Goal: Task Accomplishment & Management: Manage account settings

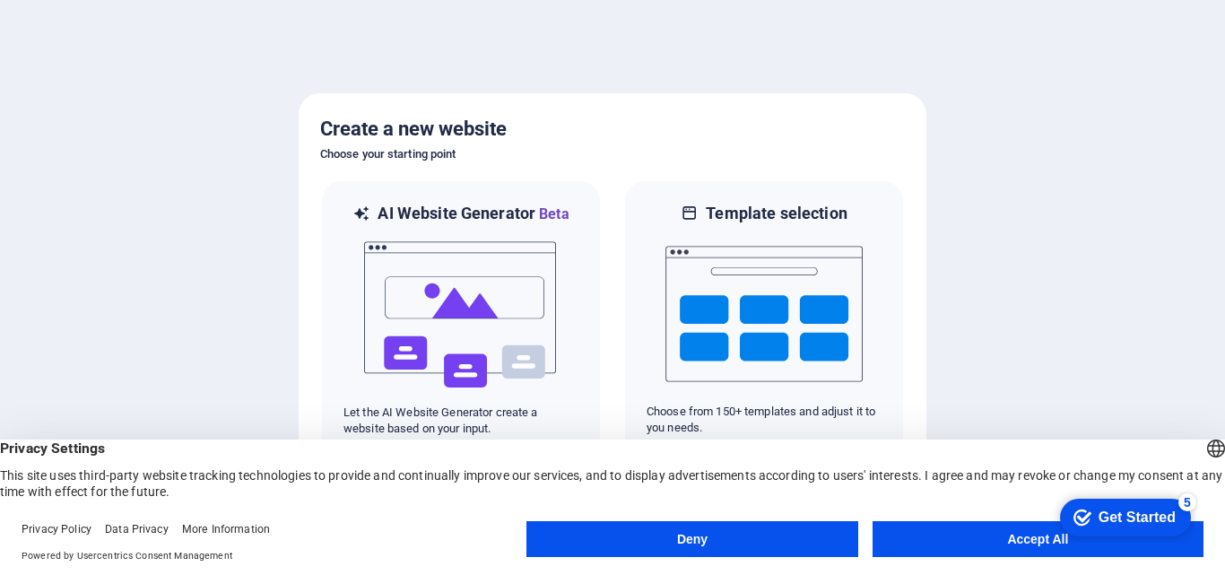
click at [1016, 542] on button "Accept All" at bounding box center [1038, 539] width 331 height 36
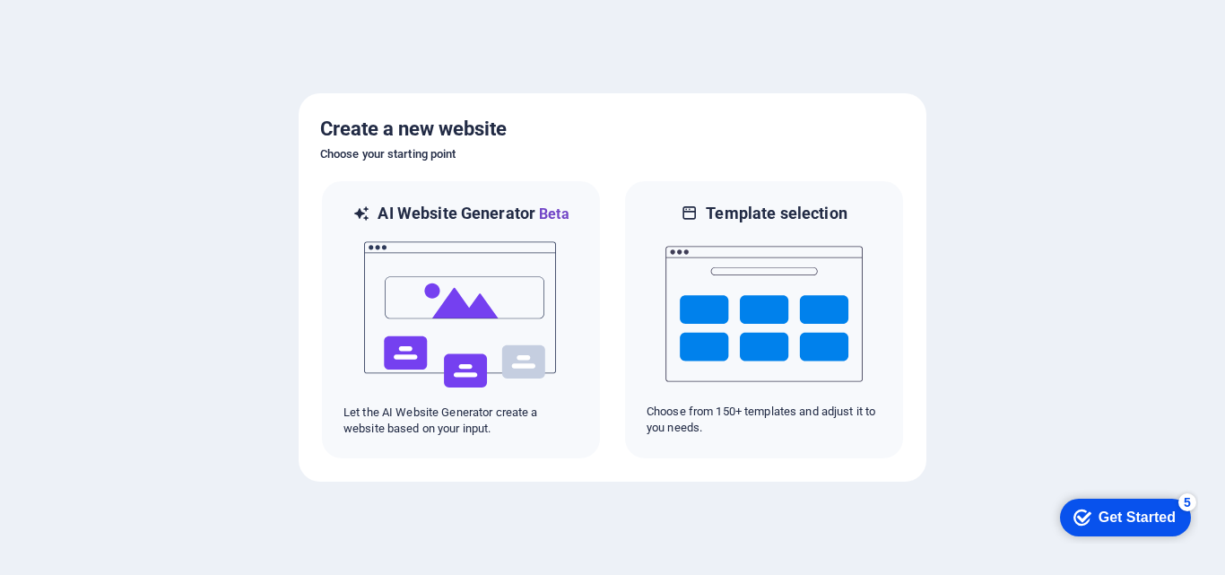
click at [1121, 509] on div "Get Started" at bounding box center [1137, 517] width 77 height 16
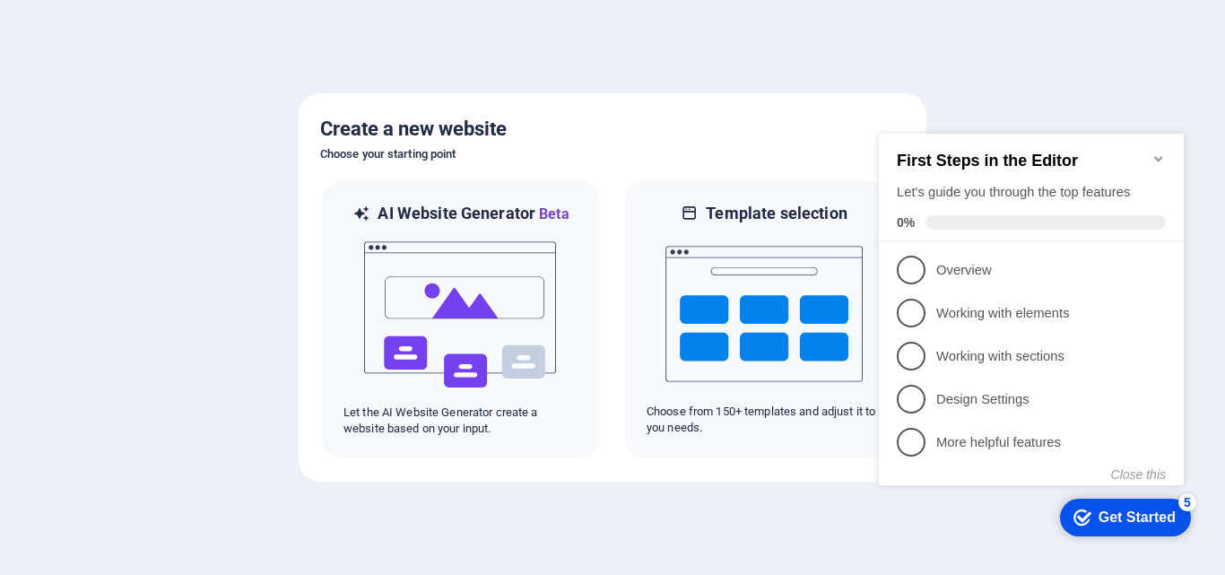
click at [1125, 77] on div at bounding box center [612, 287] width 1225 height 575
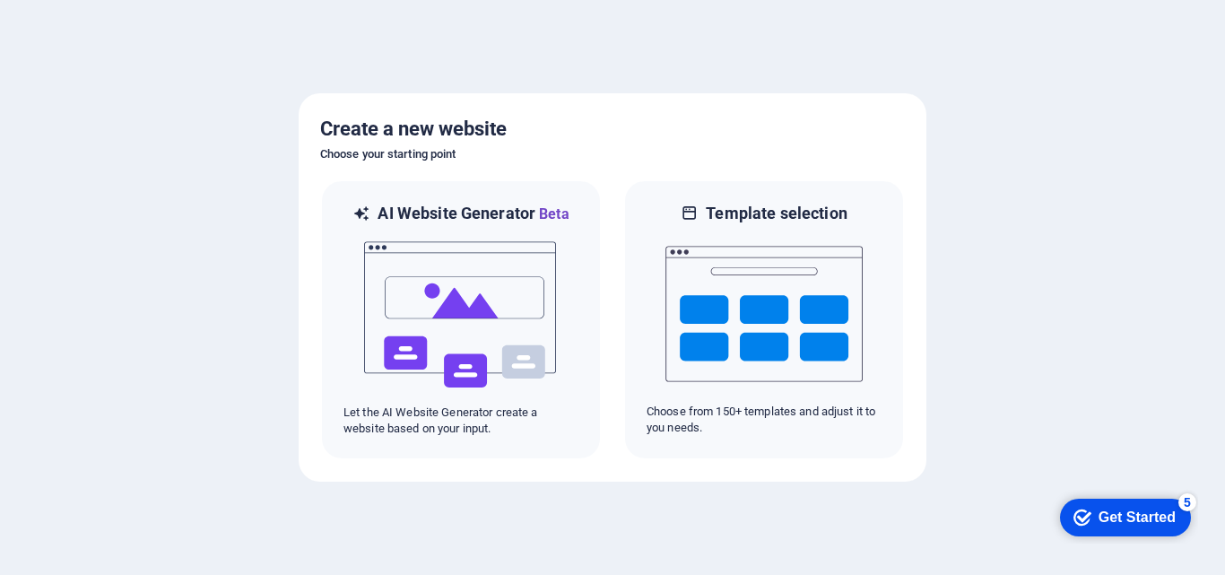
click at [1116, 515] on div "Get Started" at bounding box center [1137, 517] width 77 height 16
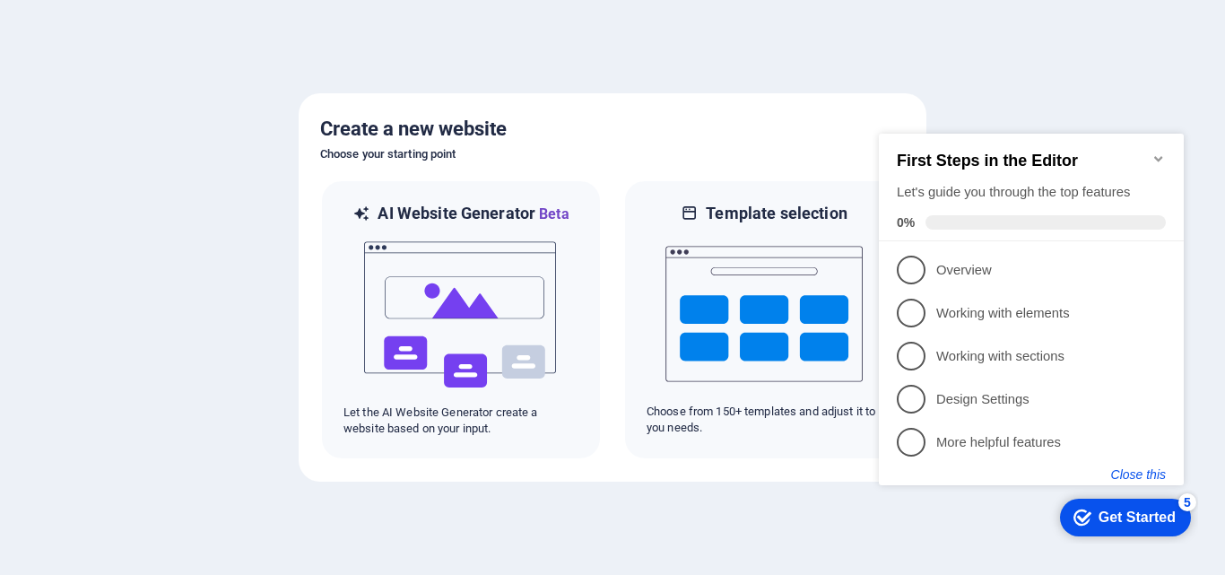
click at [1143, 474] on button "Close this" at bounding box center [1138, 474] width 55 height 14
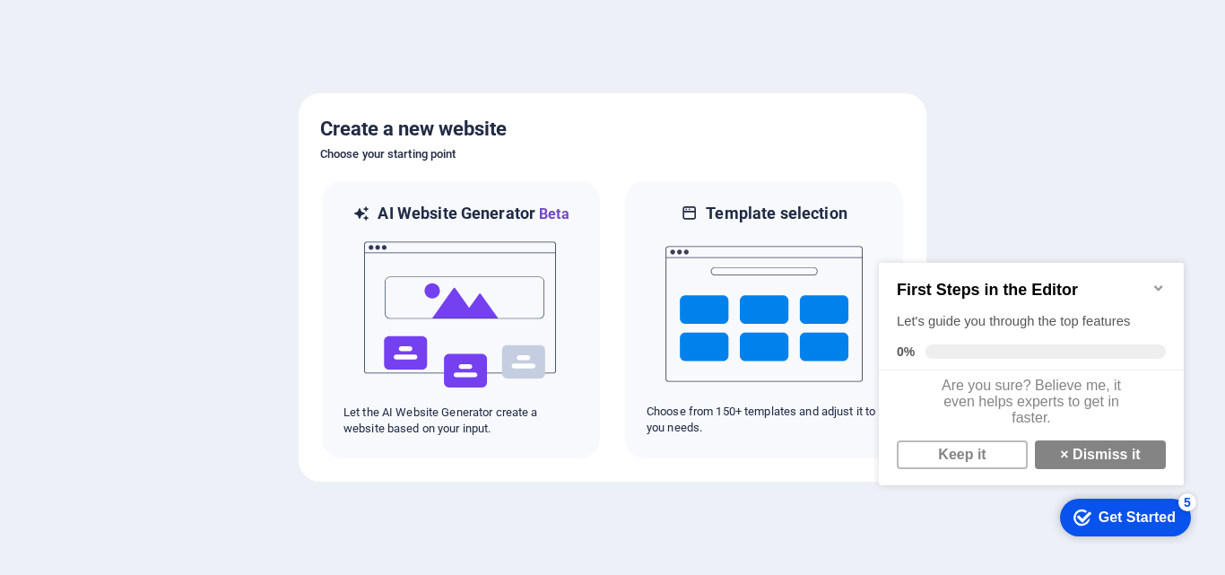
click at [1161, 281] on icon "Minimize checklist" at bounding box center [1159, 288] width 14 height 14
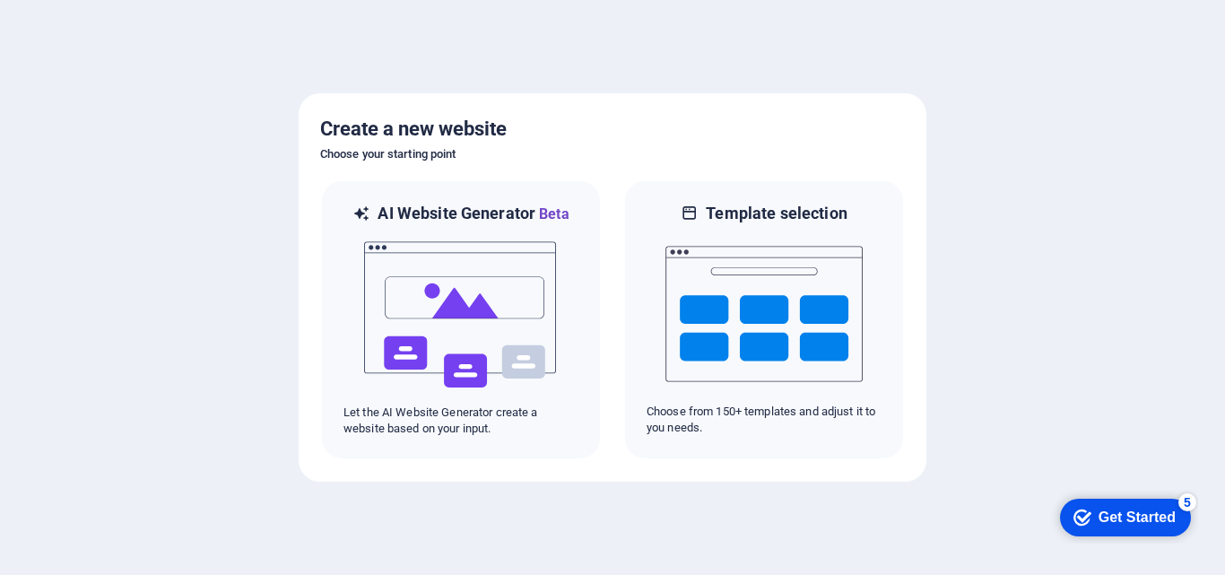
click at [1002, 209] on div at bounding box center [612, 287] width 1225 height 575
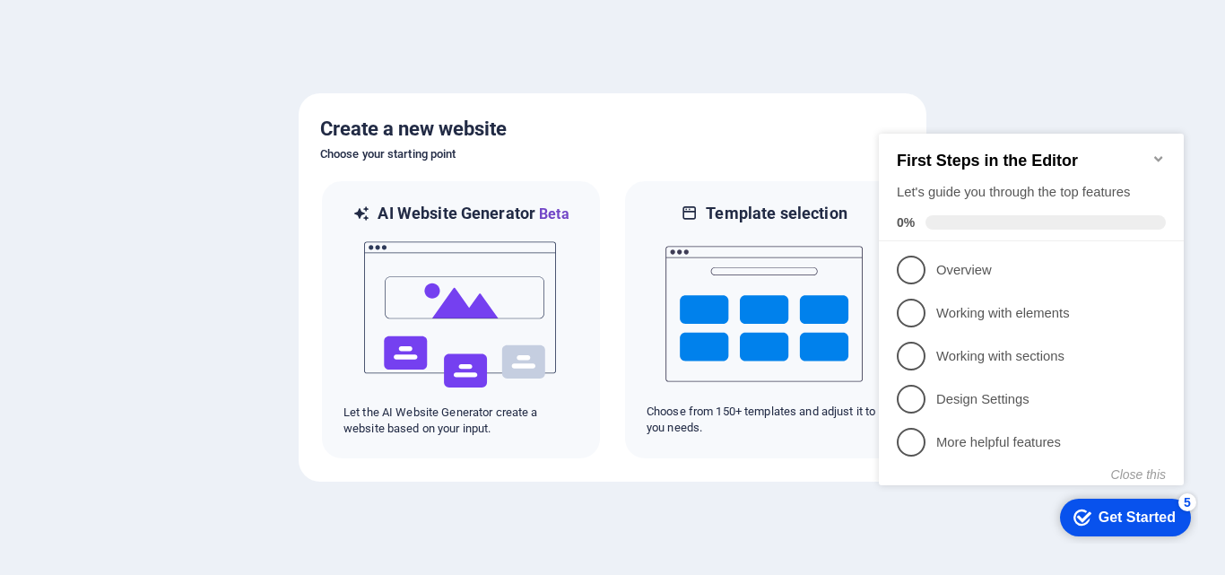
click at [1156, 156] on icon "Minimize checklist" at bounding box center [1158, 158] width 8 height 5
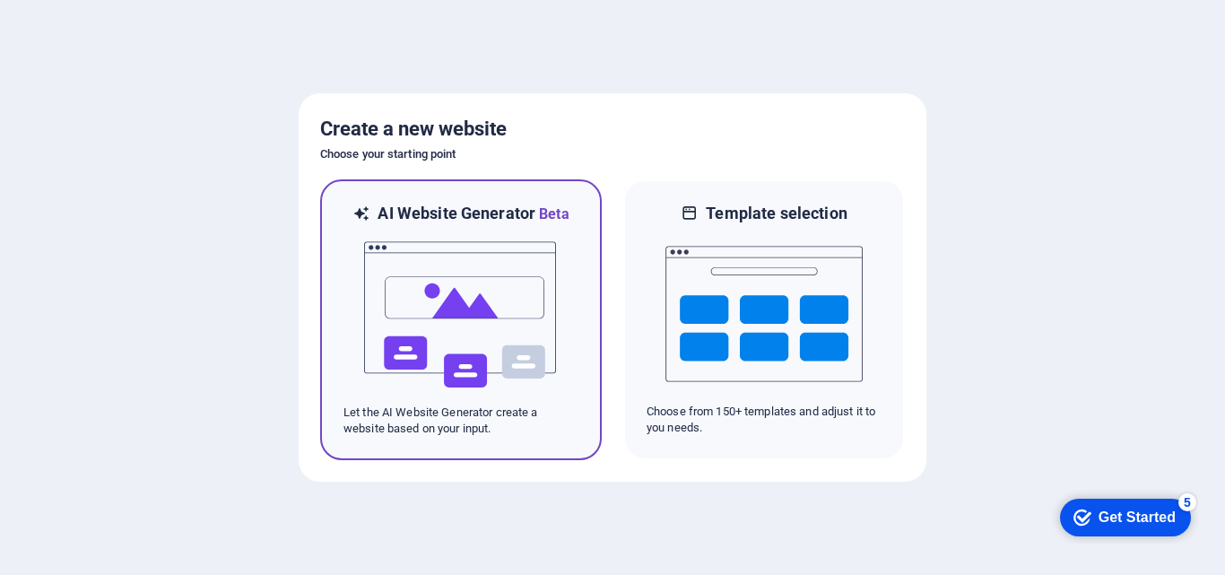
click at [505, 261] on img at bounding box center [460, 314] width 197 height 179
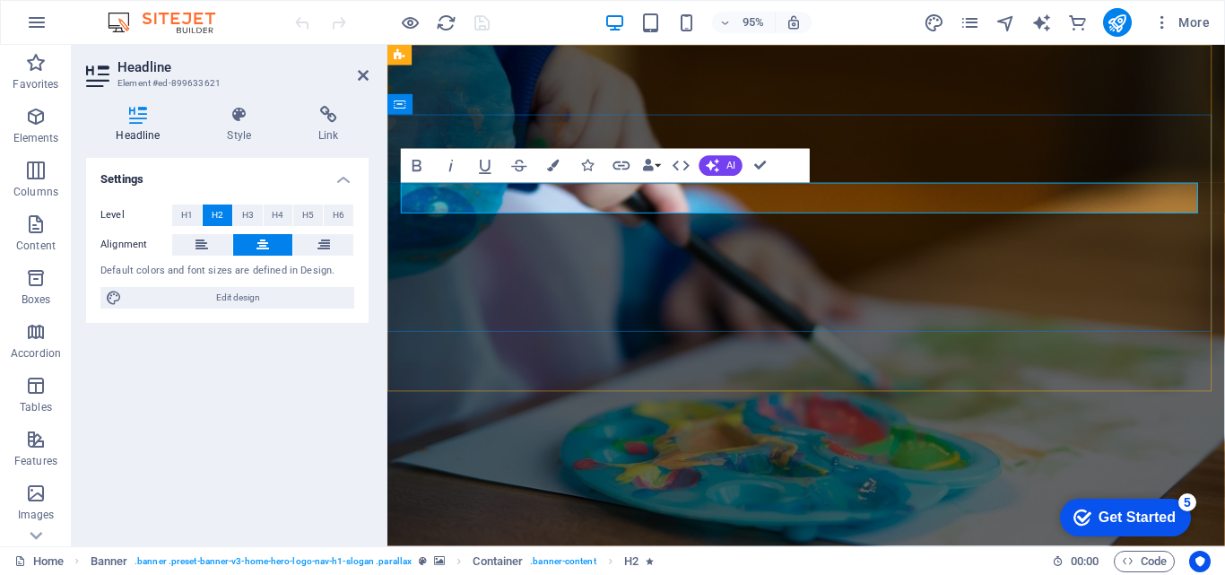
drag, startPoint x: 835, startPoint y: 208, endPoint x: 860, endPoint y: 207, distance: 25.1
drag, startPoint x: 1012, startPoint y: 209, endPoint x: 885, endPoint y: 205, distance: 126.5
drag, startPoint x: 886, startPoint y: 205, endPoint x: 802, endPoint y: 204, distance: 84.3
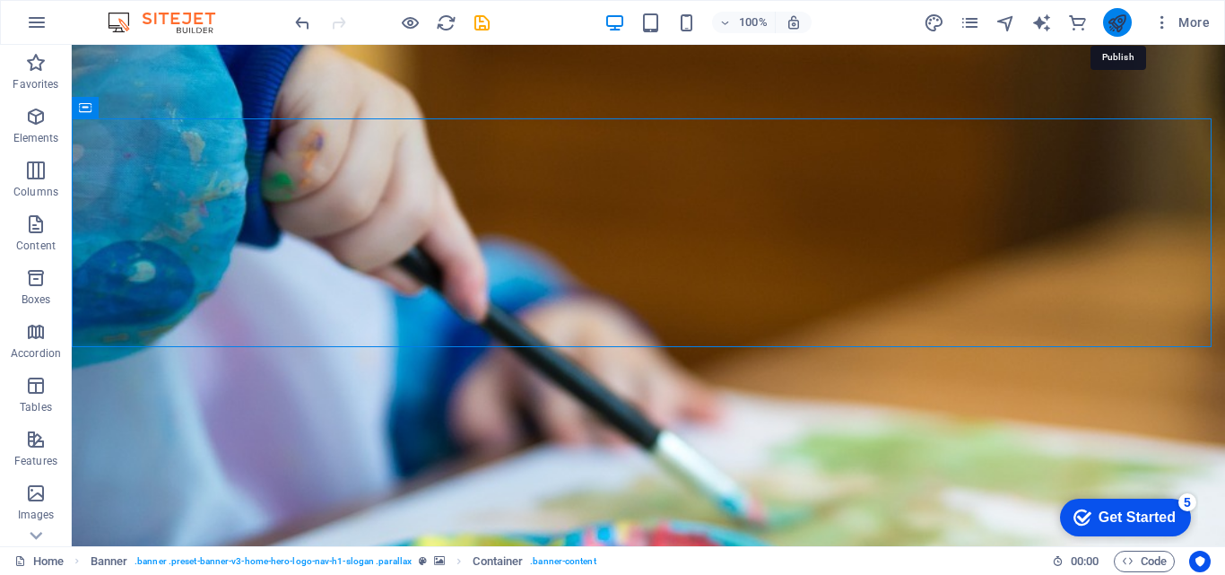
click at [1109, 22] on icon "publish" at bounding box center [1117, 23] width 21 height 21
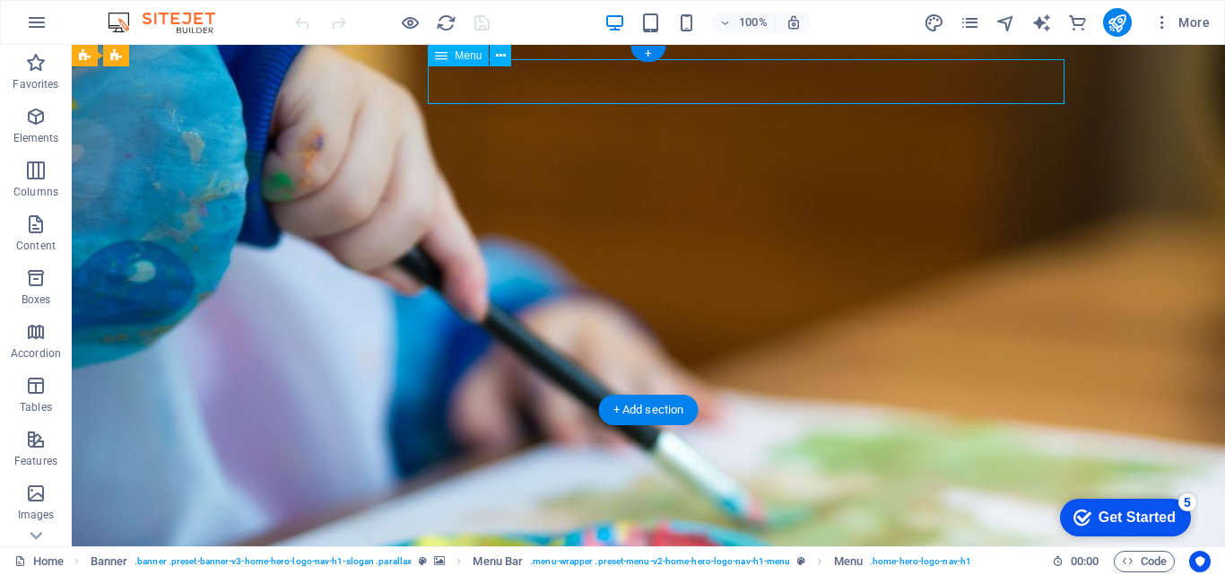
click at [537, 556] on nav "Home About Us Values Services Contact" at bounding box center [648, 578] width 847 height 45
select select
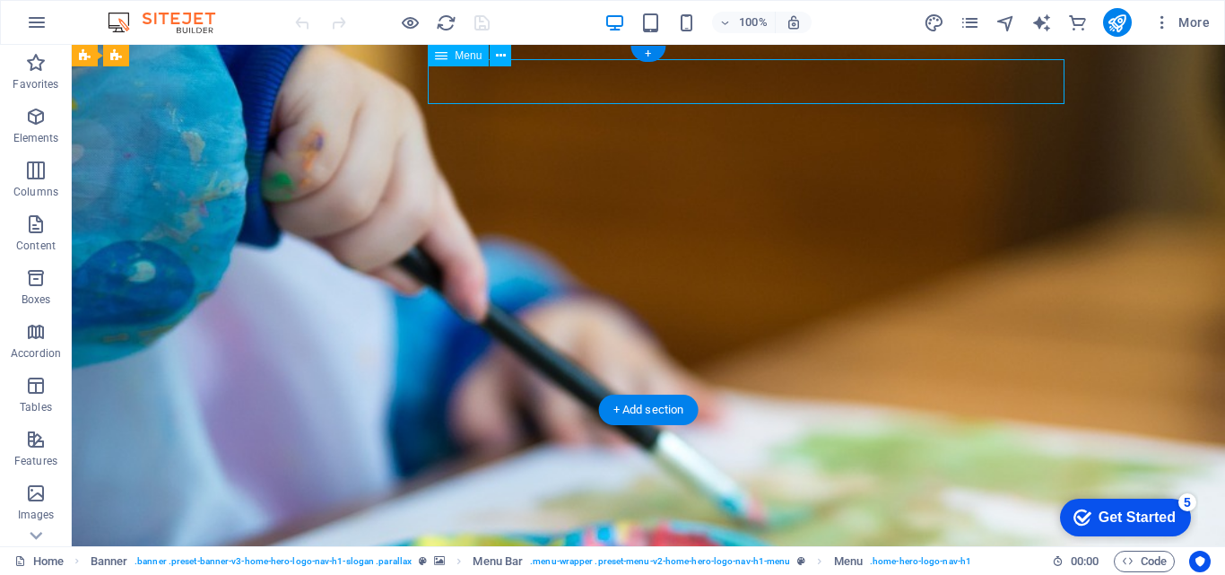
select select
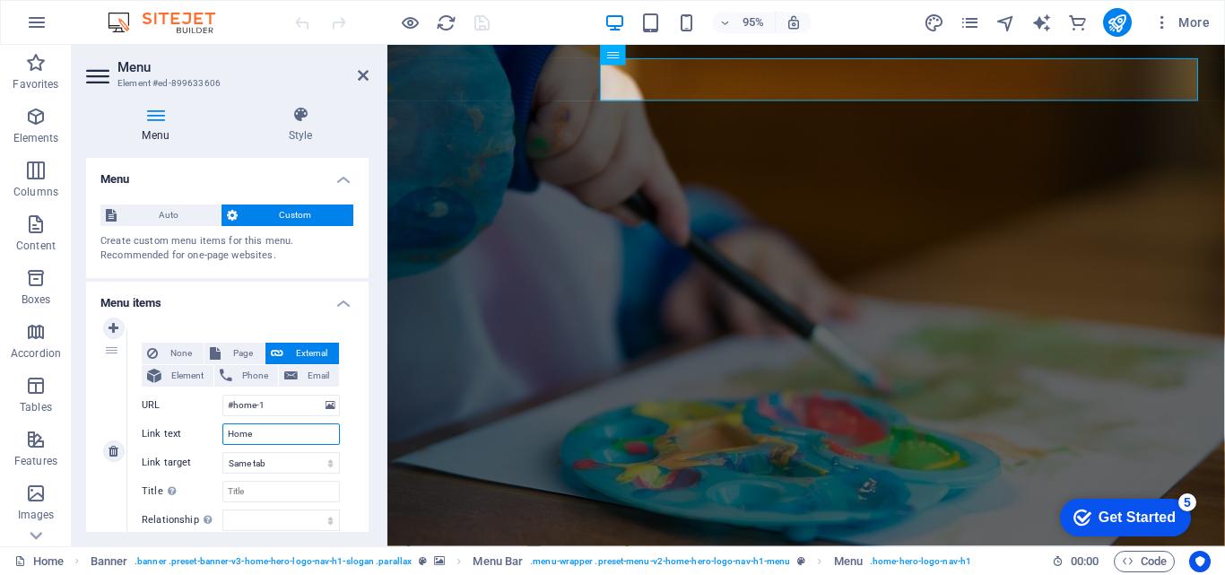
drag, startPoint x: 272, startPoint y: 436, endPoint x: 213, endPoint y: 433, distance: 58.4
click at [213, 433] on div "Link text Home" at bounding box center [241, 434] width 198 height 22
type input "I"
select select
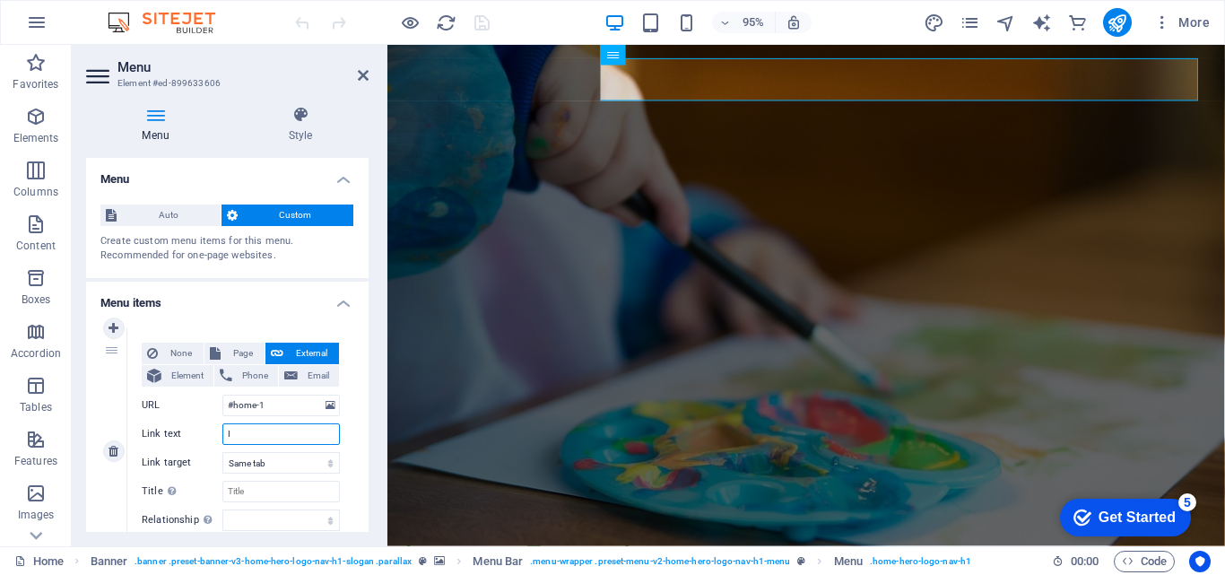
select select
type input "Inicio"
select select
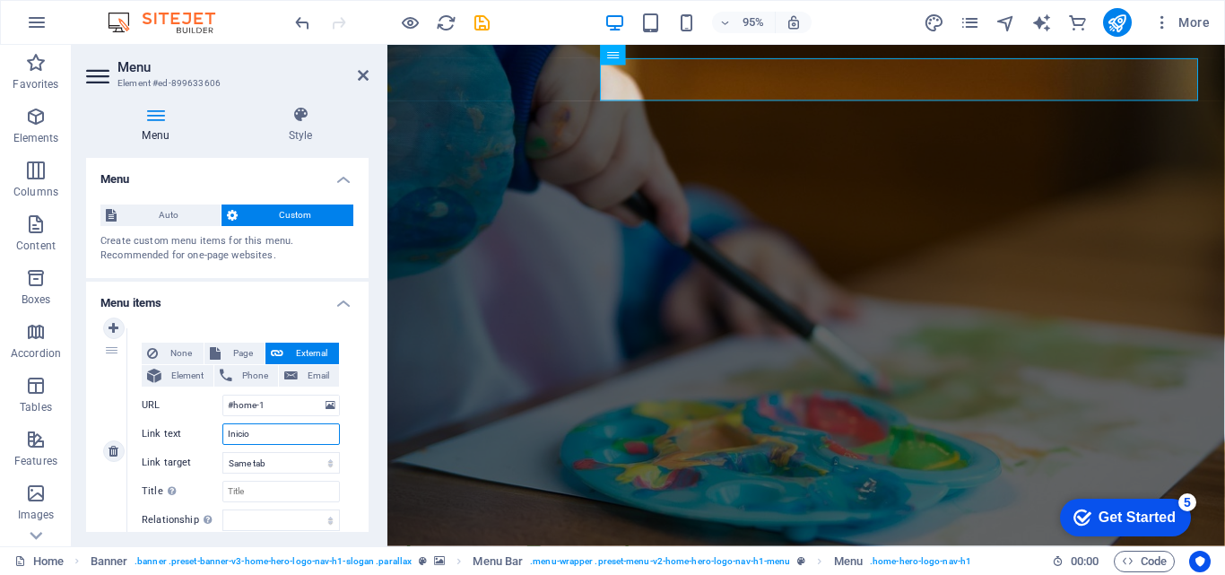
select select
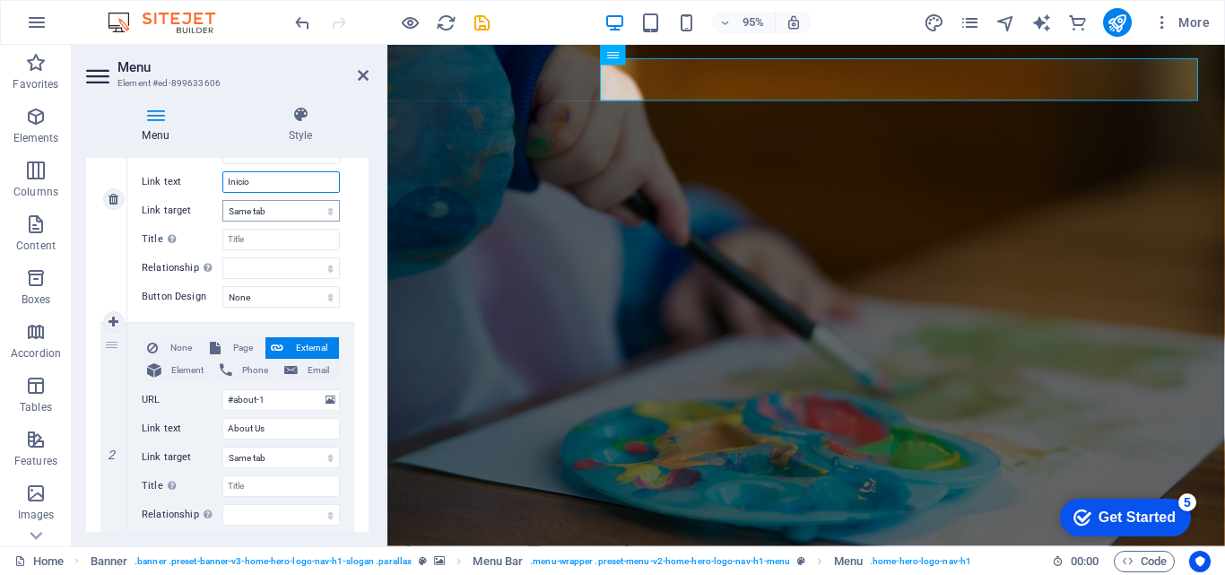
scroll to position [269, 0]
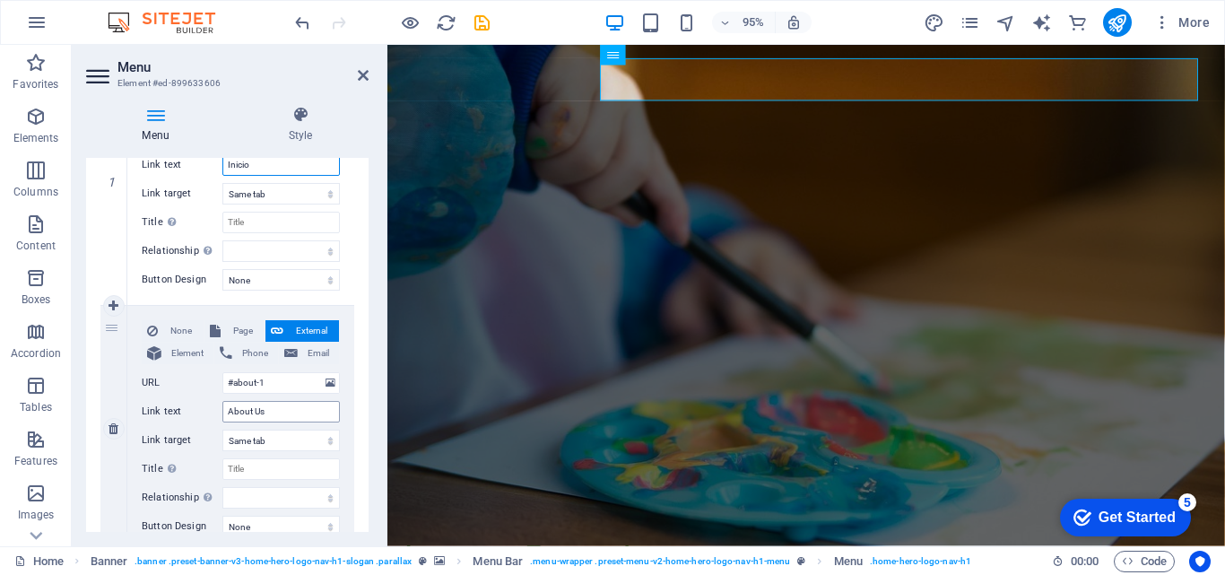
type input "Inicio"
drag, startPoint x: 279, startPoint y: 413, endPoint x: 215, endPoint y: 413, distance: 63.7
click at [215, 413] on div "Link text About Us" at bounding box center [241, 412] width 198 height 22
type input "Estab"
select select
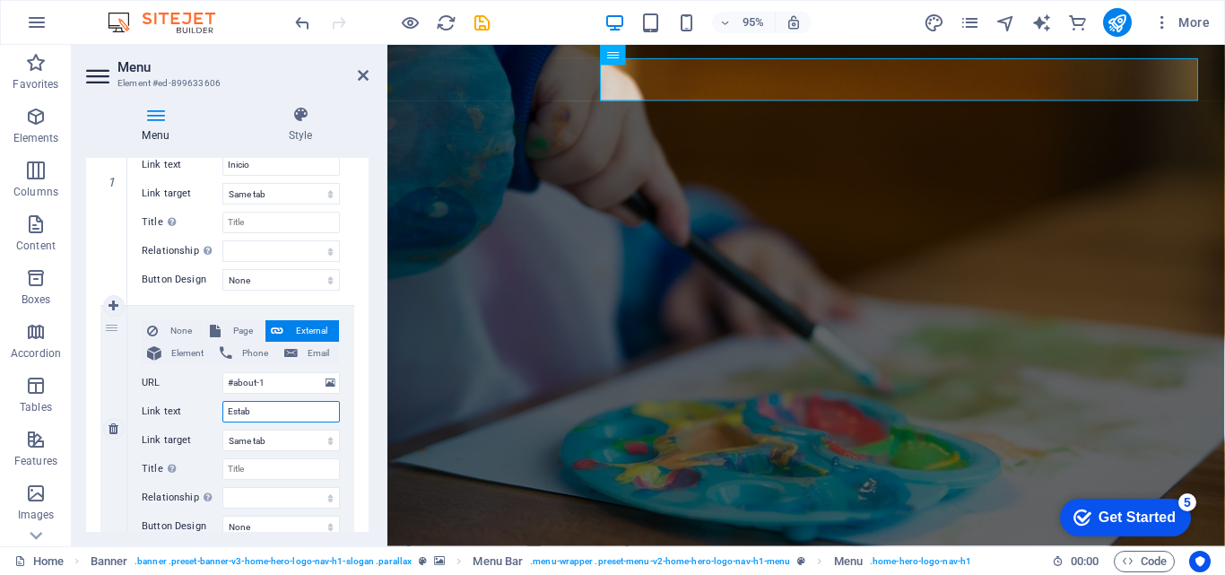
select select
type input "Establecimientos"
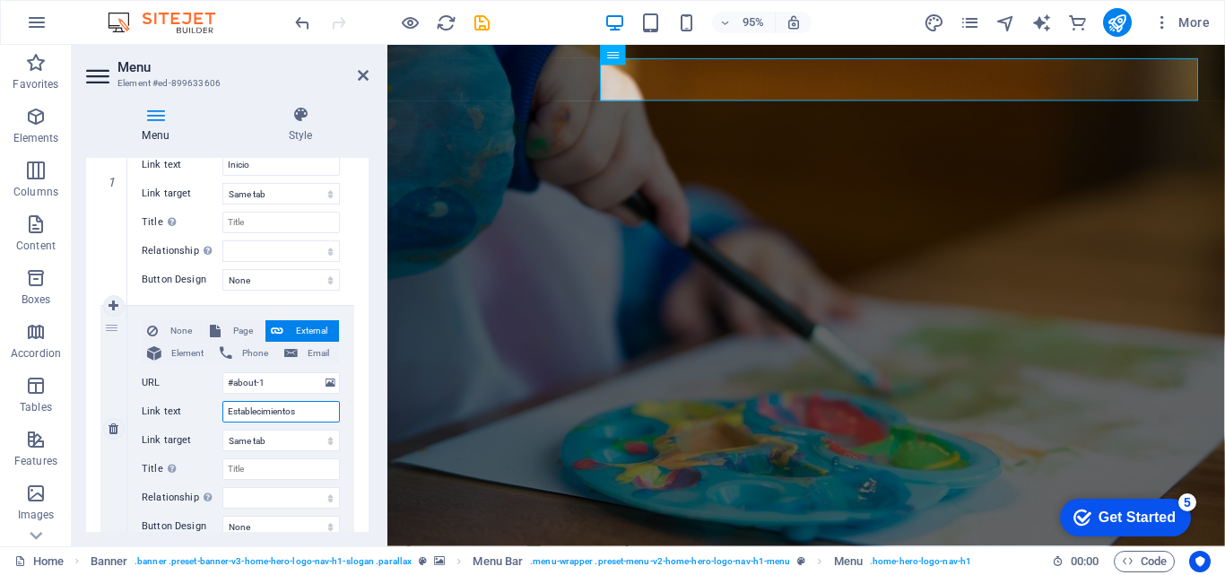
select select
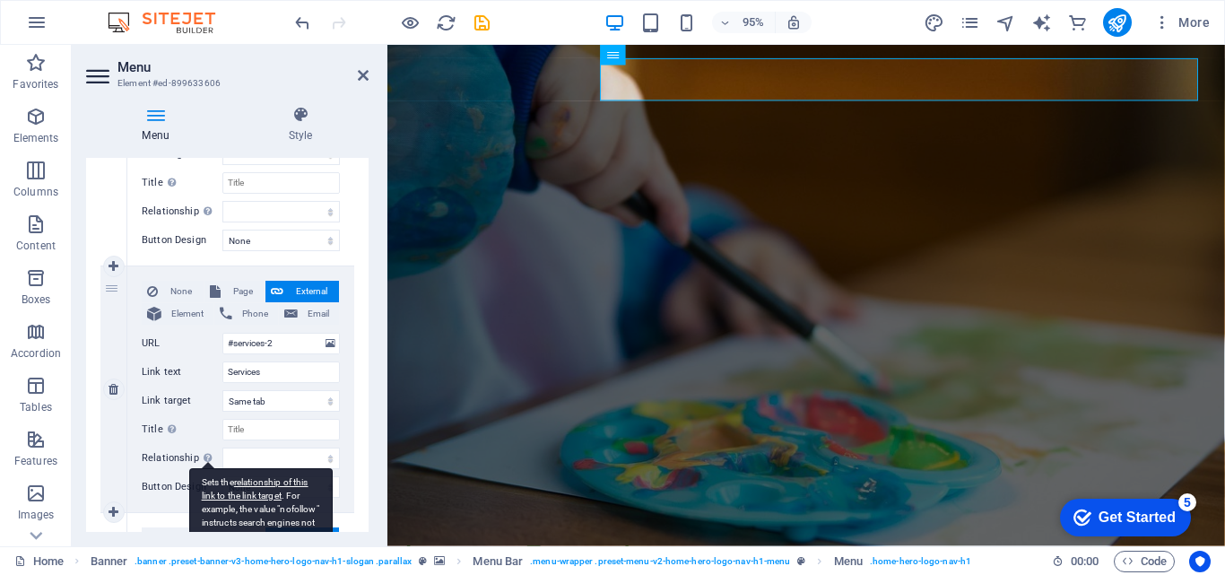
scroll to position [807, 0]
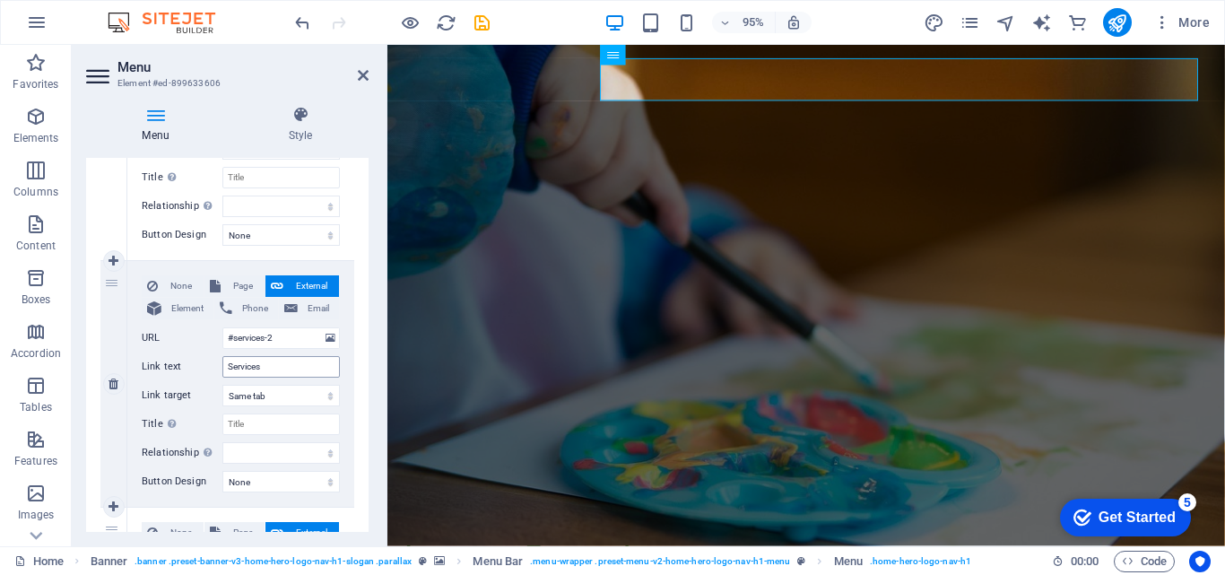
type input "Establecimientos"
drag, startPoint x: 280, startPoint y: 367, endPoint x: 123, endPoint y: 375, distance: 157.2
click at [169, 365] on div "Link text Services" at bounding box center [241, 367] width 198 height 22
type input "D"
select select
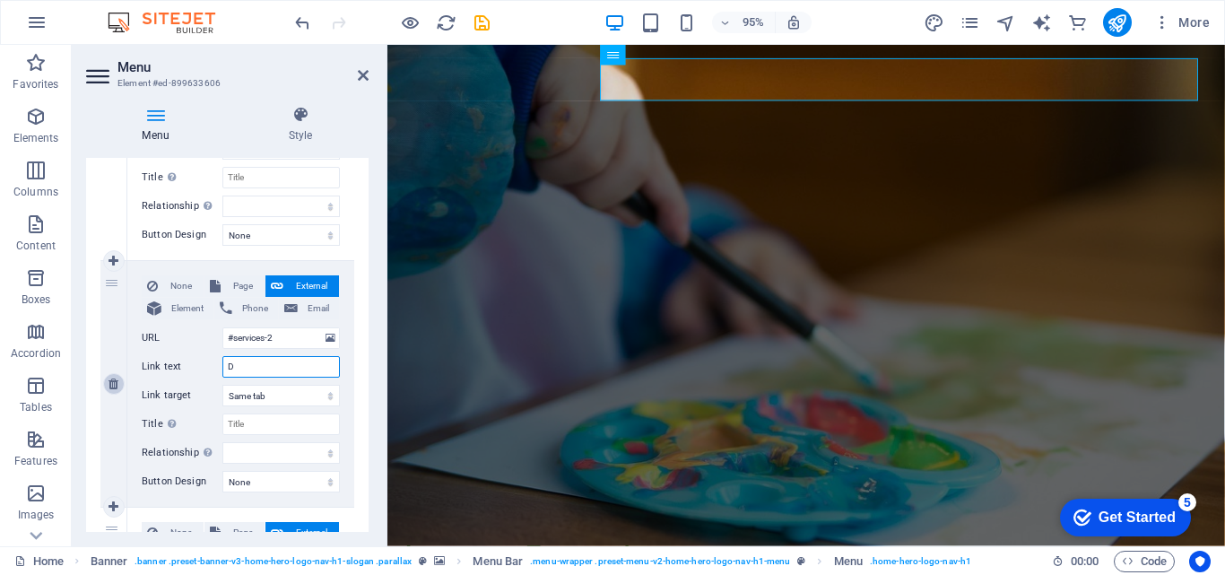
select select
type input "DEM"
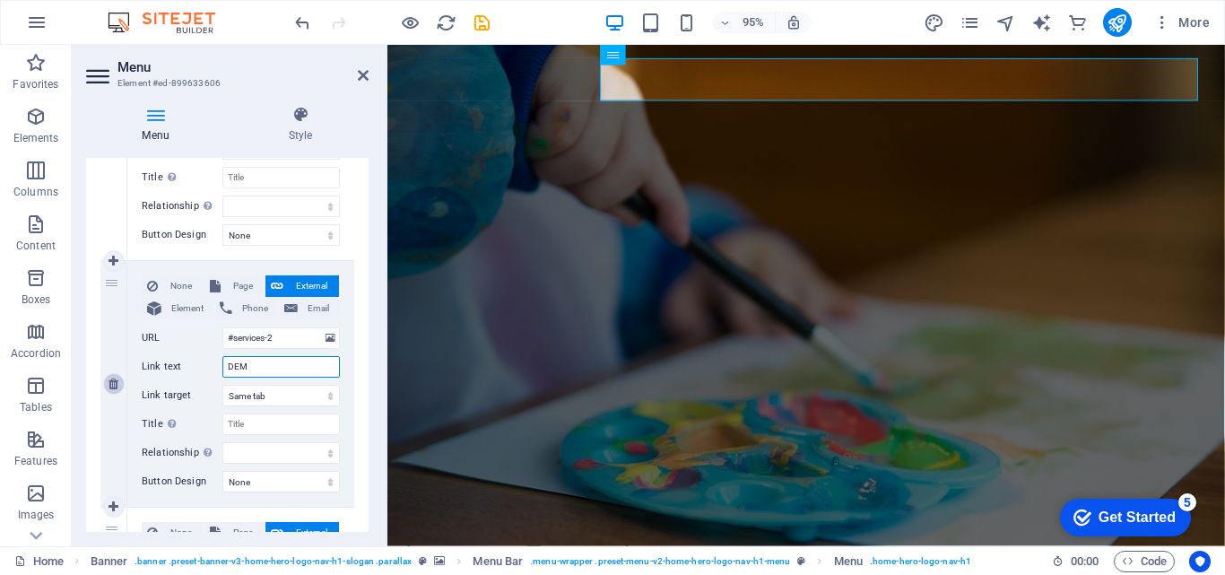
select select
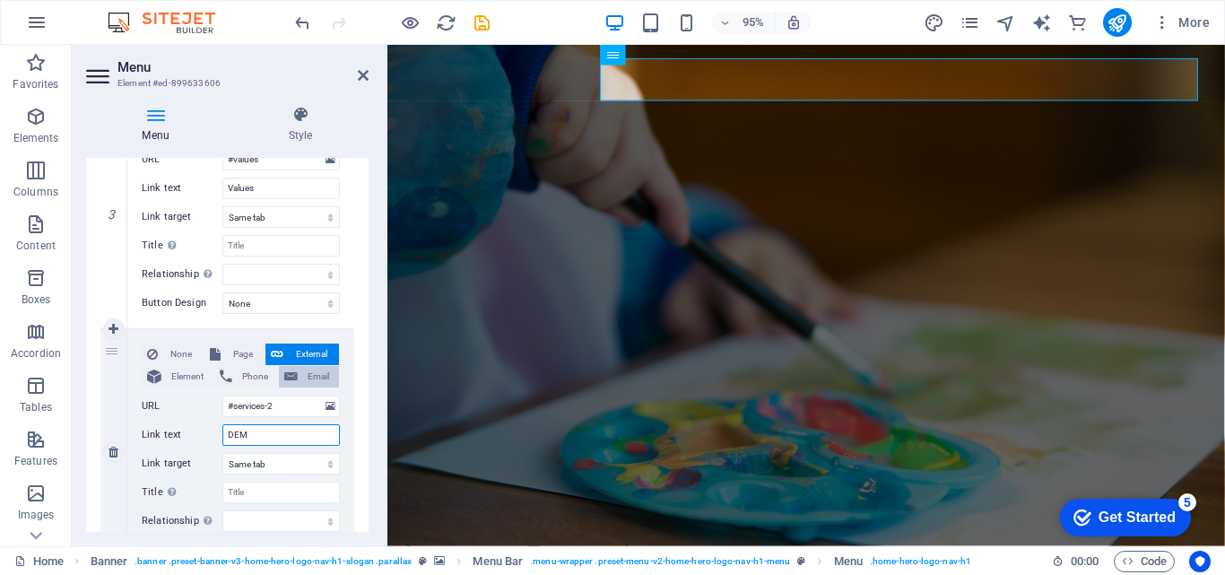
scroll to position [628, 0]
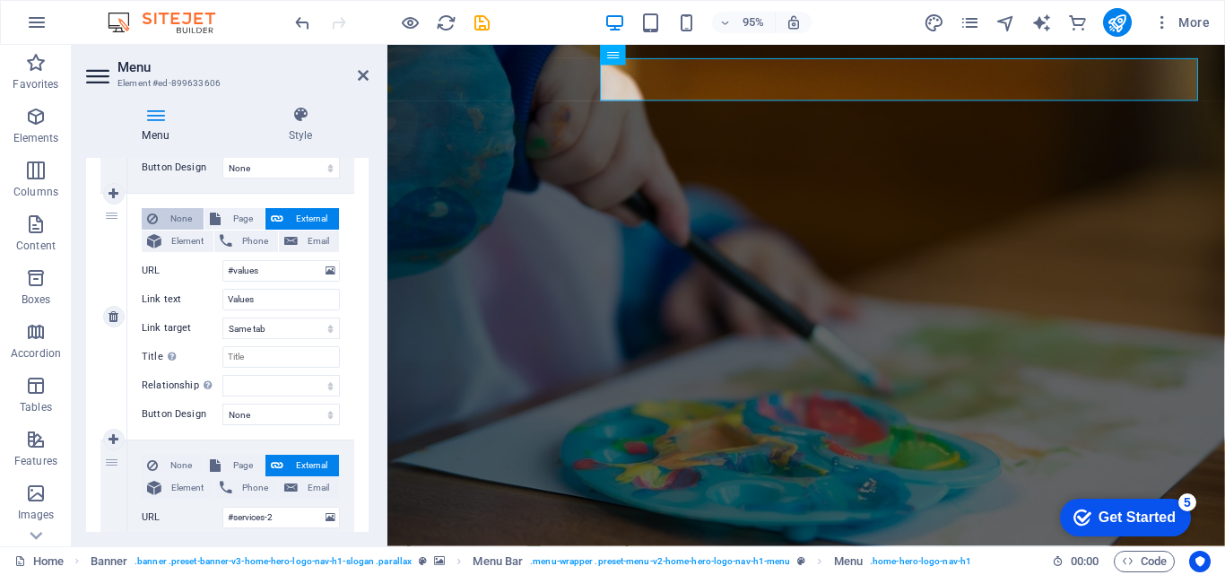
type input "DEM"
click at [190, 213] on span "None" at bounding box center [180, 219] width 35 height 22
select select
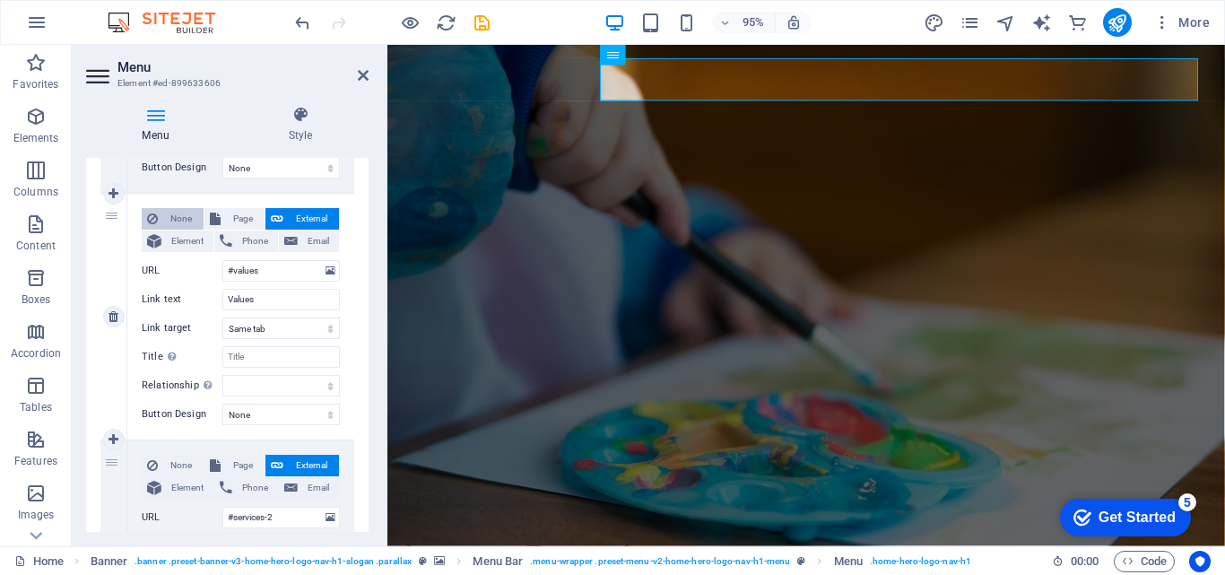
select select
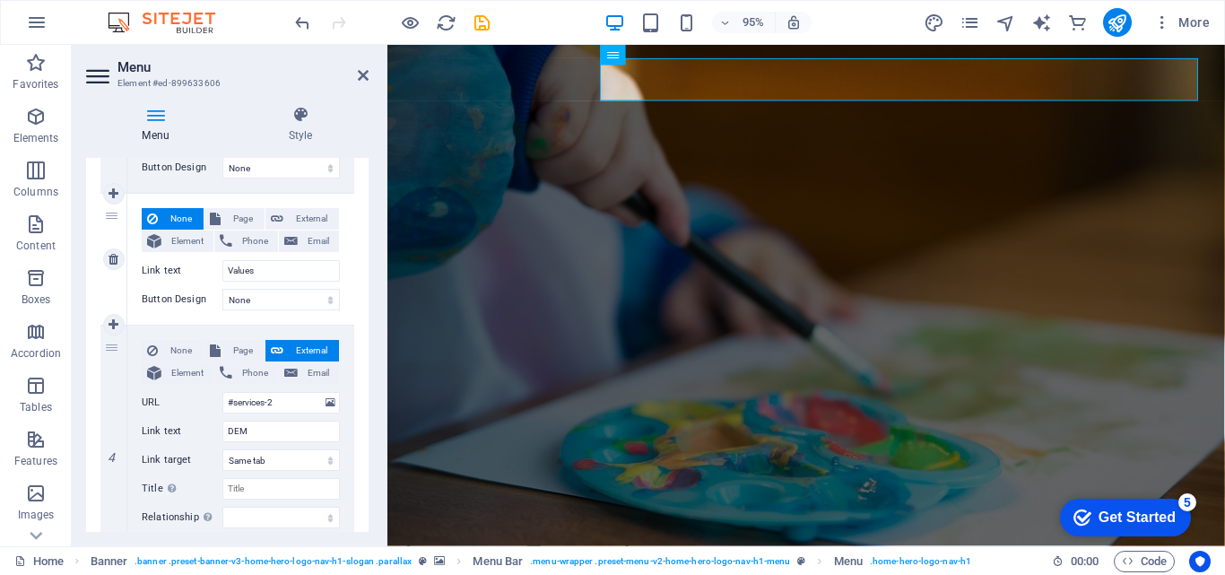
click at [190, 213] on span "None" at bounding box center [180, 219] width 35 height 22
click at [113, 258] on icon at bounding box center [114, 259] width 10 height 13
select select
type input "#services-2"
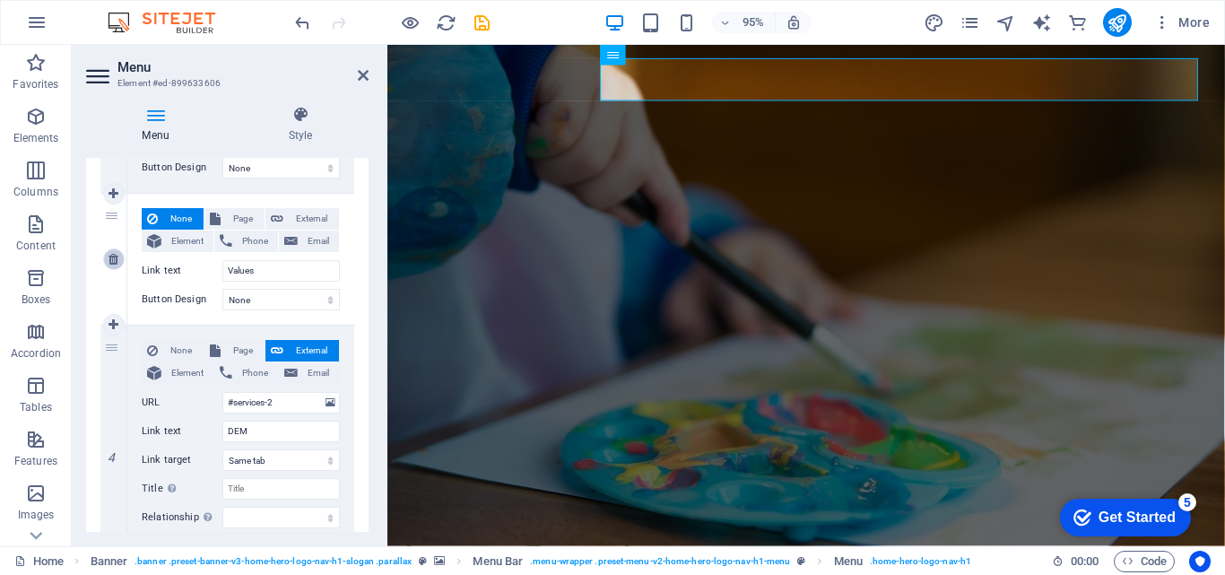
type input "DEM"
select select
type input "#contact-us-1"
type input "Contact"
select select
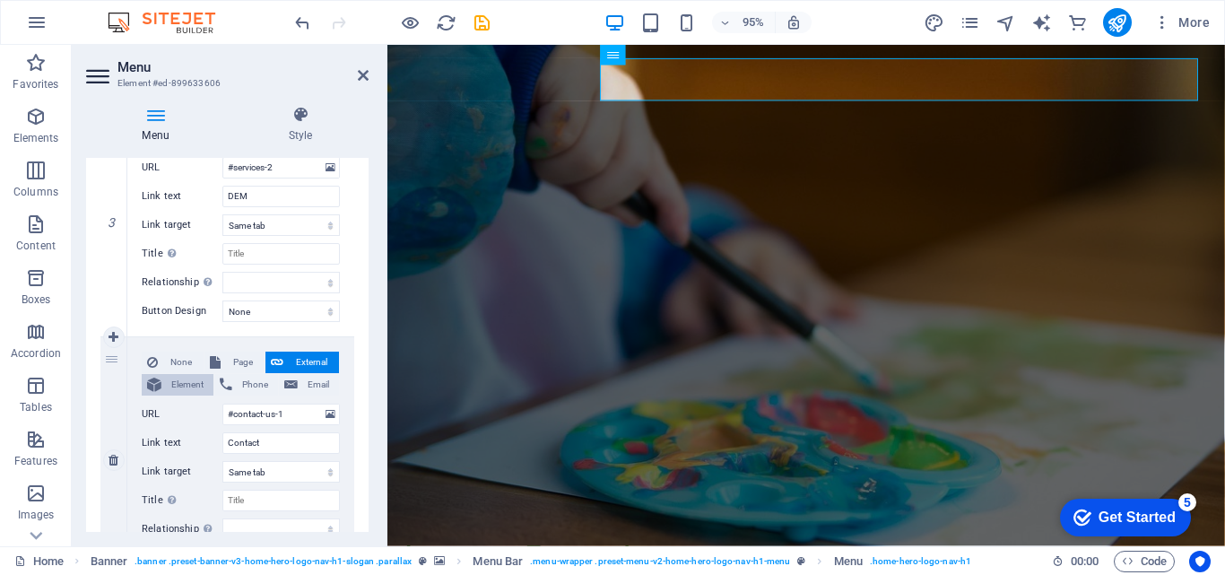
scroll to position [832, 0]
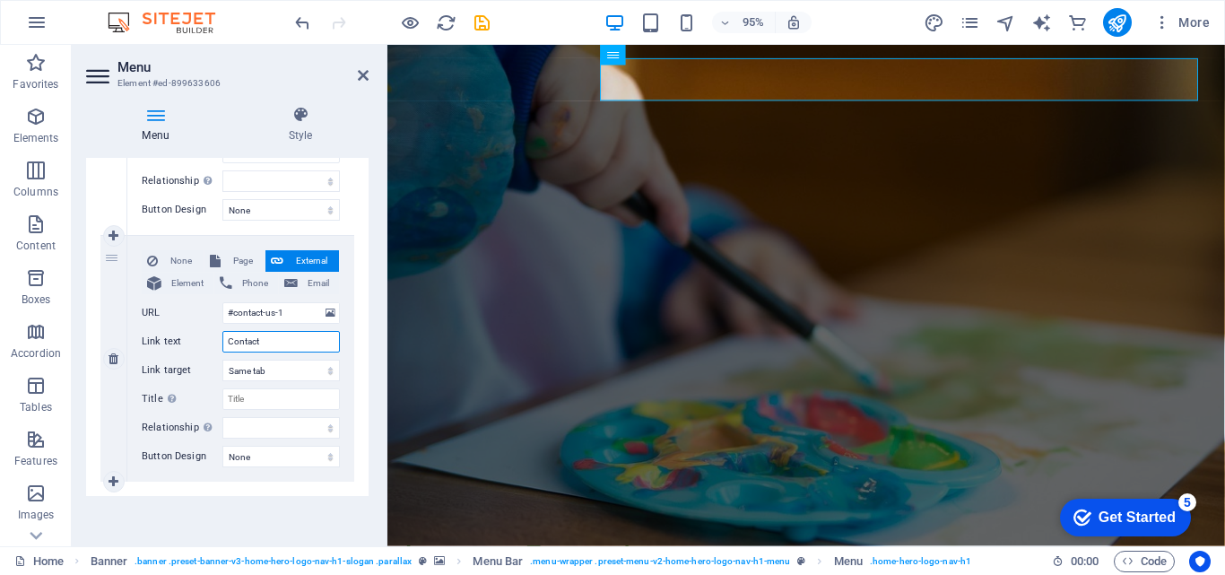
click at [264, 343] on input "Contact" at bounding box center [280, 342] width 117 height 22
type input "Contacto"
select select
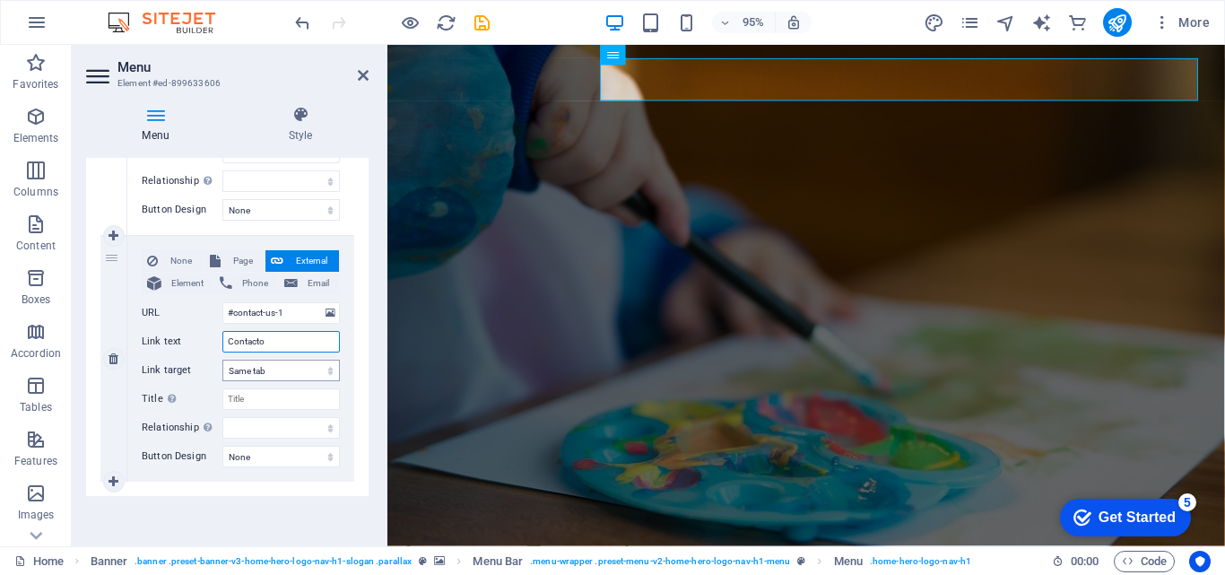
select select
click at [1113, 22] on icon "publish" at bounding box center [1117, 23] width 21 height 21
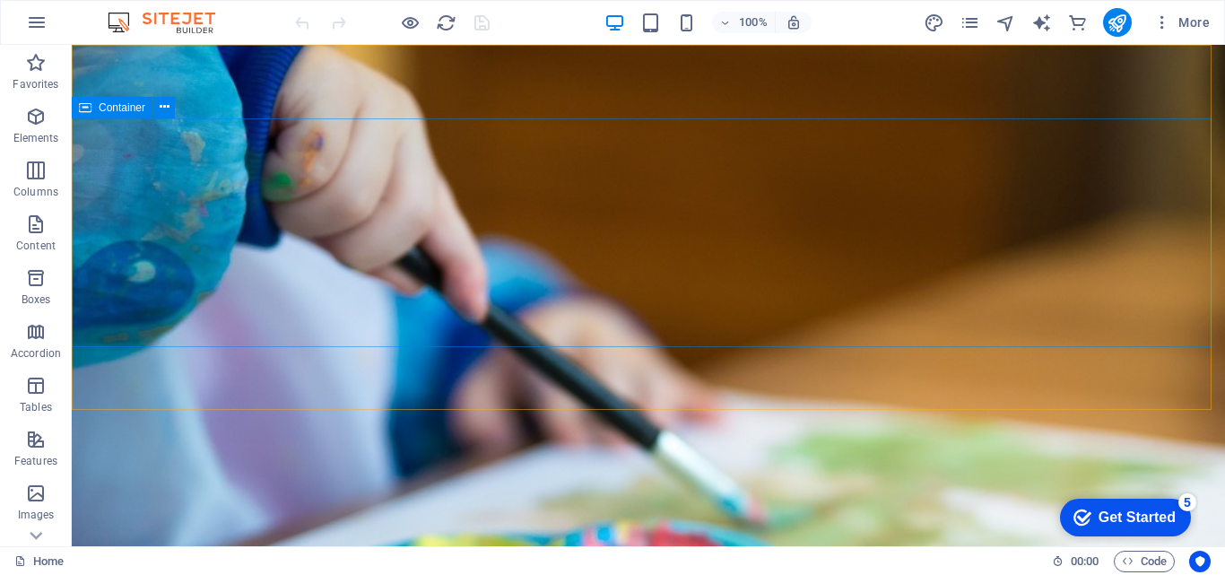
click at [122, 112] on span "Container" at bounding box center [122, 107] width 47 height 11
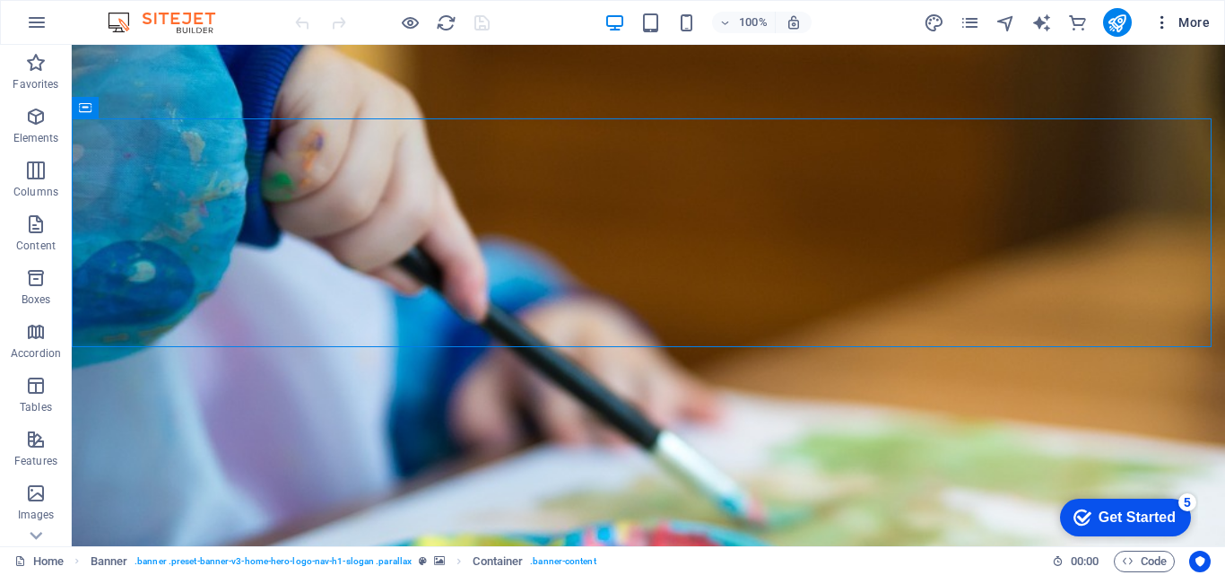
click at [1188, 24] on span "More" at bounding box center [1181, 22] width 57 height 18
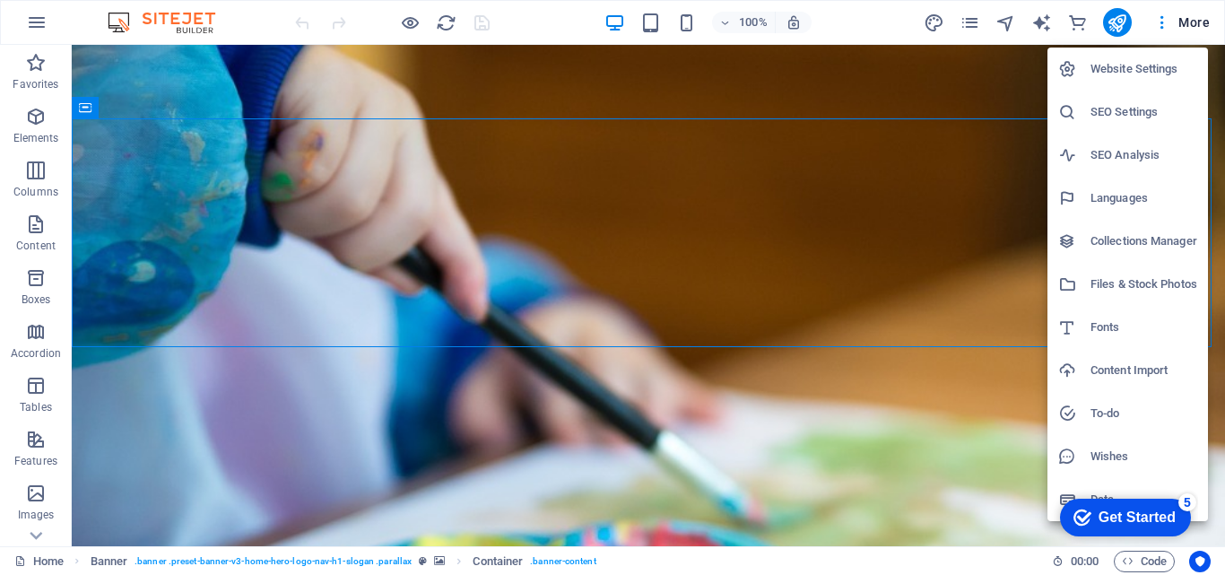
click at [1150, 63] on h6 "Website Settings" at bounding box center [1144, 69] width 107 height 22
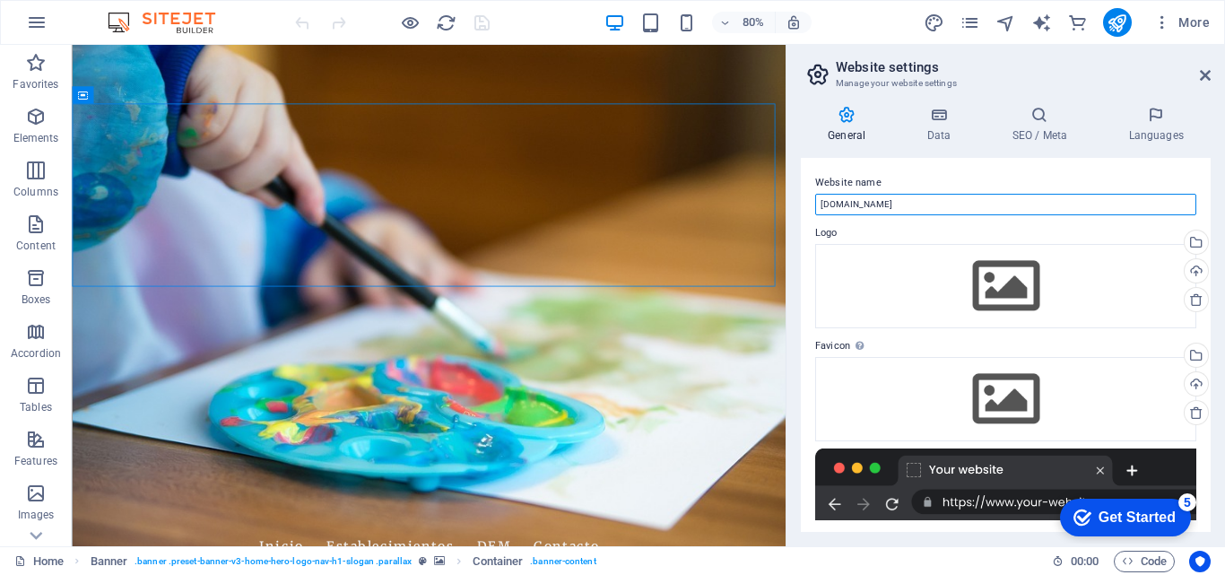
click at [892, 208] on input "[DOMAIN_NAME]" at bounding box center [1005, 205] width 381 height 22
drag, startPoint x: 893, startPoint y: 207, endPoint x: 790, endPoint y: 204, distance: 103.2
click at [790, 204] on div "General Data SEO / Meta Languages Website name [DOMAIN_NAME] Logo Drag files he…" at bounding box center [1006, 318] width 439 height 455
type input "SISTEMAS DEM"
click at [1109, 26] on icon "publish" at bounding box center [1117, 23] width 21 height 21
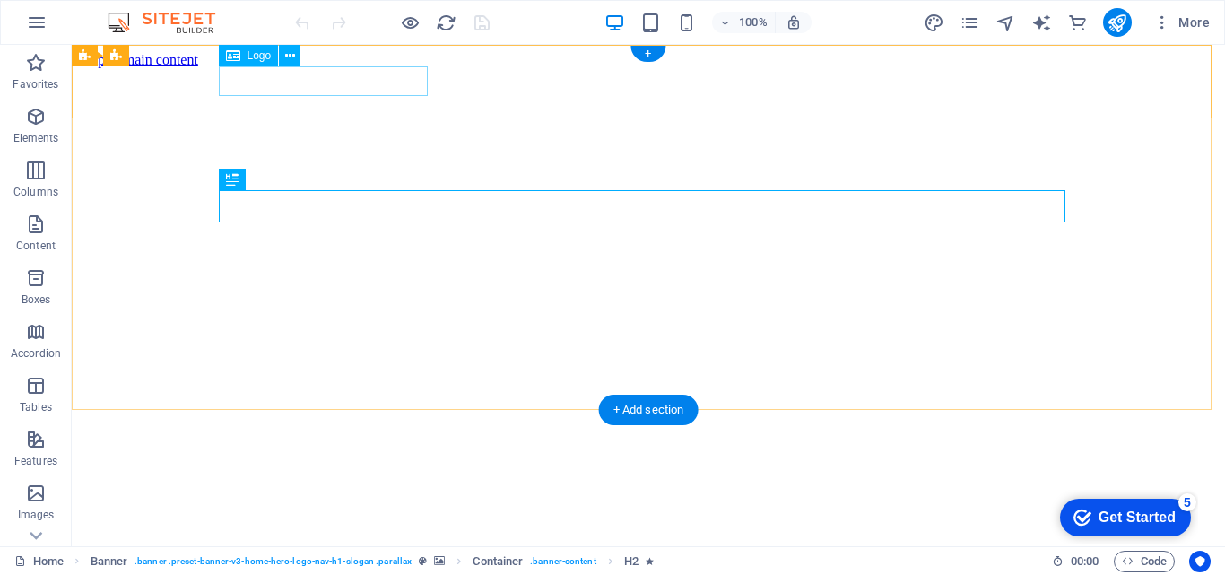
click at [367, 554] on div "[DOMAIN_NAME]" at bounding box center [648, 570] width 1139 height 33
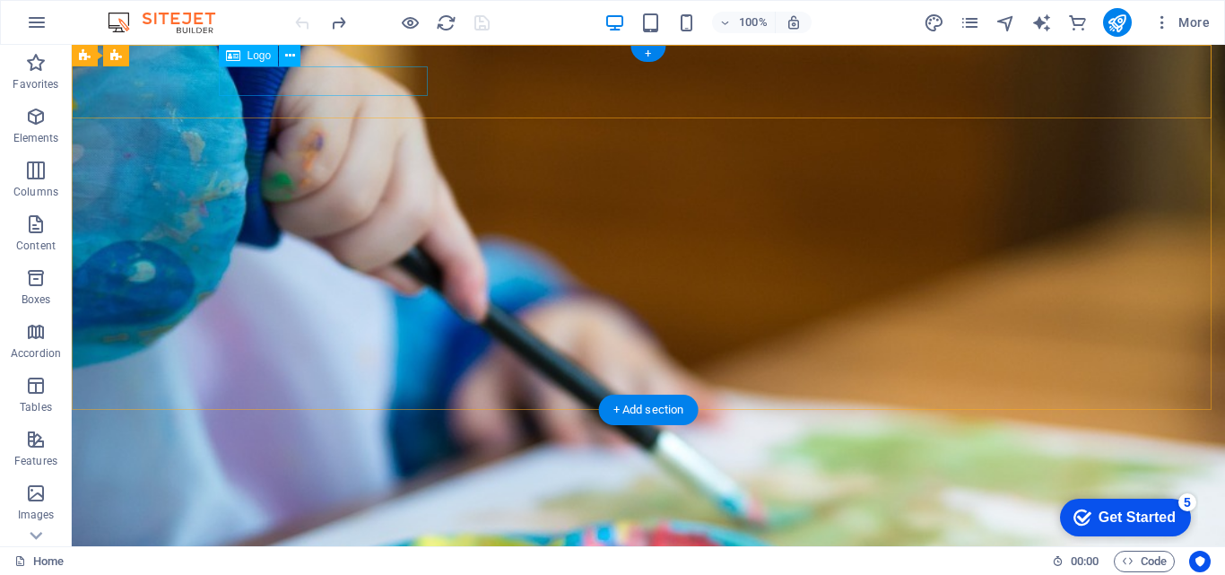
click at [412, 526] on div "smd.demstgo.cl" at bounding box center [648, 541] width 847 height 30
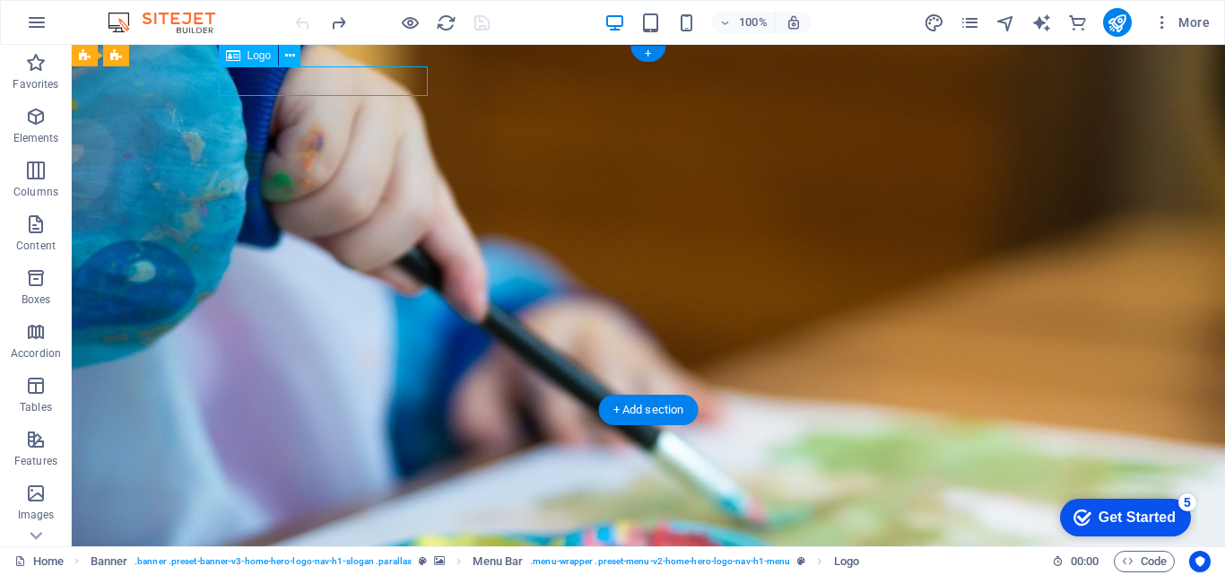
click at [411, 526] on div "smd.demstgo.cl" at bounding box center [648, 541] width 847 height 30
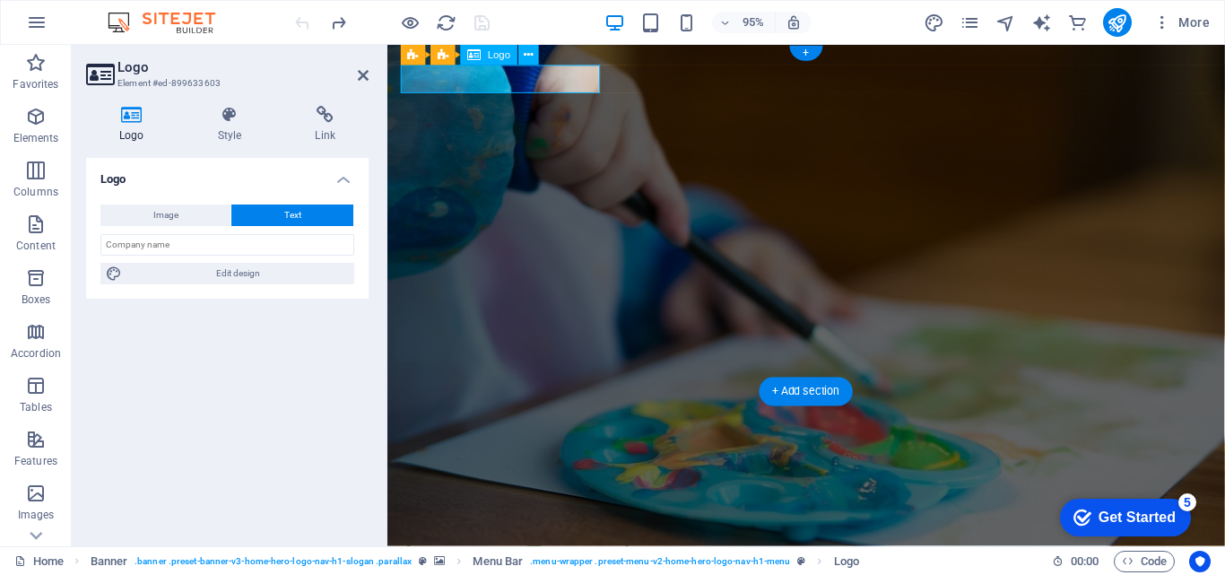
click at [427, 546] on div "smd.demstgo.cl" at bounding box center [828, 561] width 847 height 30
click at [575, 546] on div "smd.demstgo.cl" at bounding box center [828, 561] width 847 height 30
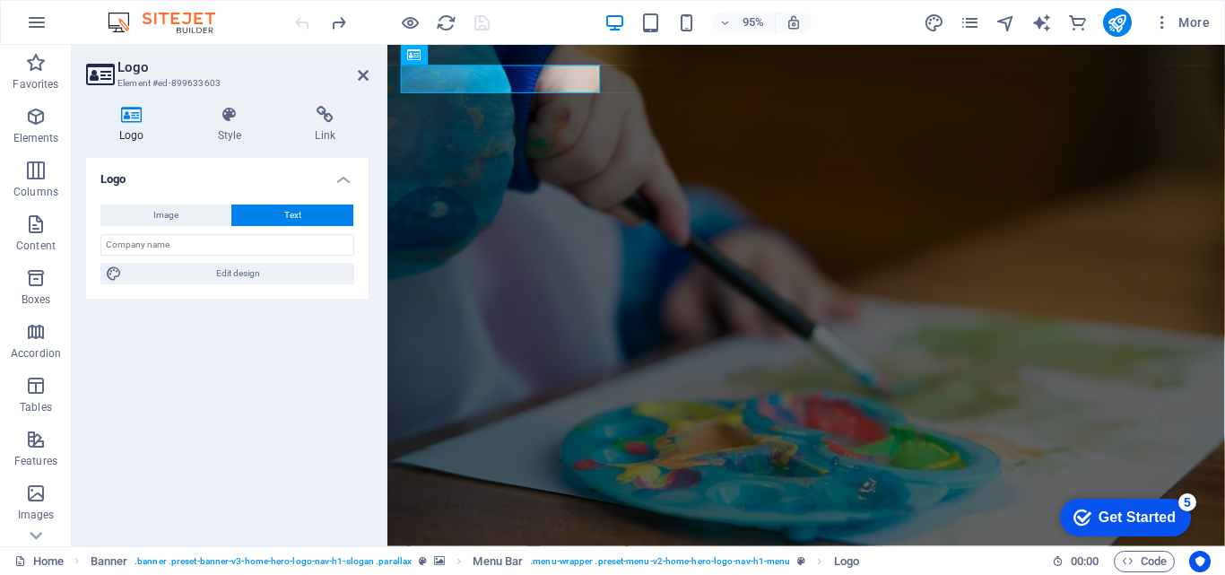
click at [273, 218] on button "Text" at bounding box center [292, 215] width 122 height 22
click at [519, 546] on div "smd.demstgo.cl" at bounding box center [828, 561] width 847 height 30
click at [609, 546] on div "smd.demstgo.cl" at bounding box center [828, 561] width 847 height 30
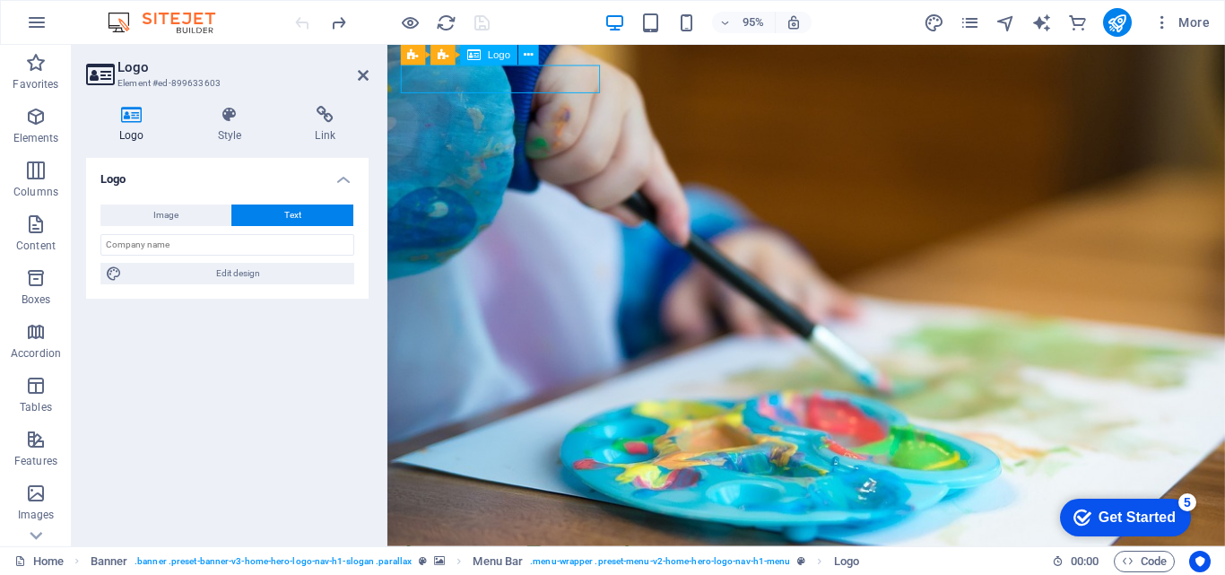
drag, startPoint x: 609, startPoint y: 78, endPoint x: 578, endPoint y: 78, distance: 30.5
click at [578, 546] on div "smd.demstgo.cl" at bounding box center [828, 561] width 847 height 30
click at [529, 546] on div "smd.demstgo.cl" at bounding box center [828, 561] width 847 height 30
click at [501, 546] on div "smd.demstgo.cl" at bounding box center [828, 561] width 847 height 30
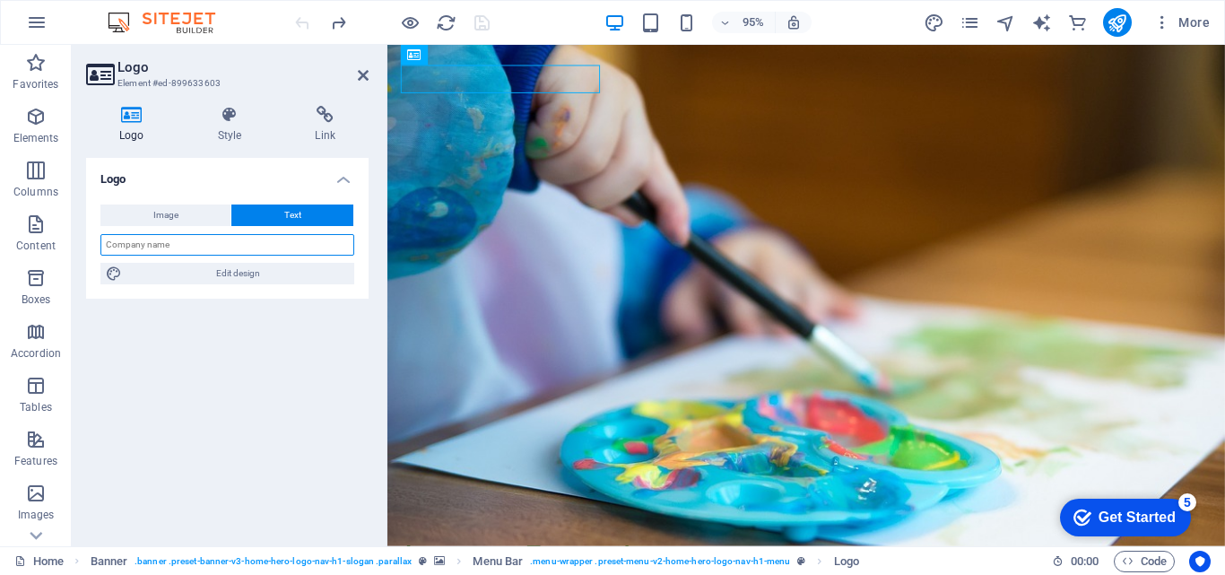
click at [222, 244] on input "text" at bounding box center [227, 245] width 254 height 22
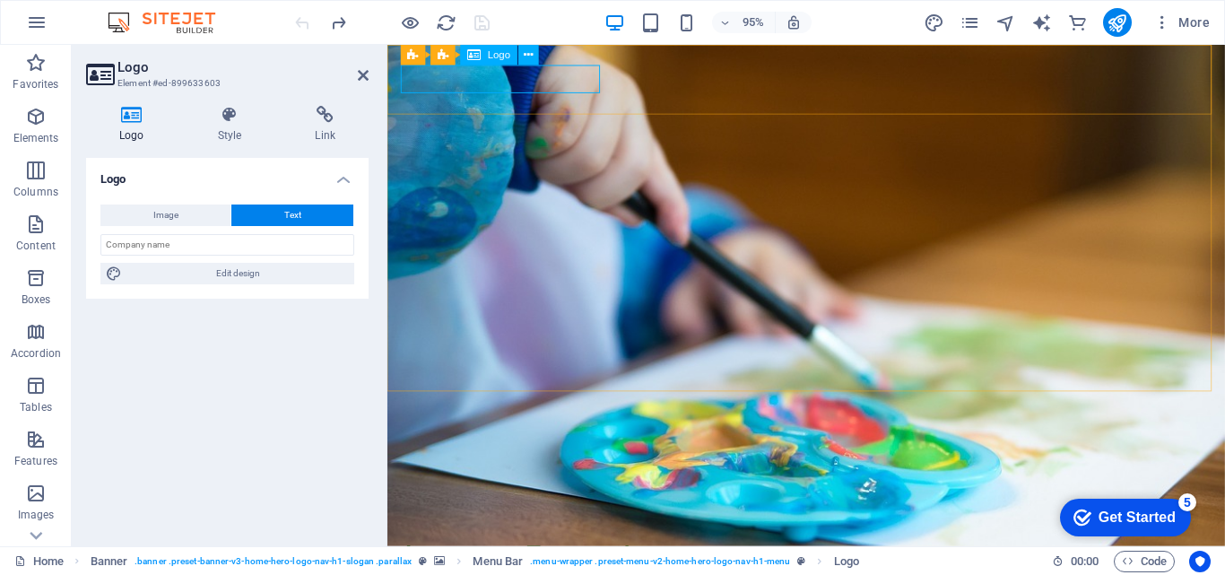
click at [502, 546] on div "smd.demstgo.cl" at bounding box center [828, 561] width 847 height 30
click at [544, 546] on div "smd.demstgo.cl" at bounding box center [828, 561] width 847 height 30
click at [436, 54] on span "Banner" at bounding box center [429, 55] width 33 height 10
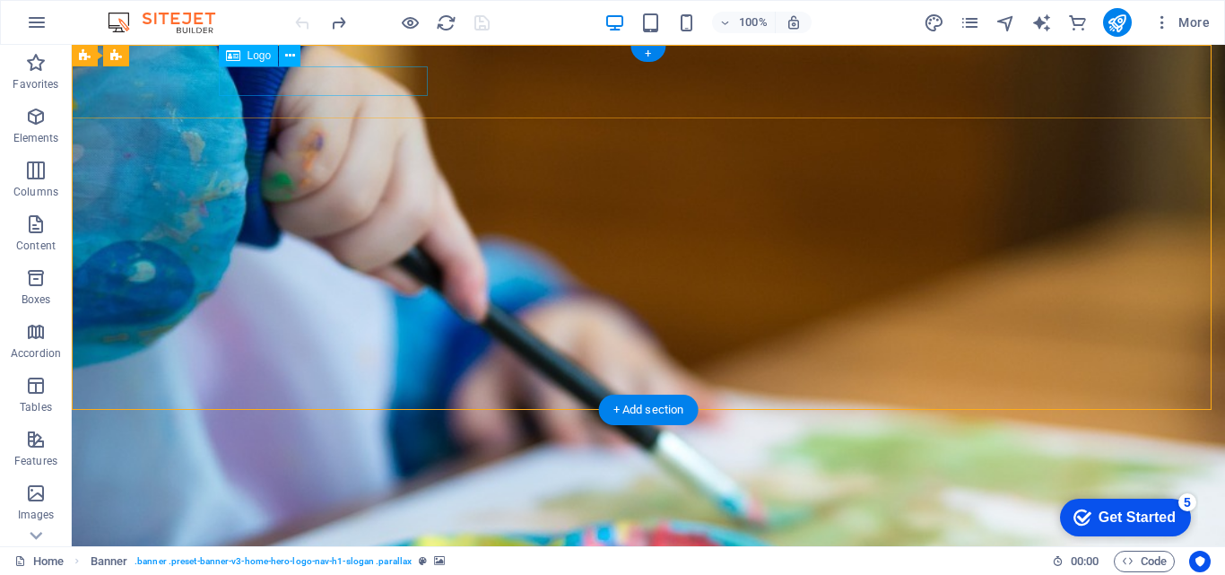
click at [376, 526] on div "smd.demstgo.cl" at bounding box center [648, 541] width 847 height 30
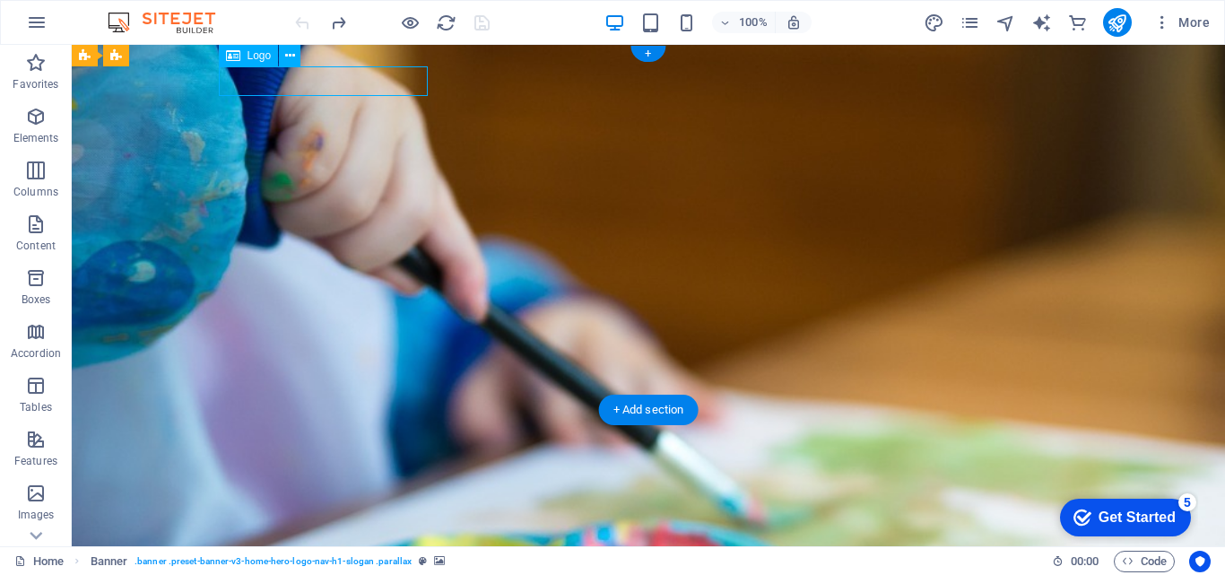
click at [376, 526] on div "smd.demstgo.cl" at bounding box center [648, 541] width 847 height 30
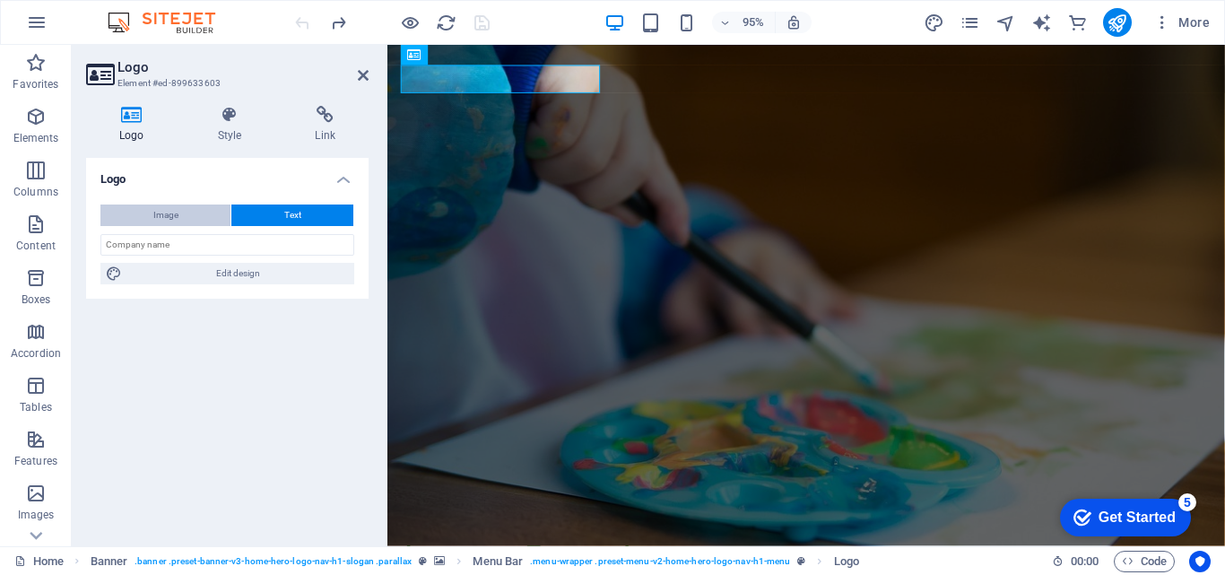
click at [197, 210] on button "Image" at bounding box center [165, 215] width 130 height 22
select select "DISABLED_OPTION_VALUE"
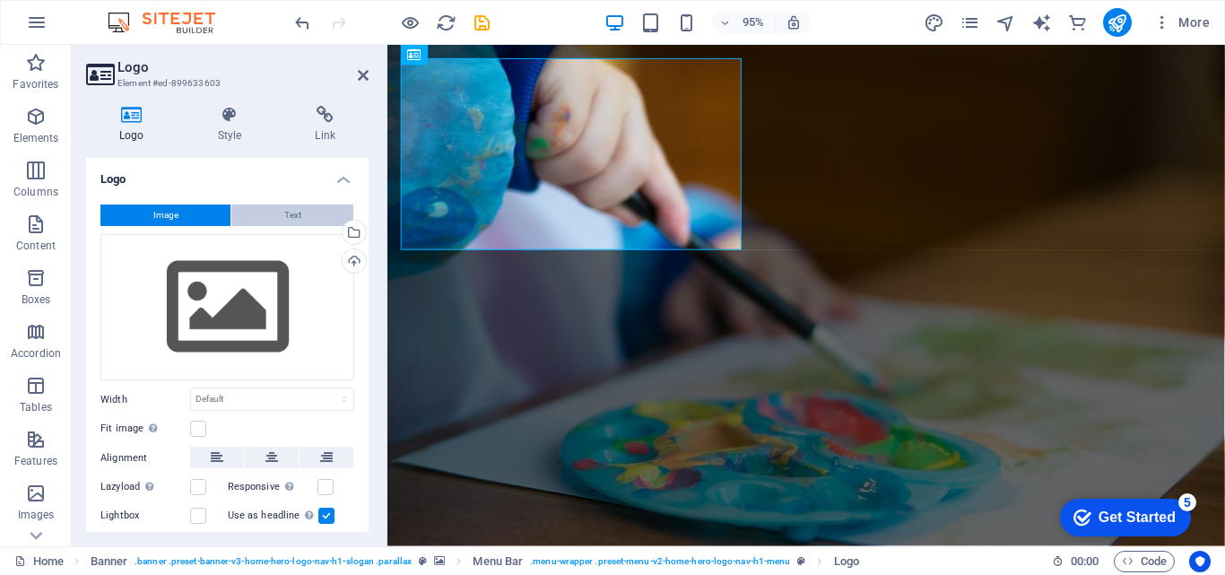
click at [260, 210] on button "Text" at bounding box center [292, 215] width 122 height 22
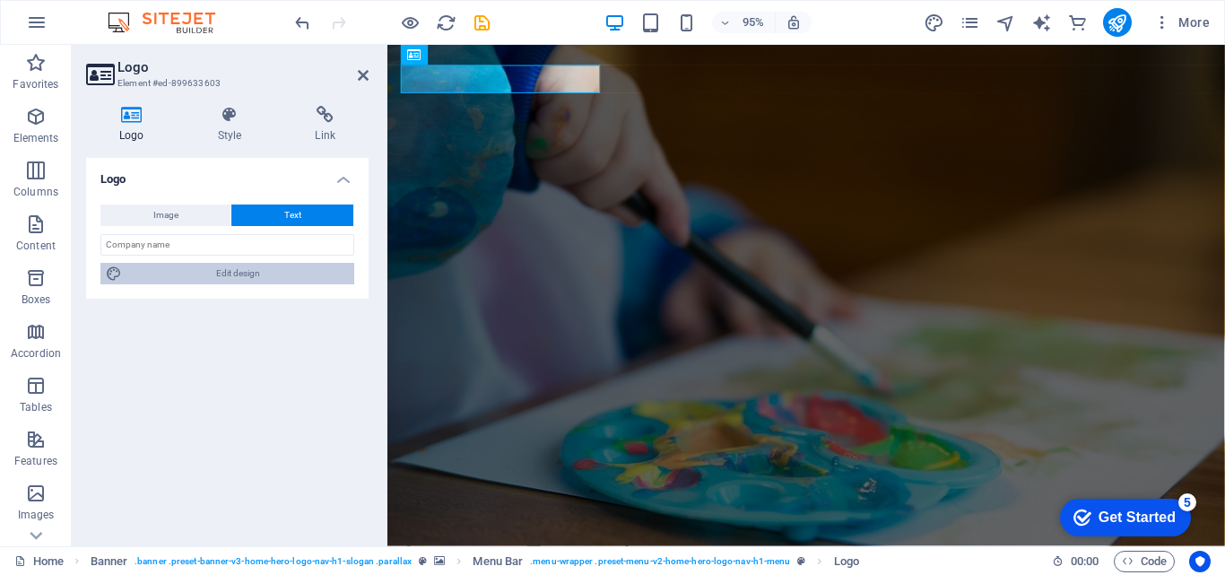
click at [244, 279] on span "Edit design" at bounding box center [238, 274] width 222 height 22
select select "rem"
select select "700"
select select "px"
select select "rem"
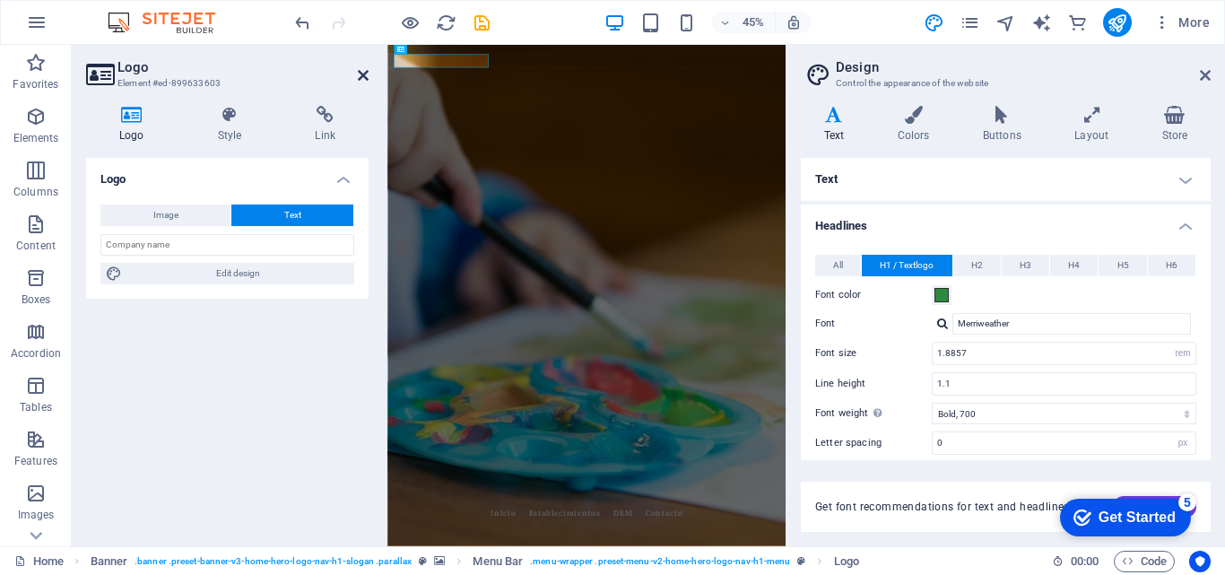
click at [360, 78] on icon at bounding box center [363, 75] width 11 height 14
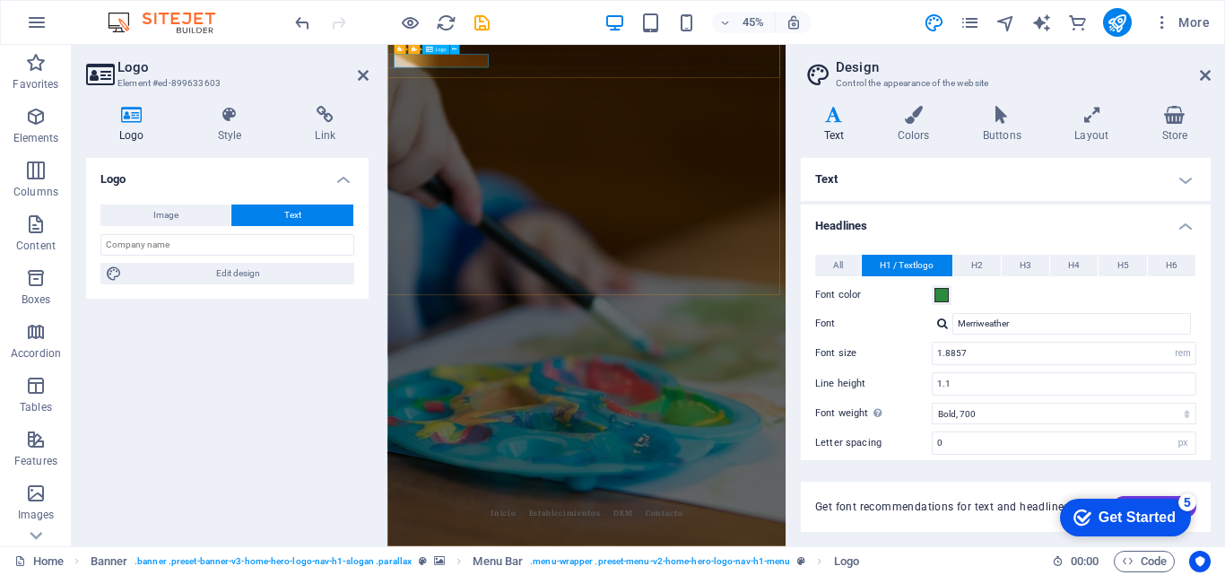
click at [1204, 77] on icon at bounding box center [1205, 75] width 11 height 14
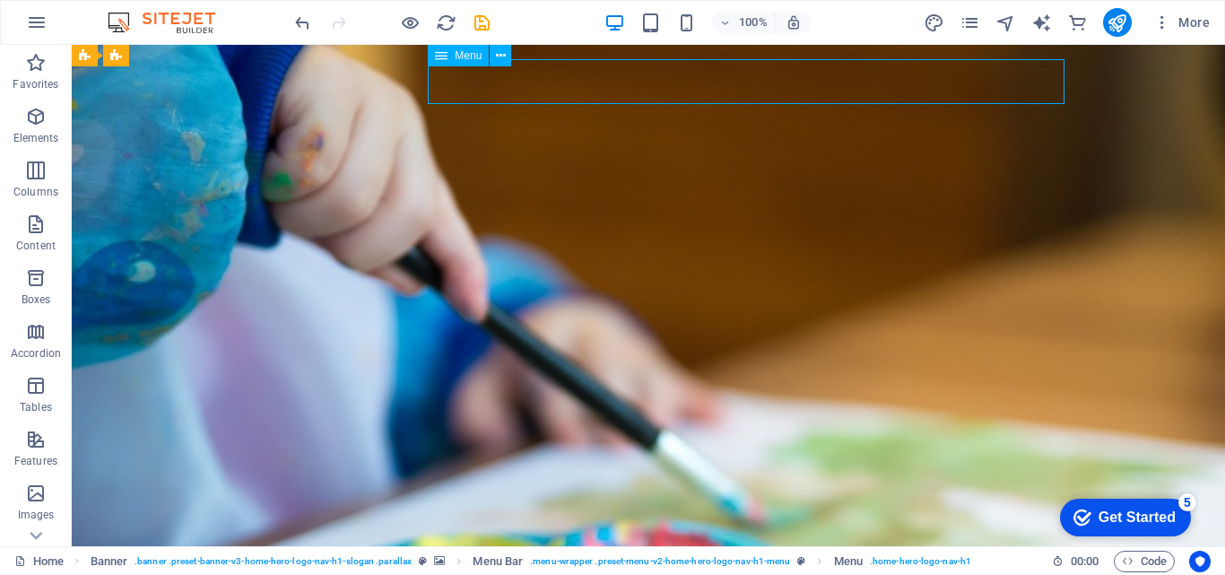
click at [714, 556] on nav "Inicio Establecimientos DEM Contacto" at bounding box center [648, 578] width 847 height 45
select select
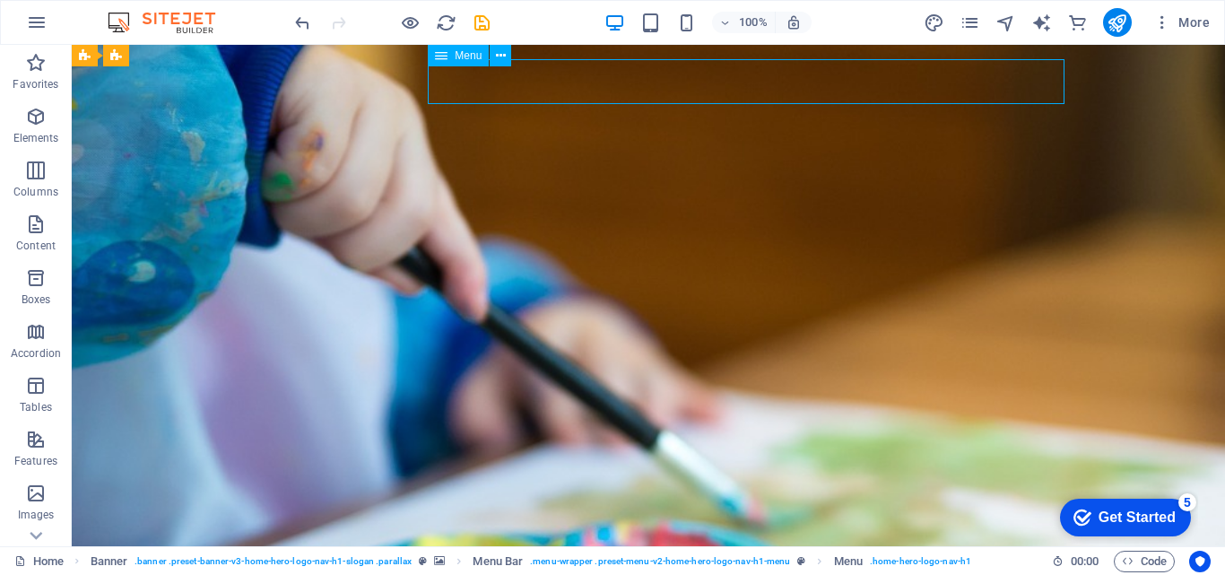
select select
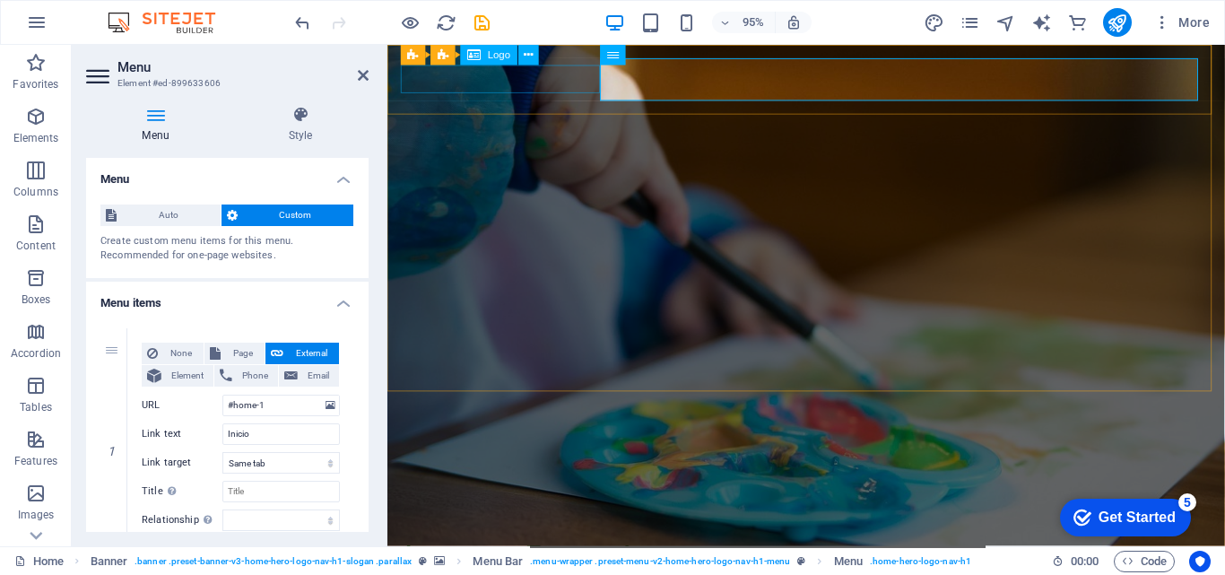
click at [502, 546] on div "[DOMAIN_NAME]" at bounding box center [828, 561] width 847 height 30
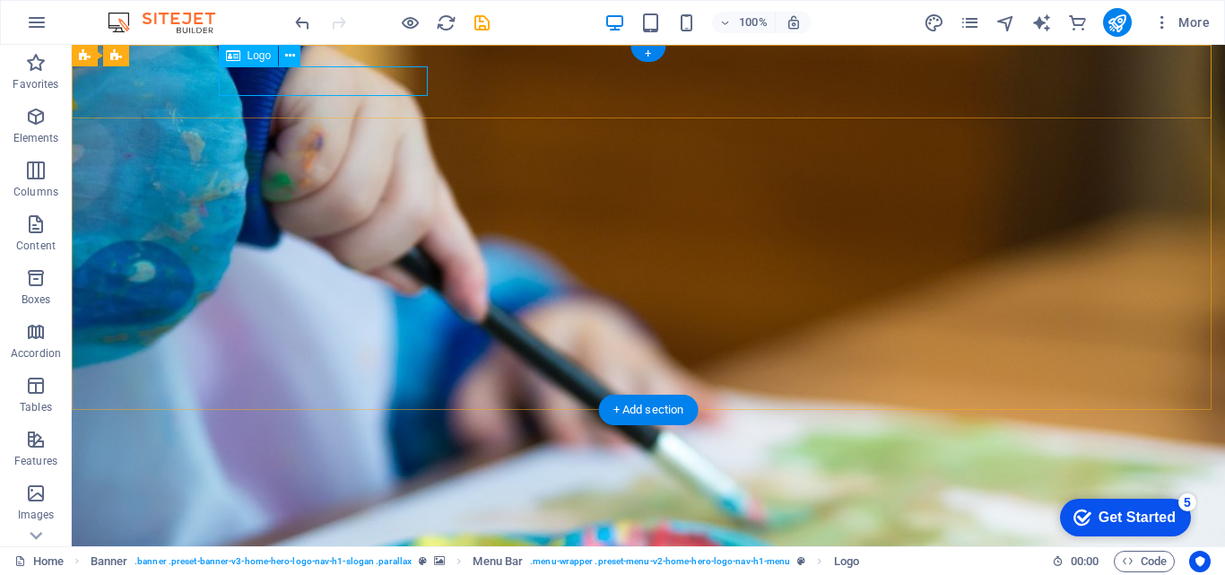
click at [324, 526] on div "[DOMAIN_NAME]" at bounding box center [648, 541] width 847 height 30
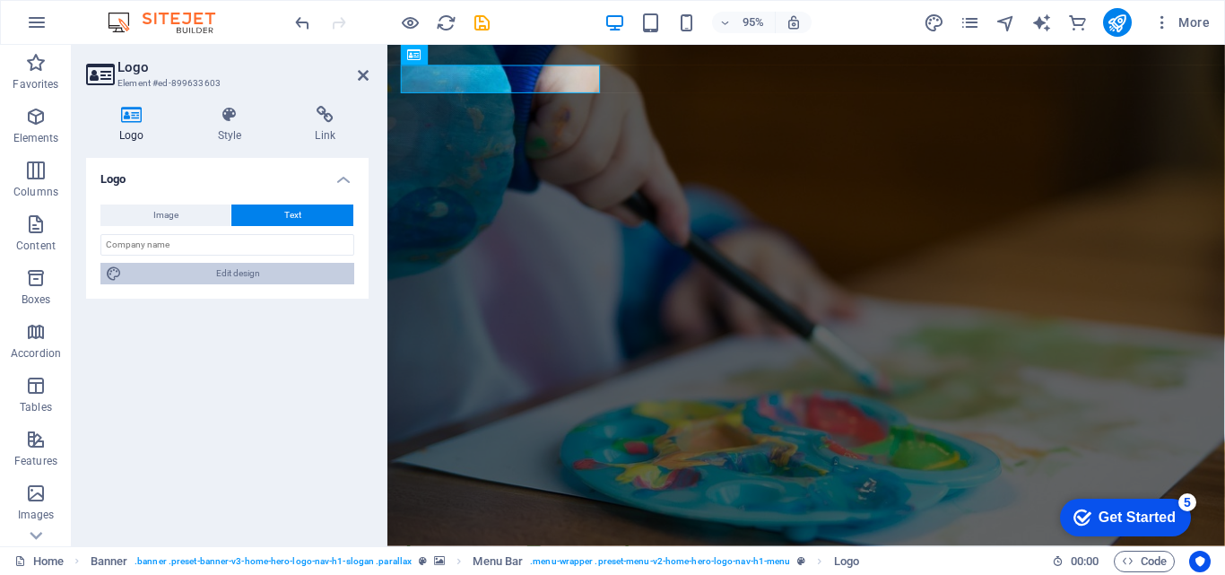
click at [228, 272] on span "Edit design" at bounding box center [238, 274] width 222 height 22
select select "rem"
select select "700"
select select "px"
select select "rem"
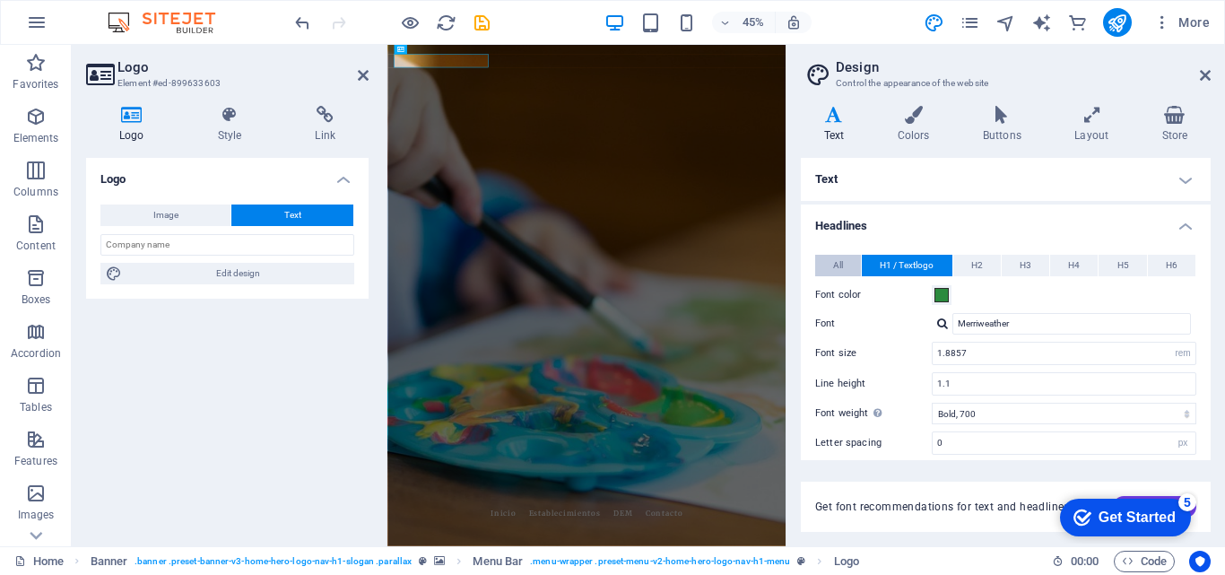
click at [841, 261] on span "All" at bounding box center [838, 266] width 10 height 22
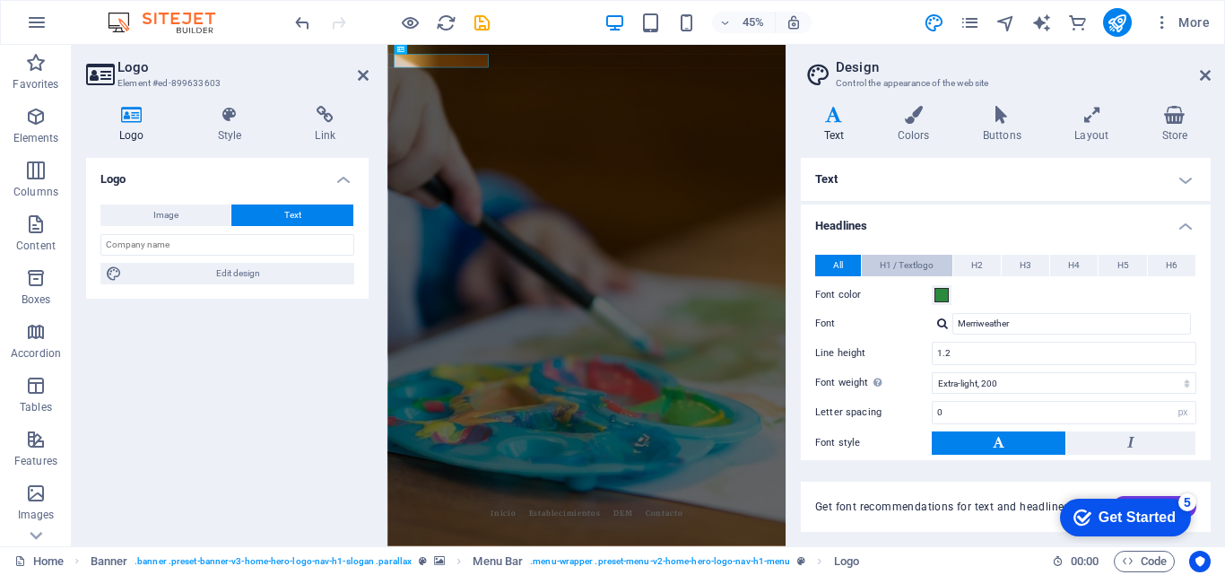
click at [932, 267] on span "H1 / Textlogo" at bounding box center [907, 266] width 54 height 22
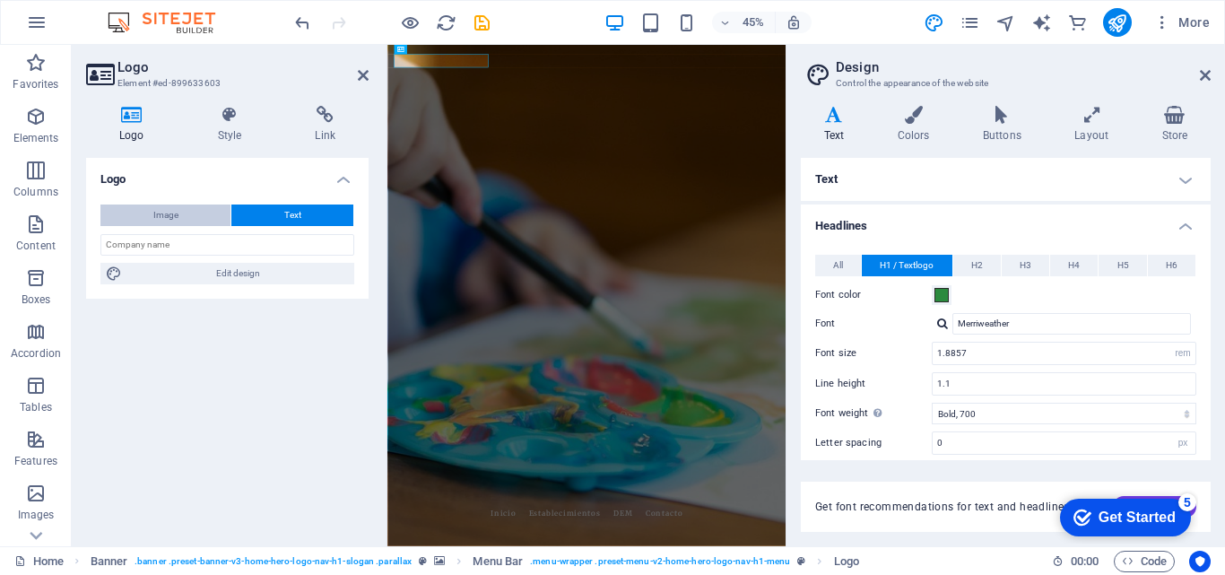
click at [142, 207] on button "Image" at bounding box center [165, 215] width 130 height 22
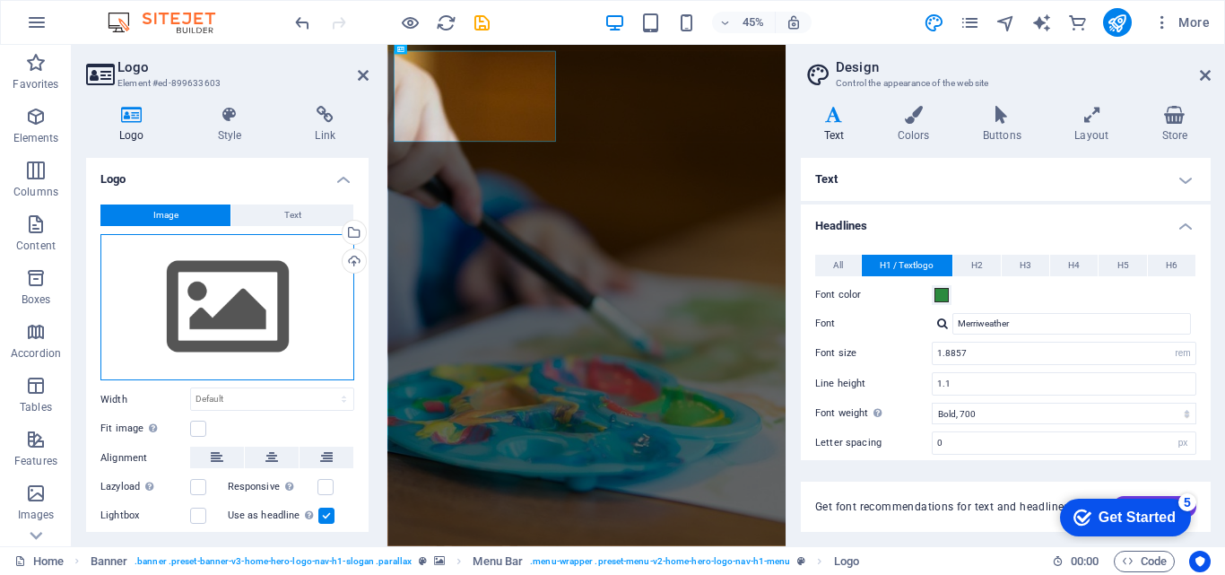
click at [251, 297] on div "Drag files here, click to choose files or select files from Files or our free s…" at bounding box center [227, 307] width 254 height 147
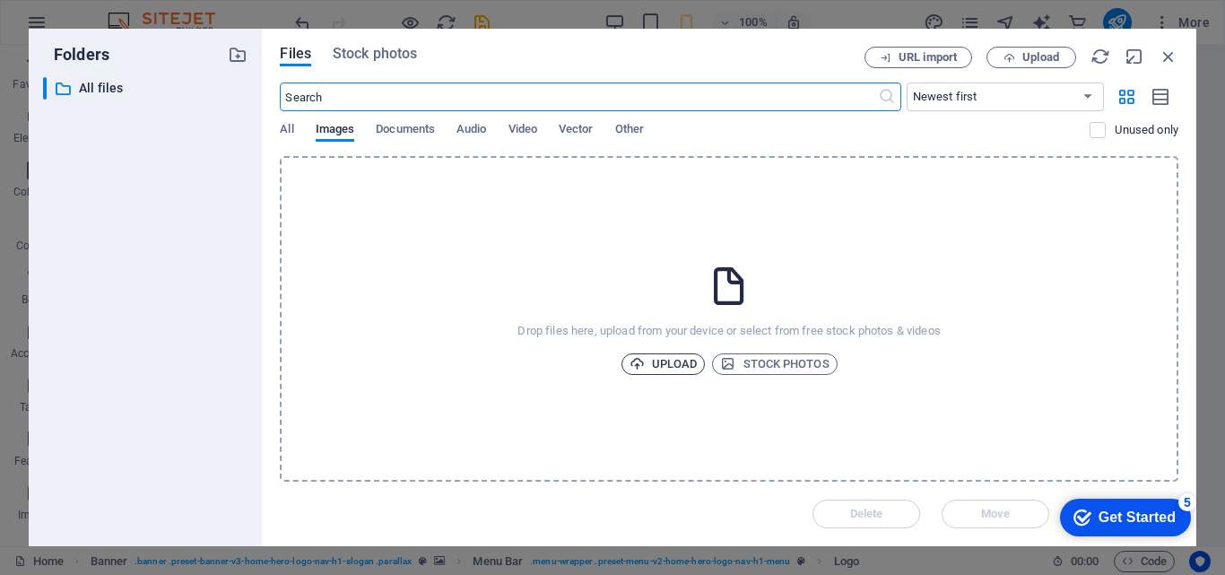
click at [675, 361] on span "Upload" at bounding box center [664, 364] width 68 height 22
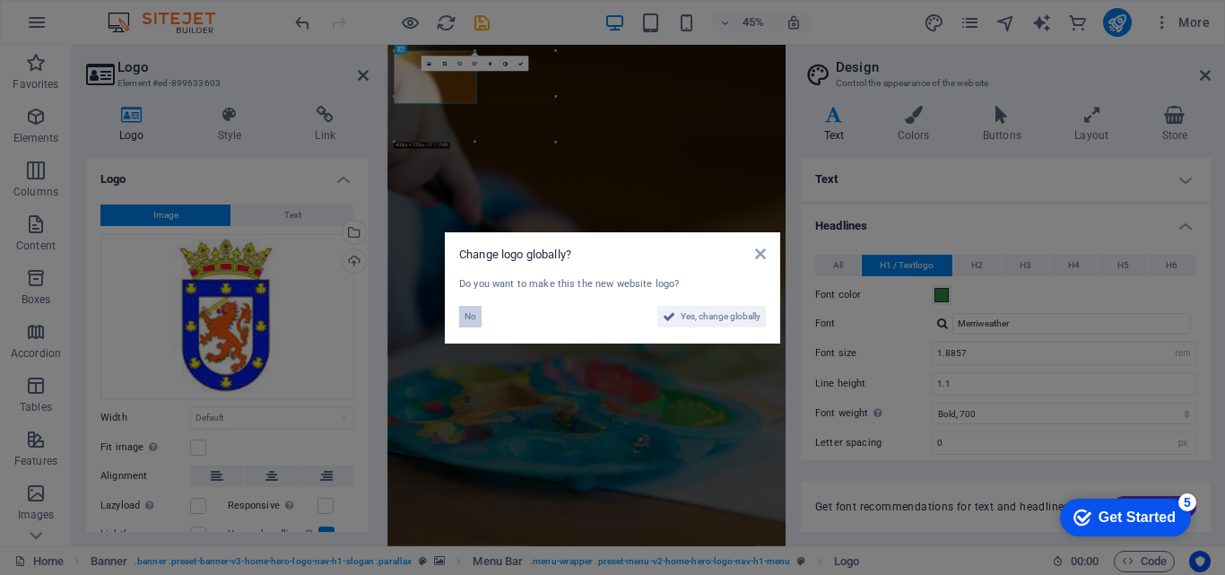
click at [474, 313] on span "No" at bounding box center [471, 317] width 12 height 22
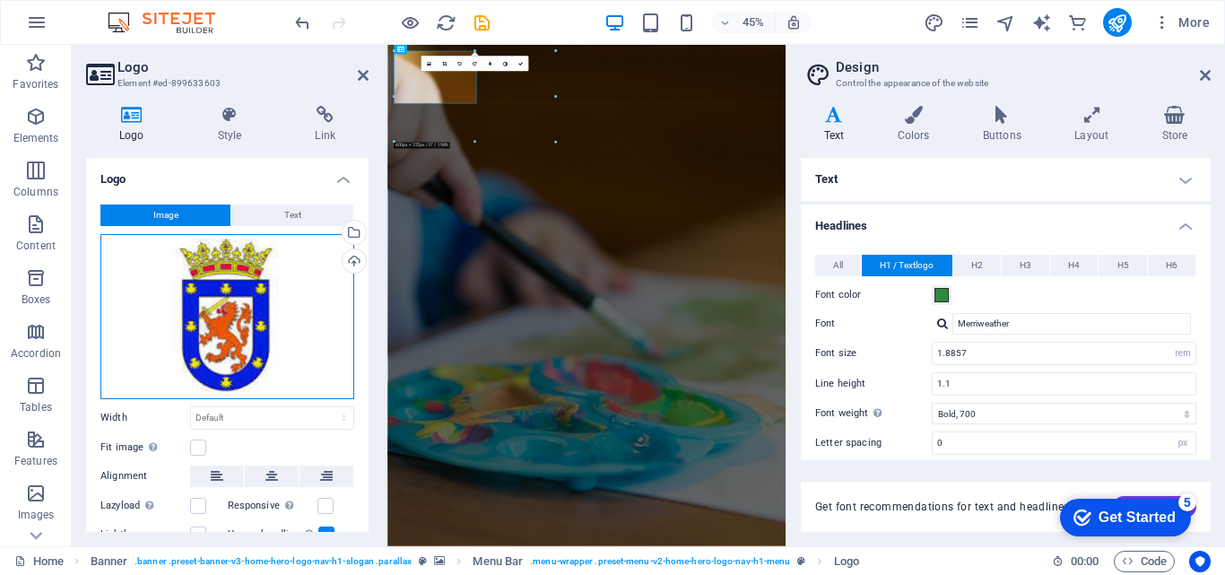
click at [243, 316] on div "Drag files here, click to choose files or select files from Files or our free s…" at bounding box center [227, 316] width 254 height 165
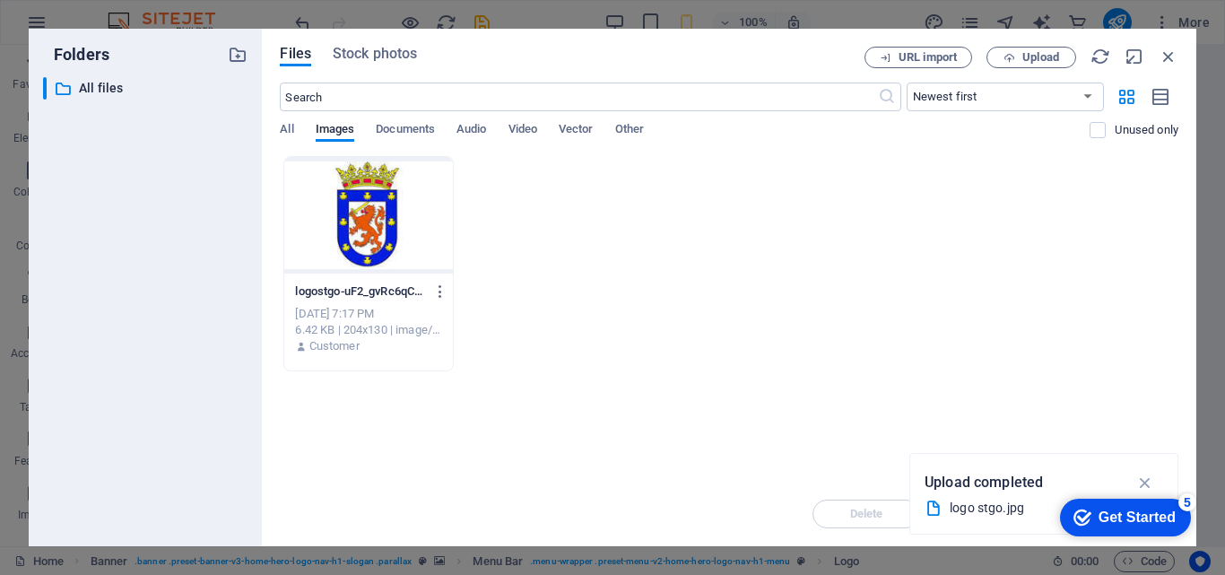
drag, startPoint x: 370, startPoint y: 240, endPoint x: 505, endPoint y: 321, distance: 156.9
click at [371, 240] on div at bounding box center [368, 215] width 168 height 117
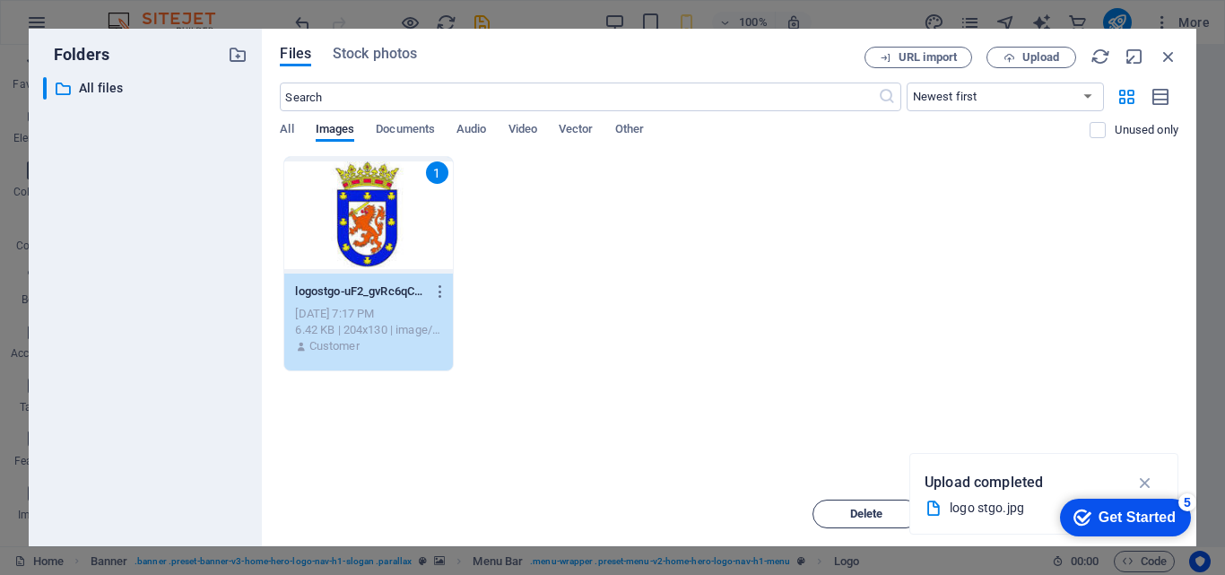
click at [846, 508] on button "Delete" at bounding box center [867, 514] width 108 height 29
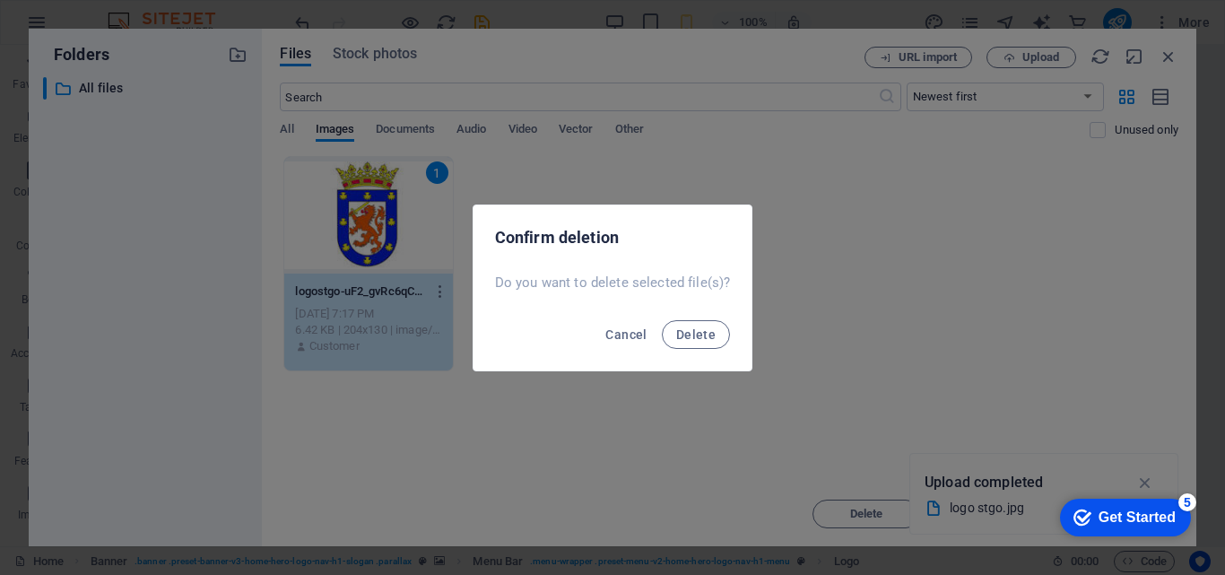
click at [1144, 482] on div "Confirm deletion Do you want to delete selected file(s)? Cancel Delete" at bounding box center [612, 287] width 1225 height 575
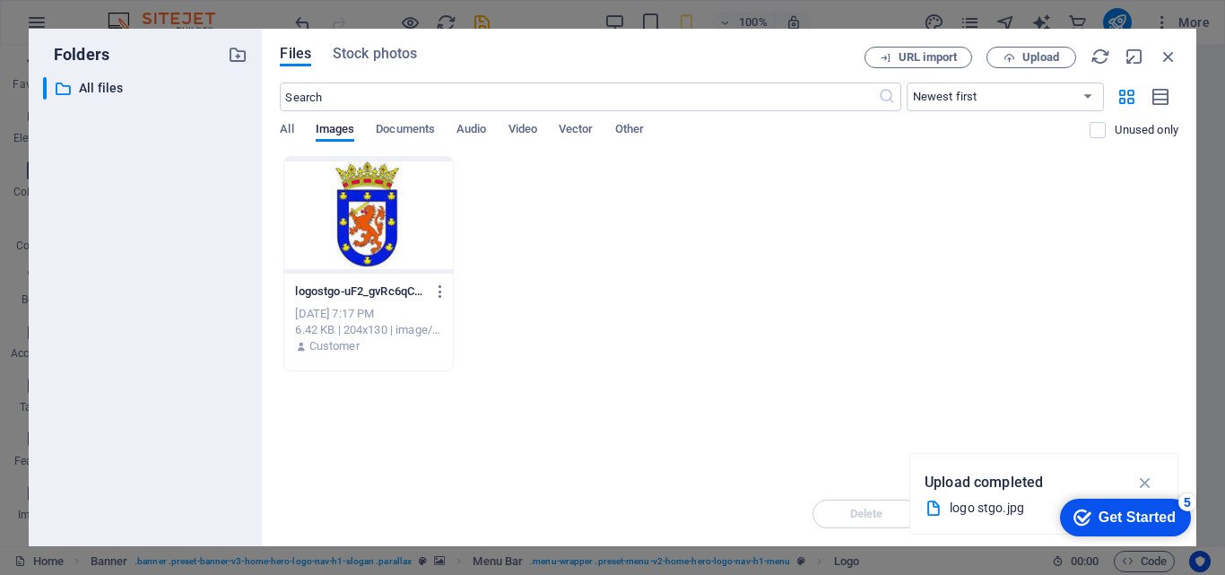
click at [400, 264] on div at bounding box center [368, 215] width 168 height 117
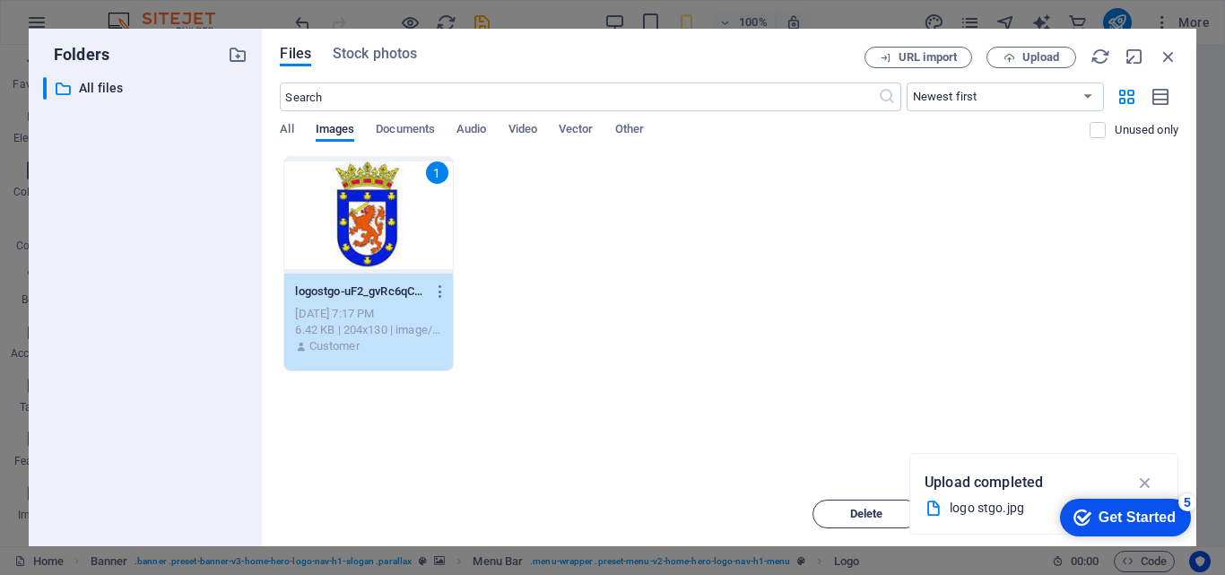
click at [881, 513] on span "Delete" at bounding box center [866, 514] width 91 height 11
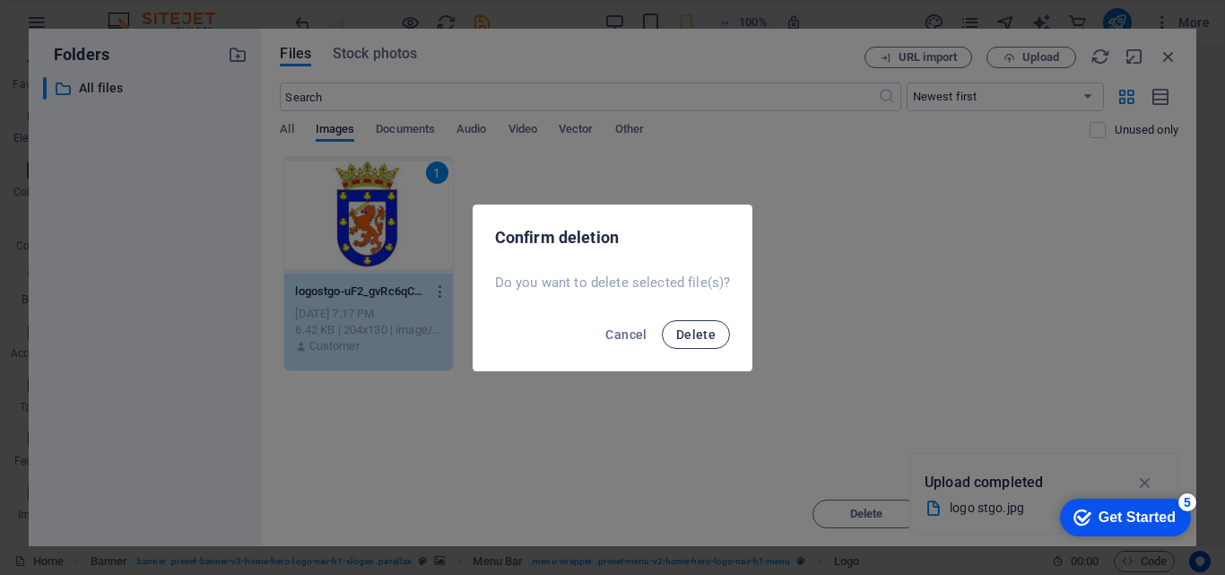
drag, startPoint x: 692, startPoint y: 335, endPoint x: 706, endPoint y: 343, distance: 16.2
click at [693, 335] on span "Delete" at bounding box center [695, 334] width 39 height 14
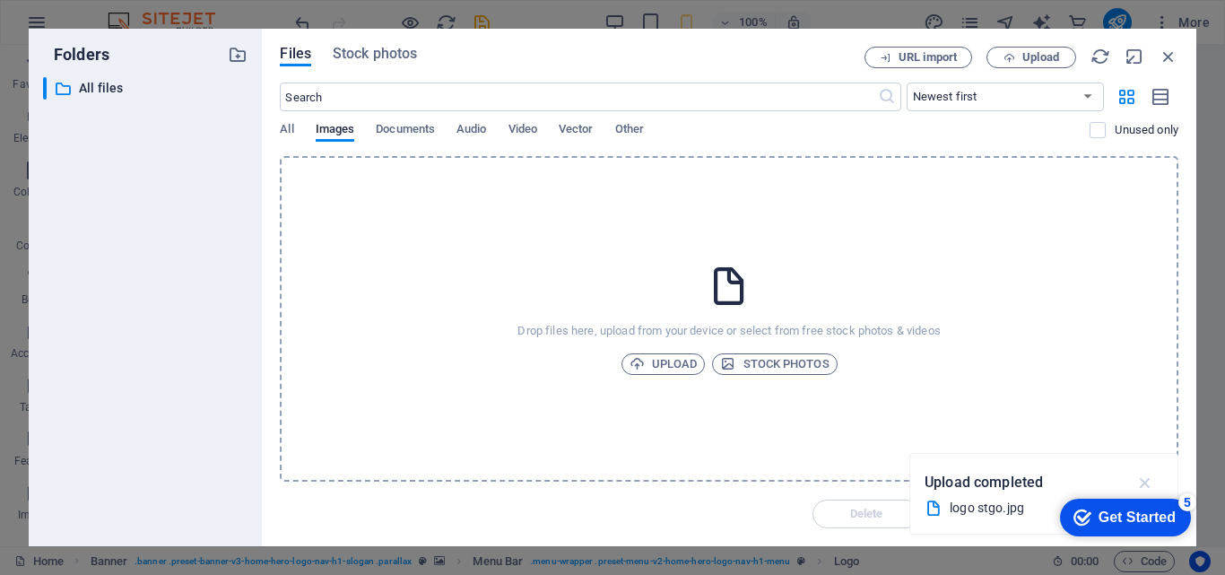
click at [1149, 480] on icon "button" at bounding box center [1145, 483] width 21 height 20
click at [682, 369] on span "Upload" at bounding box center [664, 364] width 68 height 22
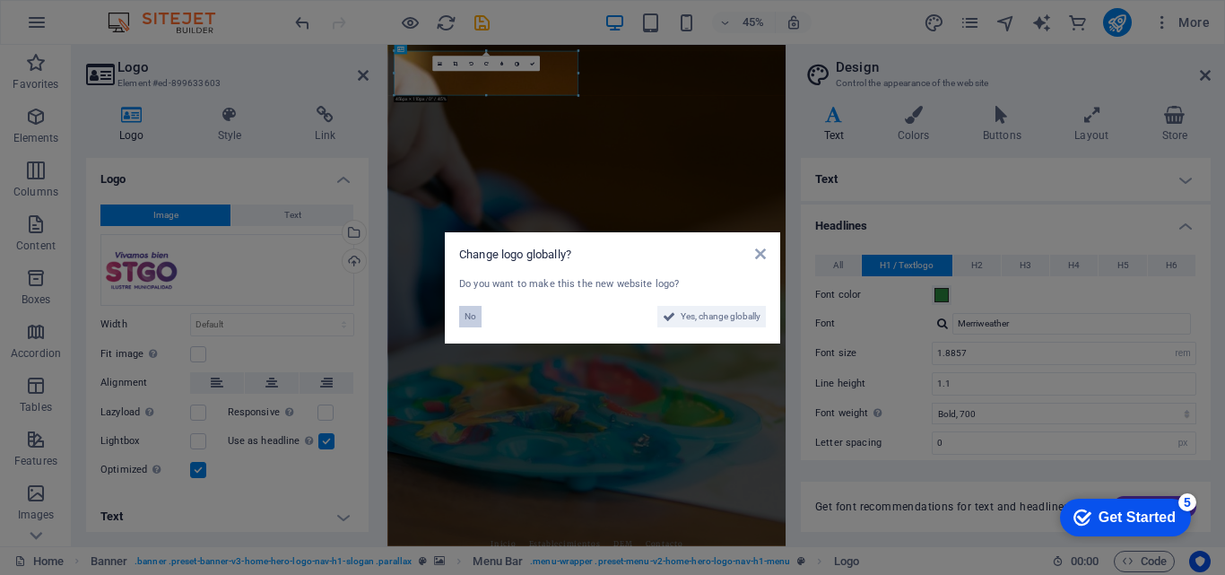
click at [473, 318] on span "No" at bounding box center [471, 317] width 12 height 22
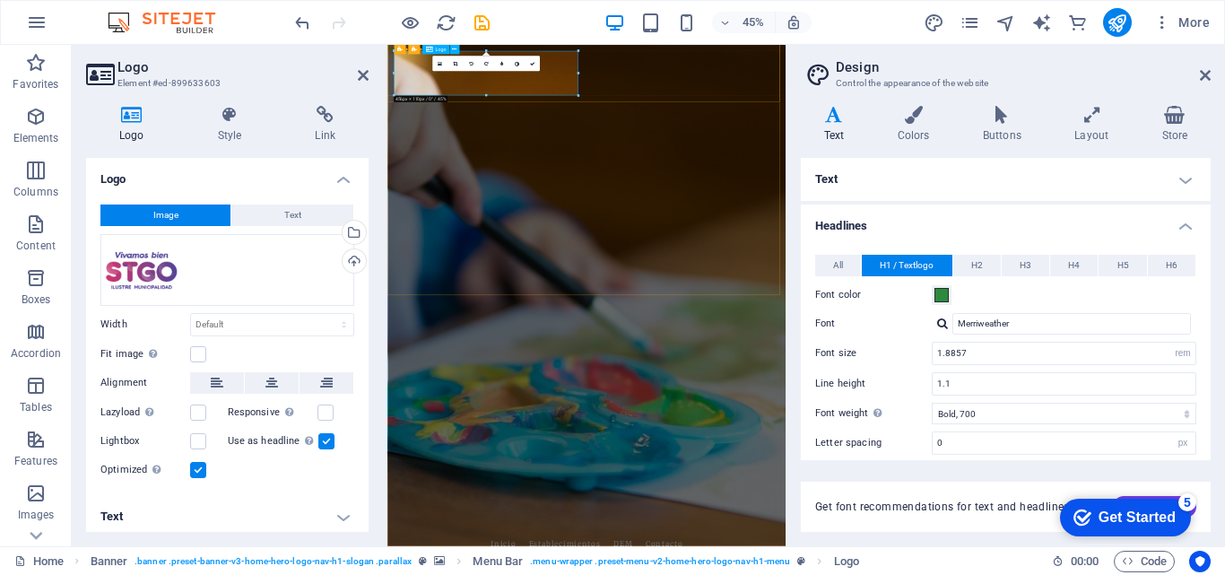
click at [180, 268] on div "Drag files here, click to choose files or select files from Files or our free s…" at bounding box center [227, 270] width 254 height 72
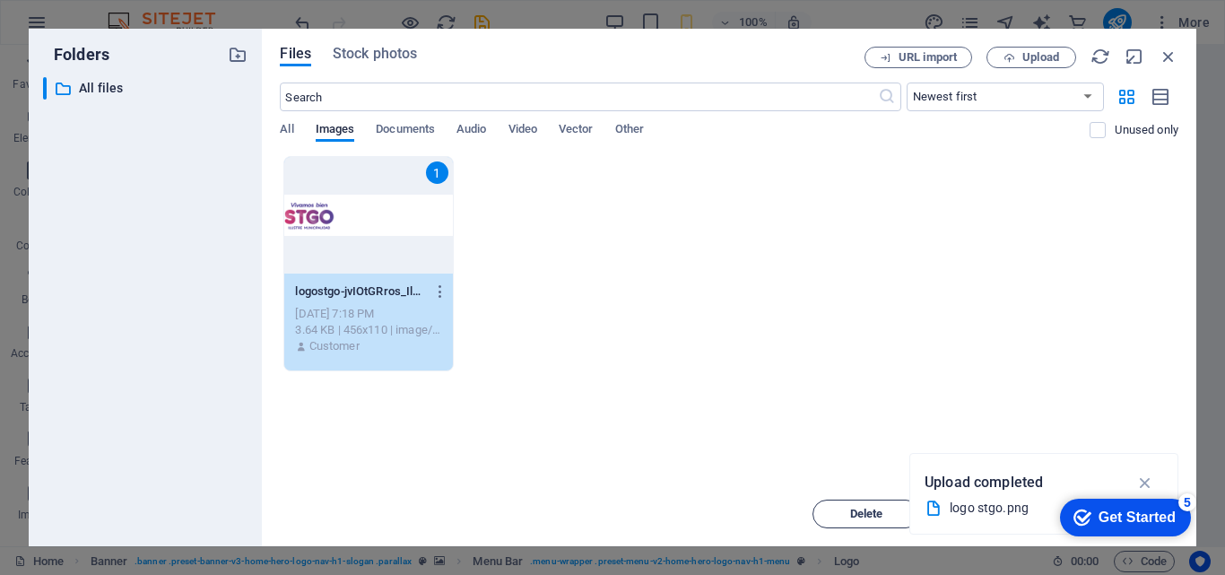
click at [822, 510] on span "Delete" at bounding box center [866, 514] width 91 height 11
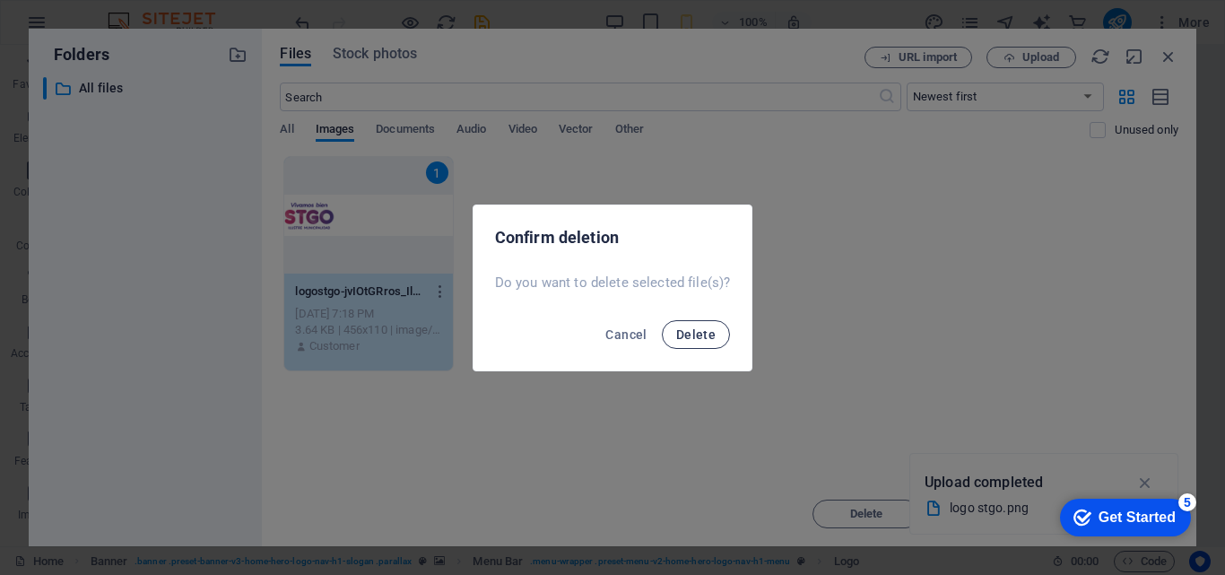
click at [679, 329] on span "Delete" at bounding box center [695, 334] width 39 height 14
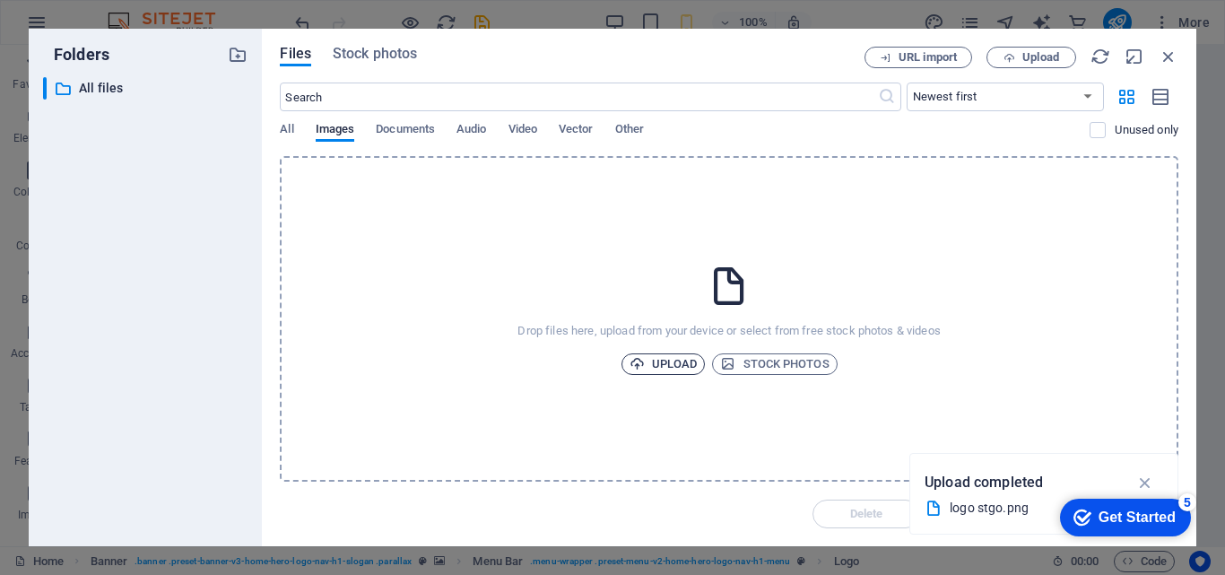
click at [664, 363] on span "Upload" at bounding box center [664, 364] width 68 height 22
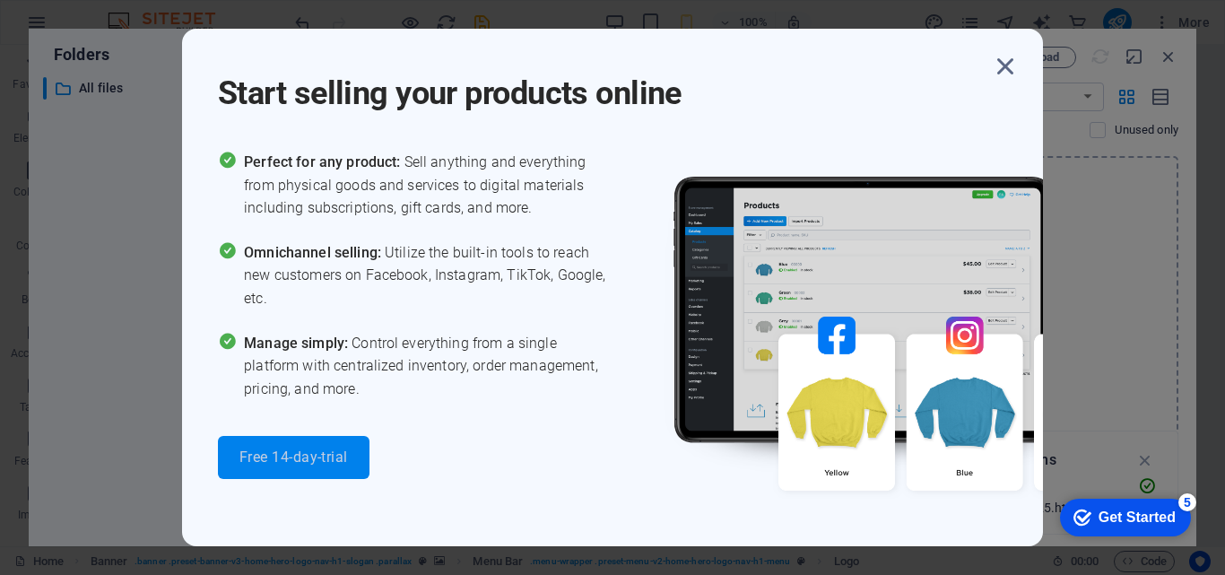
click at [319, 463] on span "Free 14-day-trial" at bounding box center [293, 457] width 109 height 14
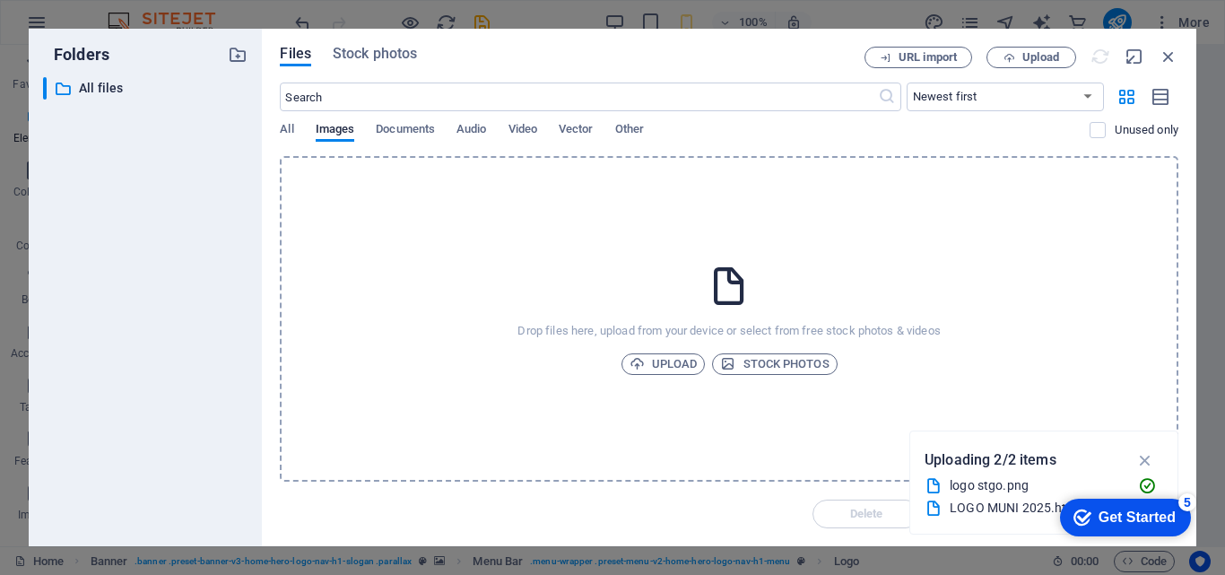
scroll to position [17283, 0]
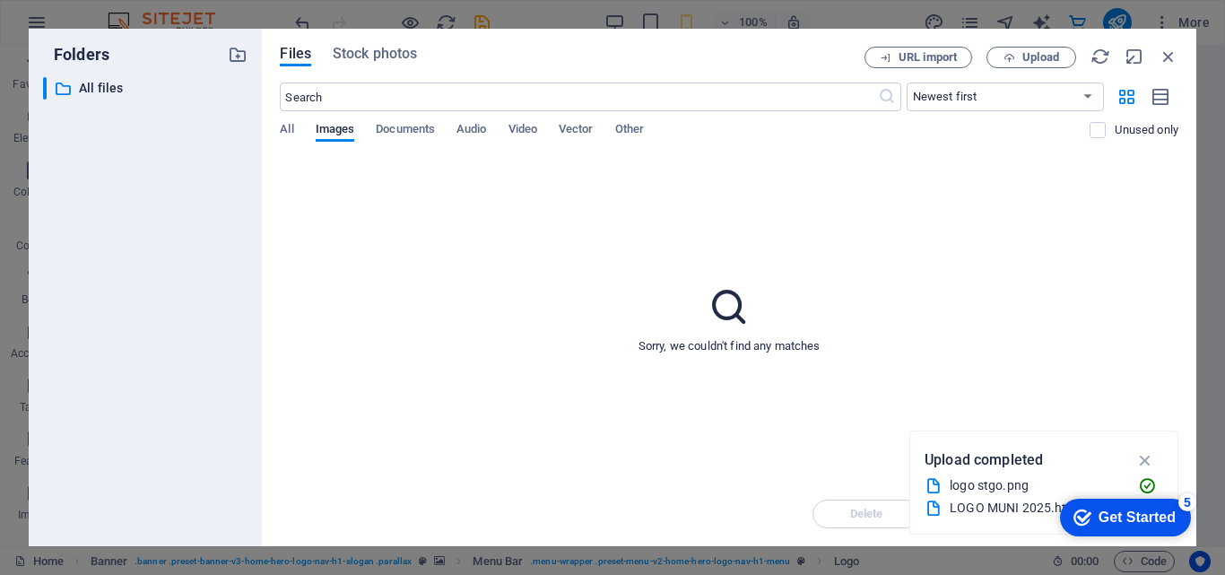
click at [677, 363] on div "Sorry, we couldn't find any matches" at bounding box center [729, 319] width 899 height 326
click at [647, 349] on p "Sorry, we couldn't find any matches" at bounding box center [730, 346] width 182 height 16
drag, startPoint x: 701, startPoint y: 343, endPoint x: 794, endPoint y: 340, distance: 92.4
click at [706, 343] on p "Sorry, we couldn't find any matches" at bounding box center [730, 346] width 182 height 16
click at [284, 133] on span "All" at bounding box center [286, 130] width 13 height 25
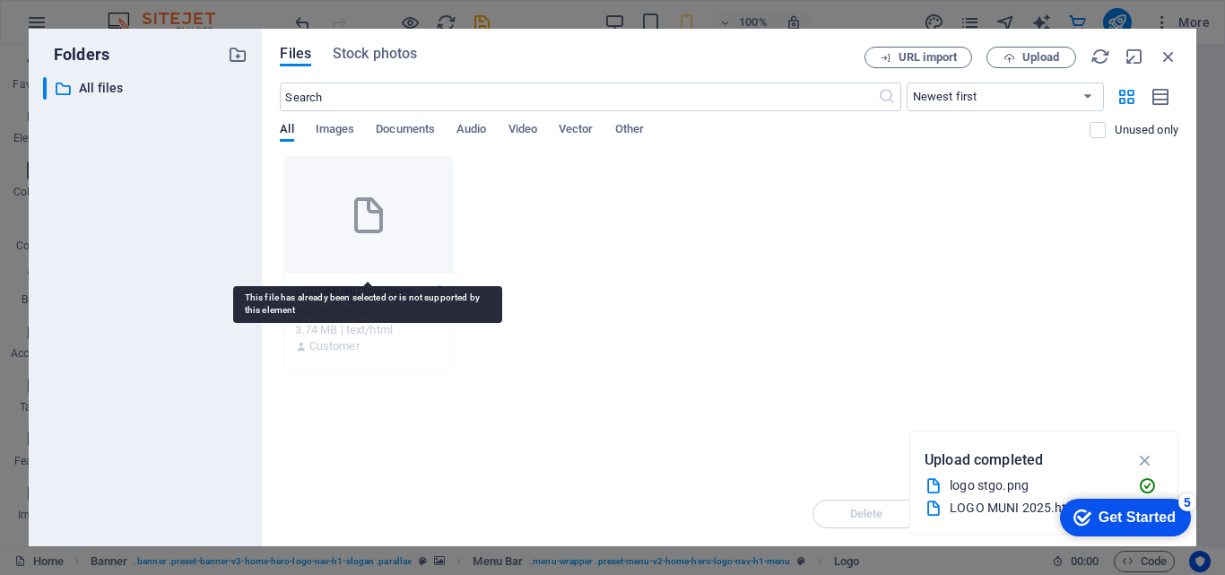
click at [377, 243] on div at bounding box center [368, 215] width 168 height 117
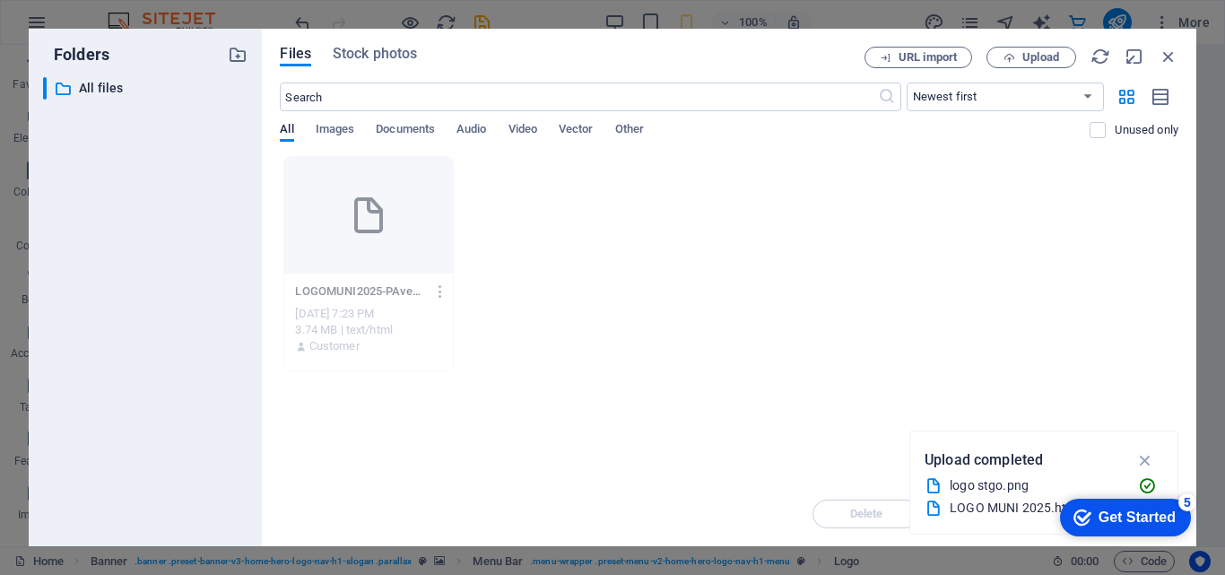
click at [399, 277] on div "LOGOMUNI2025-PAvexsF0AB8suf6mFIKDeg.html LOGOMUNI2025-PAvexsF0AB8suf6mFIKDeg.ht…" at bounding box center [368, 291] width 146 height 29
click at [372, 178] on div at bounding box center [368, 215] width 168 height 117
click at [868, 511] on div "Delete Move Insert" at bounding box center [729, 505] width 899 height 47
click at [1147, 463] on icon "button" at bounding box center [1145, 460] width 21 height 20
click at [907, 304] on div "LOGOMUNI2025-PAvexsF0AB8suf6mFIKDeg.html LOGOMUNI2025-PAvexsF0AB8suf6mFIKDeg.ht…" at bounding box center [729, 263] width 899 height 215
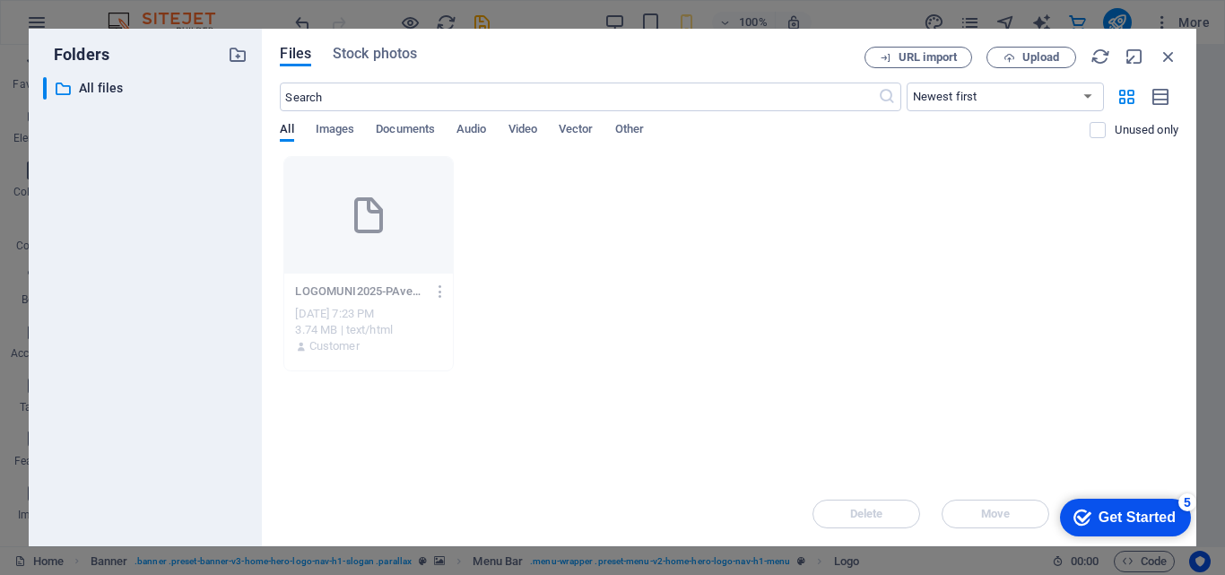
click at [384, 266] on div at bounding box center [368, 215] width 168 height 117
click at [442, 285] on icon "button" at bounding box center [440, 291] width 17 height 16
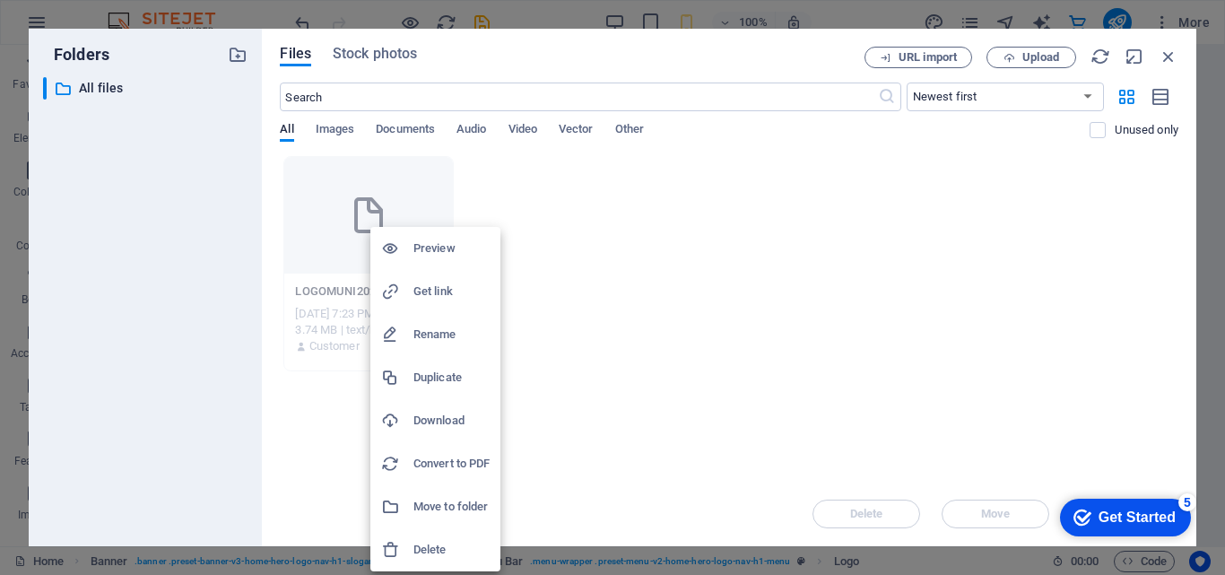
click at [439, 544] on h6 "Delete" at bounding box center [451, 550] width 76 height 22
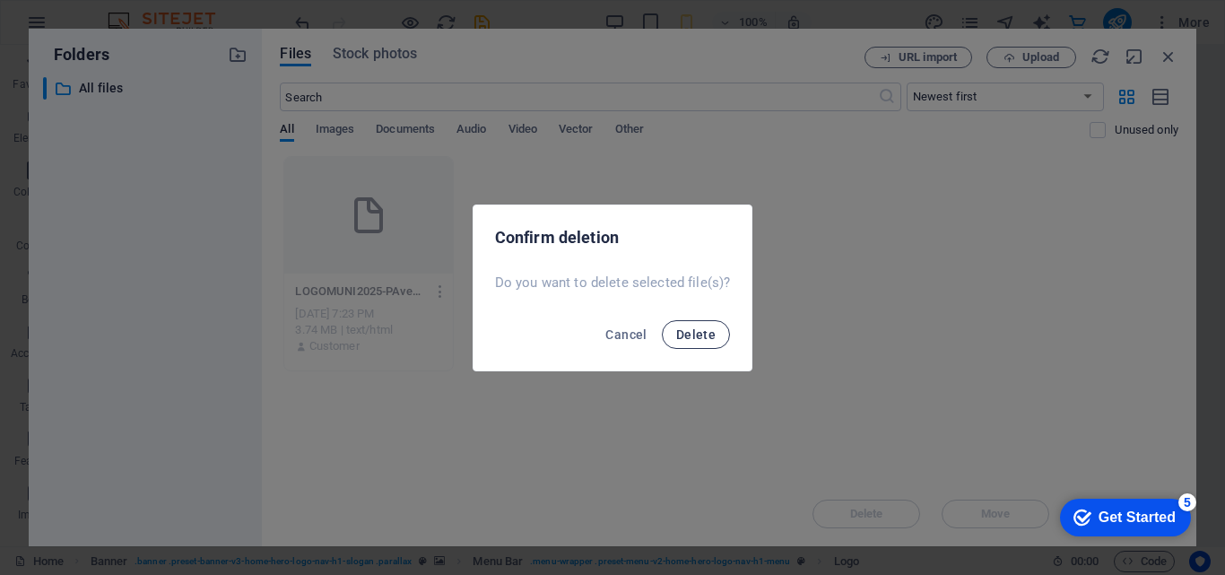
click at [682, 329] on span "Delete" at bounding box center [695, 334] width 39 height 14
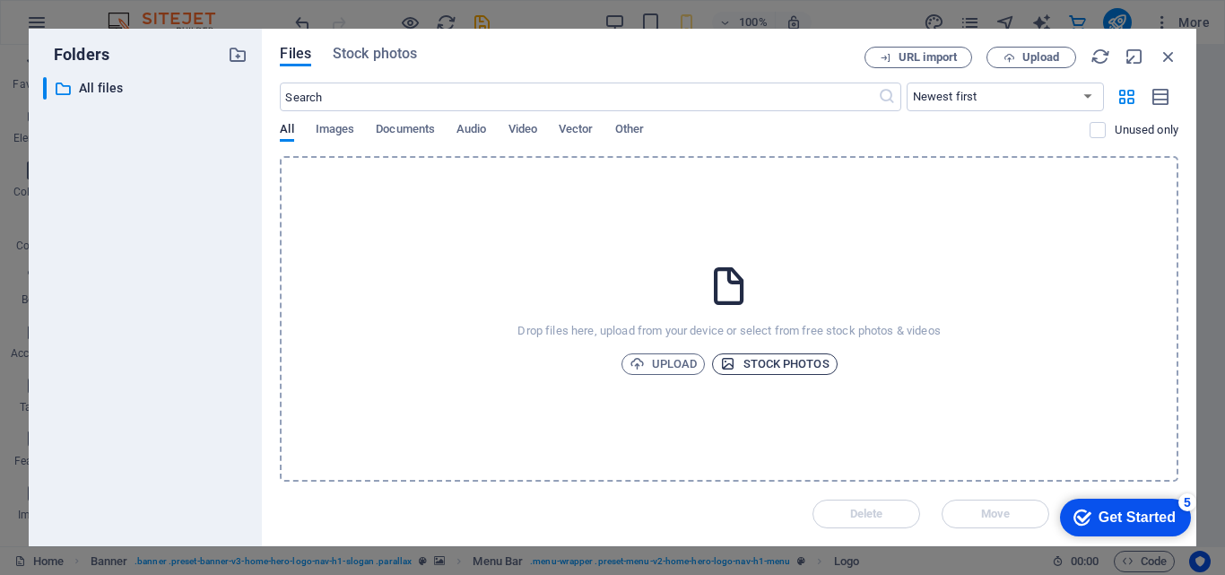
click at [762, 356] on span "Stock photos" at bounding box center [774, 364] width 109 height 22
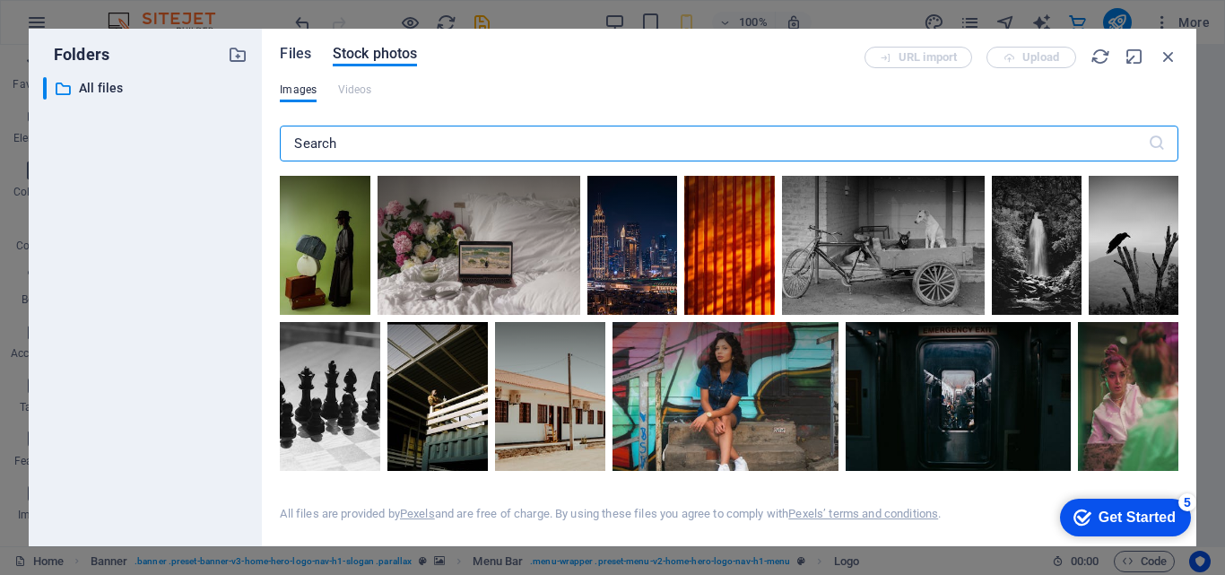
click at [304, 53] on span "Files" at bounding box center [295, 54] width 31 height 22
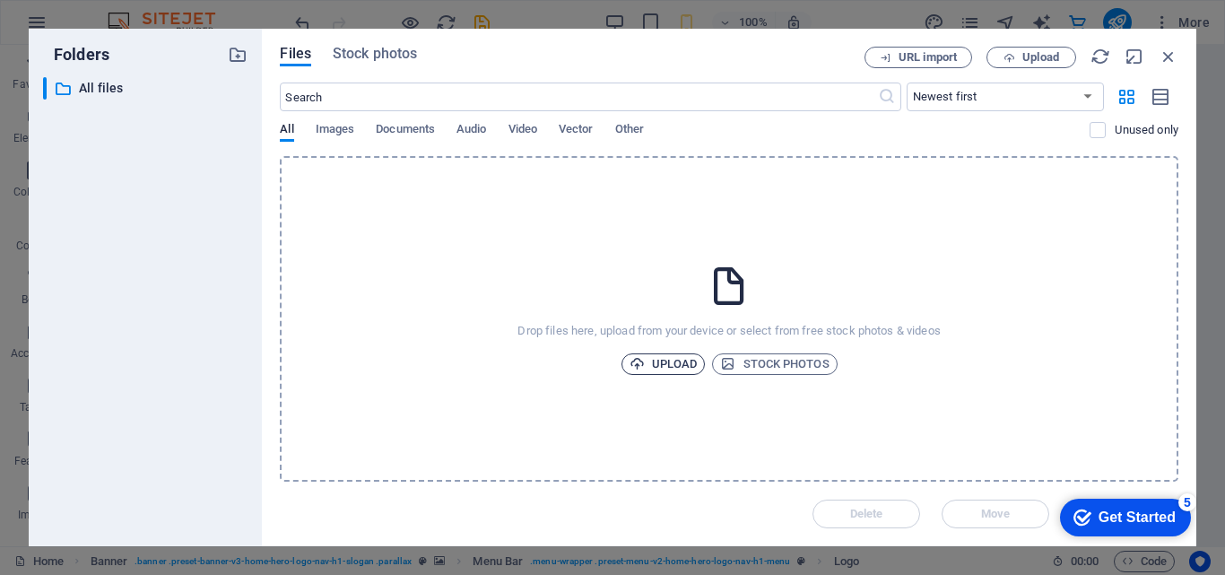
click at [678, 358] on span "Upload" at bounding box center [664, 364] width 68 height 22
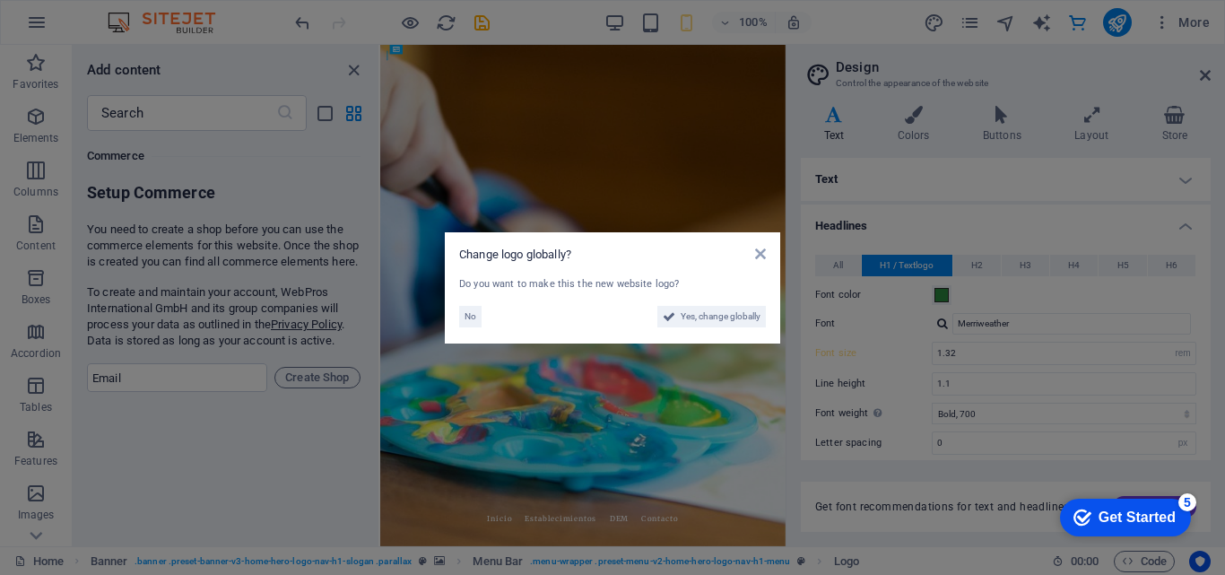
type input "1.8857"
click at [466, 315] on span "No" at bounding box center [471, 317] width 12 height 22
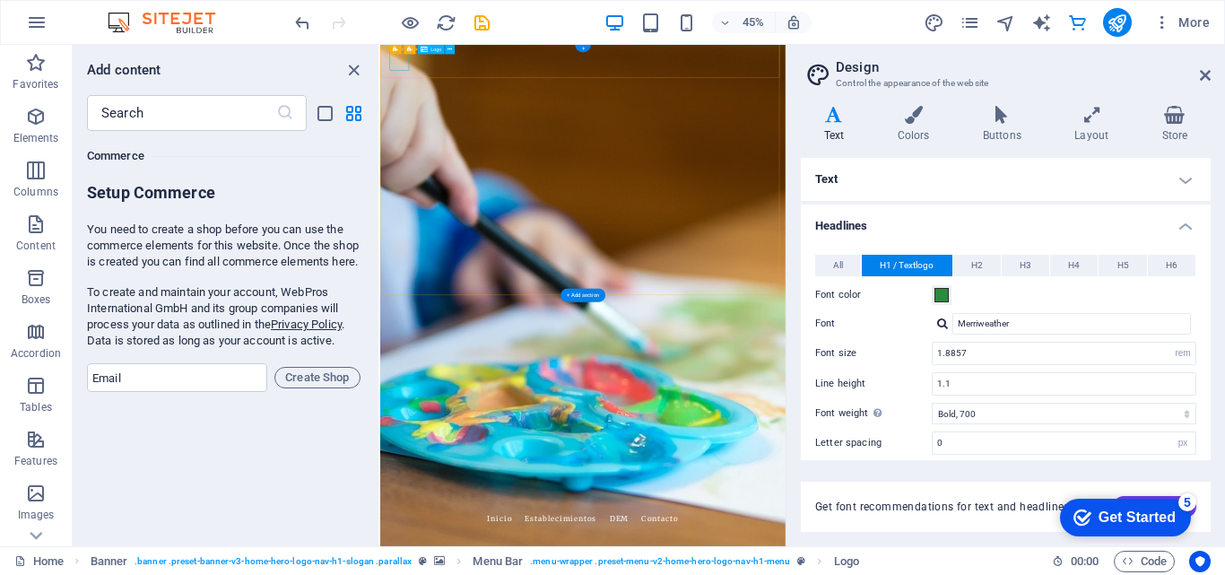
drag, startPoint x: 1209, startPoint y: 78, endPoint x: 797, endPoint y: 48, distance: 412.7
click at [1209, 78] on icon at bounding box center [1205, 75] width 11 height 14
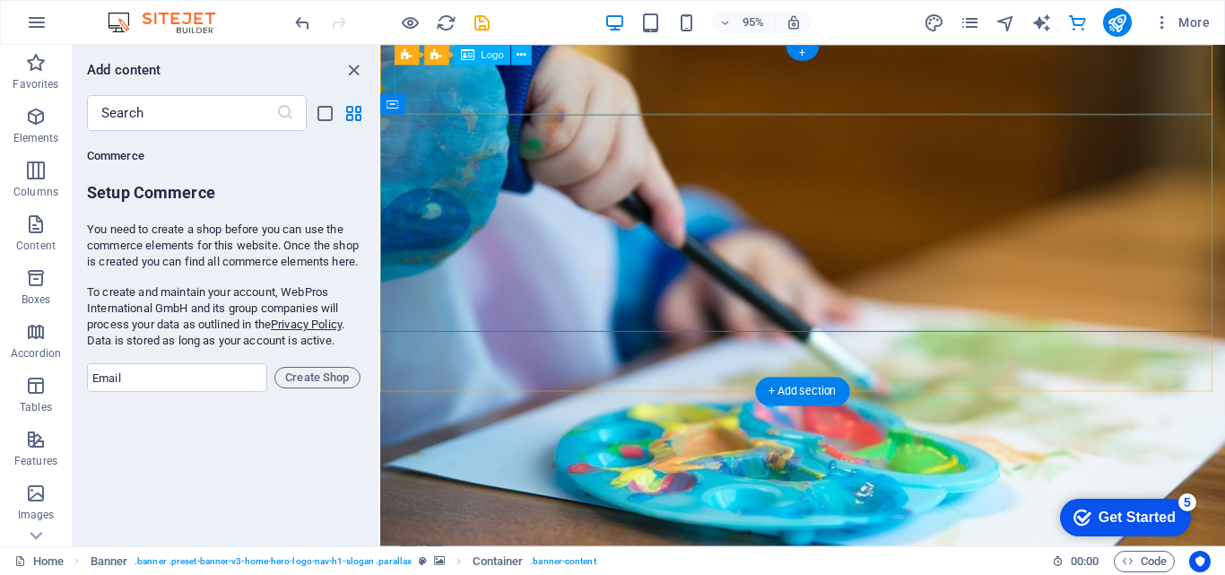
click at [430, 546] on div at bounding box center [825, 567] width 847 height 43
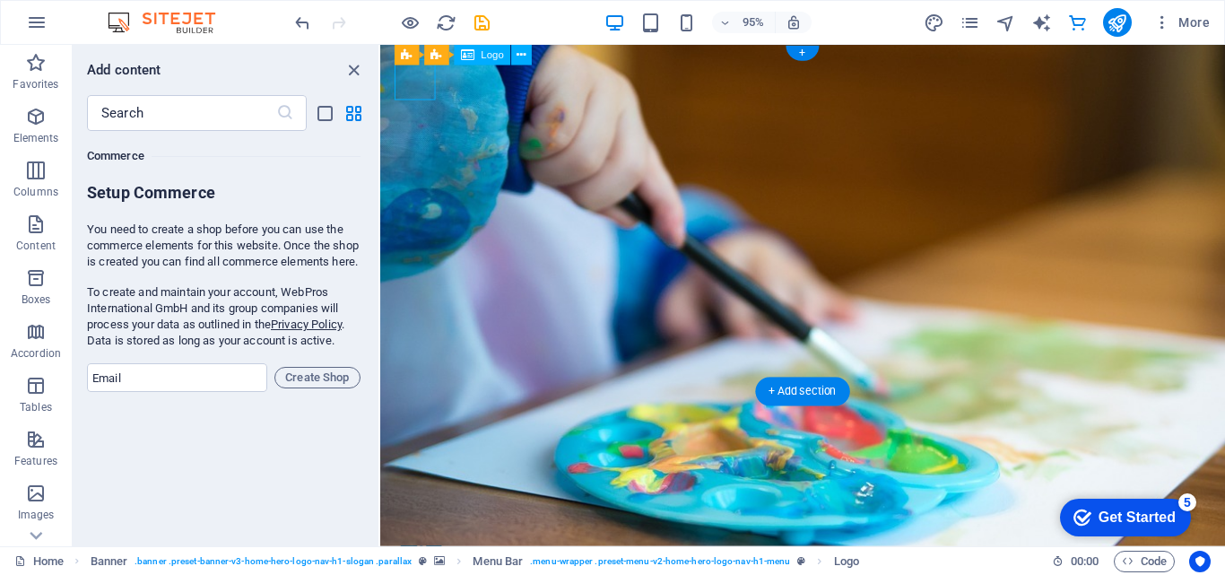
click at [430, 546] on div at bounding box center [825, 567] width 847 height 43
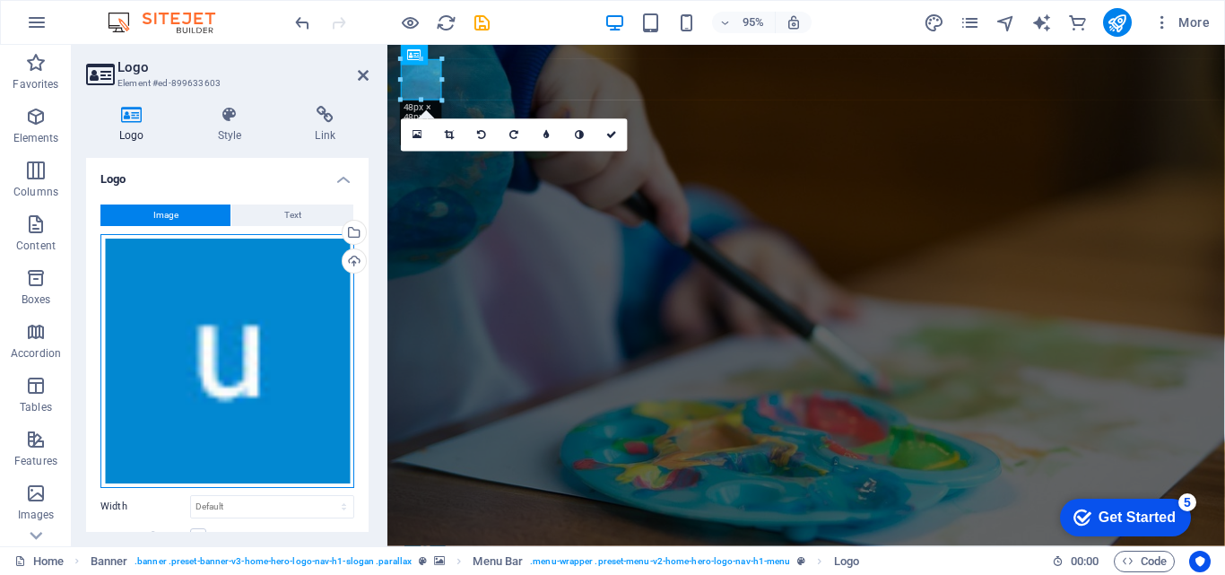
click at [258, 301] on div "Drag files here, click to choose files or select files from Files or our free s…" at bounding box center [227, 361] width 254 height 254
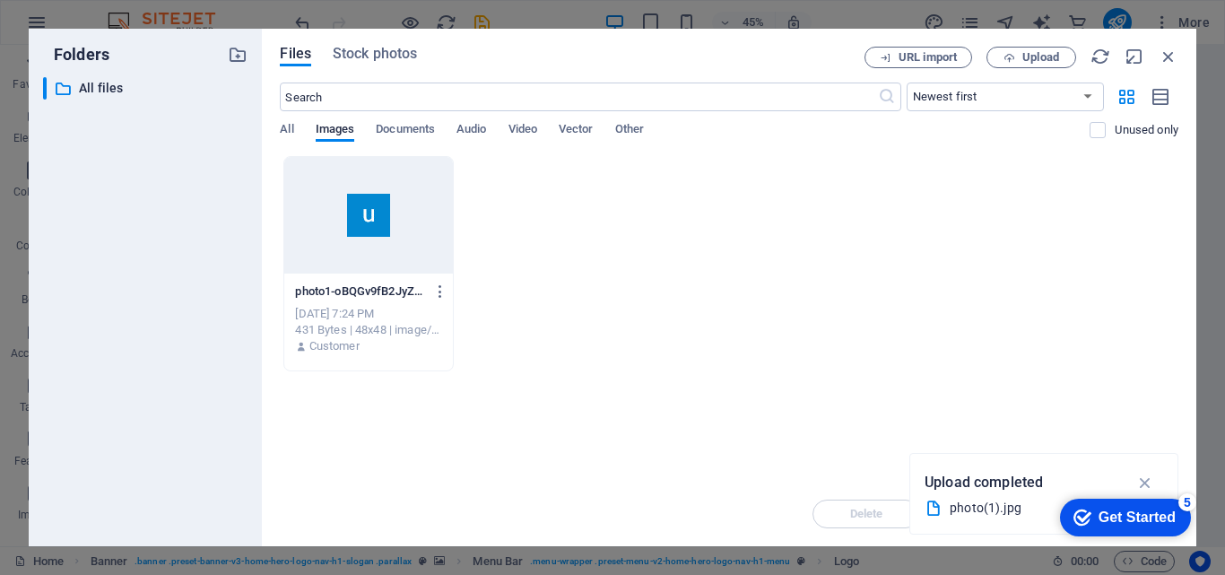
click at [409, 224] on div at bounding box center [368, 215] width 168 height 117
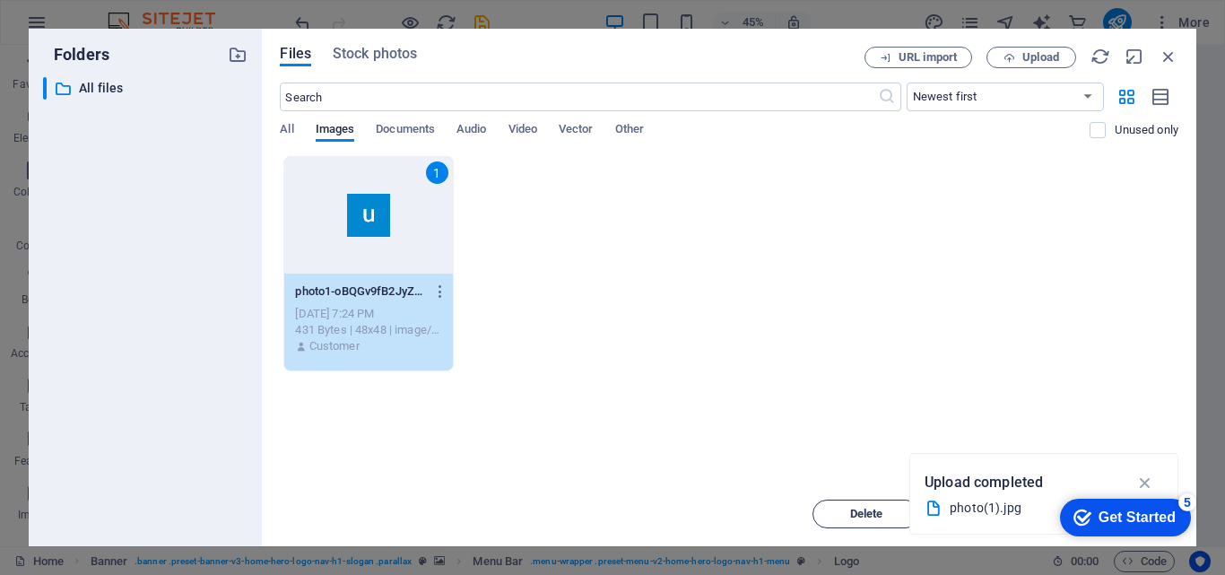
click at [861, 515] on span "Delete" at bounding box center [866, 514] width 33 height 11
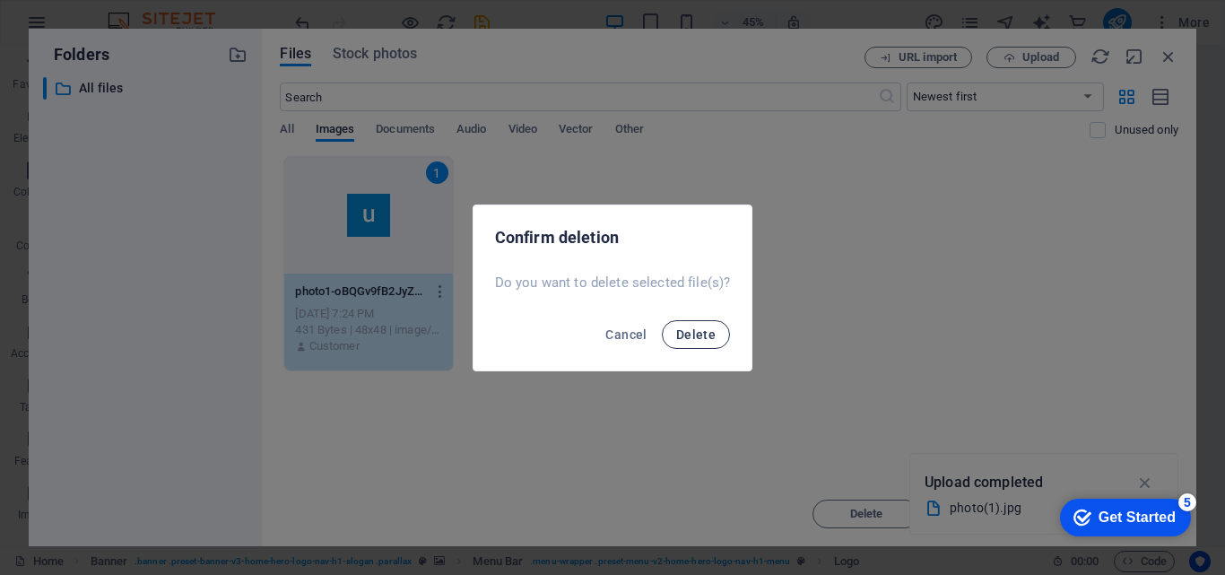
drag, startPoint x: 712, startPoint y: 329, endPoint x: 700, endPoint y: 330, distance: 11.7
click at [708, 329] on span "Delete" at bounding box center [695, 334] width 39 height 14
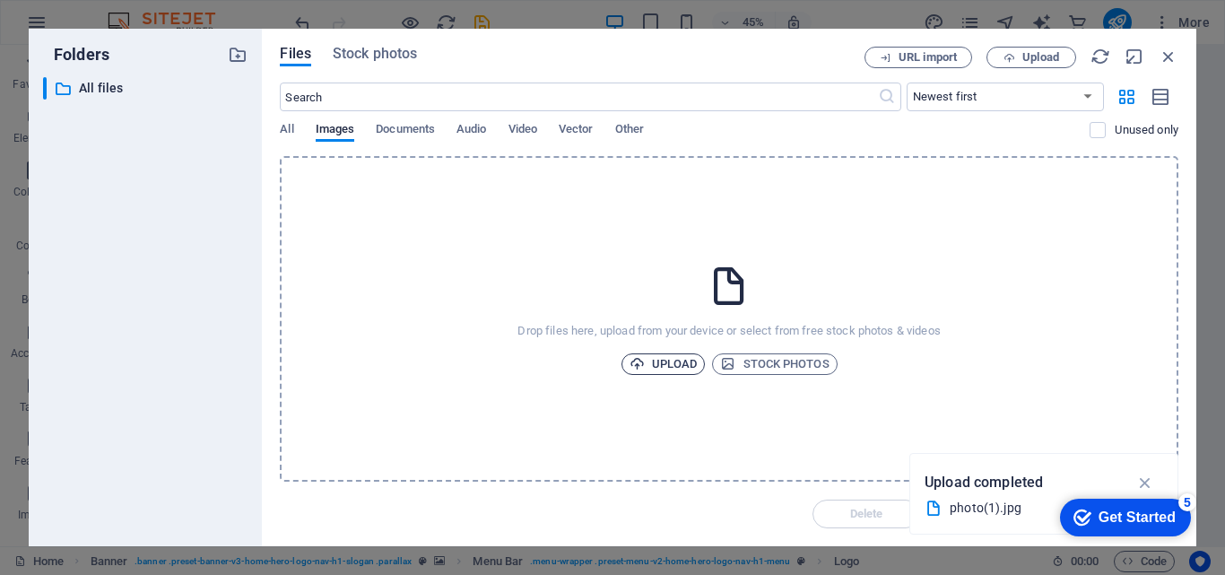
click at [638, 362] on icon "button" at bounding box center [637, 363] width 15 height 15
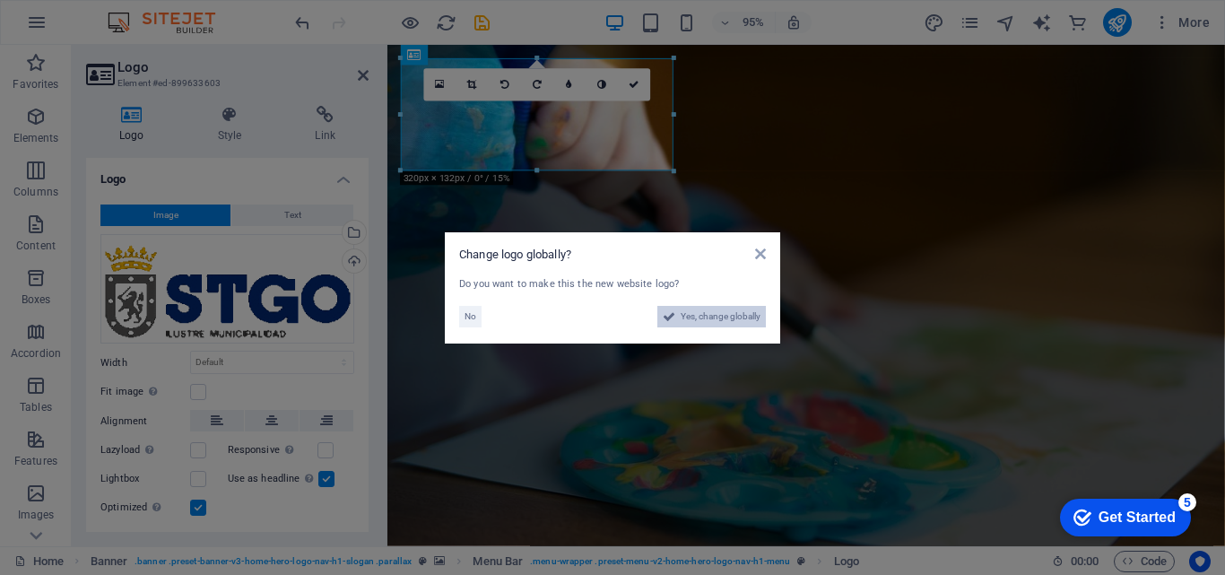
click at [686, 319] on span "Yes, change globally" at bounding box center [721, 317] width 80 height 22
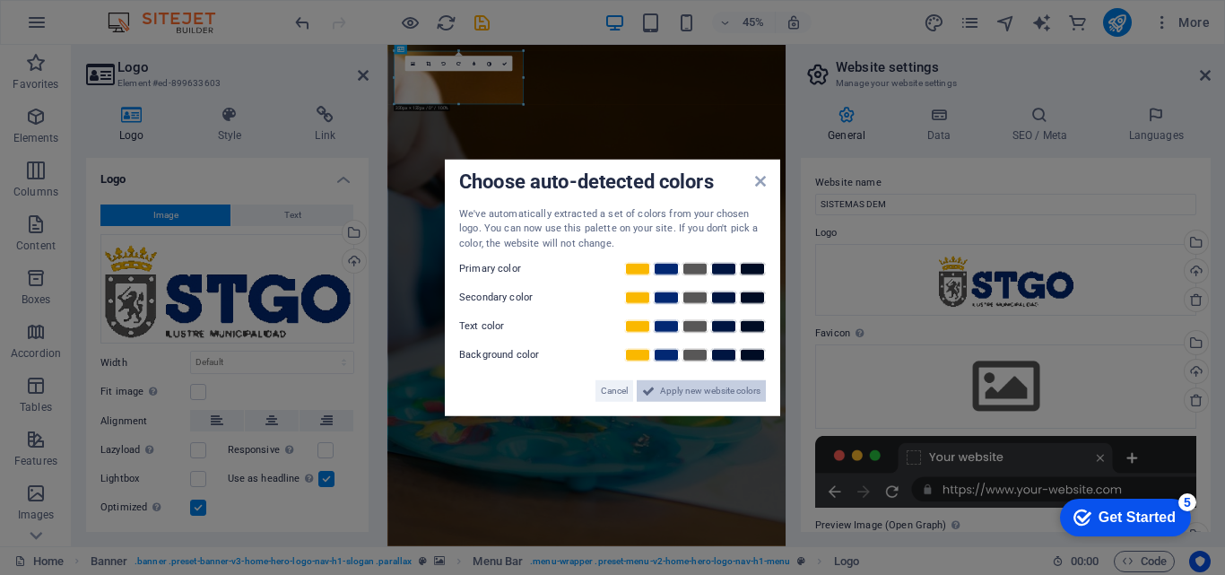
click at [726, 391] on span "Apply new website colors" at bounding box center [710, 391] width 100 height 22
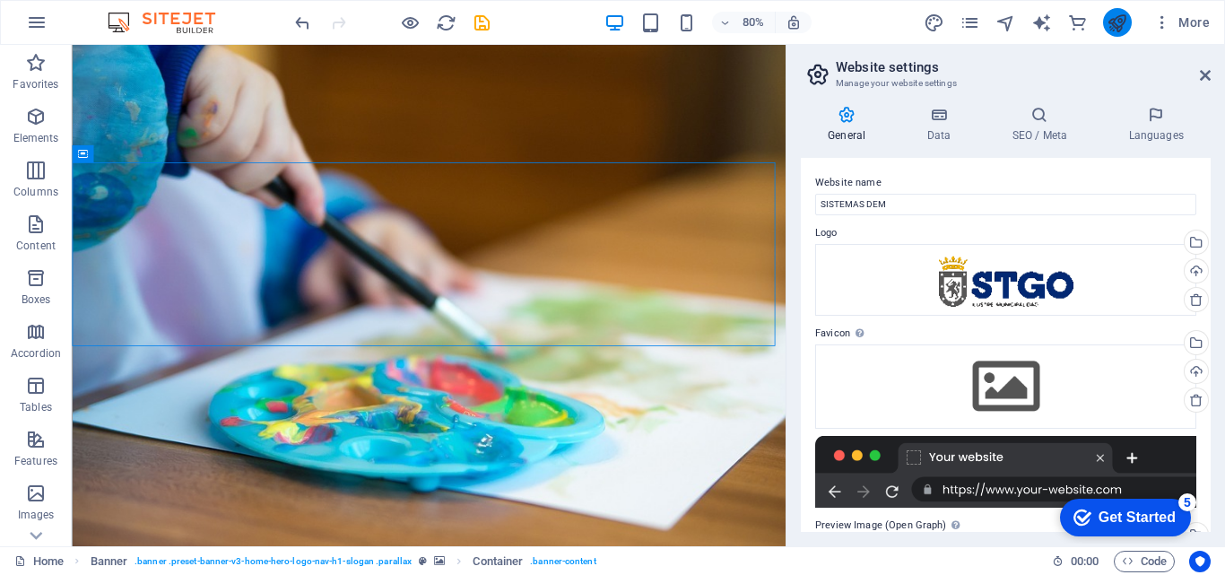
click at [1115, 14] on icon "publish" at bounding box center [1117, 23] width 21 height 21
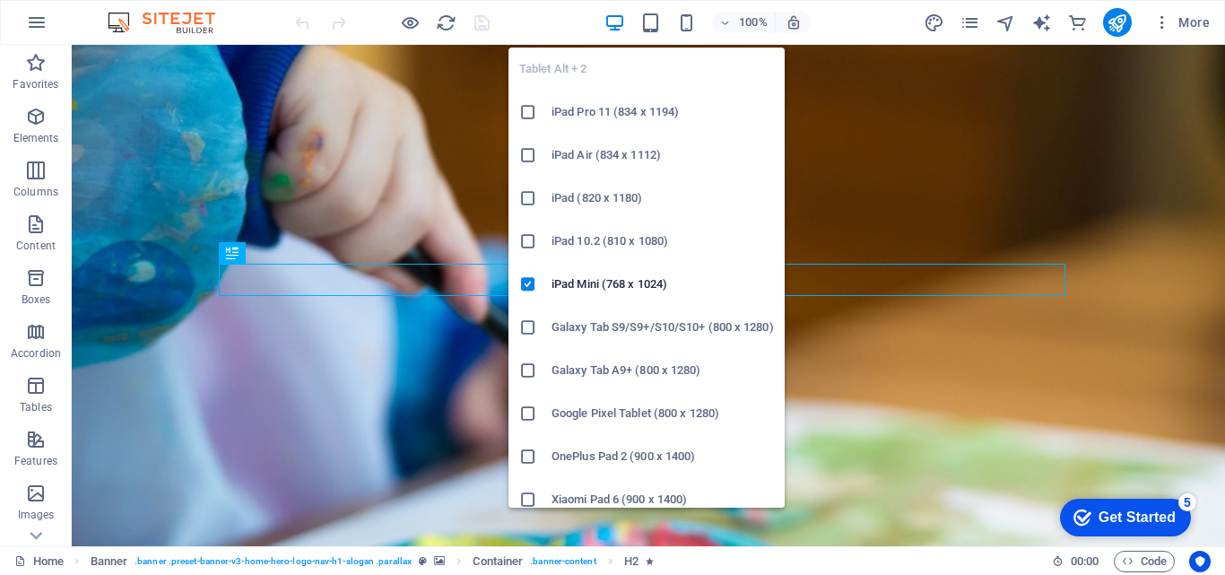
drag, startPoint x: 646, startPoint y: 25, endPoint x: 653, endPoint y: 79, distance: 54.3
click at [646, 25] on icon "button" at bounding box center [650, 23] width 21 height 21
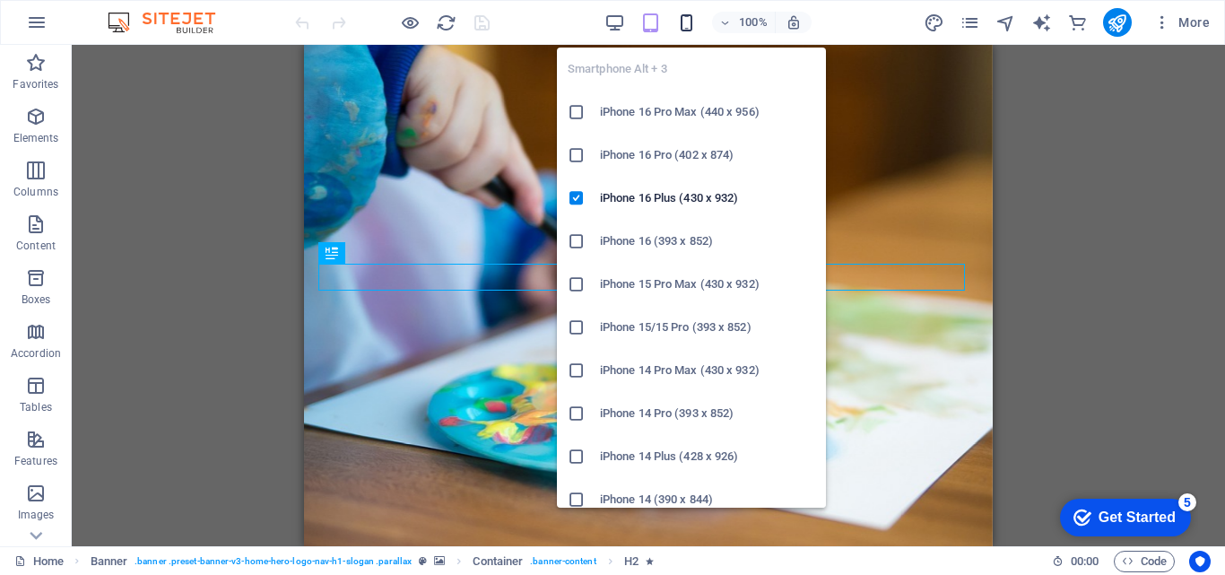
click at [681, 30] on icon "button" at bounding box center [686, 23] width 21 height 21
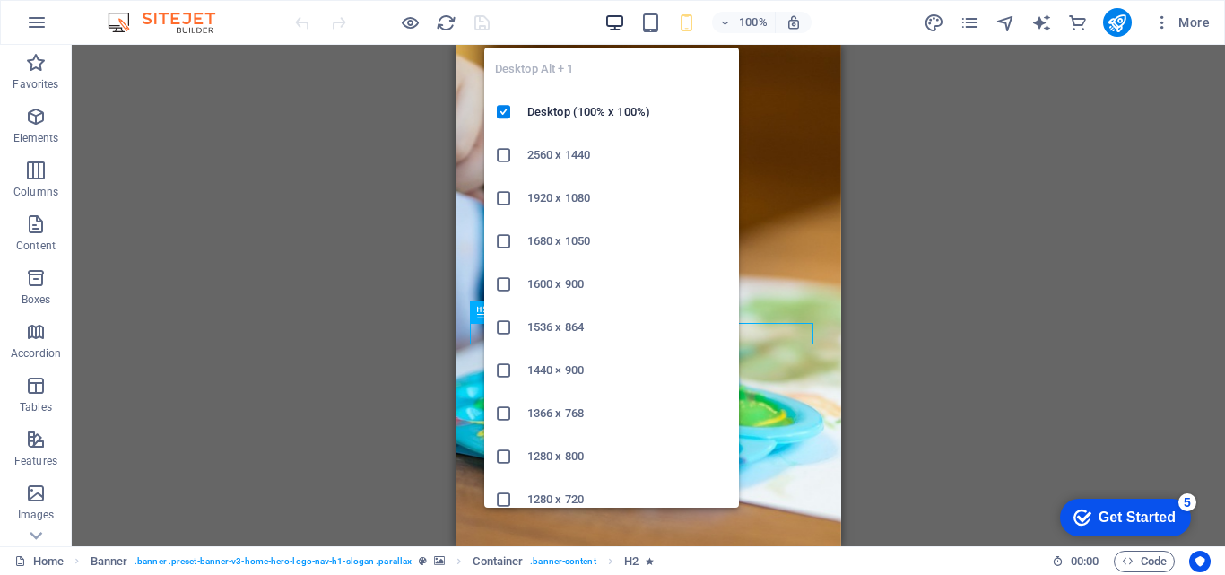
click at [612, 25] on icon "button" at bounding box center [614, 23] width 21 height 21
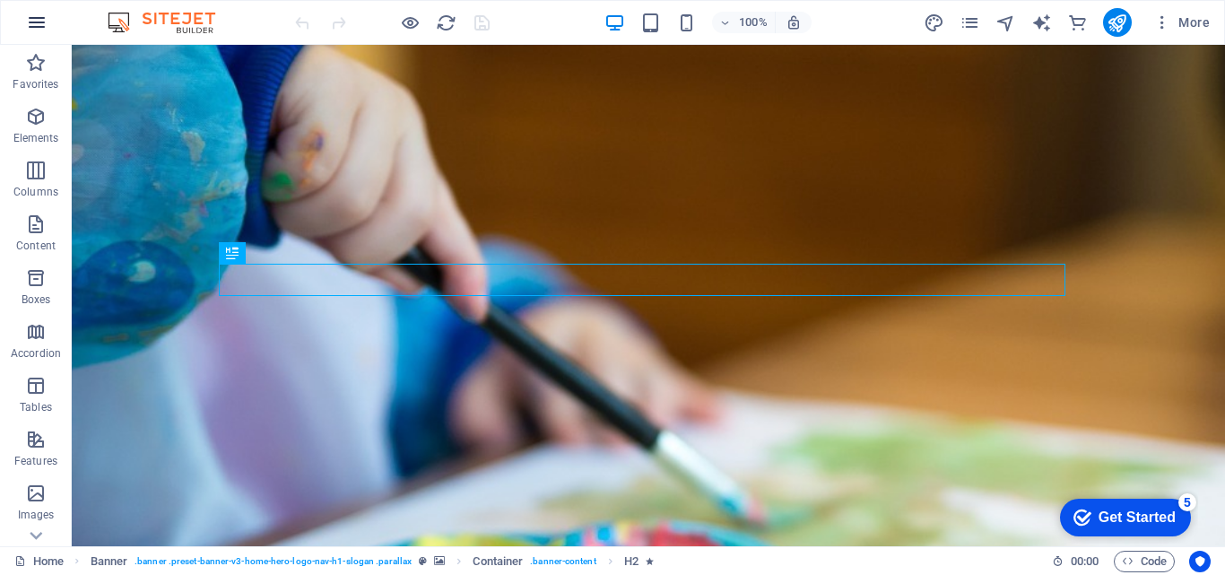
click at [43, 15] on icon "button" at bounding box center [37, 23] width 22 height 22
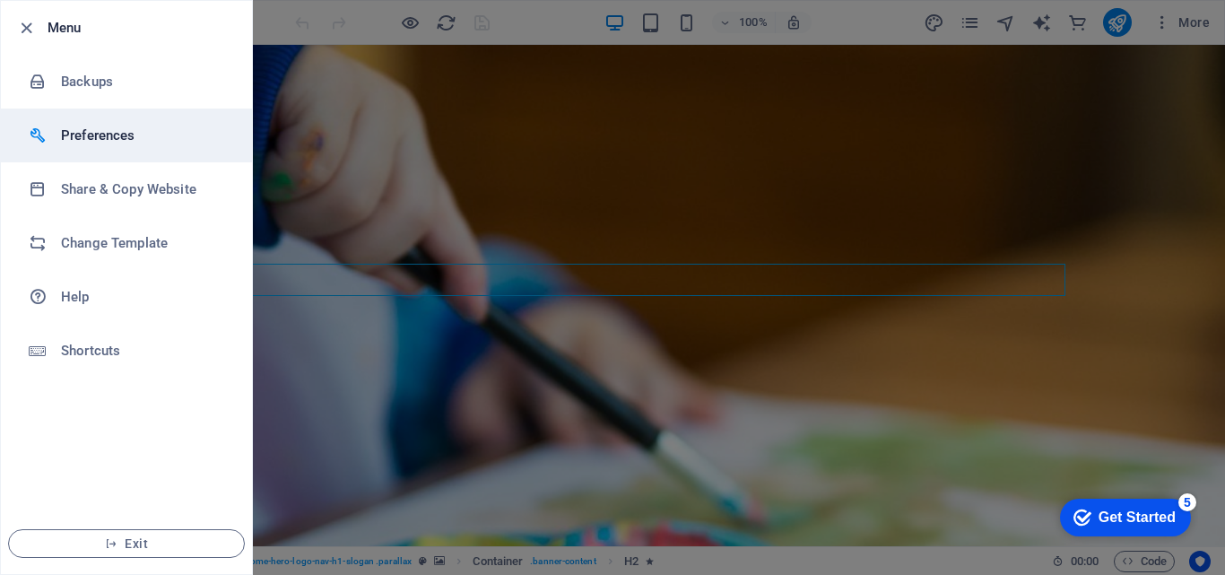
click at [85, 135] on h6 "Preferences" at bounding box center [144, 136] width 166 height 22
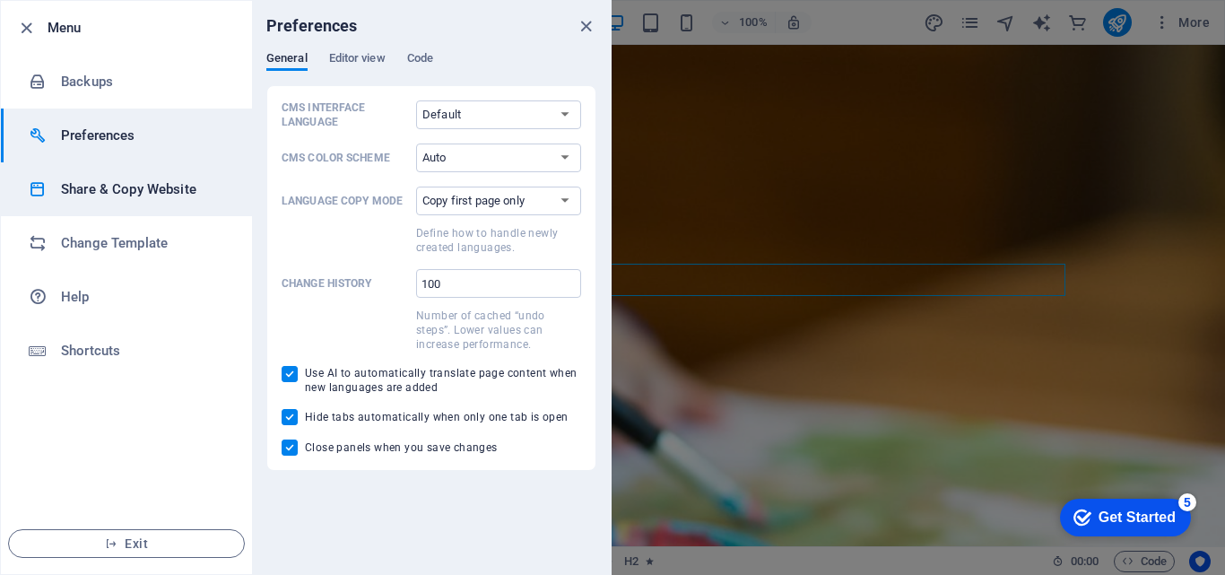
click at [116, 185] on h6 "Share & Copy Website" at bounding box center [144, 189] width 166 height 22
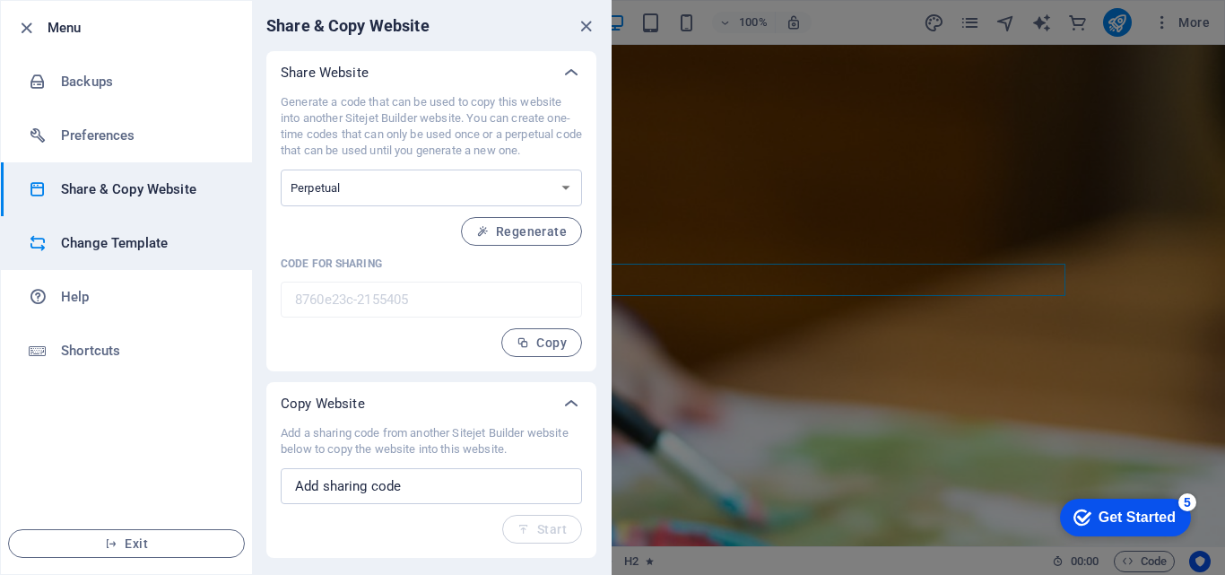
click at [101, 250] on h6 "Change Template" at bounding box center [144, 243] width 166 height 22
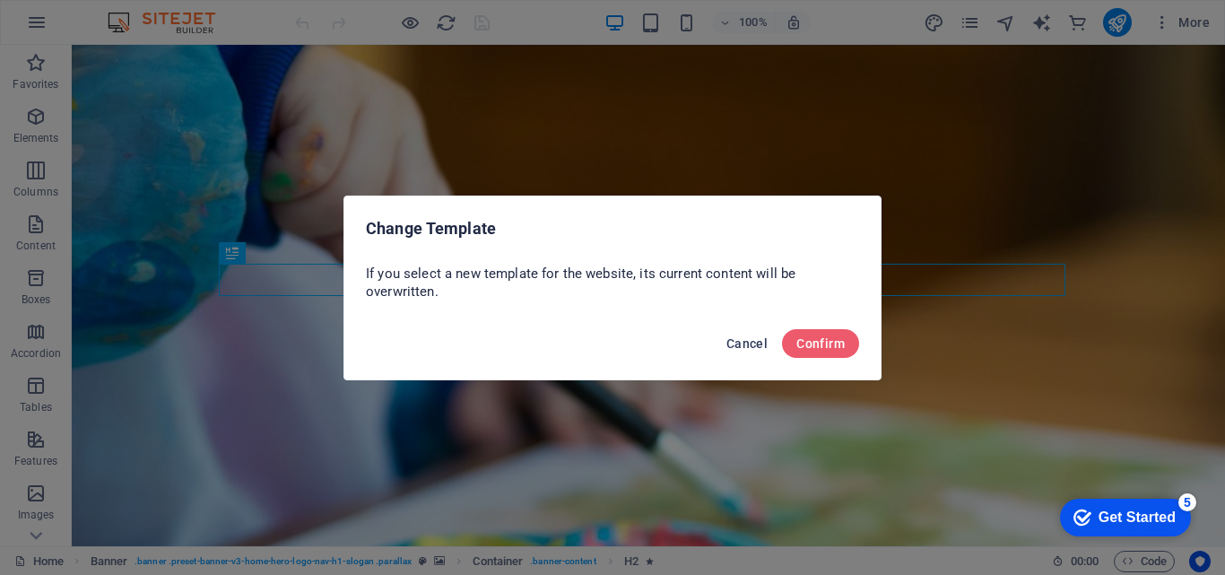
click at [749, 341] on span "Cancel" at bounding box center [746, 343] width 41 height 14
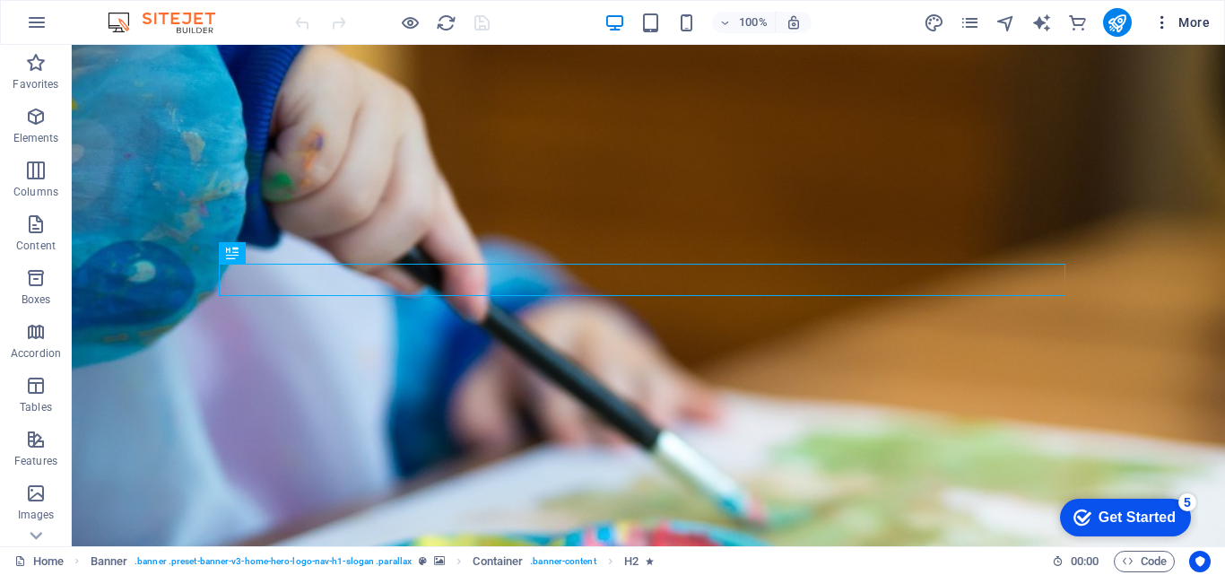
click at [1167, 26] on icon "button" at bounding box center [1162, 22] width 18 height 18
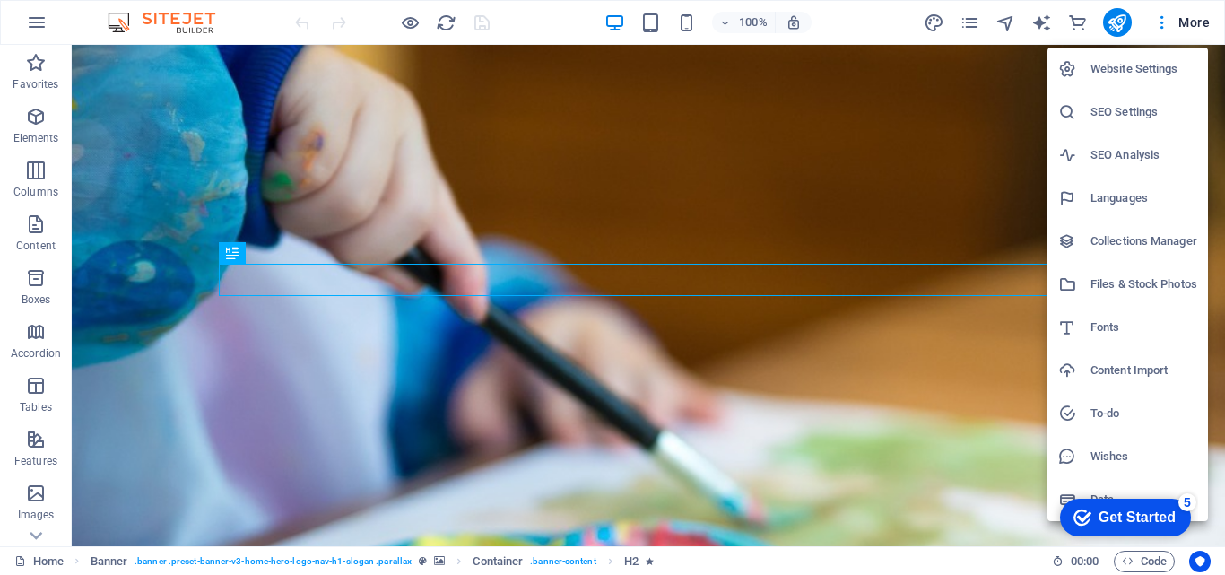
click at [1145, 68] on h6 "Website Settings" at bounding box center [1144, 69] width 107 height 22
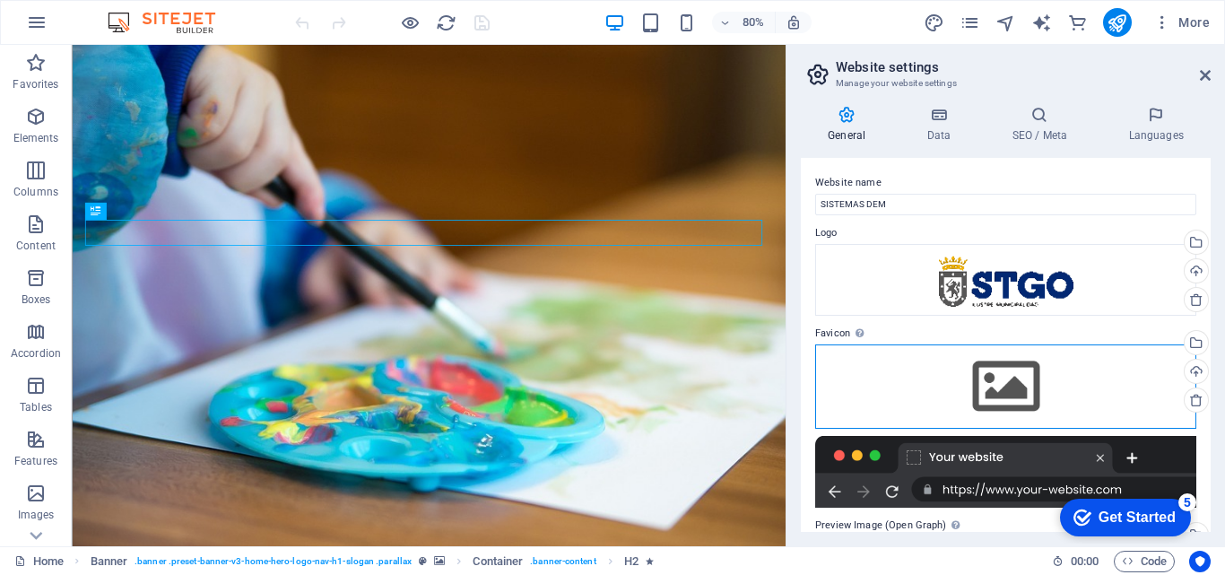
click at [1027, 378] on div "Drag files here, click to choose files or select files from Files or our free s…" at bounding box center [1005, 386] width 381 height 84
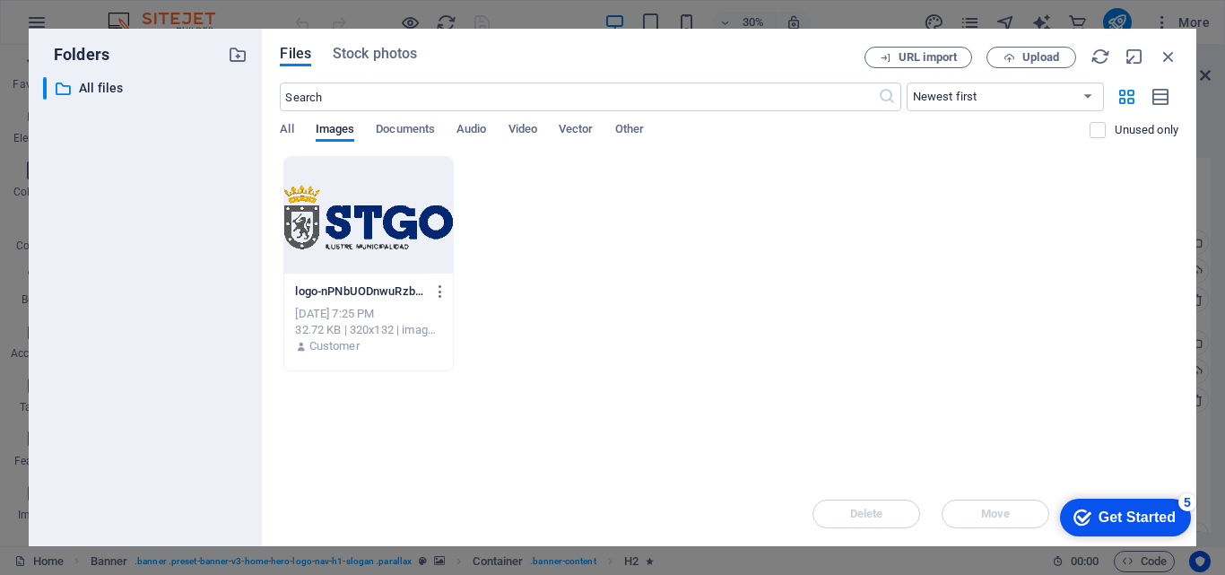
click at [396, 209] on div at bounding box center [368, 215] width 168 height 117
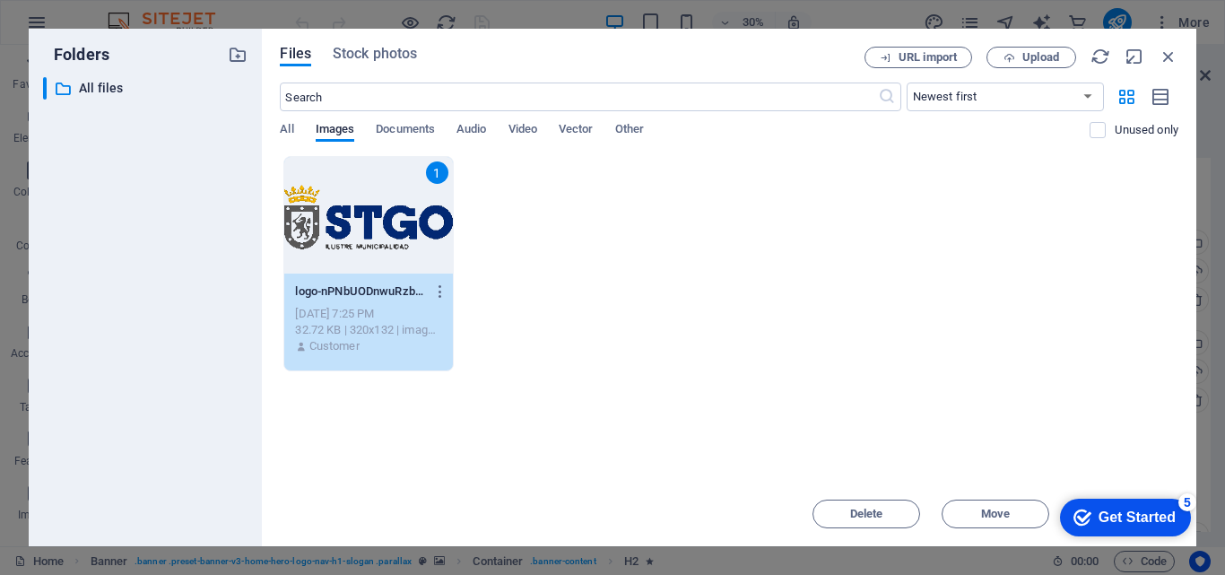
click at [392, 235] on div "1" at bounding box center [368, 215] width 168 height 117
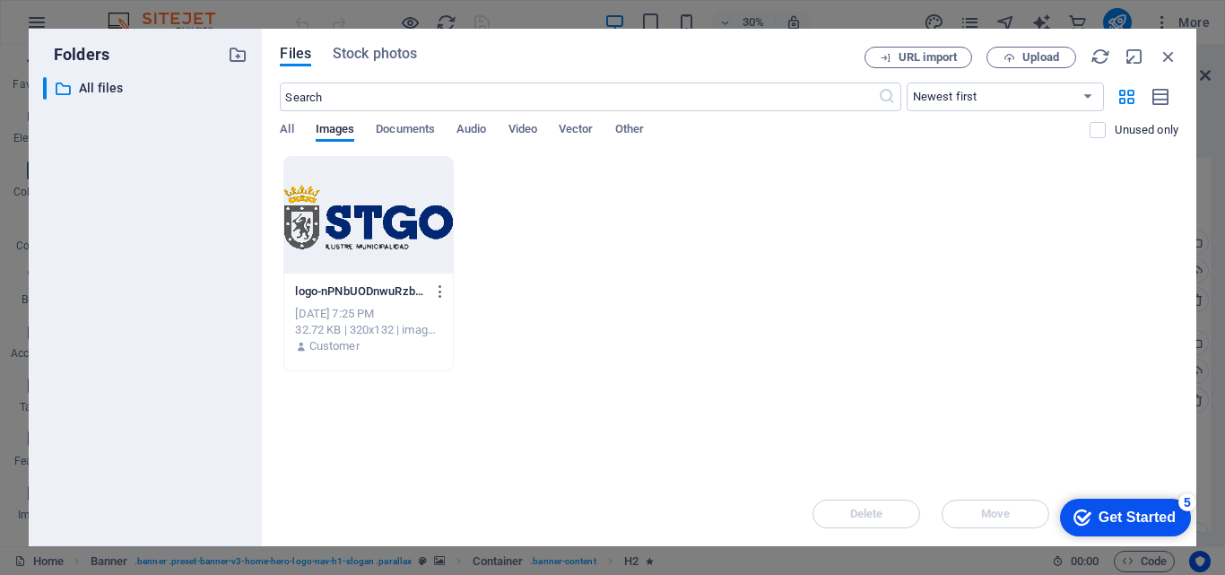
click at [392, 235] on div at bounding box center [368, 215] width 168 height 117
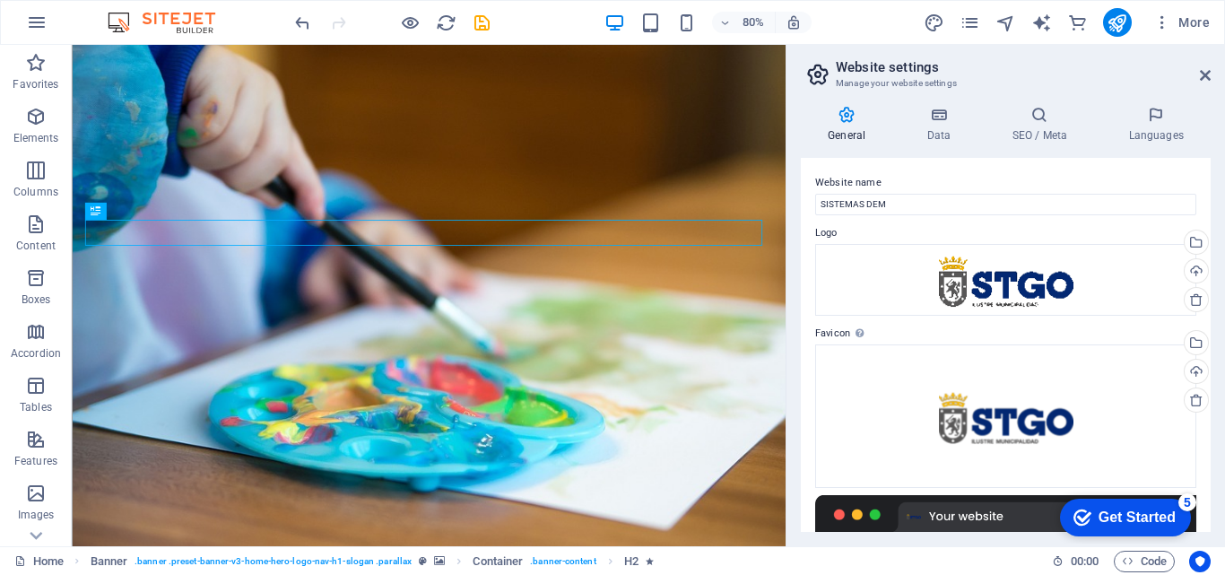
click at [1169, 511] on div "Get Started" at bounding box center [1137, 517] width 77 height 16
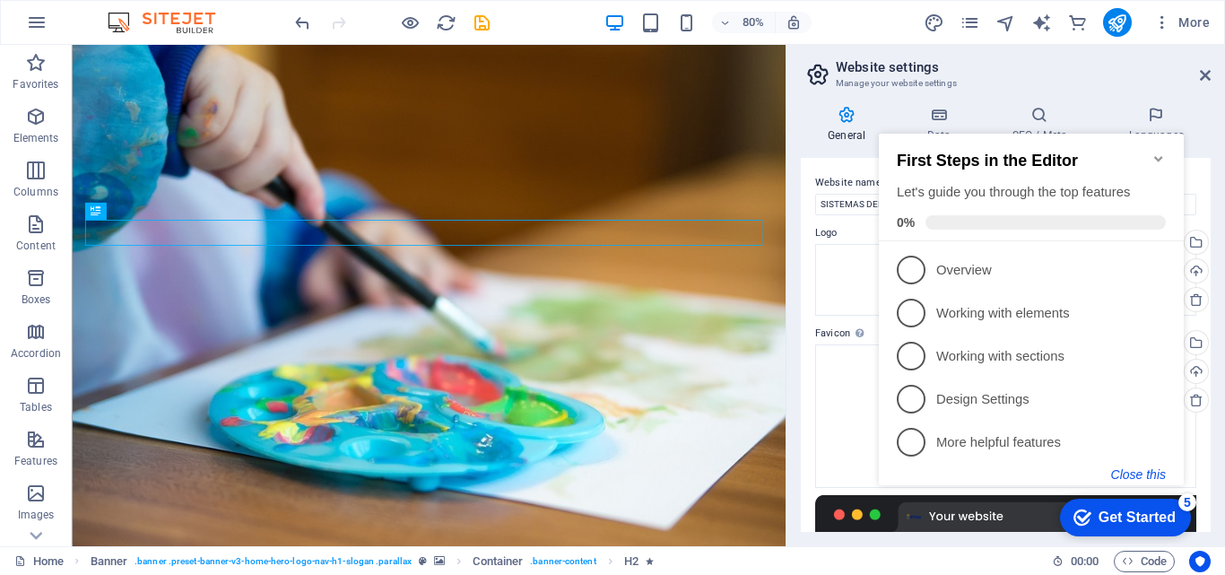
click at [1119, 471] on button "Close this" at bounding box center [1138, 474] width 55 height 14
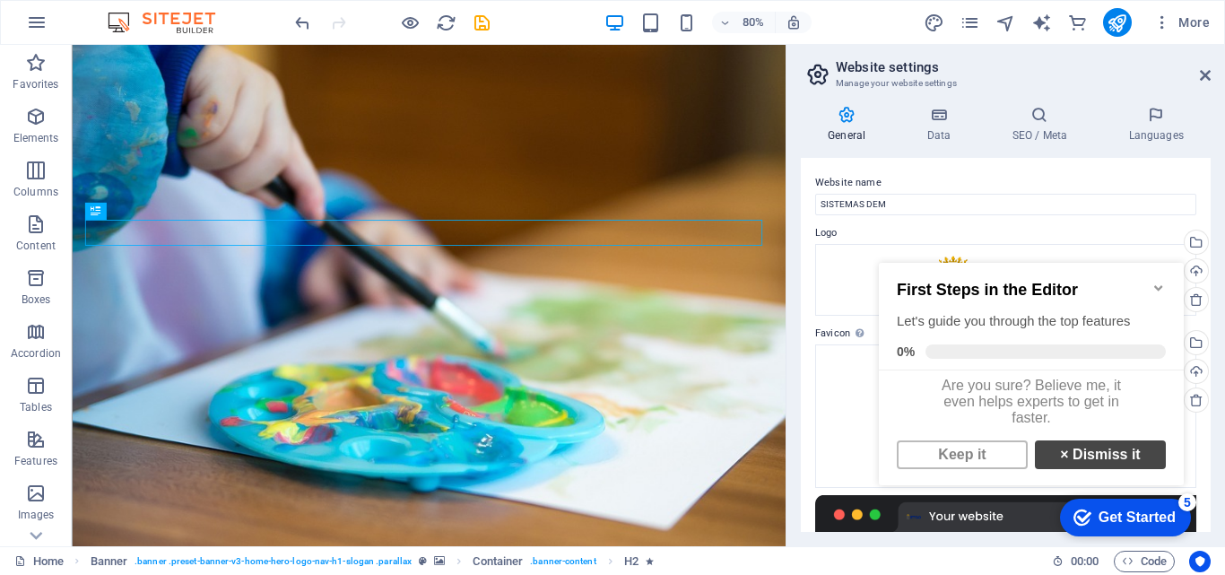
click at [1065, 463] on link "× Dismiss it" at bounding box center [1100, 454] width 131 height 29
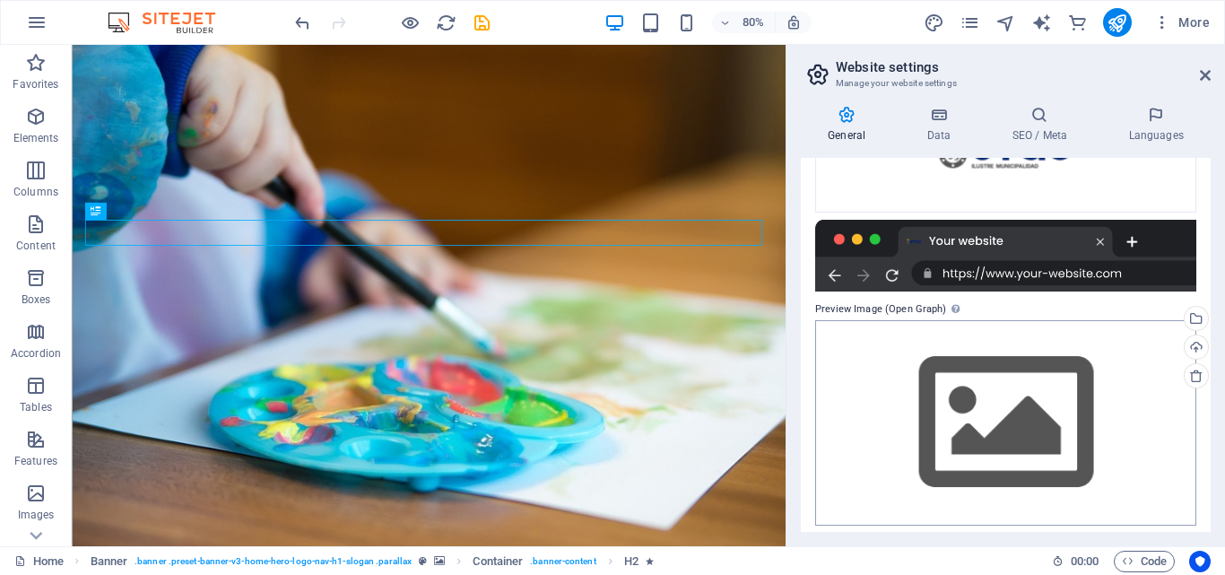
scroll to position [283, 0]
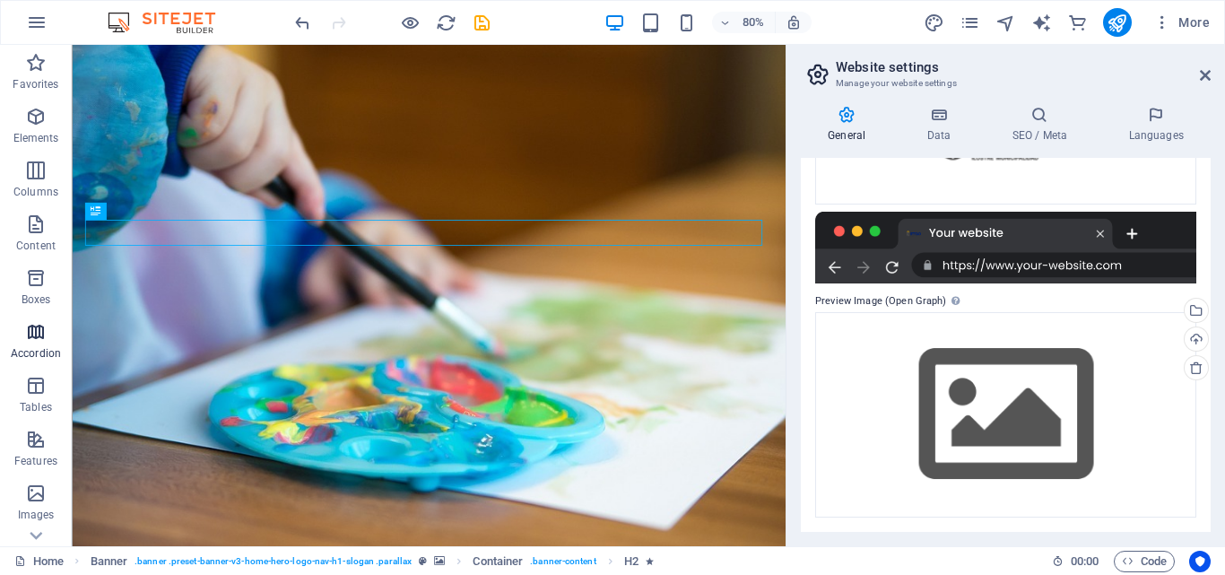
click at [45, 343] on span "Accordion" at bounding box center [36, 342] width 72 height 43
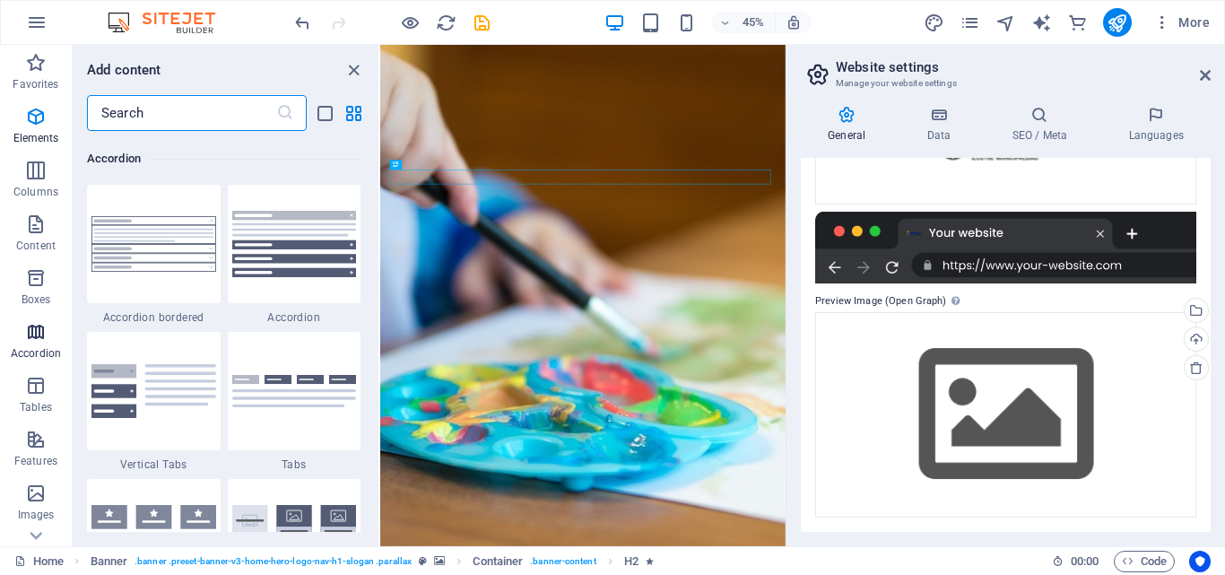
scroll to position [5726, 0]
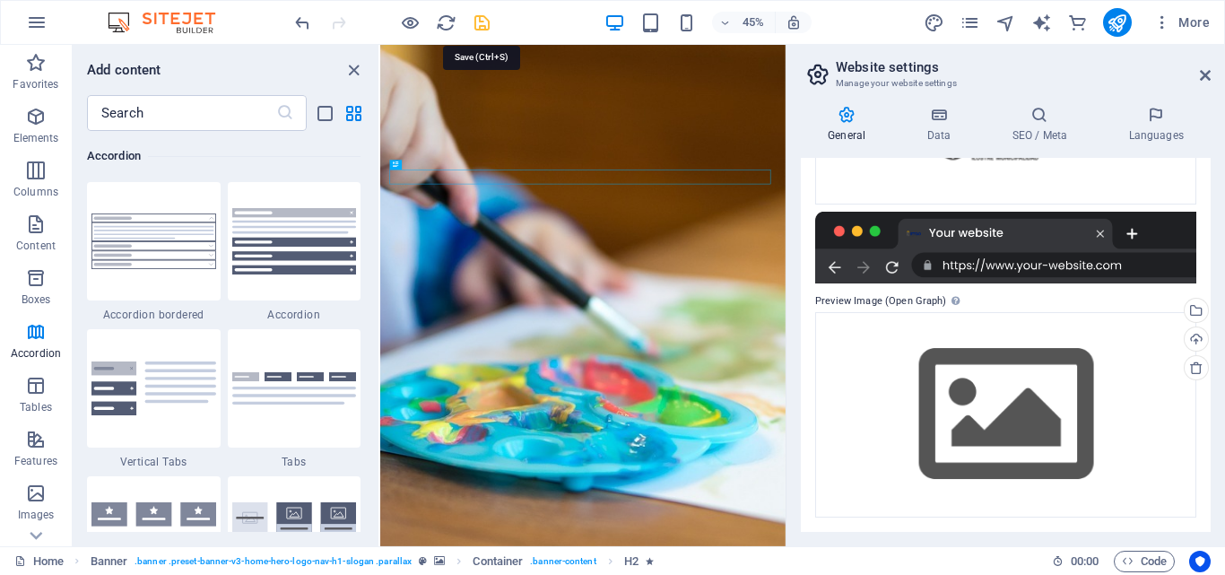
click at [482, 26] on icon "save" at bounding box center [482, 23] width 21 height 21
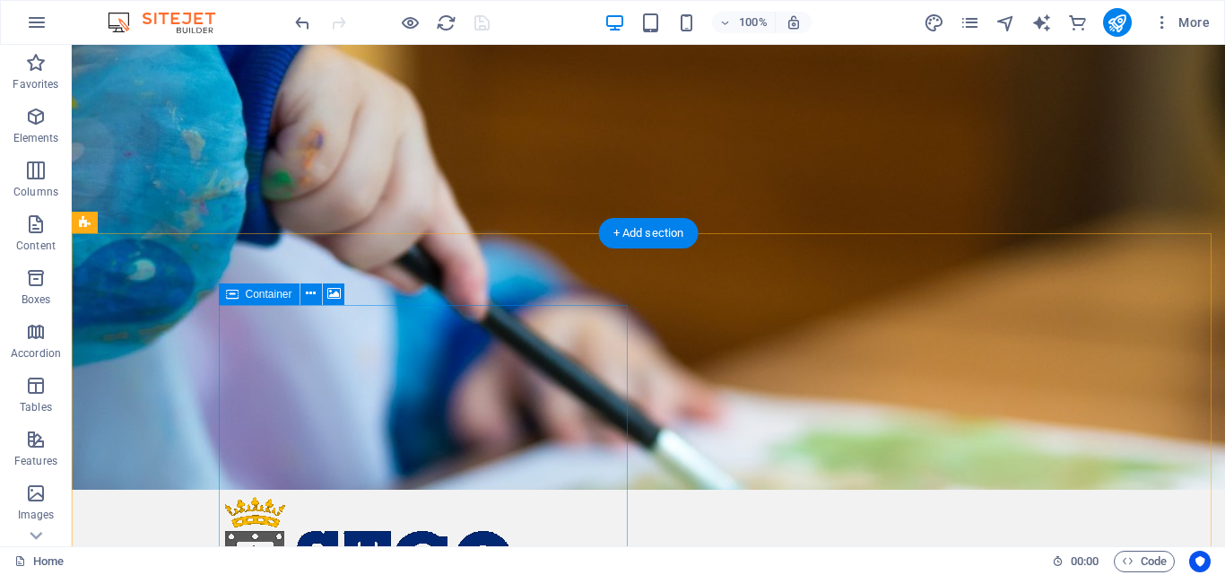
scroll to position [0, 0]
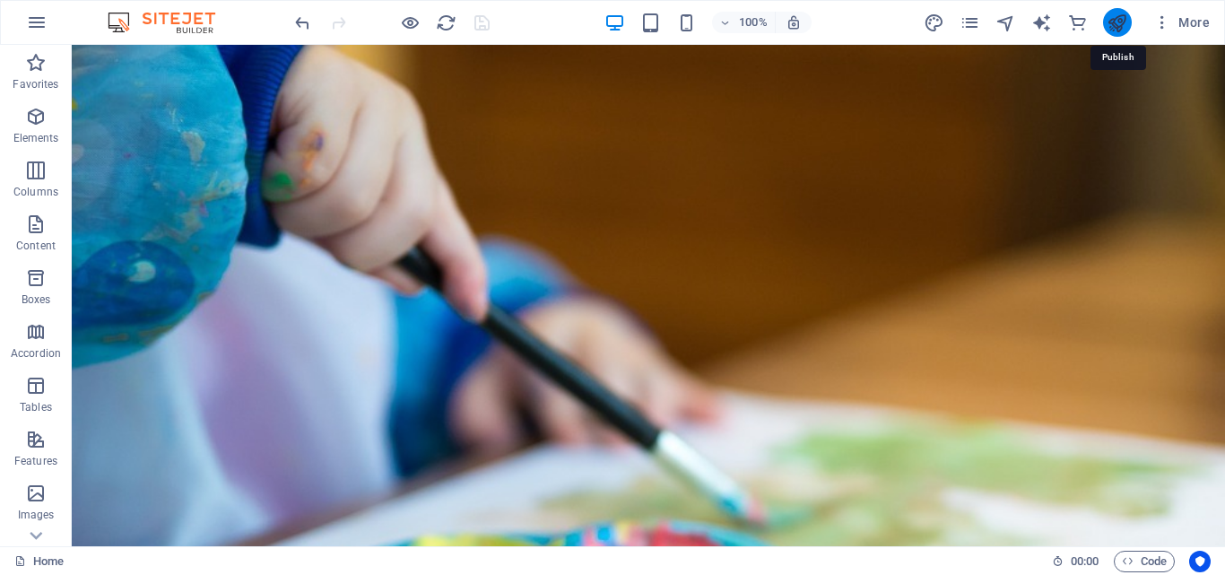
click at [1107, 19] on icon "publish" at bounding box center [1117, 23] width 21 height 21
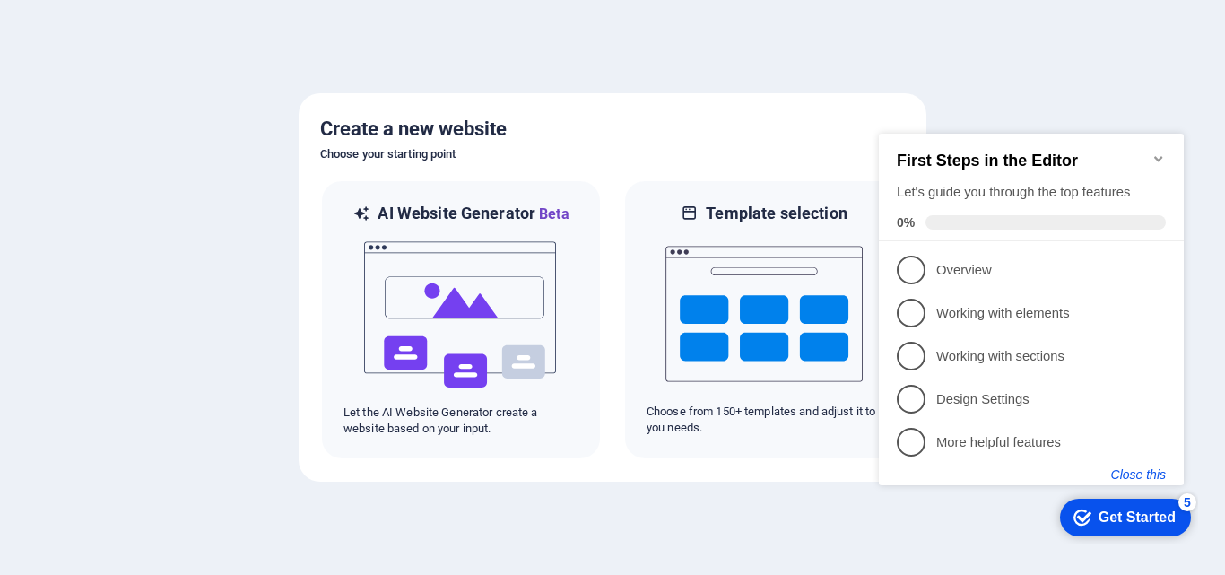
click at [1121, 469] on button "Close this" at bounding box center [1138, 474] width 55 height 14
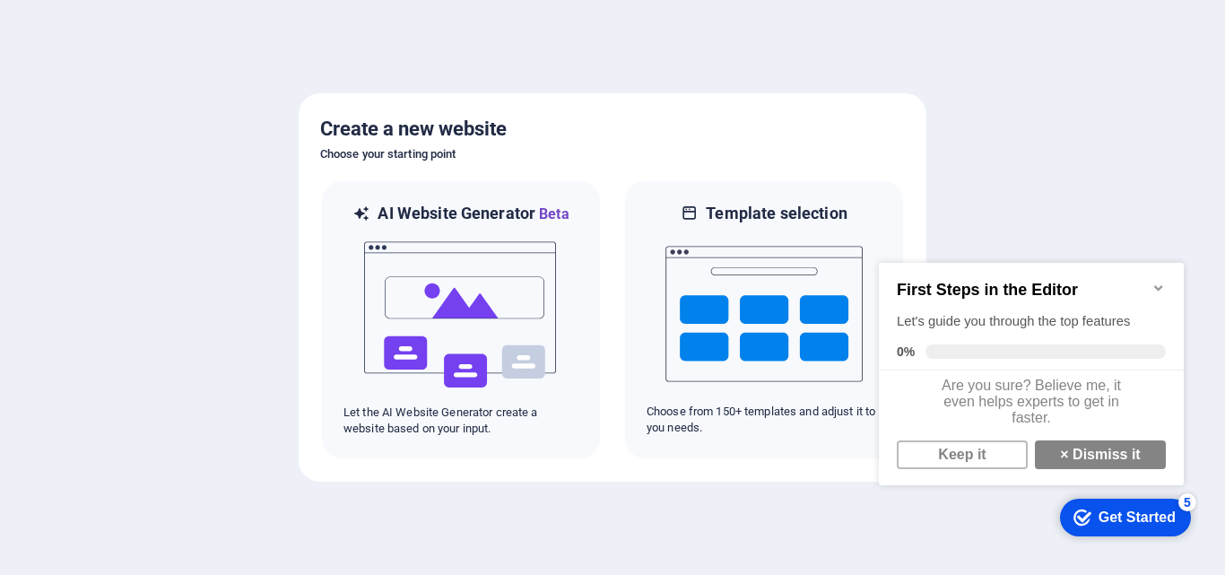
click at [1160, 287] on icon "Minimize checklist" at bounding box center [1159, 288] width 14 height 14
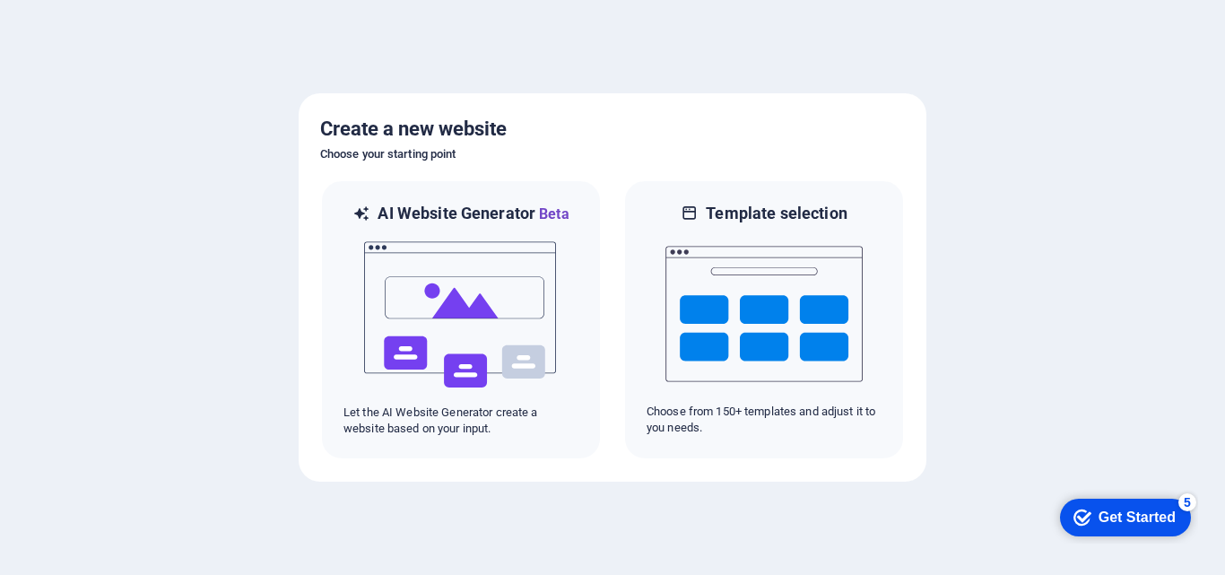
click at [1151, 509] on div "Get Started" at bounding box center [1137, 517] width 77 height 16
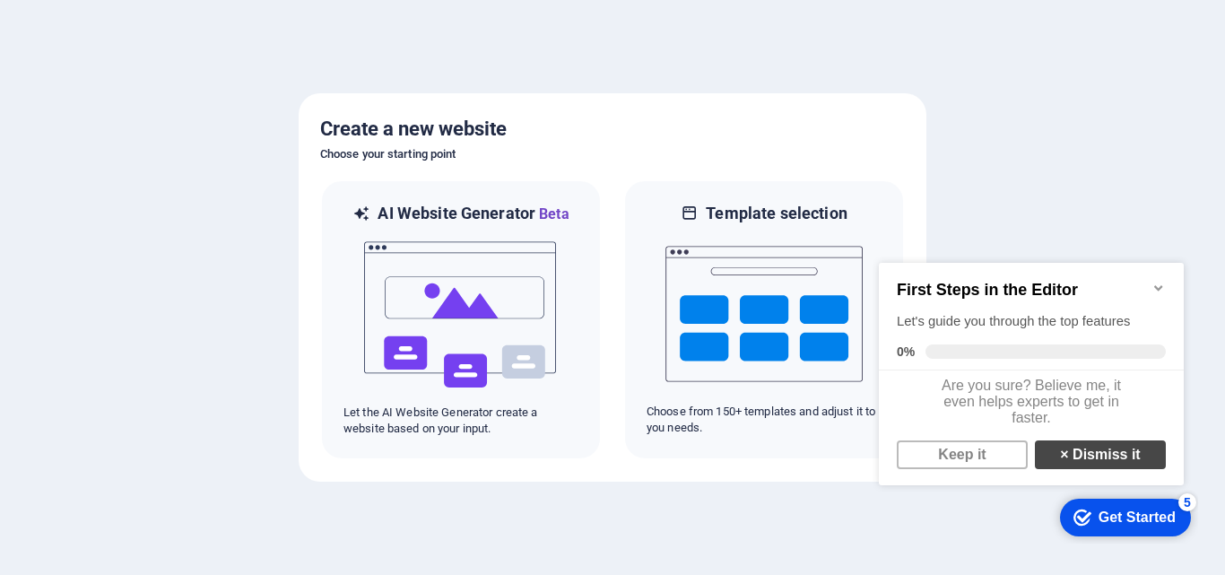
click at [1060, 462] on strong "×" at bounding box center [1064, 454] width 8 height 15
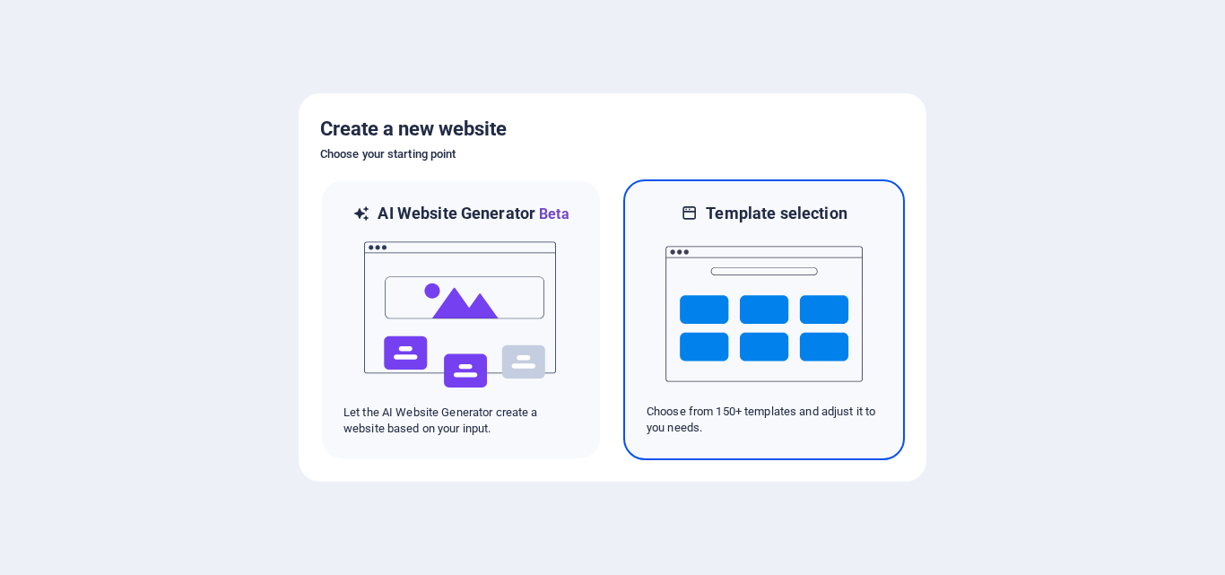
click at [802, 308] on img at bounding box center [763, 313] width 197 height 179
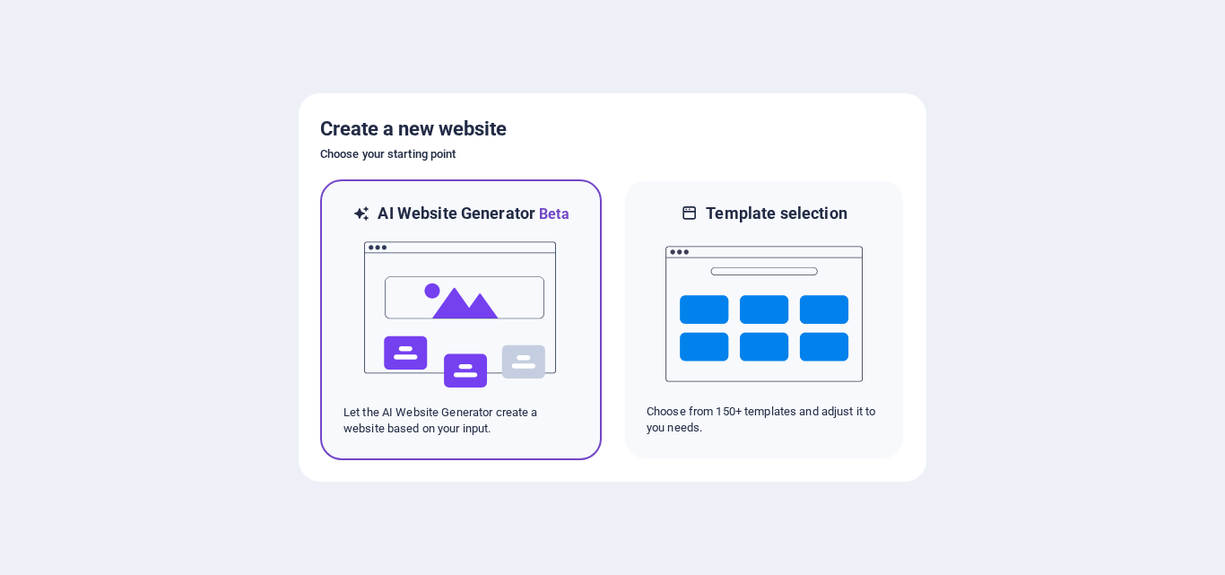
click at [484, 283] on img at bounding box center [460, 314] width 197 height 179
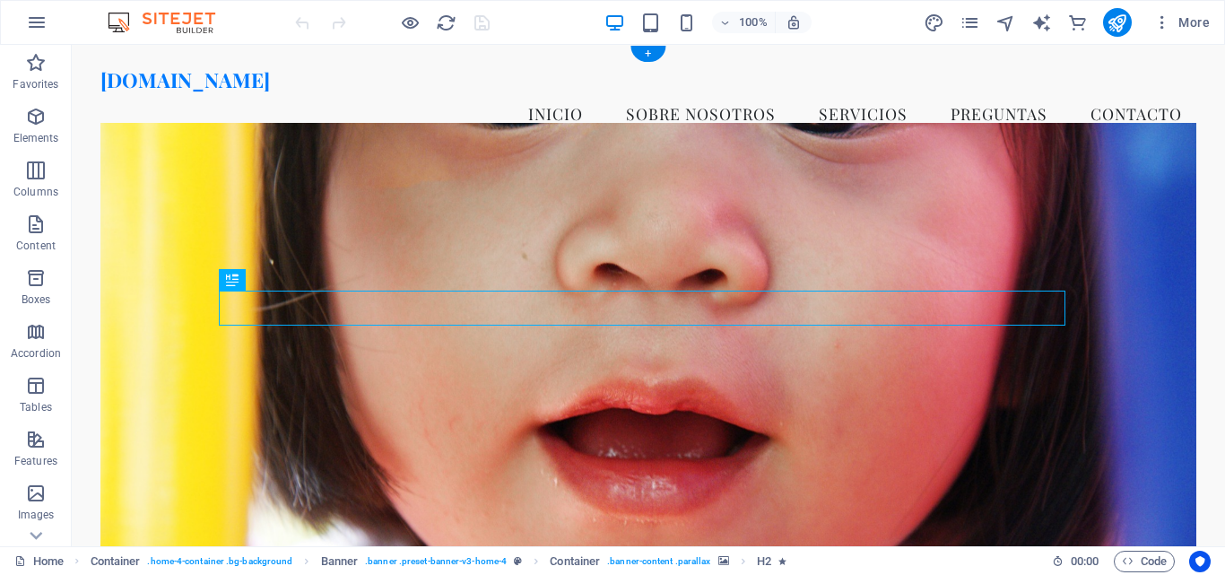
click at [638, 199] on figure at bounding box center [648, 351] width 1096 height 456
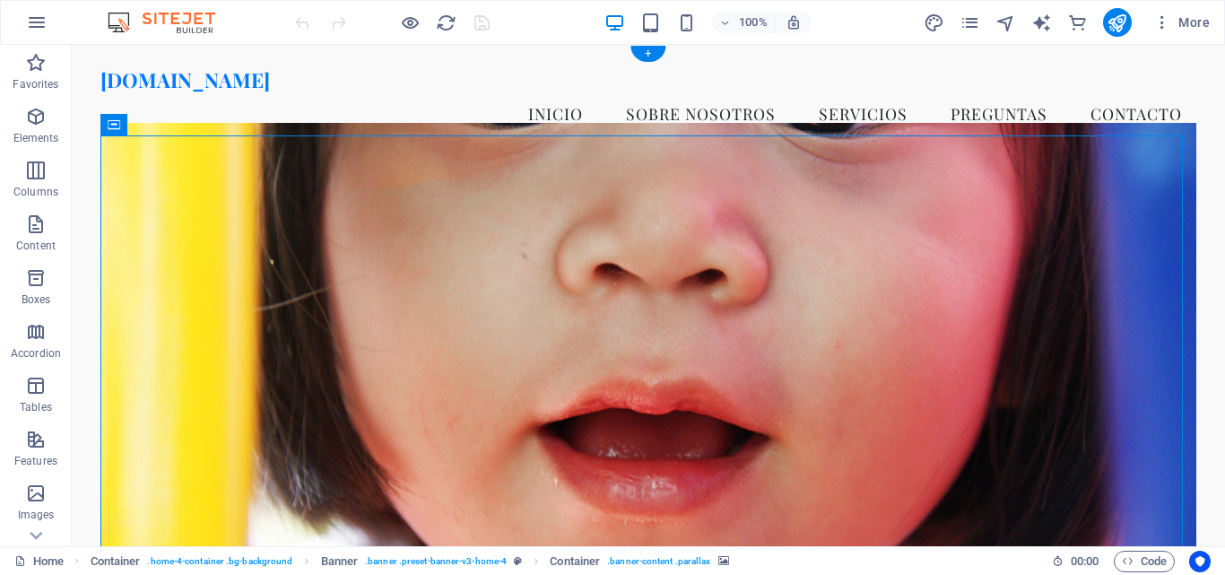
click at [638, 199] on figure at bounding box center [648, 351] width 1096 height 456
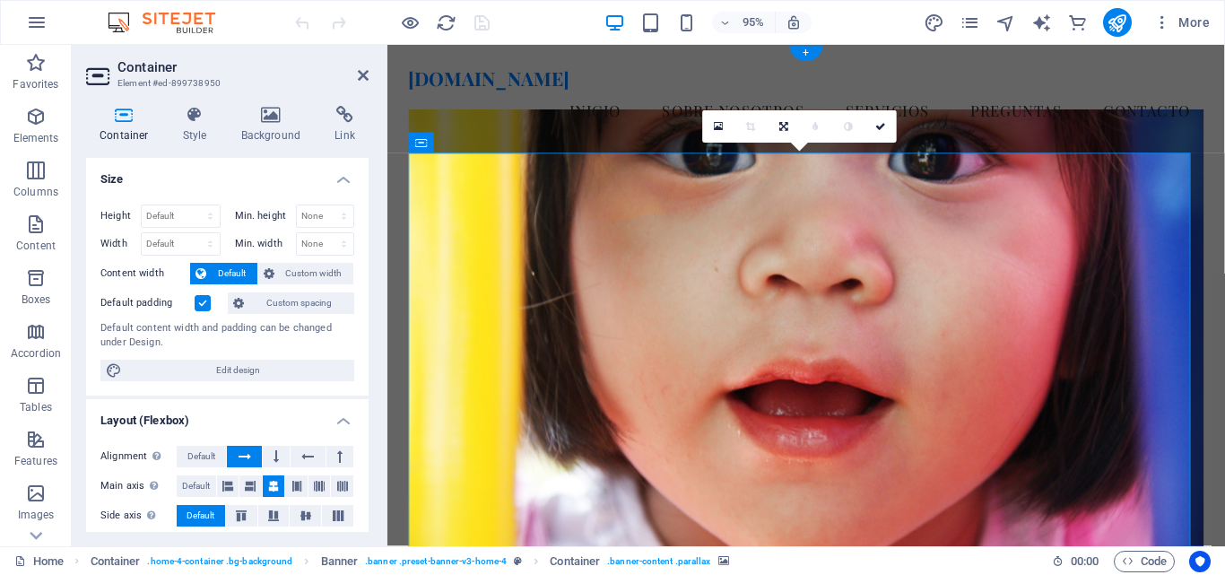
click at [486, 254] on figure at bounding box center [829, 353] width 838 height 481
click at [265, 123] on icon at bounding box center [271, 115] width 87 height 18
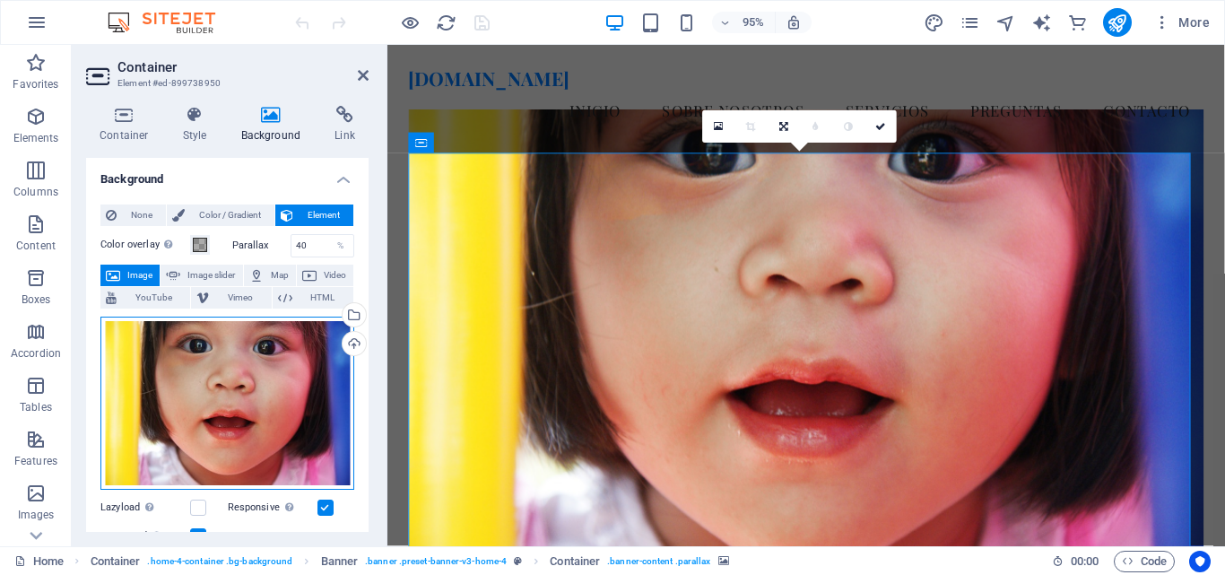
click at [243, 362] on div "Drag files here, click to choose files or select files from Files or our free s…" at bounding box center [227, 403] width 254 height 173
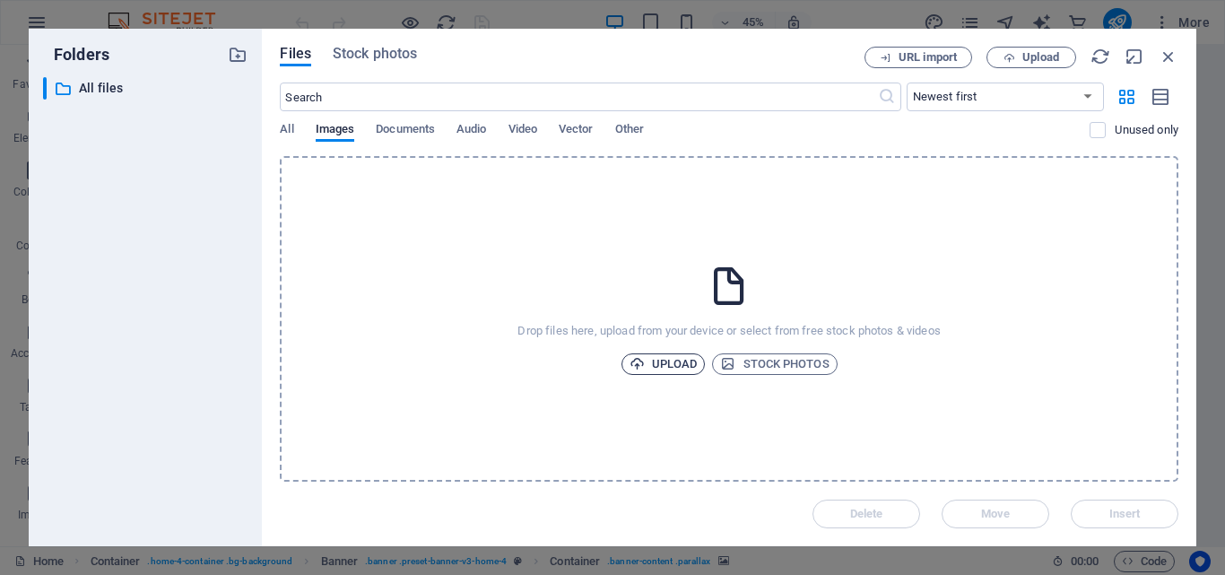
click at [660, 360] on span "Upload" at bounding box center [664, 364] width 68 height 22
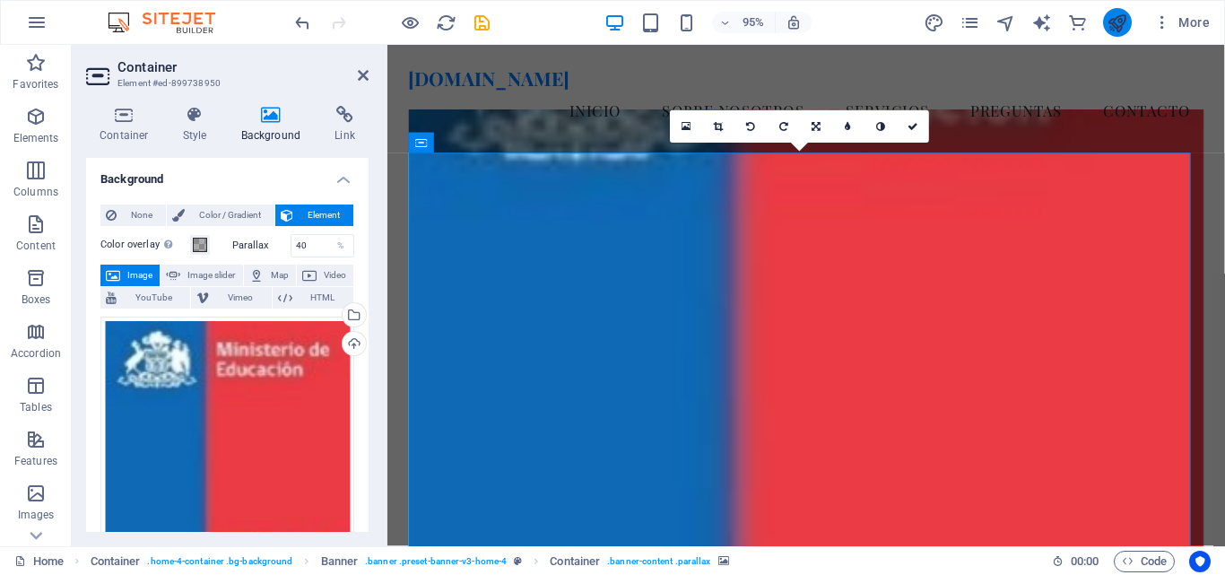
click at [1120, 33] on button "publish" at bounding box center [1117, 22] width 29 height 29
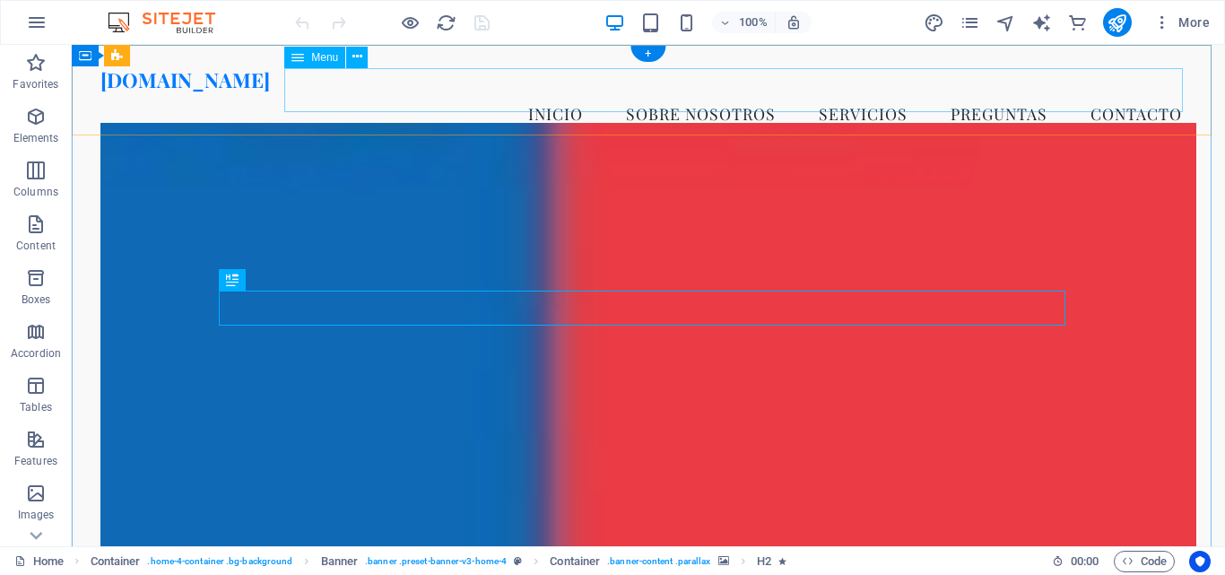
click at [617, 96] on nav "Inicio Sobre nosotros Servicios Preguntas Contacto" at bounding box center [648, 113] width 1096 height 45
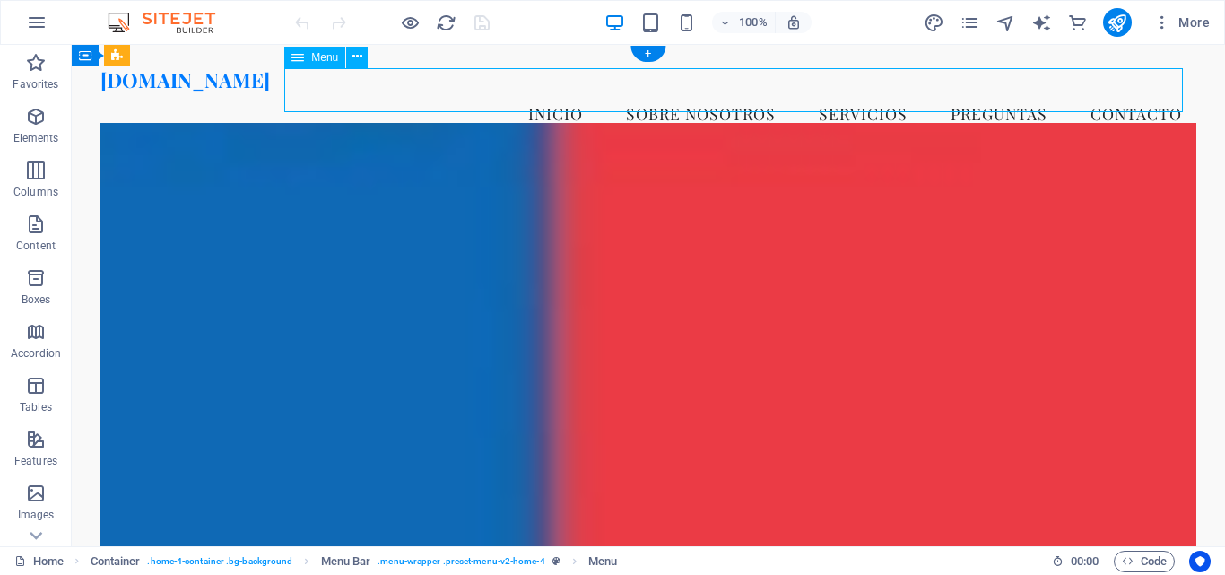
click at [617, 96] on nav "Inicio Sobre nosotros Servicios Preguntas Contacto" at bounding box center [648, 113] width 1096 height 45
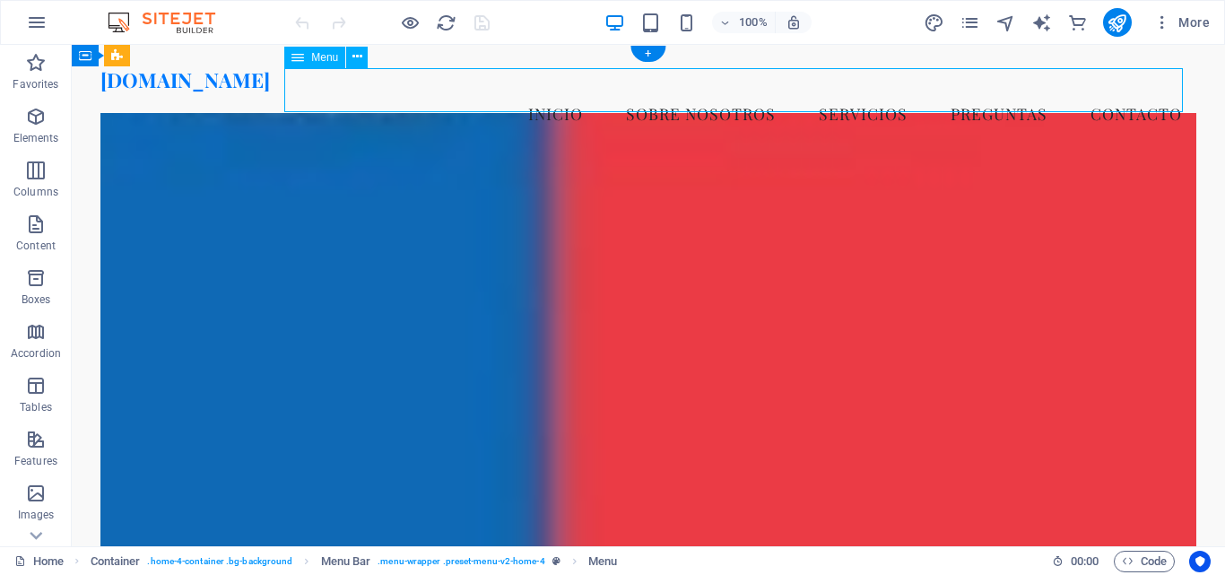
select select
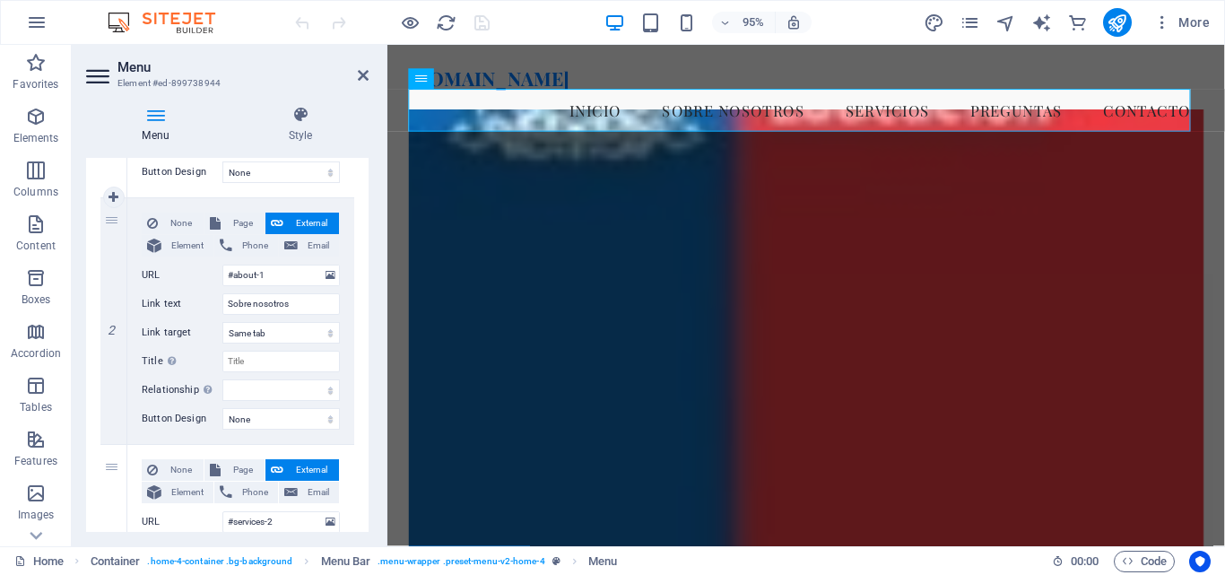
scroll to position [448, 0]
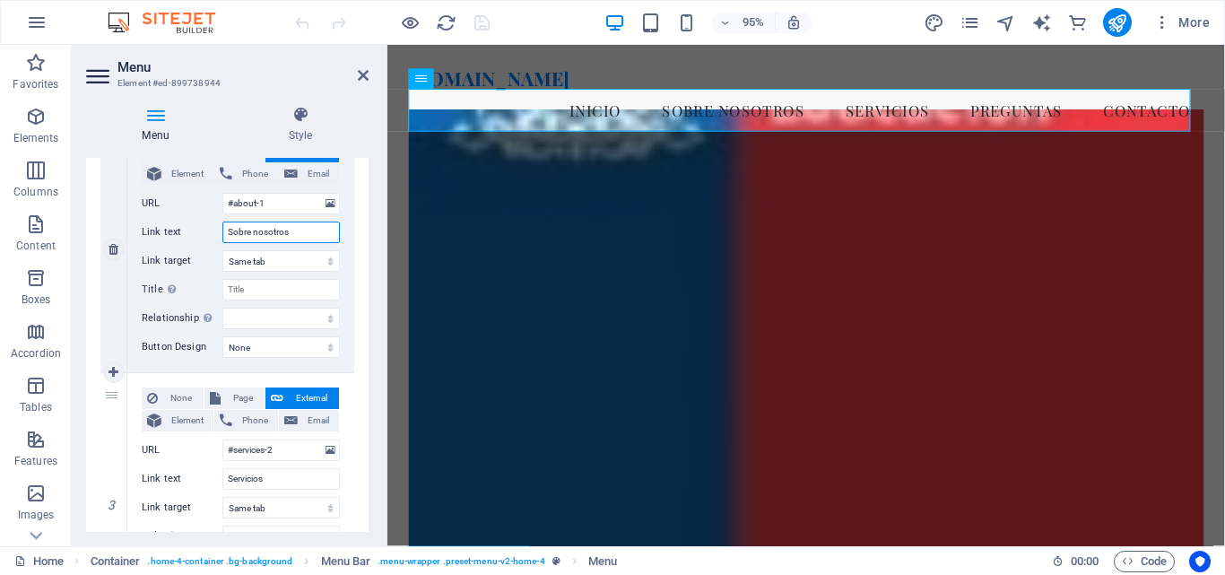
drag, startPoint x: 300, startPoint y: 234, endPoint x: 206, endPoint y: 232, distance: 93.3
click at [206, 232] on div "Link text Sobre nosotros" at bounding box center [241, 233] width 198 height 22
type input "directorio"
select select
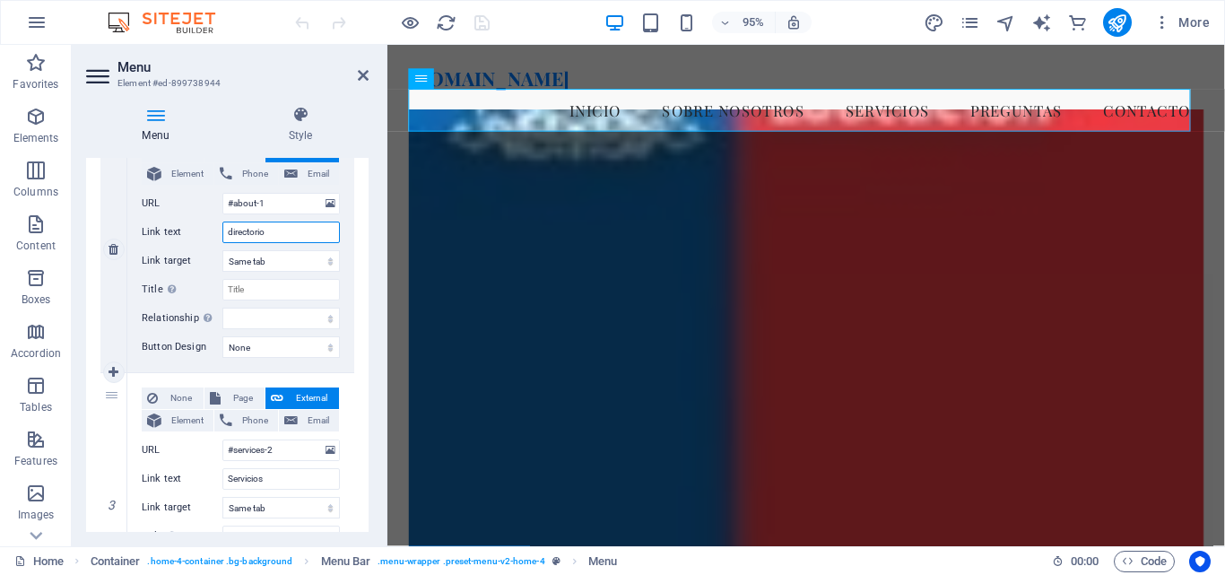
select select
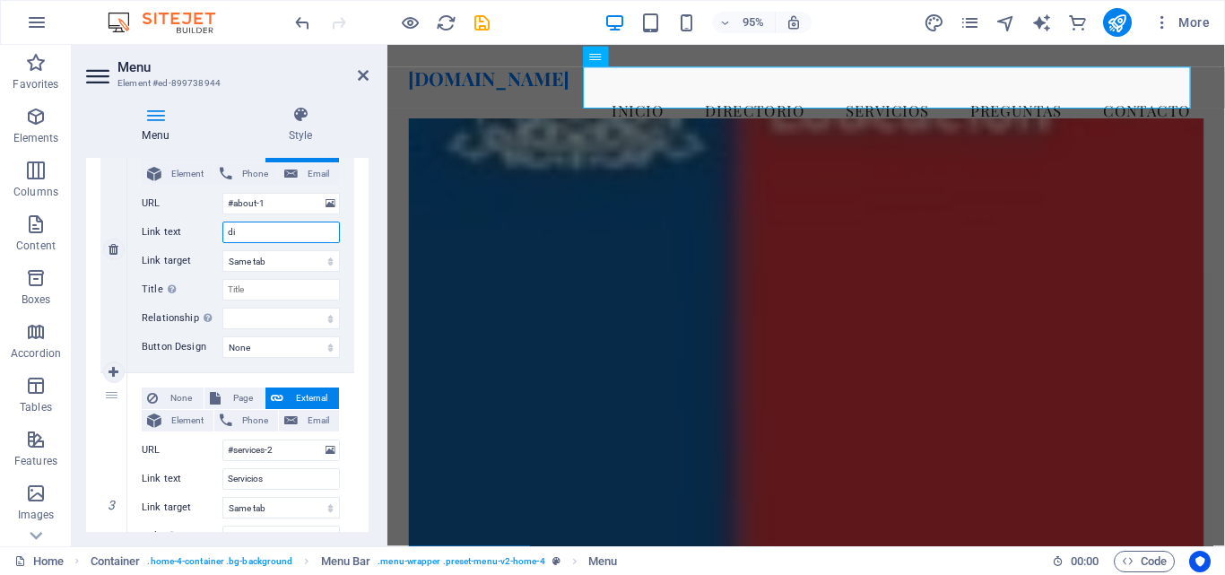
type input "d"
select select
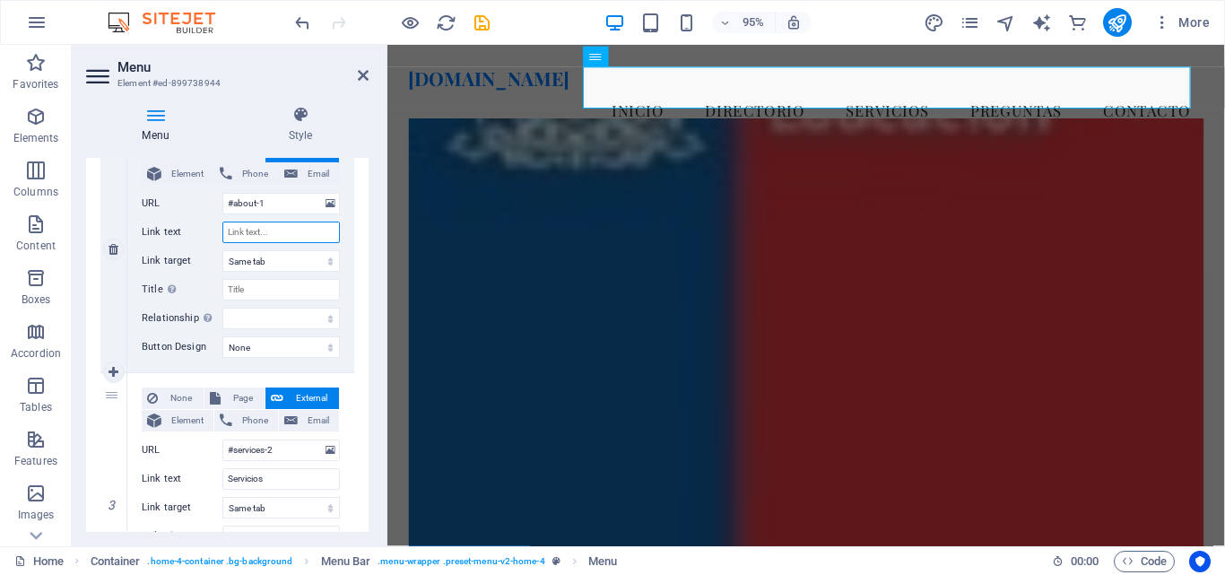
select select
type input "DIRECTORIO"
select select
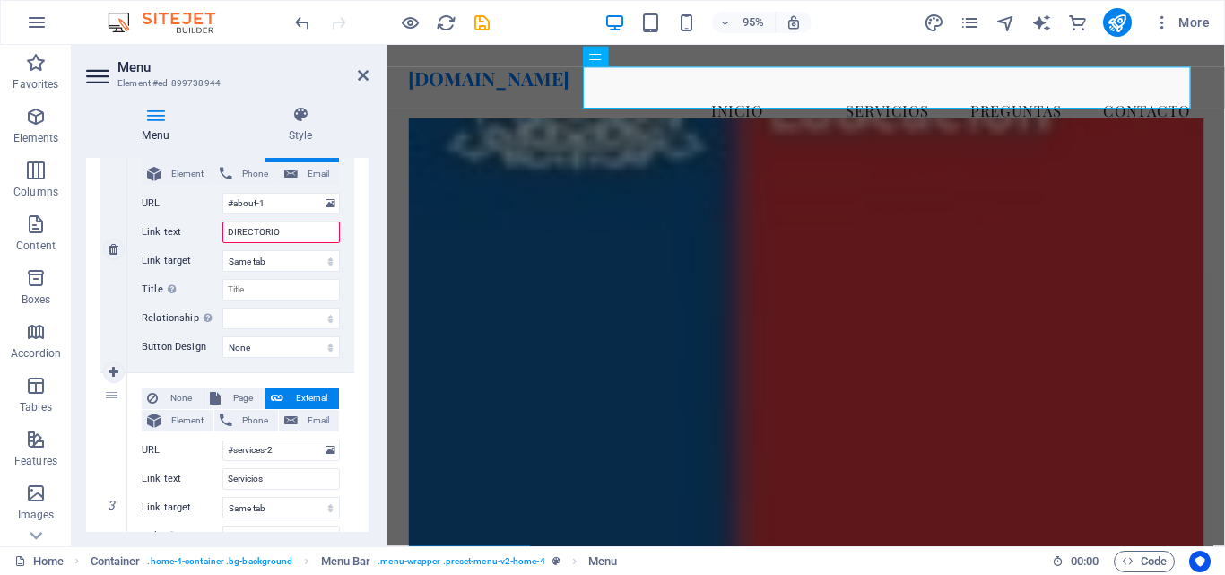
select select
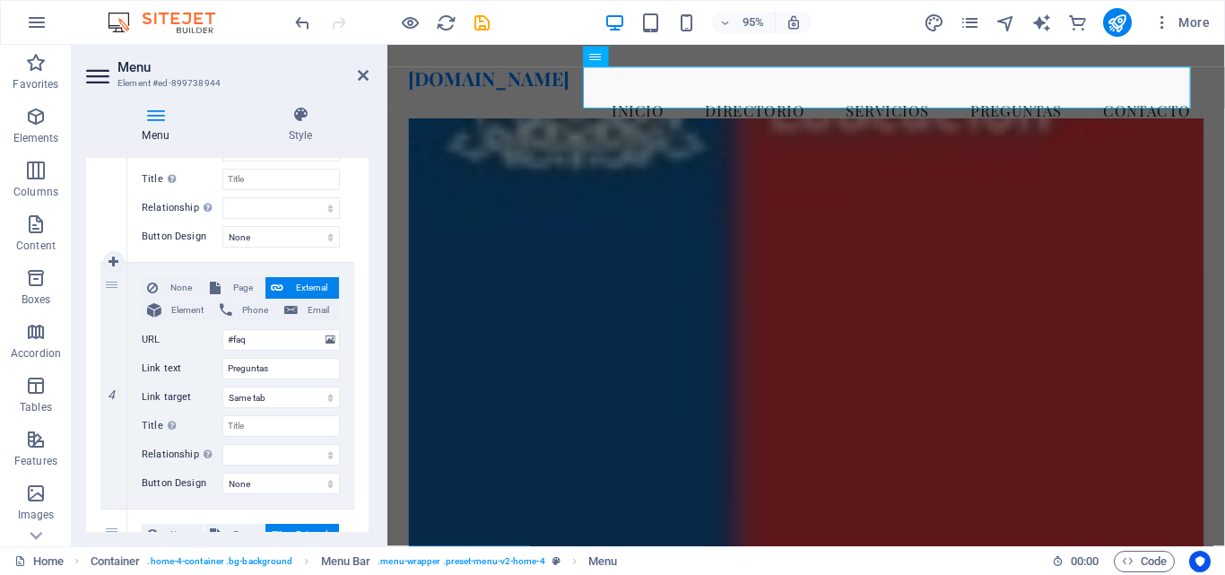
scroll to position [807, 0]
type input "DIRECTORIO"
drag, startPoint x: 274, startPoint y: 364, endPoint x: 186, endPoint y: 366, distance: 87.9
click at [192, 364] on div "Link text Preguntas" at bounding box center [241, 367] width 198 height 22
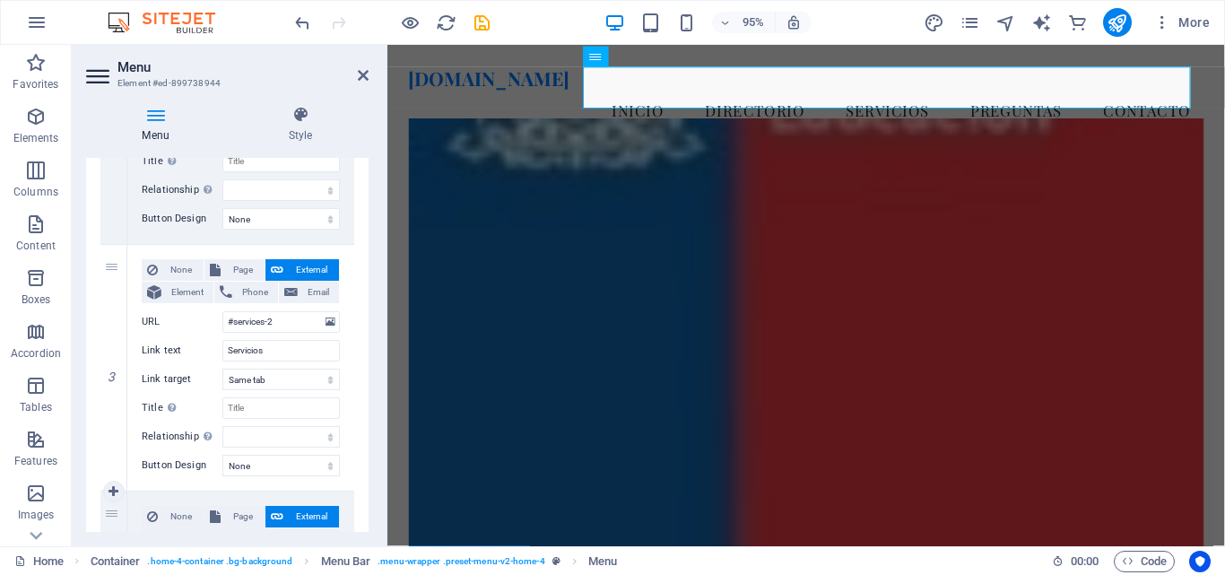
scroll to position [538, 0]
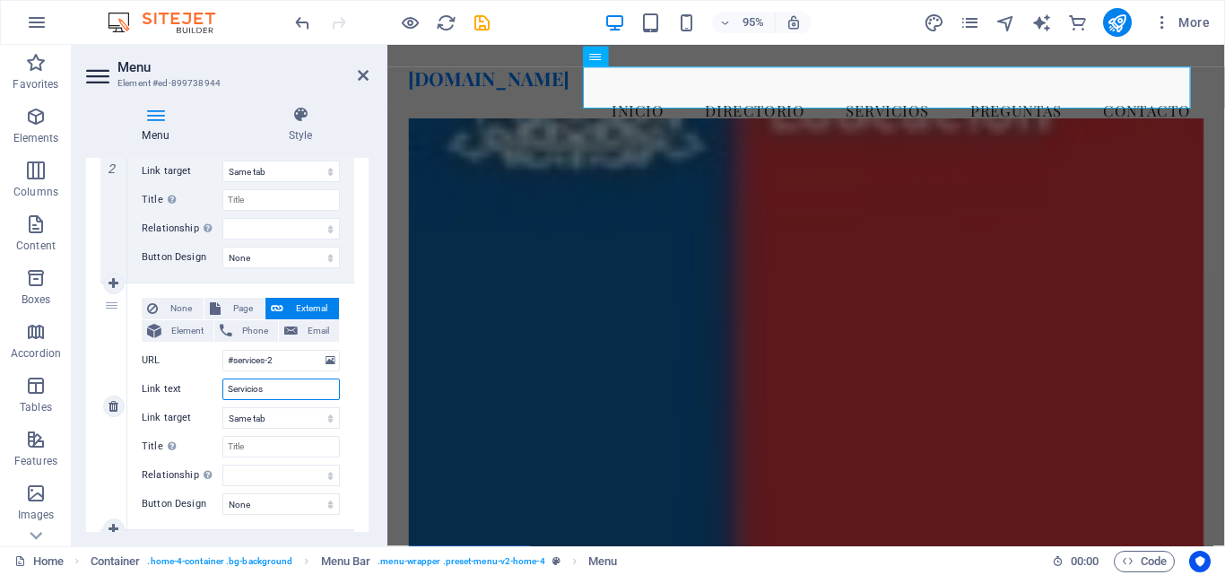
drag, startPoint x: 295, startPoint y: 391, endPoint x: 200, endPoint y: 387, distance: 95.1
click at [200, 387] on div "Link text Servicios" at bounding box center [241, 389] width 198 height 22
type input "MATRICULAS"
select select
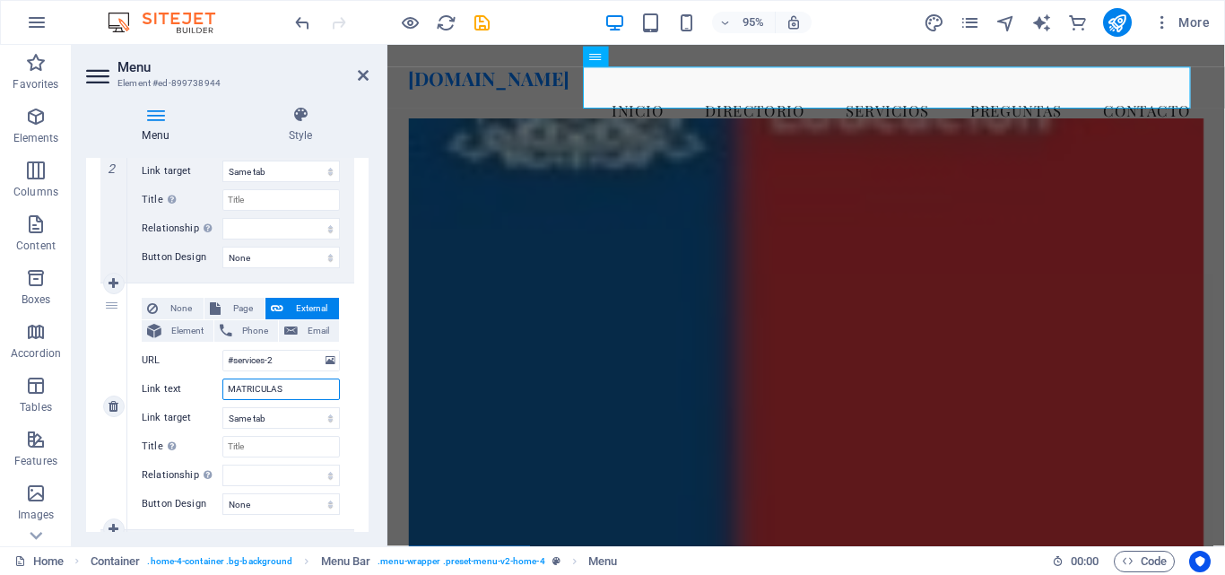
select select
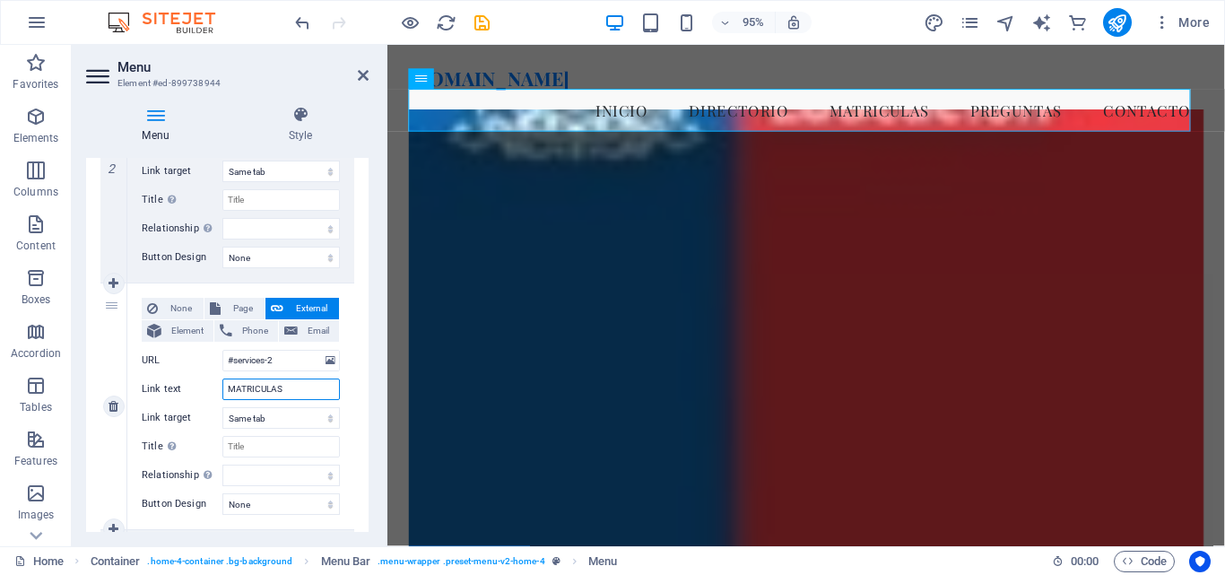
drag, startPoint x: 247, startPoint y: 387, endPoint x: 197, endPoint y: 382, distance: 49.6
click at [203, 382] on div "Link text MATRICULAS" at bounding box center [241, 389] width 198 height 22
type input "ESTABL"
select select
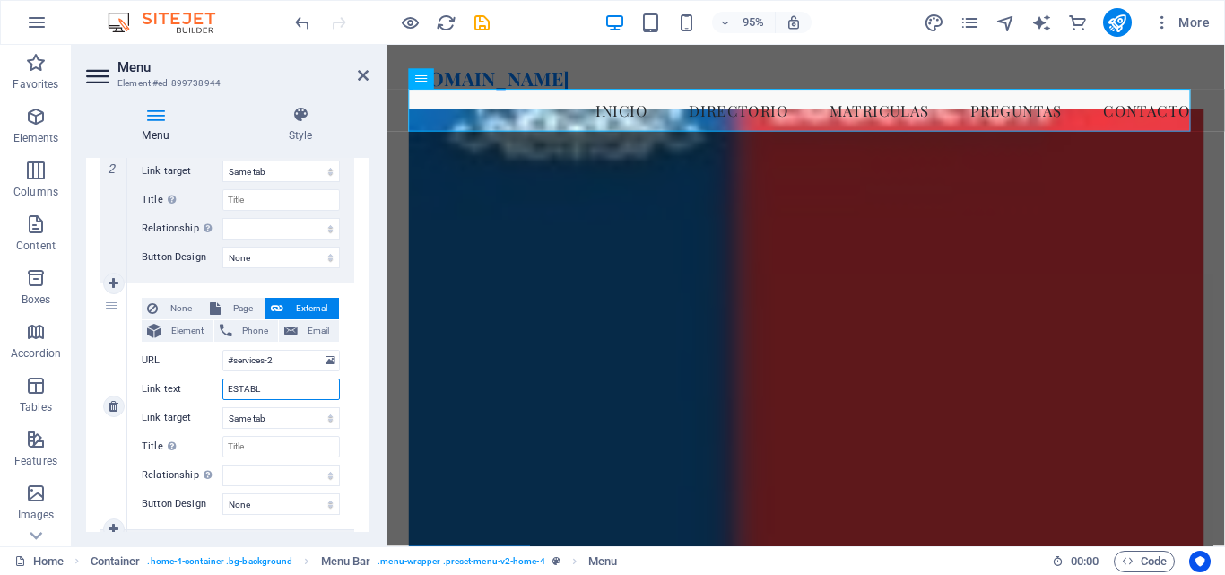
type input "ESTABLE"
select select
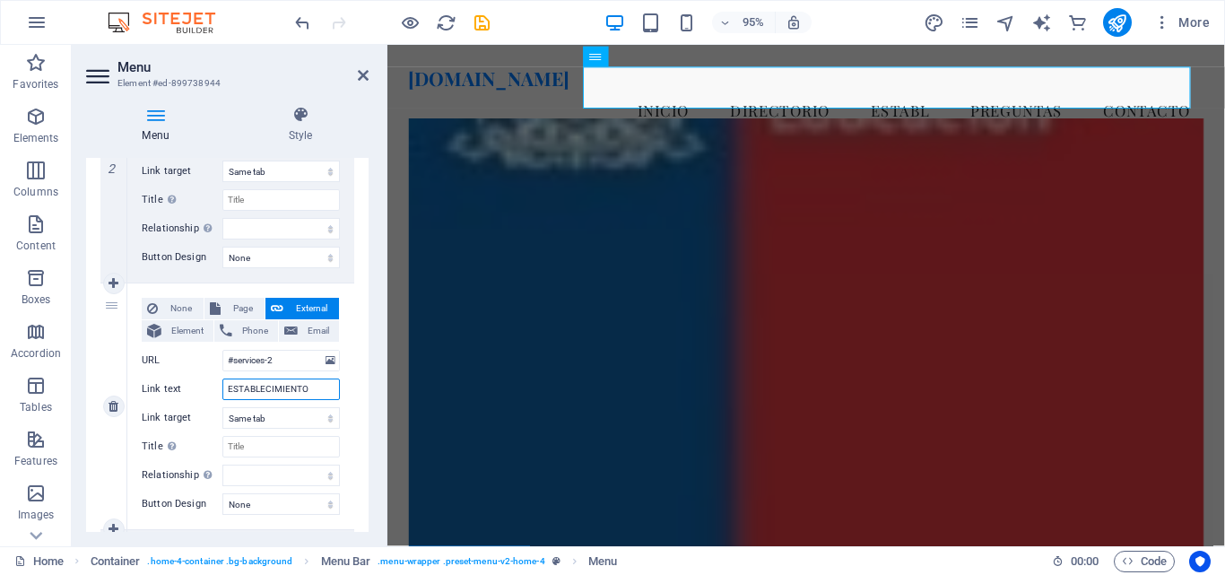
type input "ESTABLECIMIENTOS"
select select
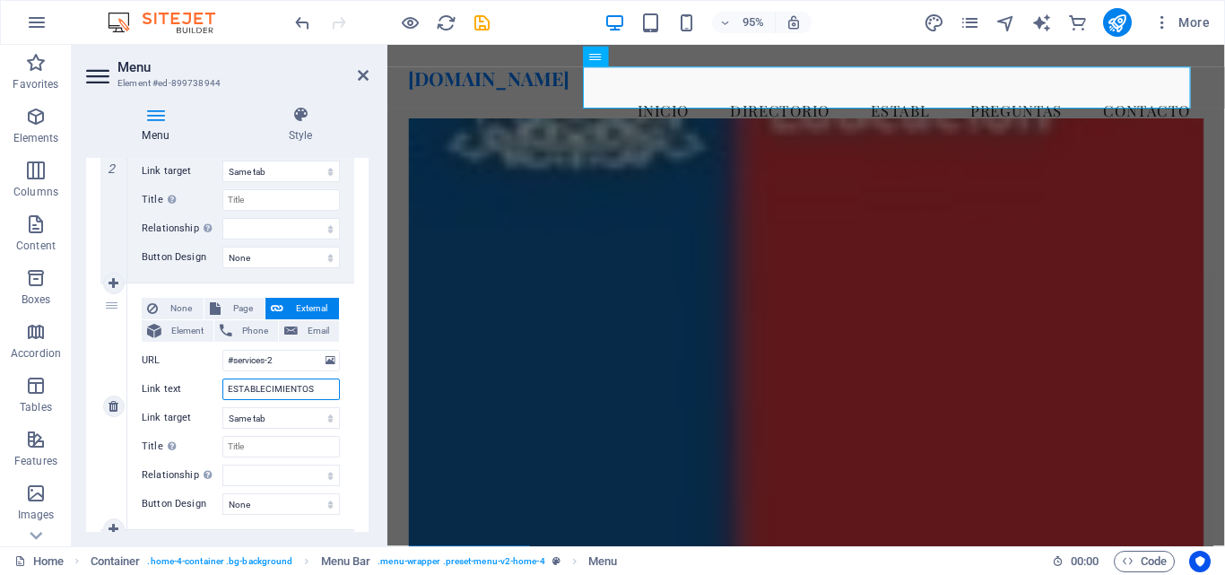
select select
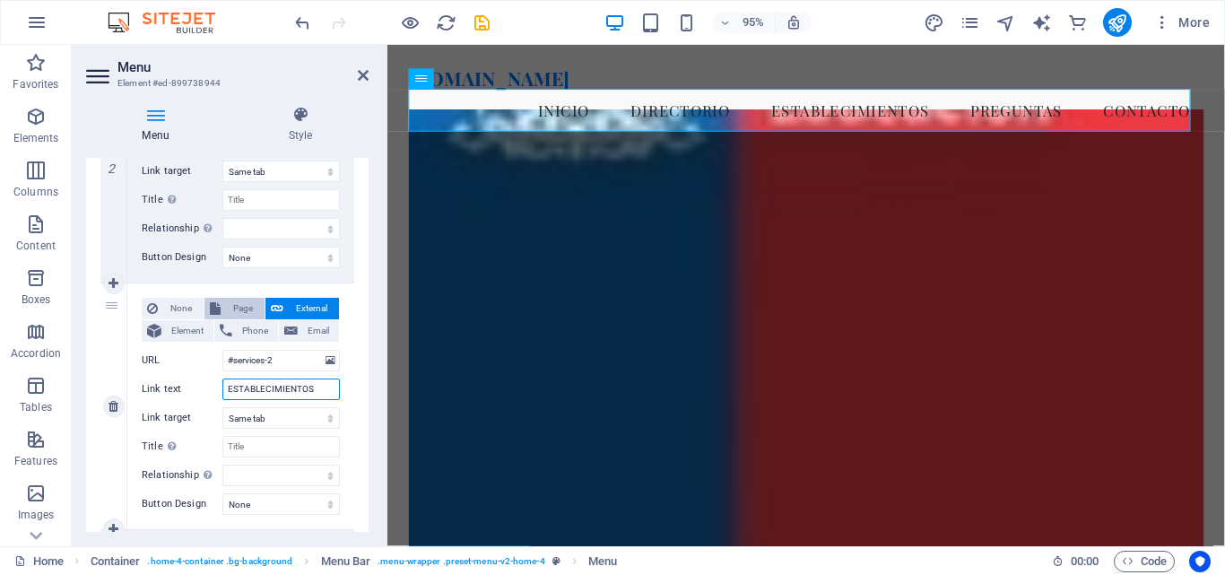
scroll to position [448, 0]
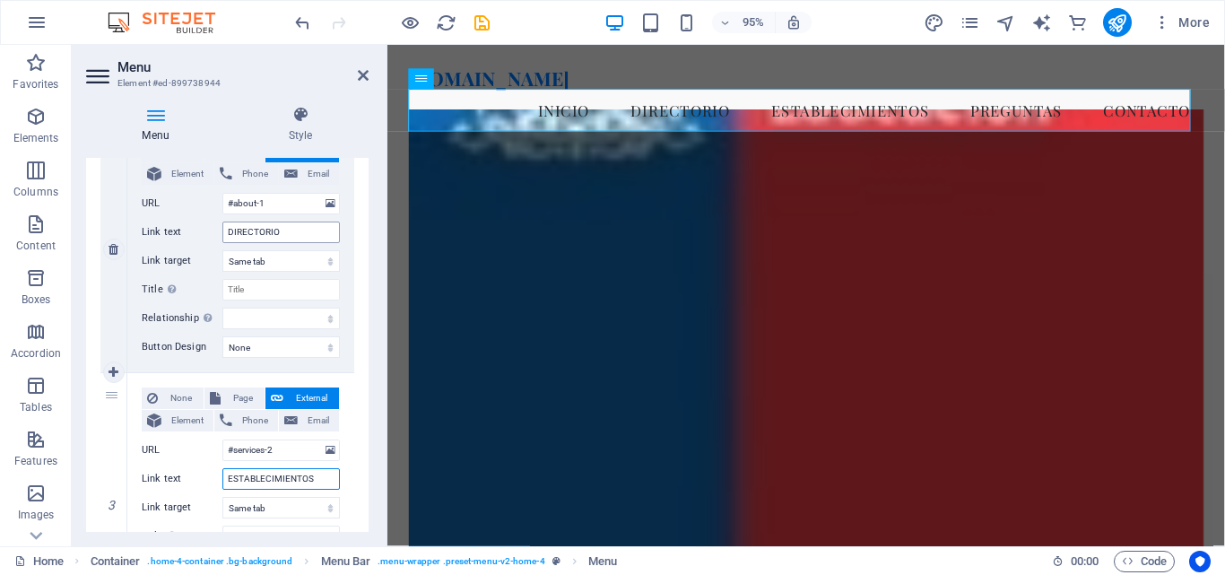
type input "ESTABLECIMIENTOS"
drag, startPoint x: 285, startPoint y: 233, endPoint x: 187, endPoint y: 255, distance: 101.0
click at [208, 231] on div "Link text DIRECTORIO" at bounding box center [241, 233] width 198 height 22
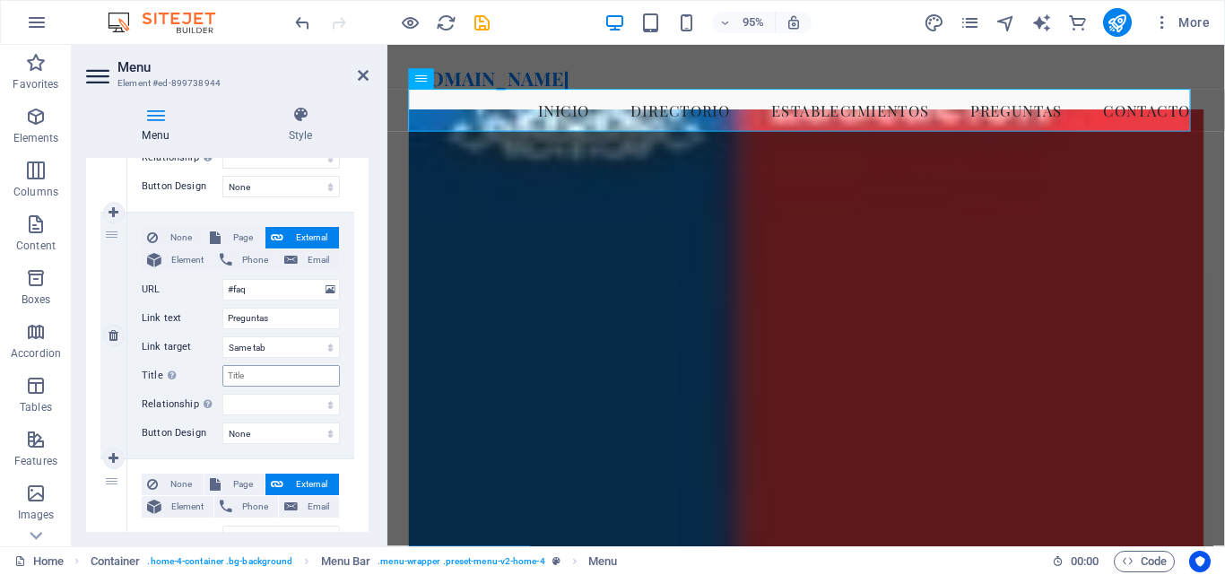
scroll to position [897, 0]
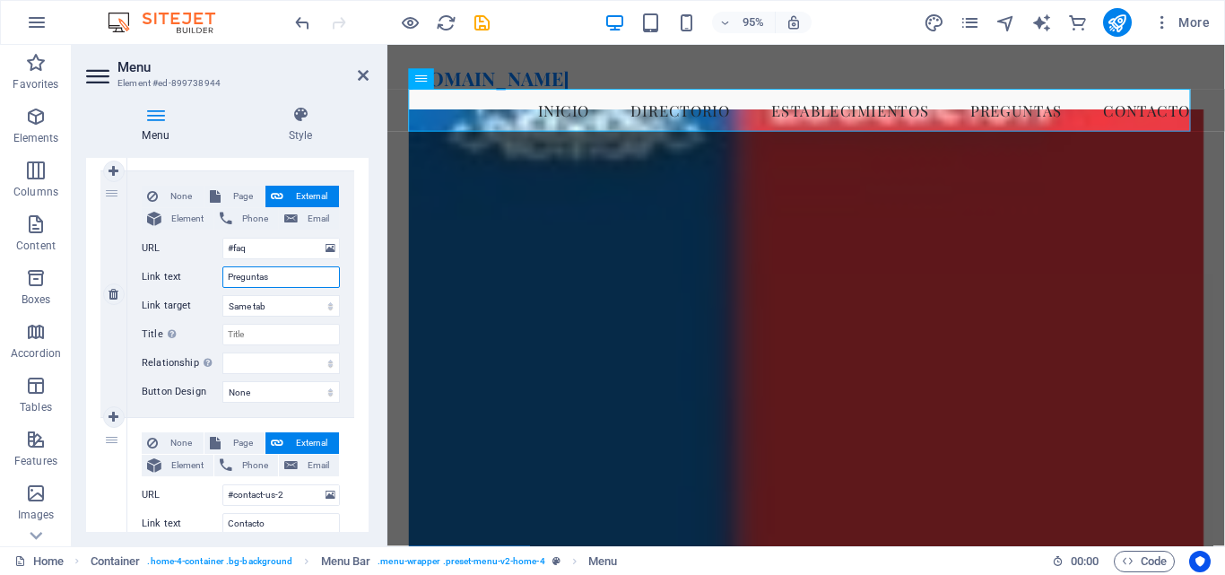
drag, startPoint x: 280, startPoint y: 274, endPoint x: 173, endPoint y: 276, distance: 106.7
click at [173, 276] on div "Link text Preguntas" at bounding box center [241, 277] width 198 height 22
type input "MATRICU"
select select
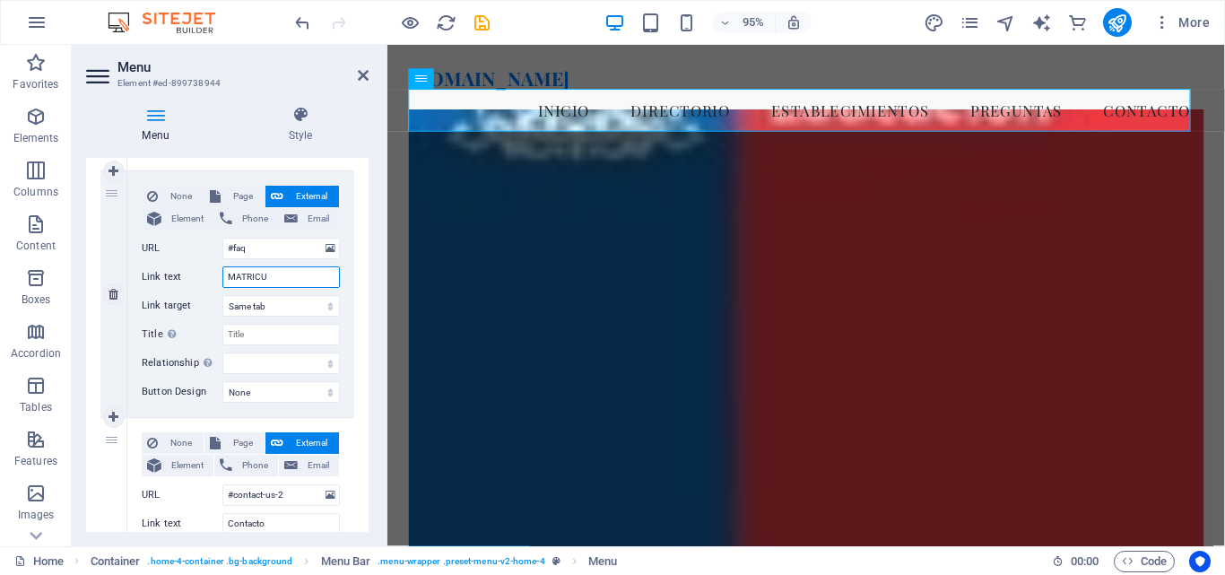
select select
type input "MATRICUAASL"
select select
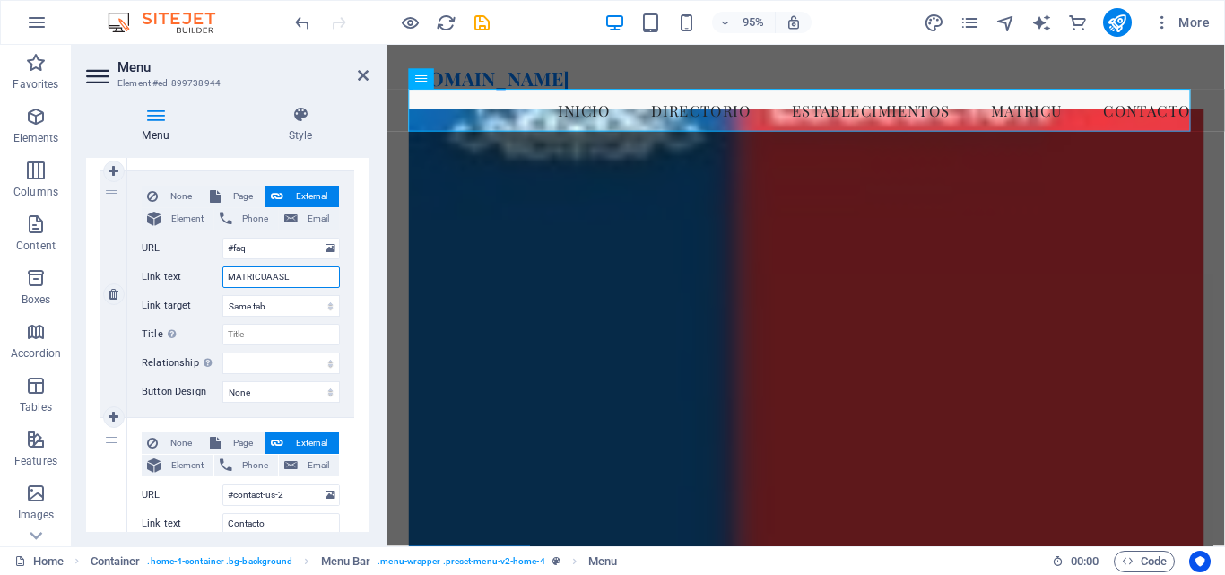
select select
type input "MATRICUA"
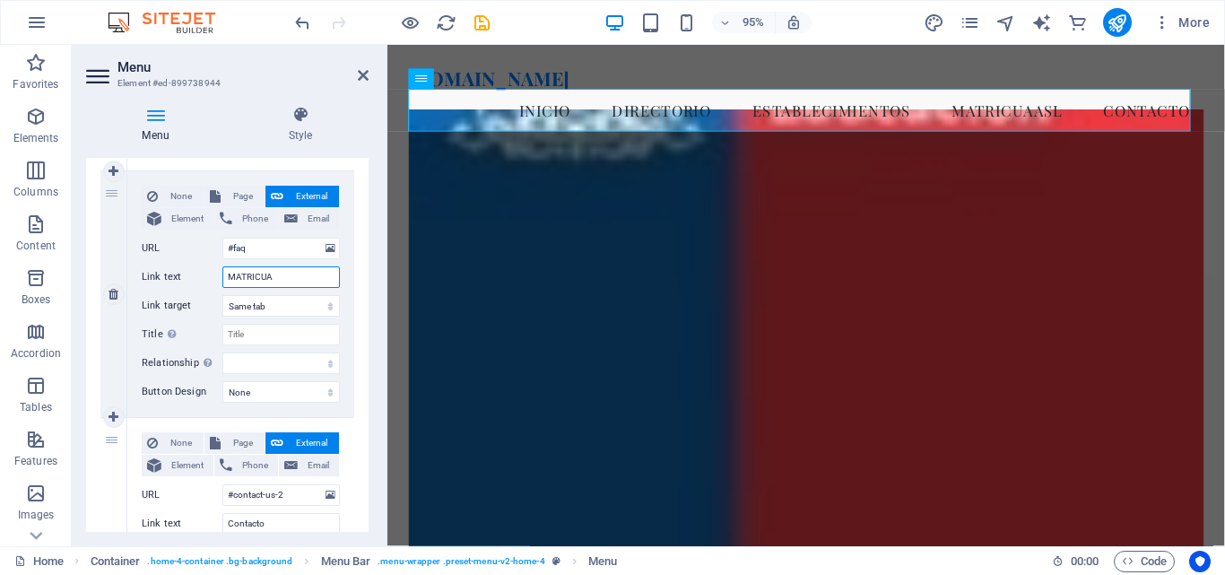
select select
type input "MATRICU"
select select
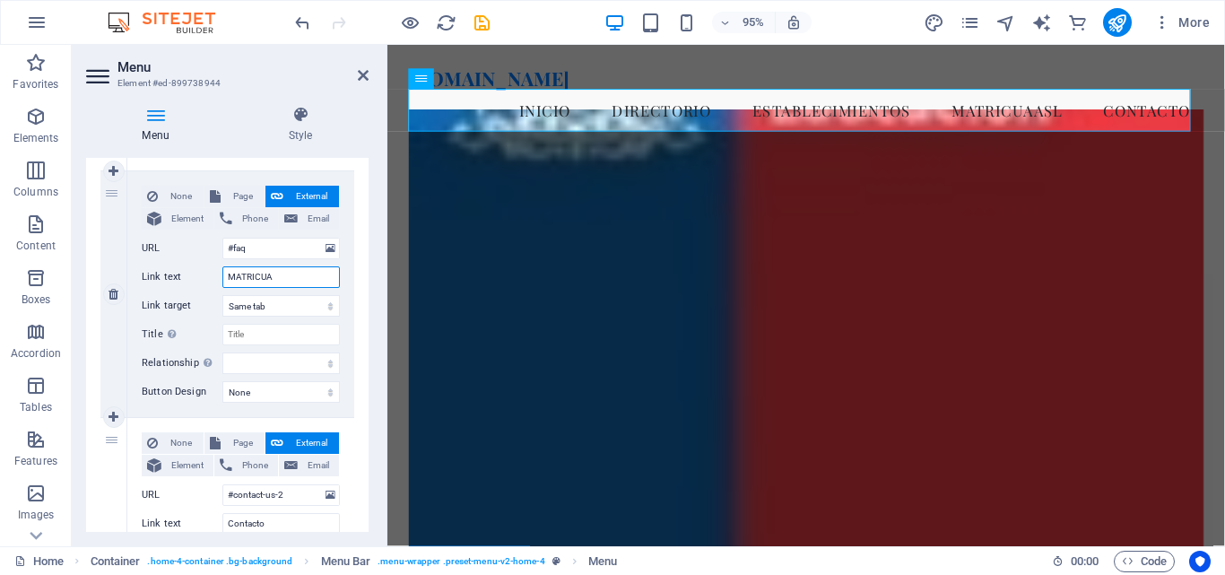
select select
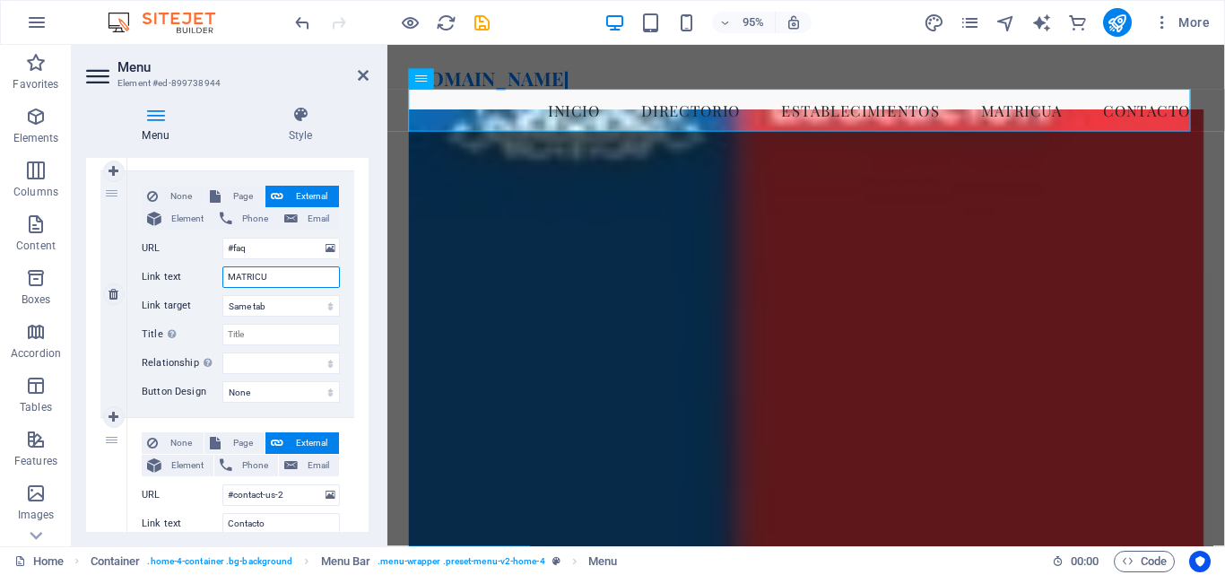
select select
type input "MATRICULAS"
select select
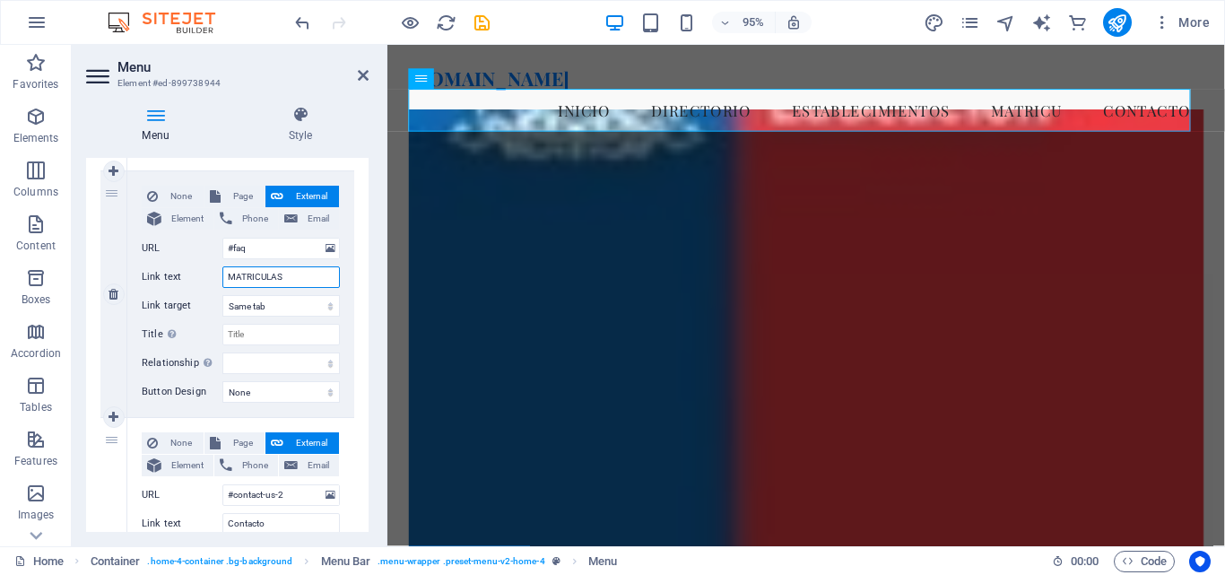
select select
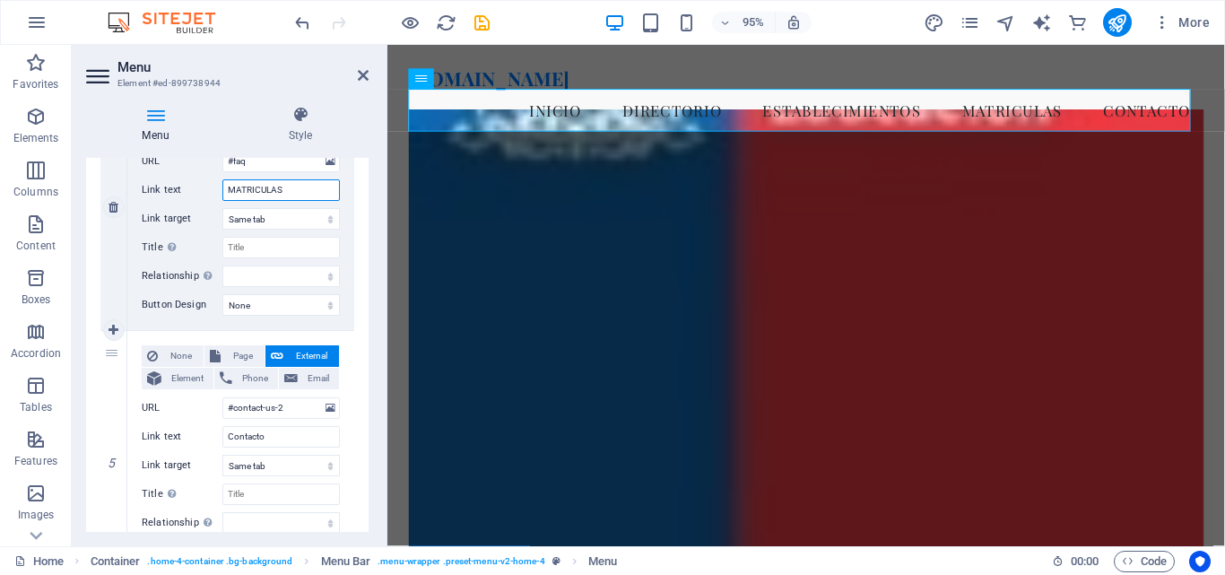
scroll to position [1076, 0]
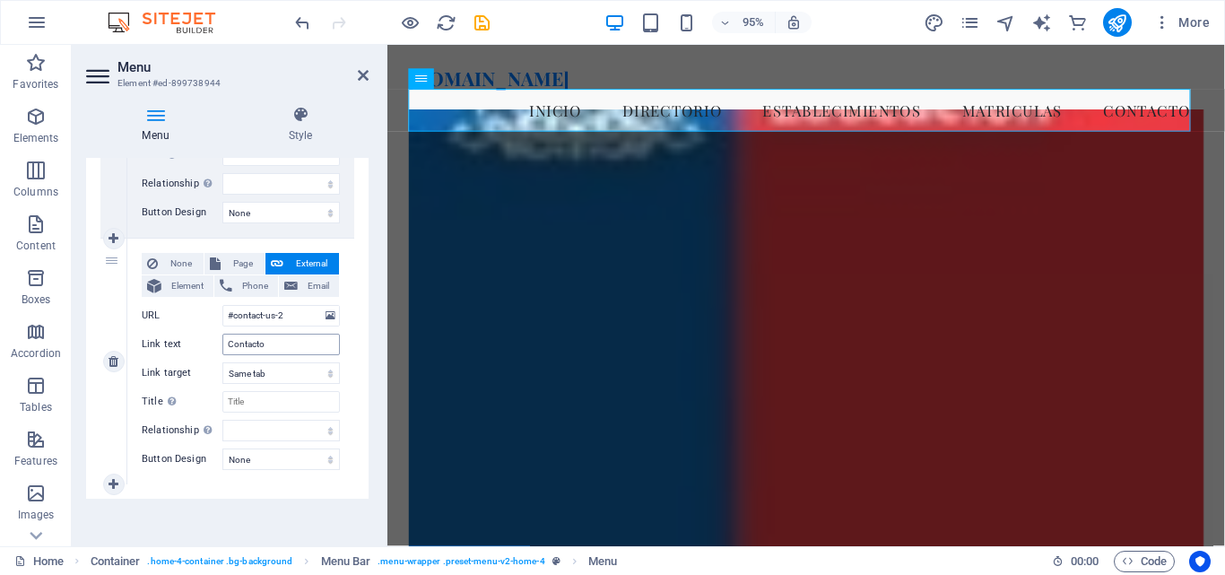
type input "MATRICULAS"
drag, startPoint x: 287, startPoint y: 349, endPoint x: 201, endPoint y: 351, distance: 86.1
click at [201, 351] on div "Link text Contacto" at bounding box center [241, 345] width 198 height 22
click at [487, 23] on icon "save" at bounding box center [482, 23] width 21 height 21
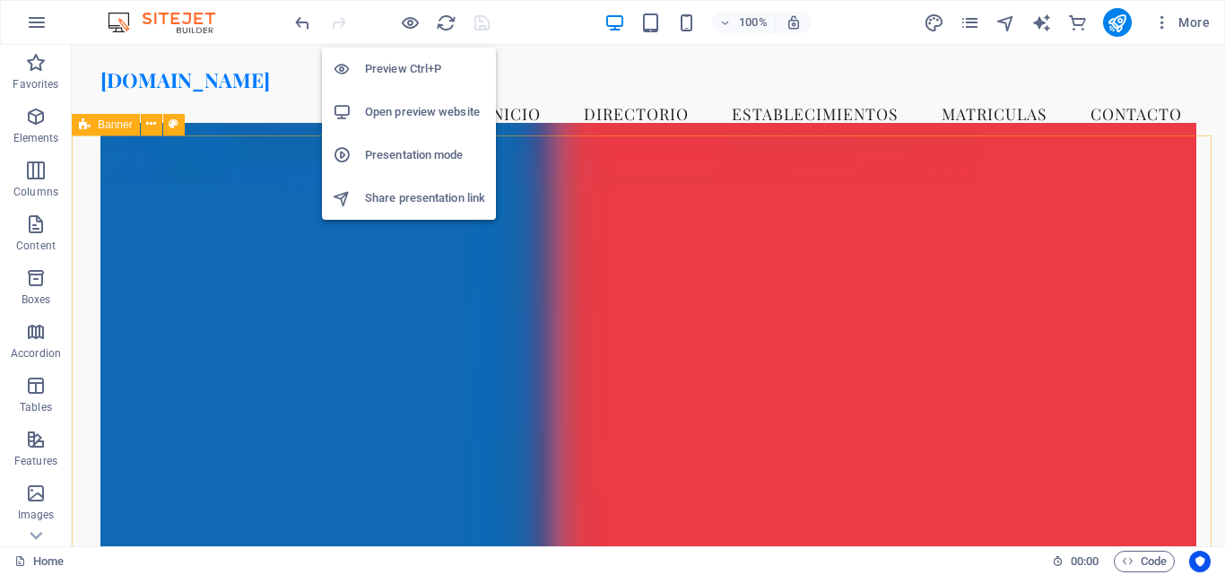
click at [416, 24] on icon "button" at bounding box center [410, 23] width 21 height 21
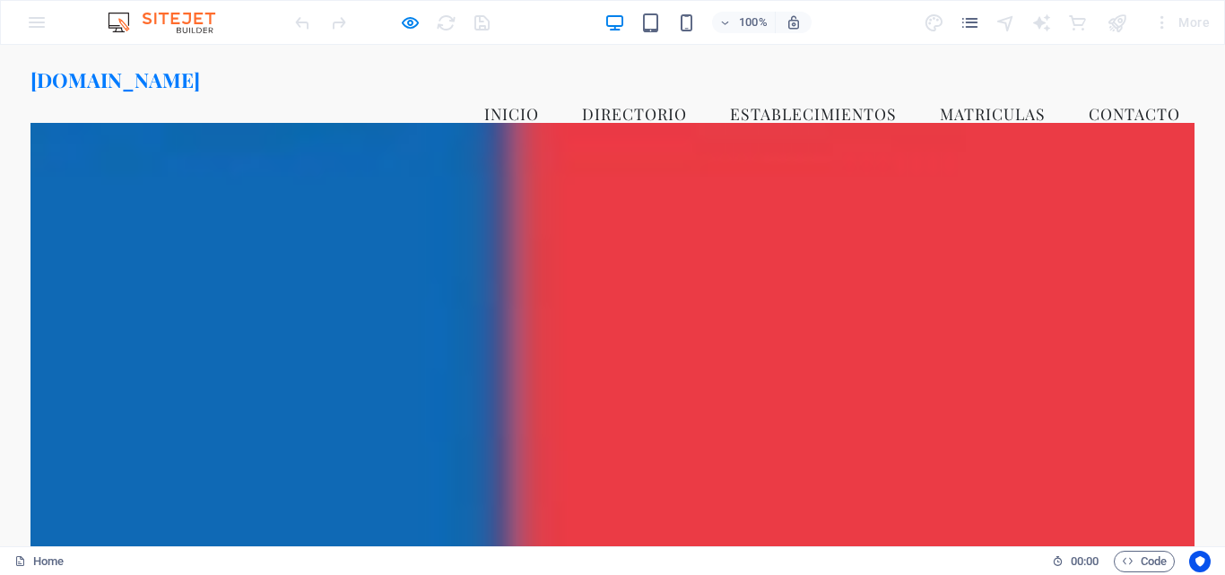
click at [656, 92] on link "DIRECTORIO" at bounding box center [635, 113] width 134 height 45
click at [639, 91] on link "DIRECTORIO" at bounding box center [635, 113] width 134 height 45
click at [760, 91] on link "ESTABLECIMIENTOS" at bounding box center [814, 113] width 196 height 45
drag, startPoint x: 939, startPoint y: 86, endPoint x: 974, endPoint y: 90, distance: 35.2
click at [940, 91] on link "MATRICULAS" at bounding box center [993, 113] width 135 height 45
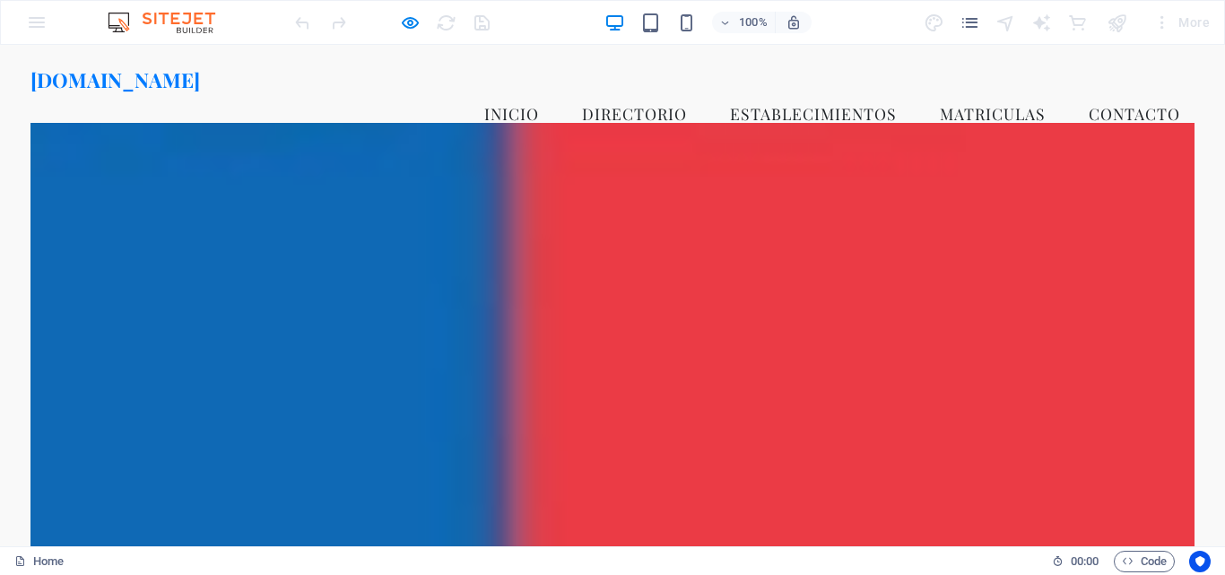
click at [1106, 91] on link "Contacto" at bounding box center [1134, 113] width 120 height 45
click at [512, 91] on link "Inicio" at bounding box center [511, 113] width 83 height 45
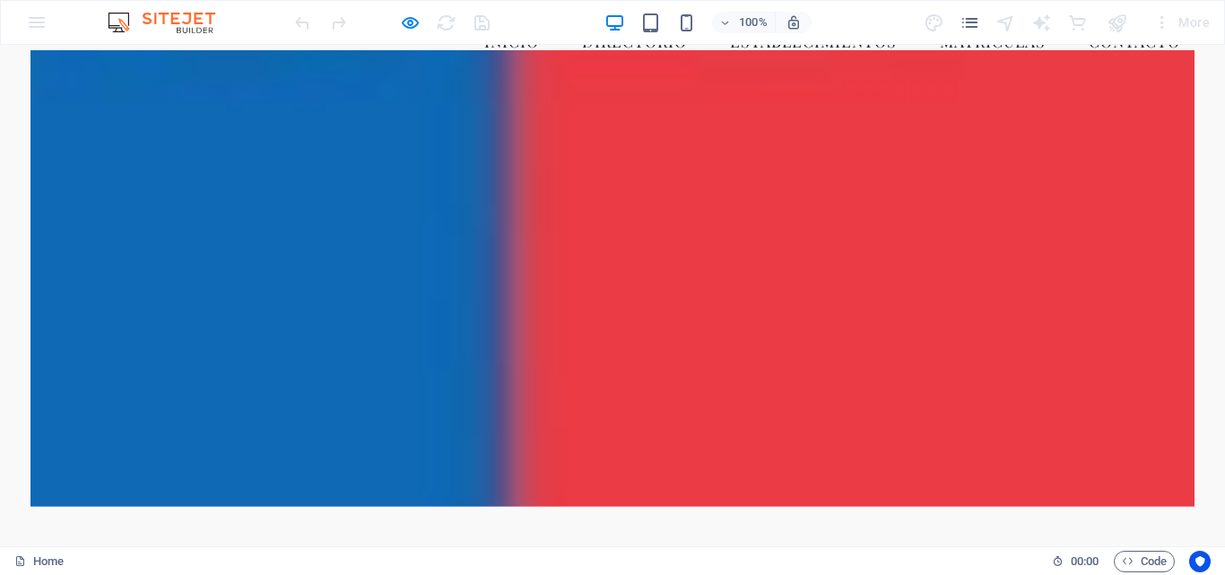
scroll to position [0, 0]
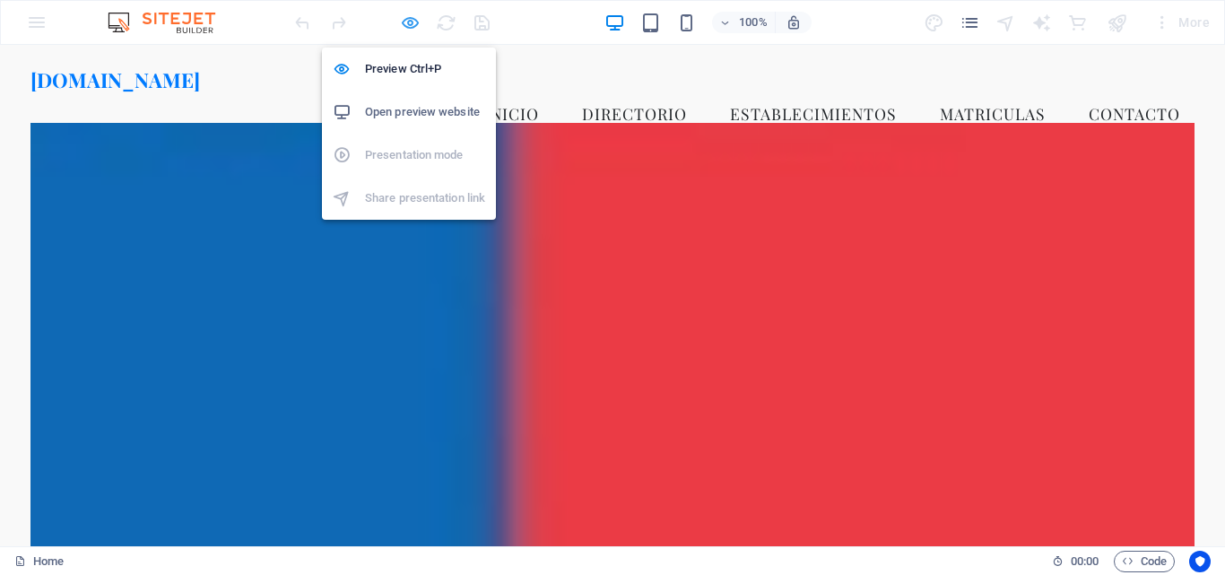
click at [404, 20] on icon "button" at bounding box center [410, 23] width 21 height 21
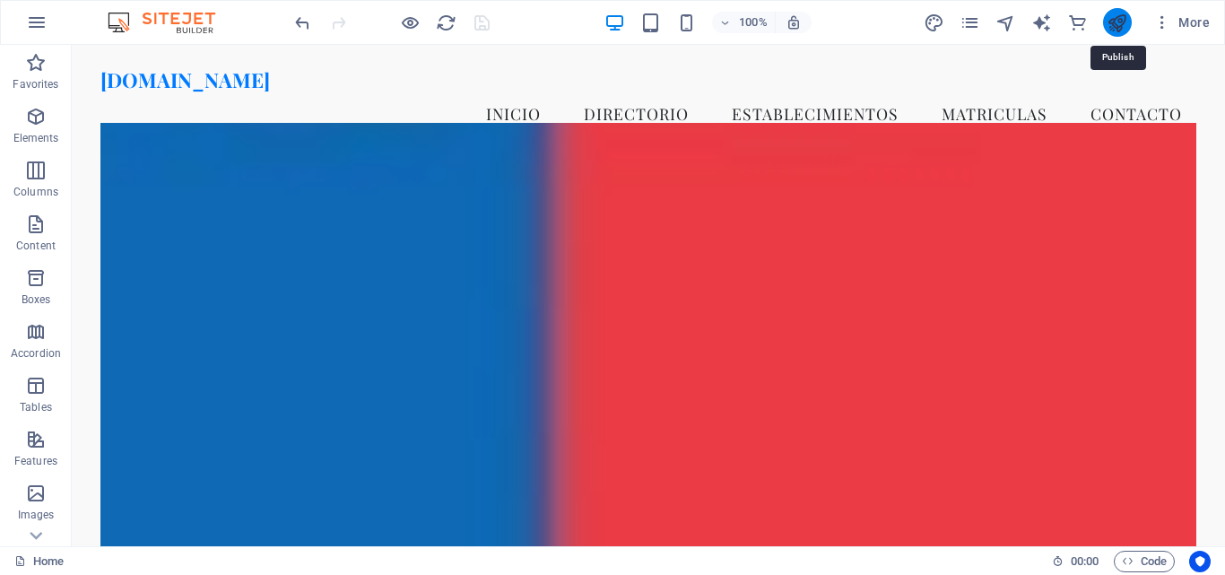
click at [1122, 22] on icon "publish" at bounding box center [1117, 23] width 21 height 21
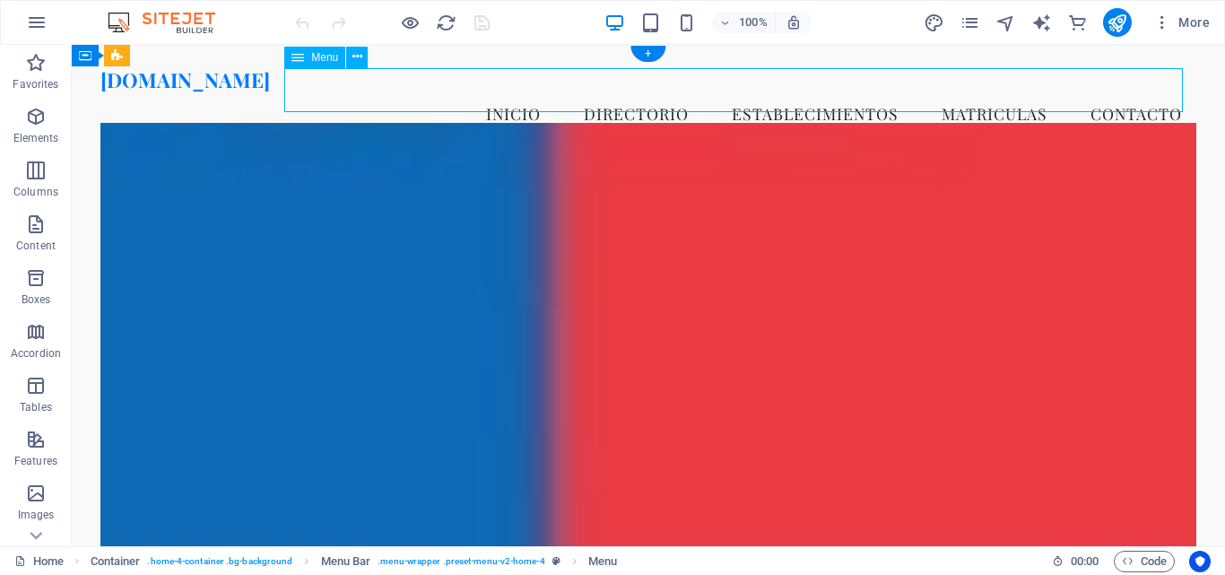
click at [595, 95] on nav "Inicio DIRECTORIO ESTABLECIMIENTOS MATRICULAS Contacto" at bounding box center [648, 113] width 1096 height 45
select select
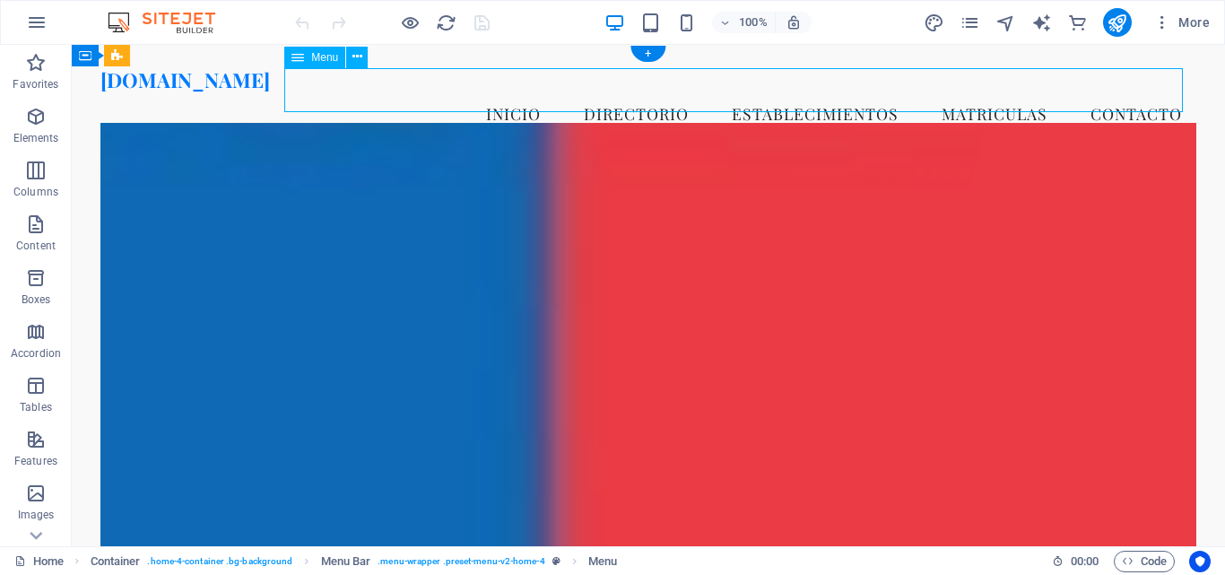
select select
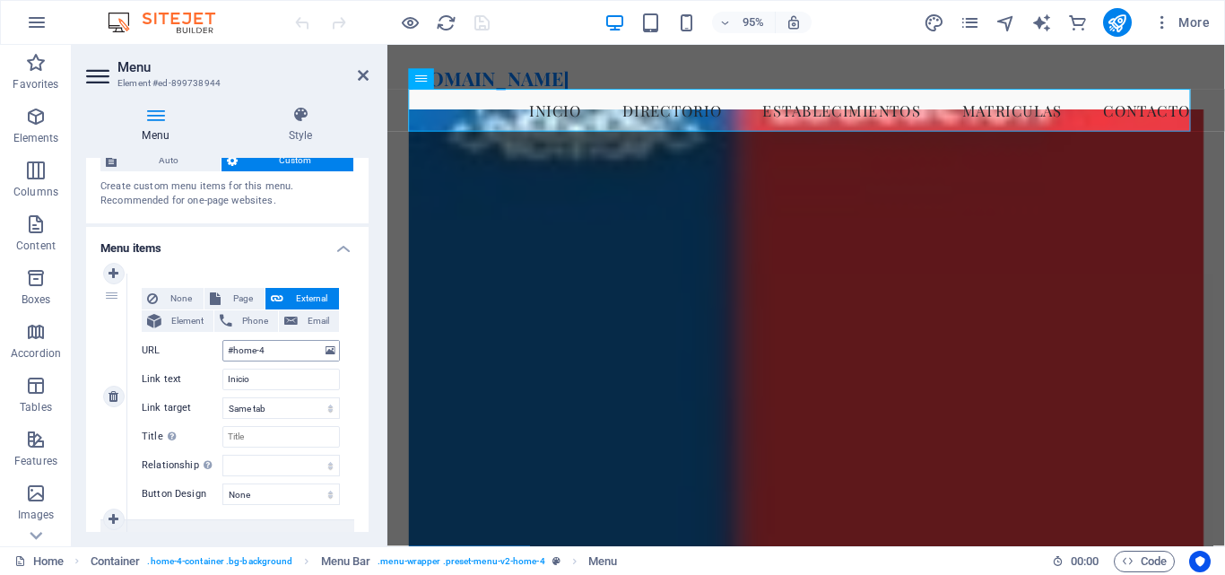
scroll to position [90, 0]
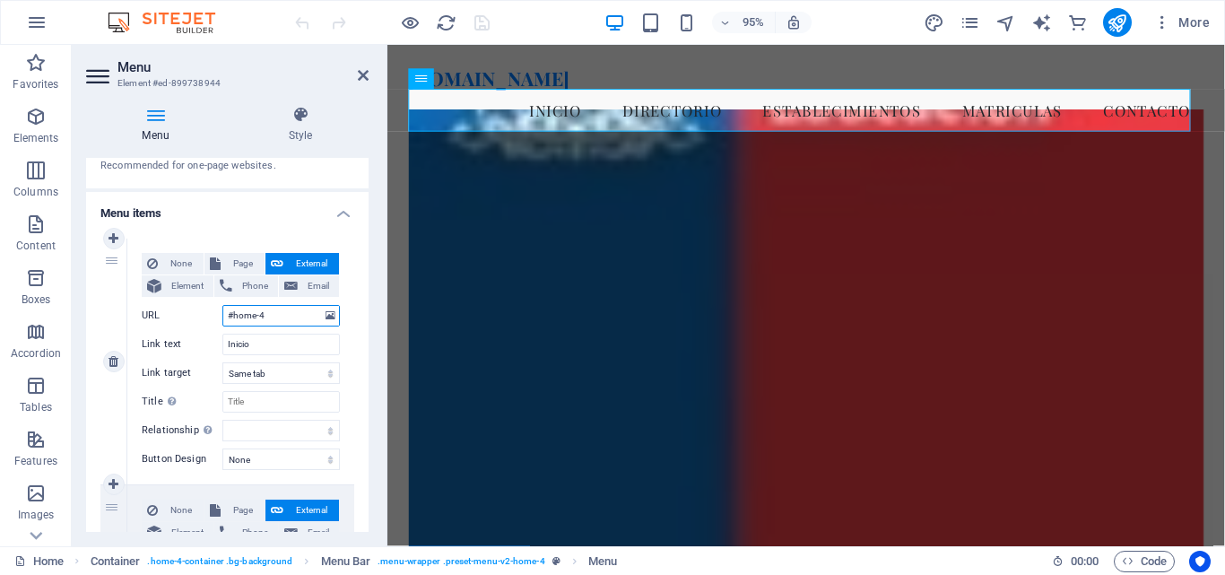
drag, startPoint x: 282, startPoint y: 319, endPoint x: 218, endPoint y: 317, distance: 63.7
click at [218, 317] on div "URL #home-4" at bounding box center [241, 316] width 198 height 22
type input "SISTEM"
select select
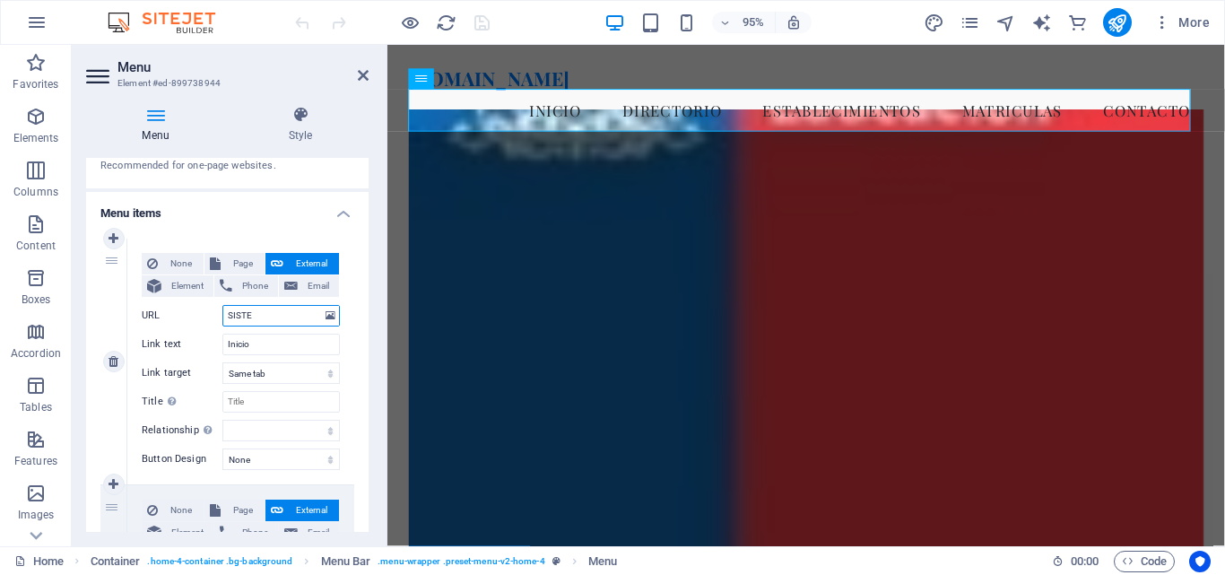
select select
type input "SISTEMAS"
select select
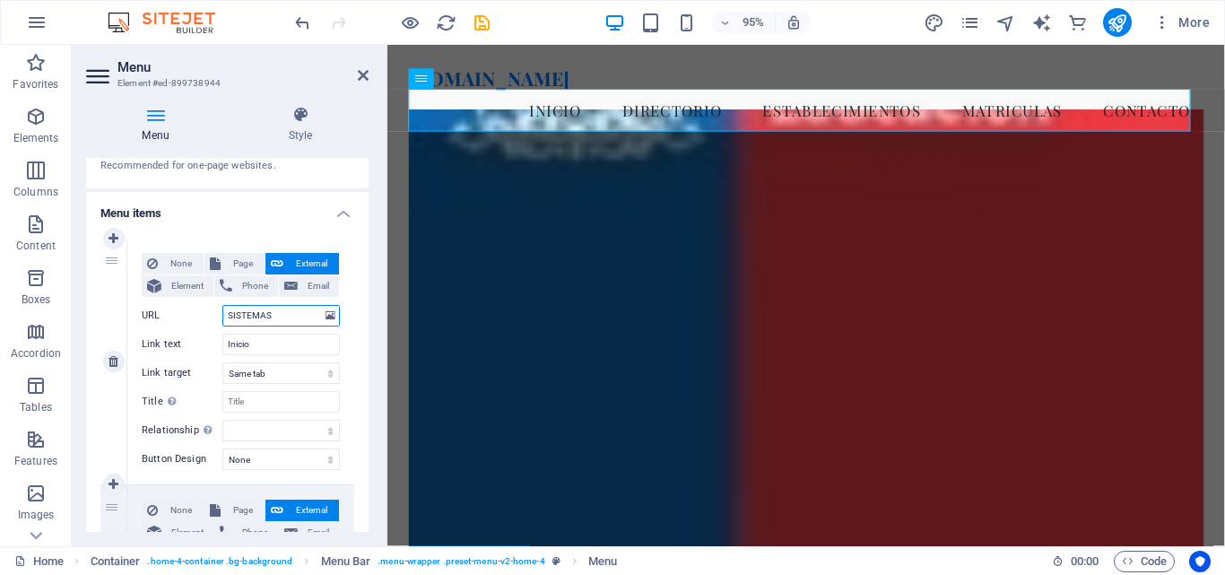
select select
type input "S"
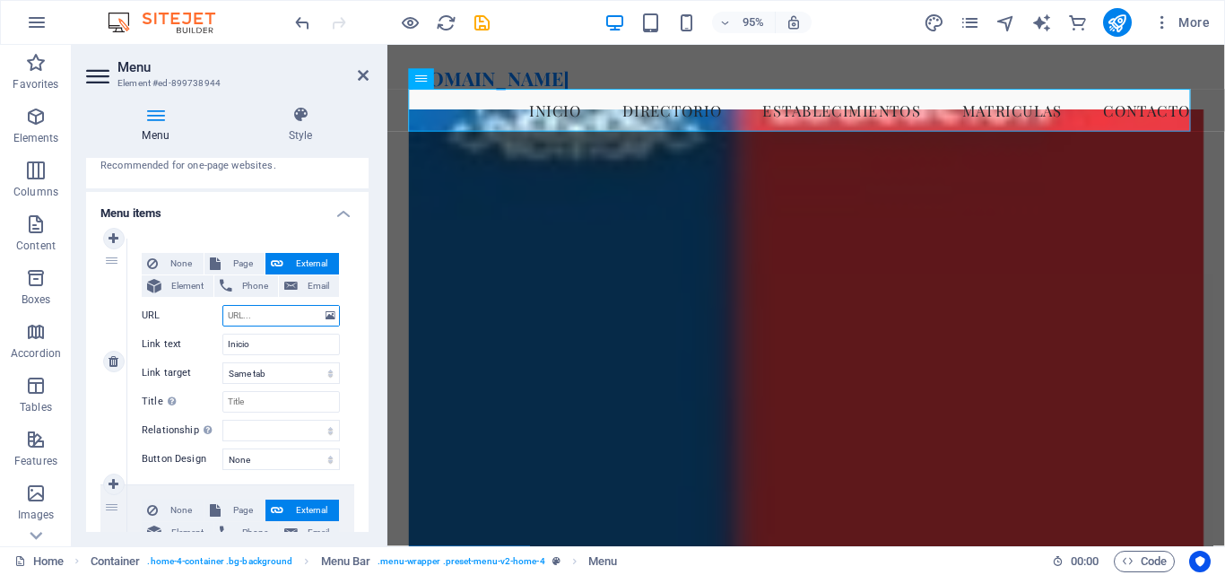
select select
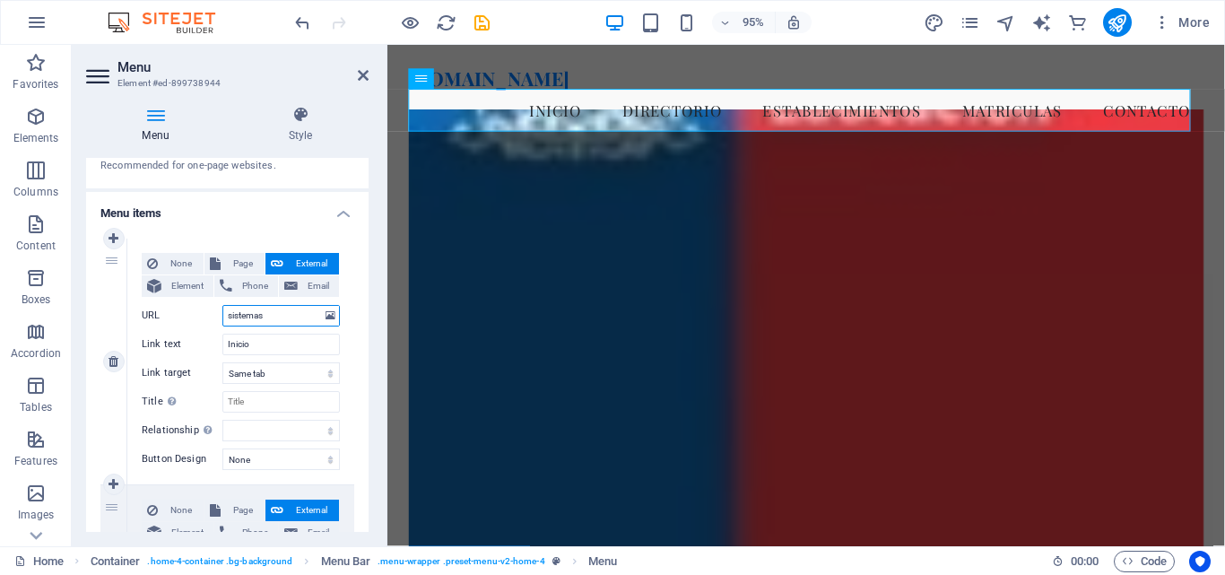
type input "sistemas."
select select
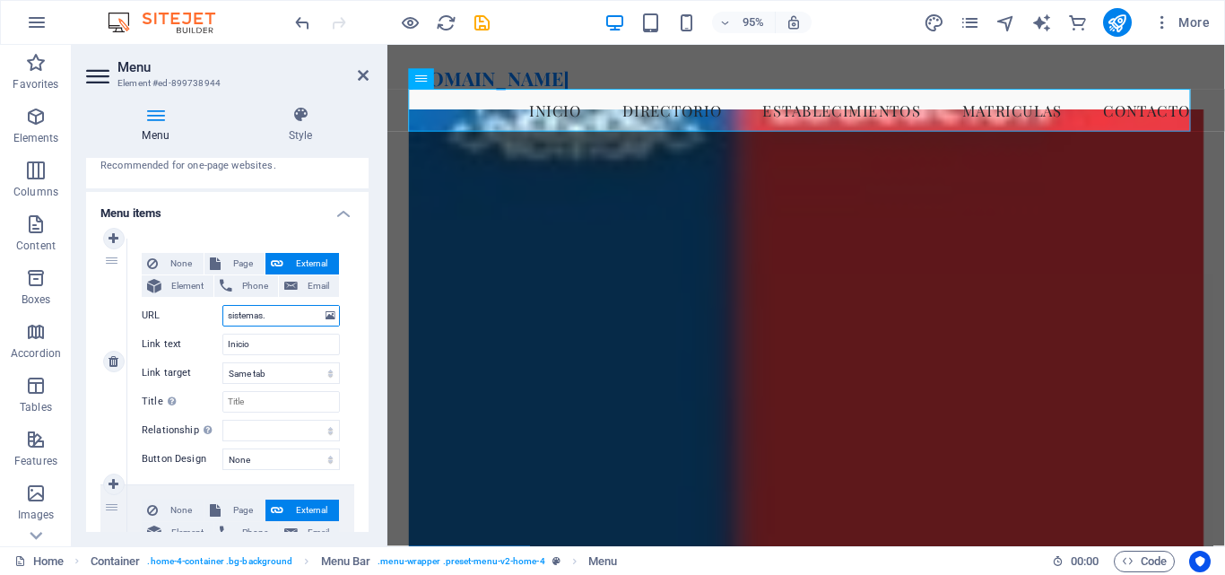
select select
type input "[DOMAIN_NAME]"
select select
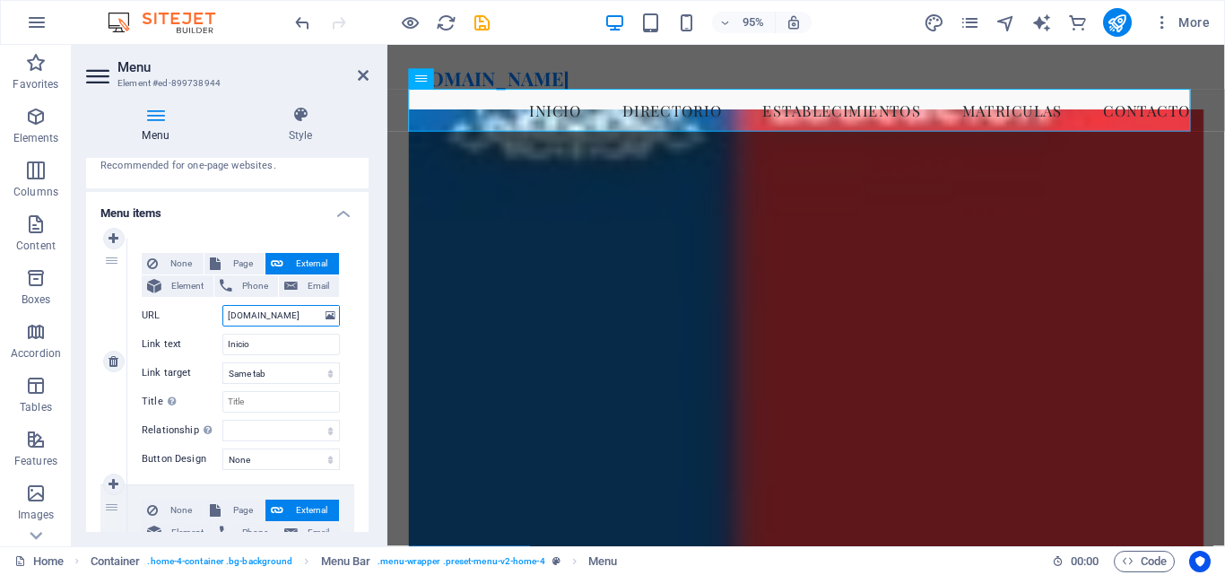
select select
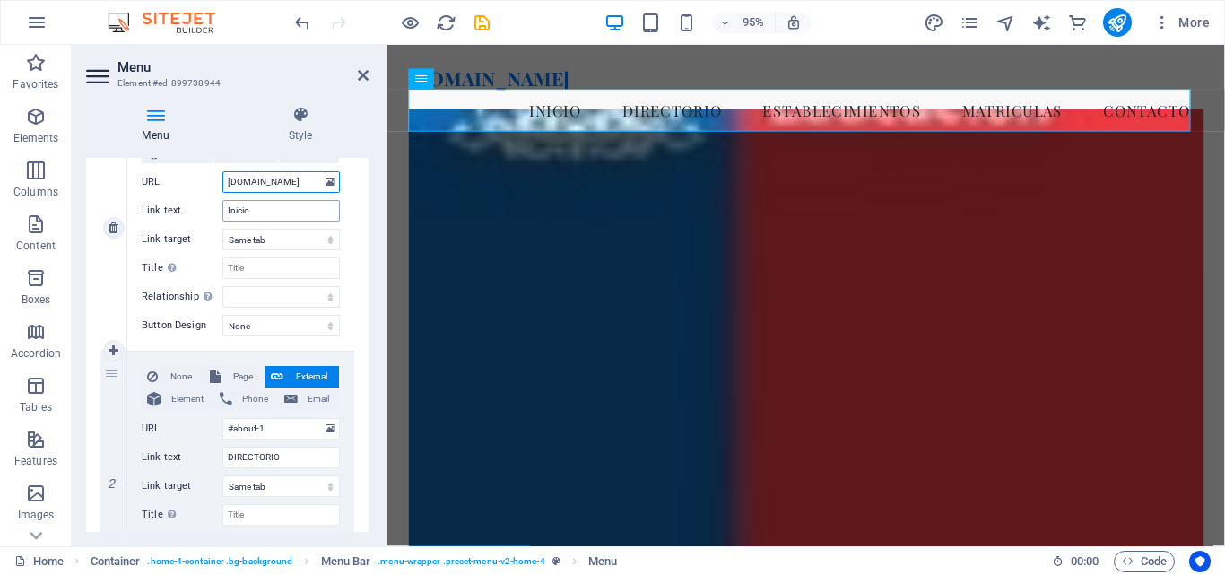
scroll to position [359, 0]
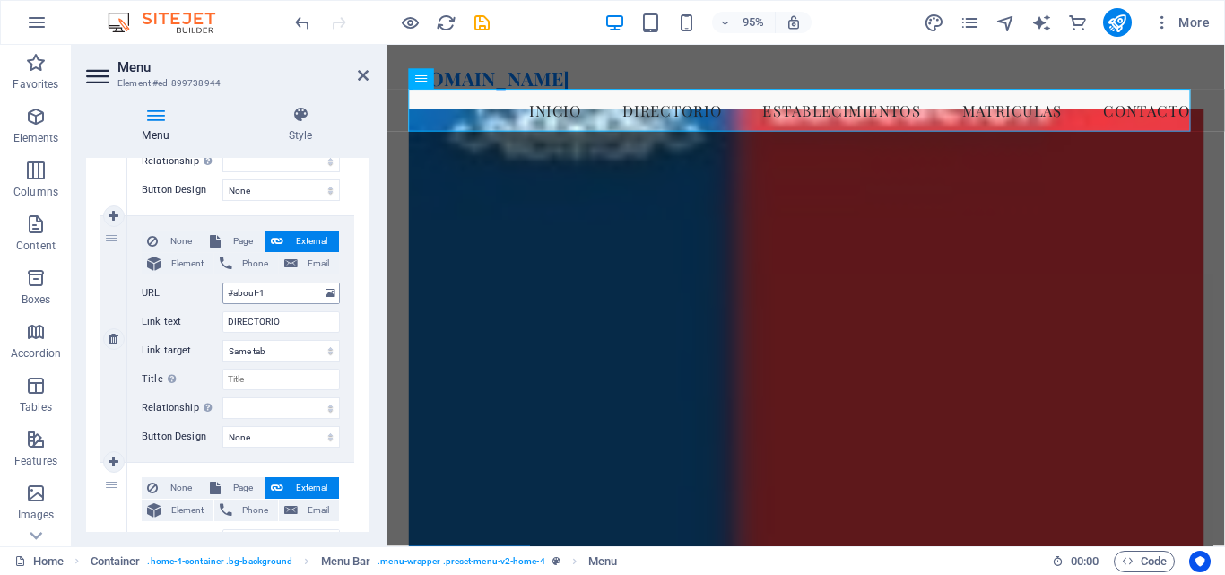
type input "[DOMAIN_NAME]"
drag, startPoint x: 283, startPoint y: 294, endPoint x: 194, endPoint y: 285, distance: 89.2
click at [197, 283] on div "URL #about-1" at bounding box center [241, 294] width 198 height 22
type input "smd"
select select
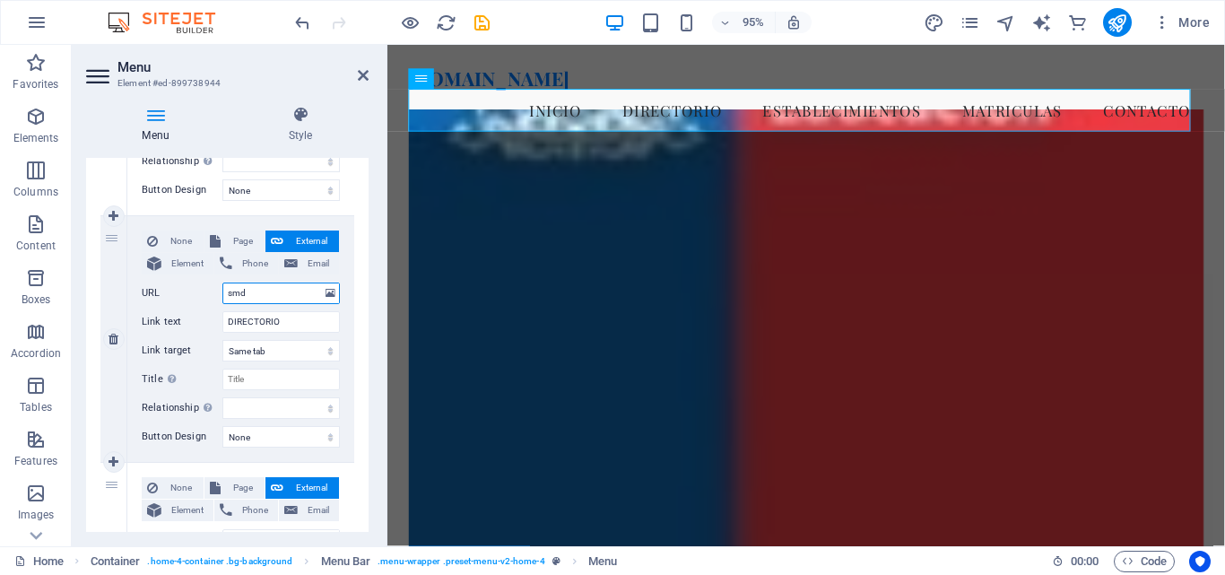
select select
type input "[DOMAIN_NAME]"
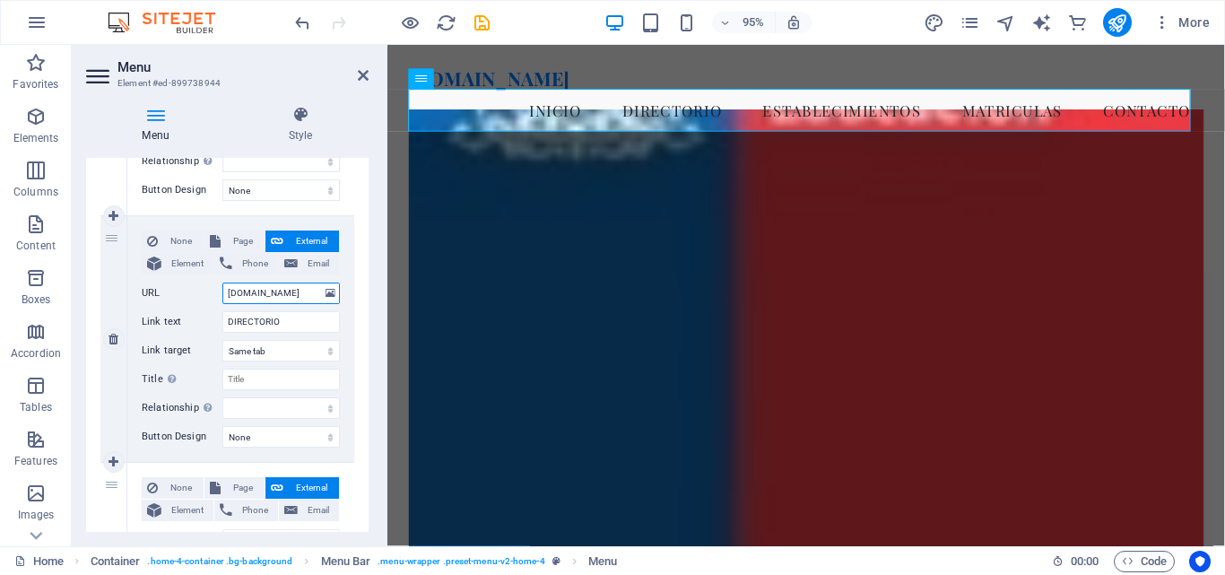
select select
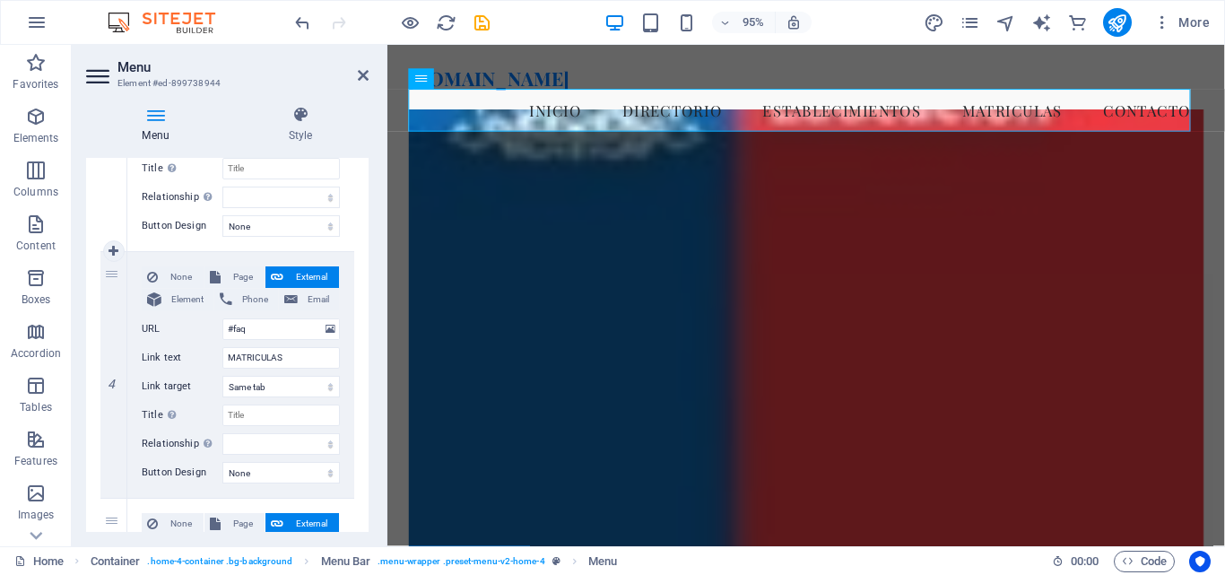
scroll to position [897, 0]
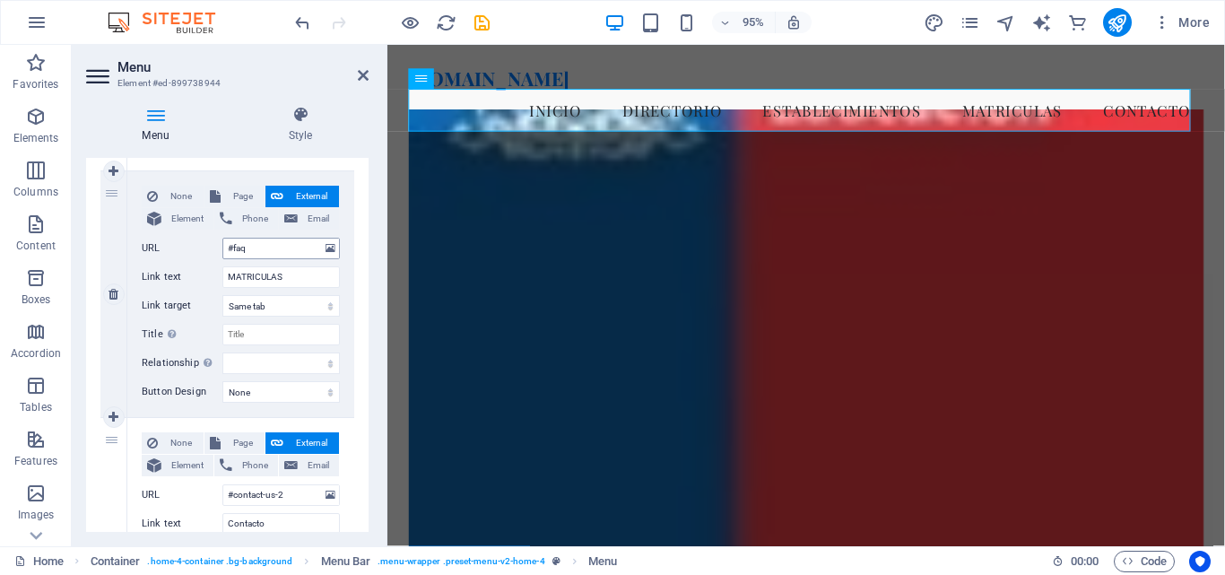
type input "[DOMAIN_NAME]"
drag, startPoint x: 223, startPoint y: 250, endPoint x: 211, endPoint y: 250, distance: 12.6
click at [211, 250] on div "URL #faq" at bounding box center [241, 249] width 198 height 22
type input "matricul"
select select
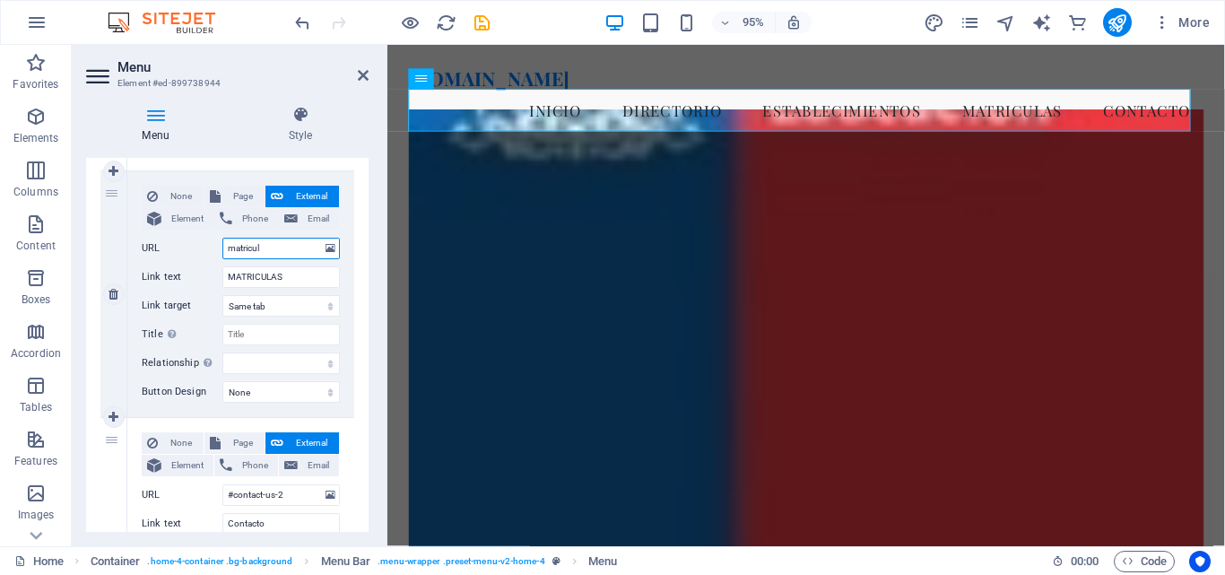
select select
type input "[DOMAIN_NAME]"
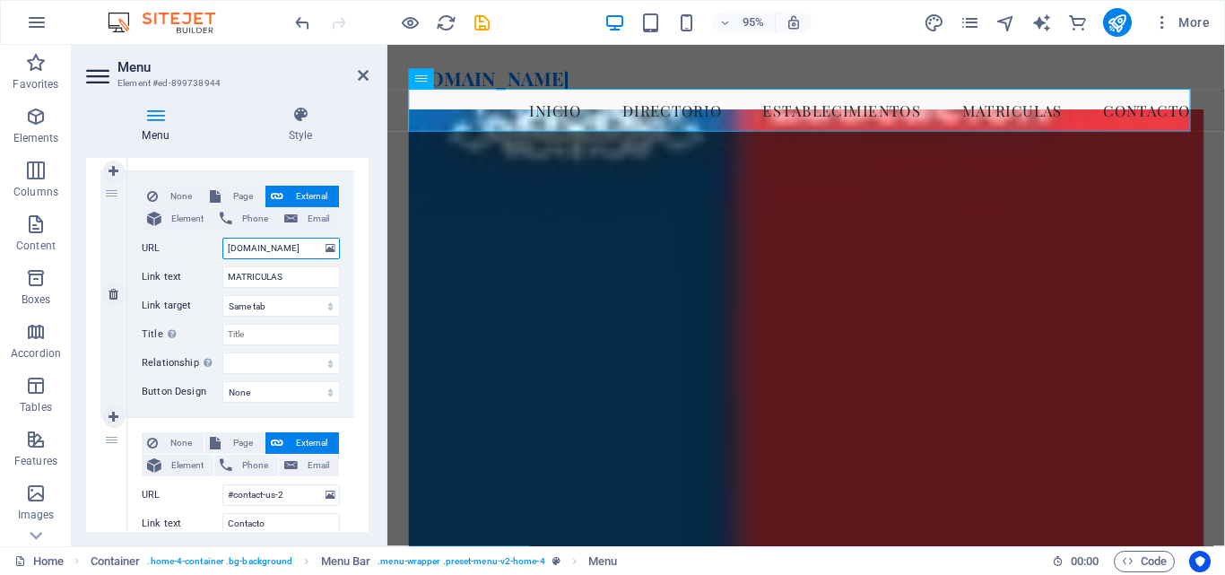
scroll to position [0, 4]
select select
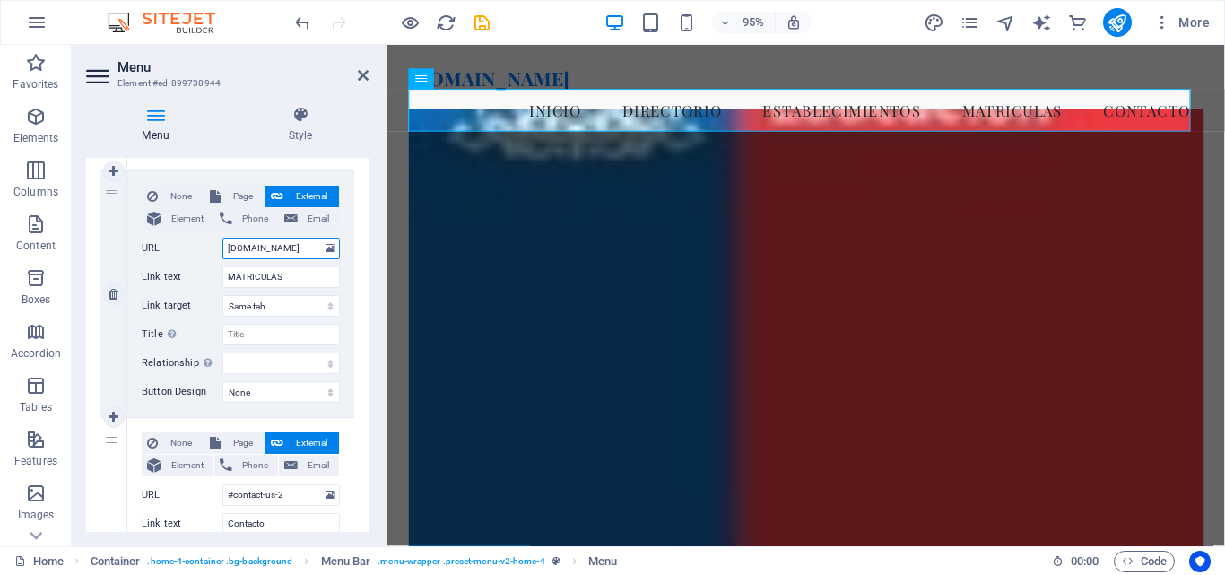
select select
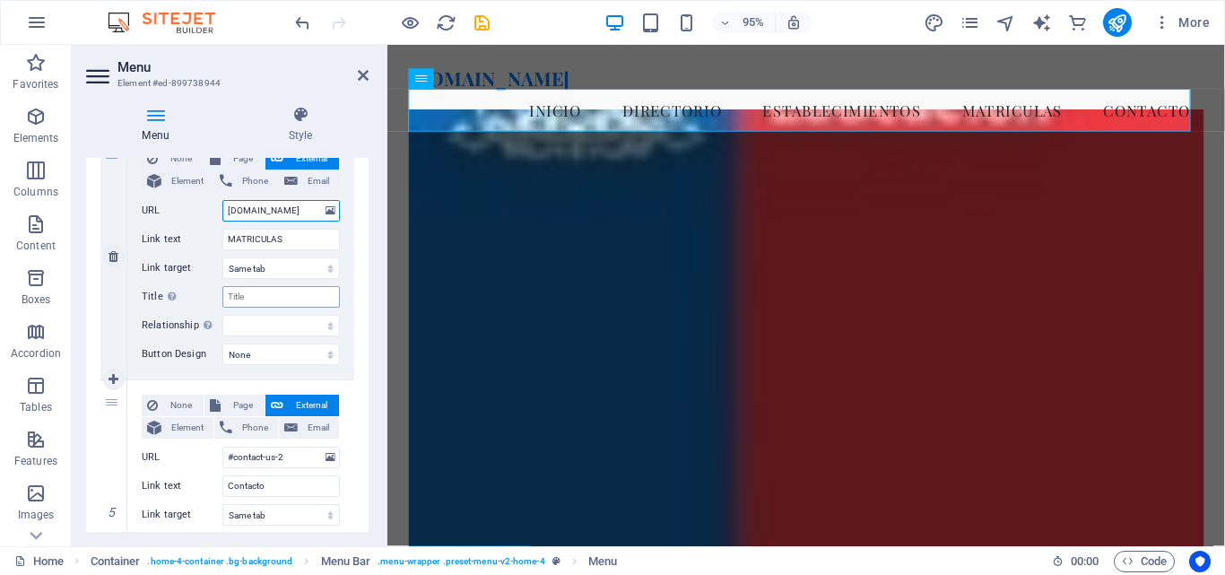
scroll to position [987, 0]
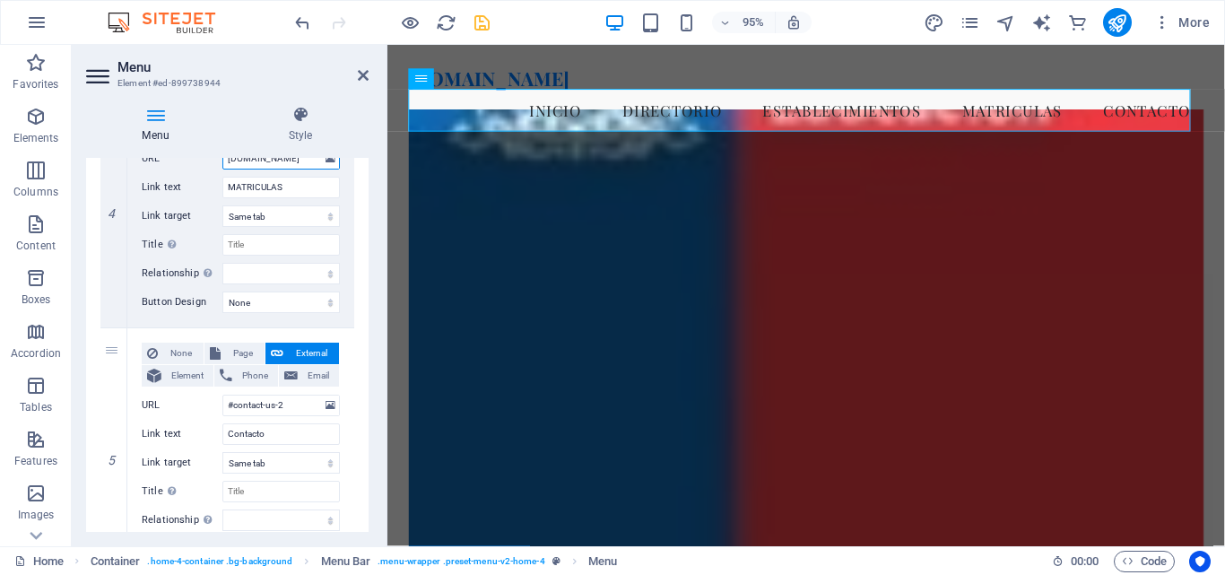
type input "[DOMAIN_NAME]"
click at [484, 31] on icon "save" at bounding box center [482, 23] width 21 height 21
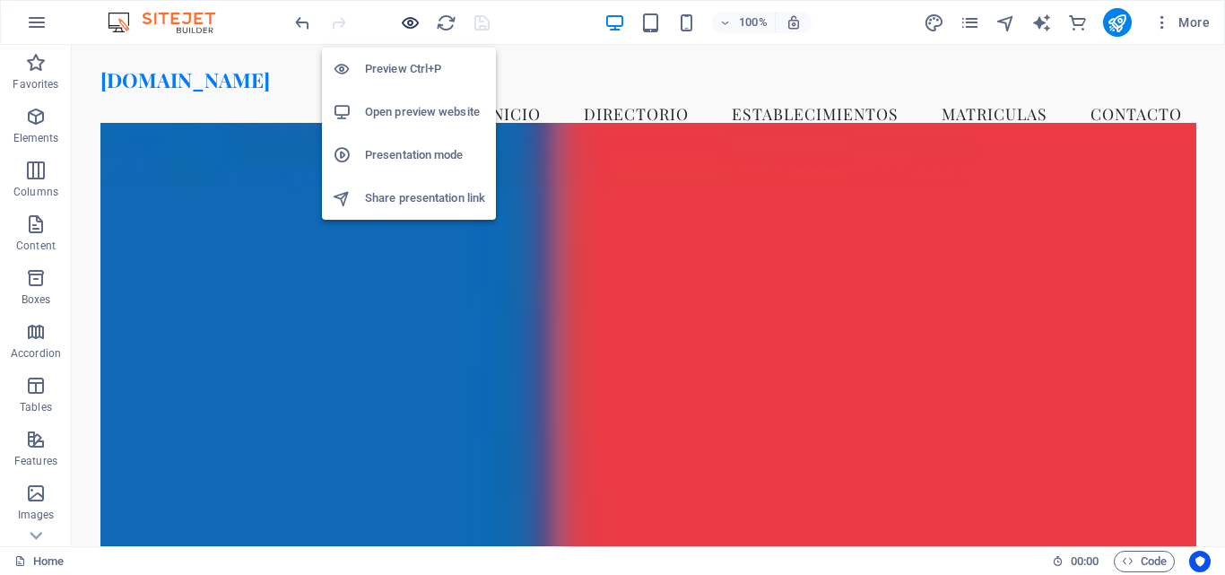
click at [412, 21] on icon "button" at bounding box center [410, 23] width 21 height 21
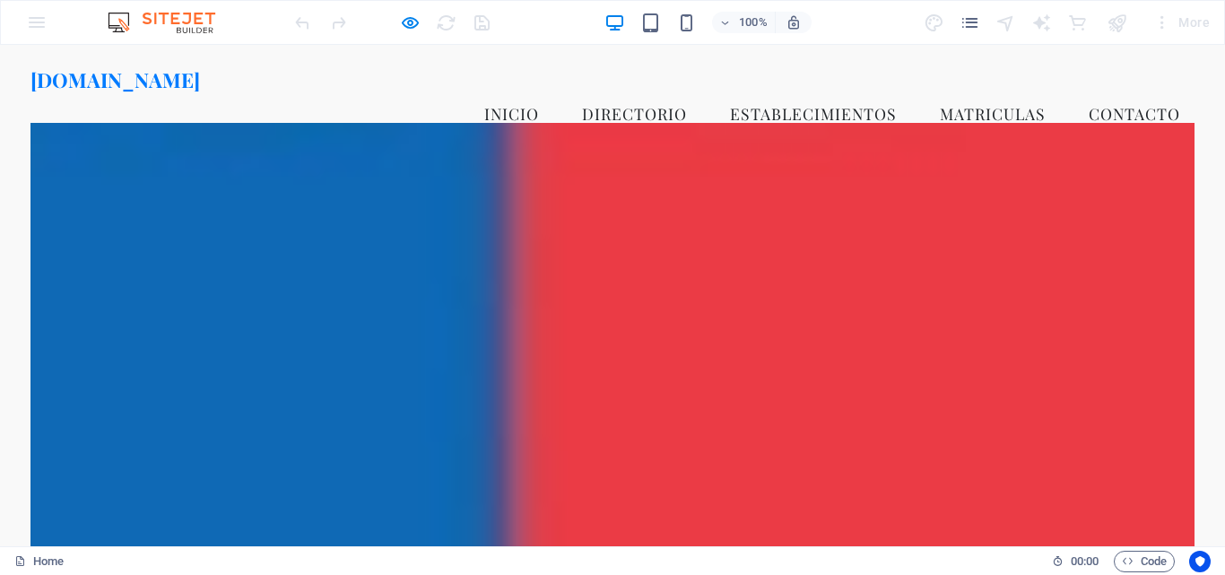
click at [595, 93] on link "DIRECTORIO" at bounding box center [635, 113] width 134 height 45
click at [764, 91] on link "ESTABLECIMIENTOS" at bounding box center [814, 113] width 196 height 45
click at [742, 93] on link "ESTABLECIMIENTOS" at bounding box center [814, 113] width 196 height 45
click at [948, 91] on link "MATRICULAS" at bounding box center [993, 113] width 135 height 45
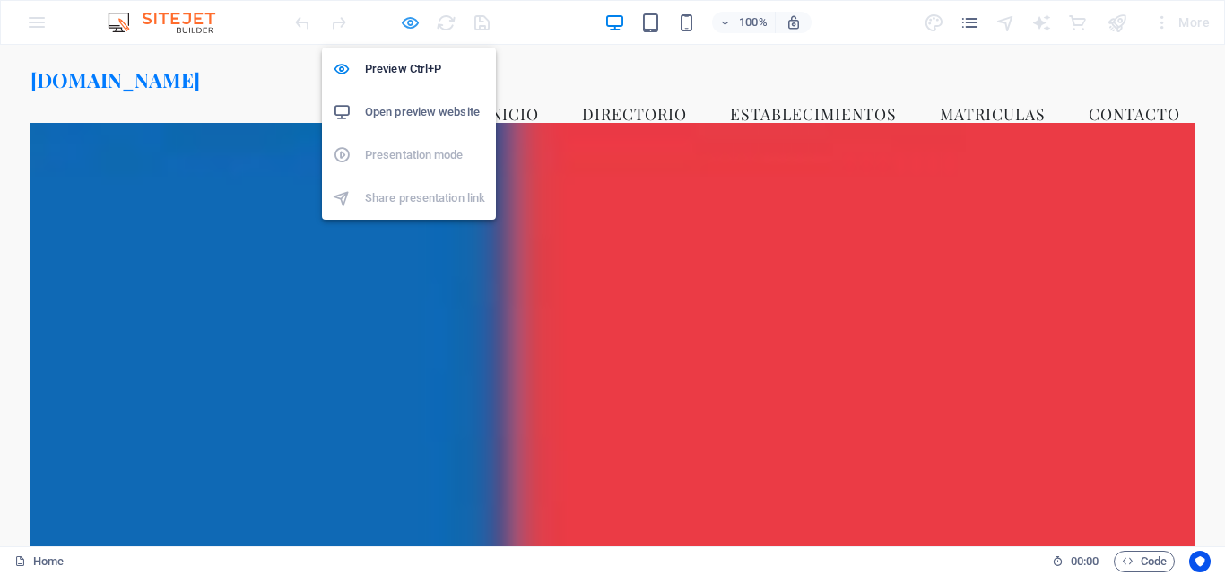
click at [412, 20] on icon "button" at bounding box center [410, 23] width 21 height 21
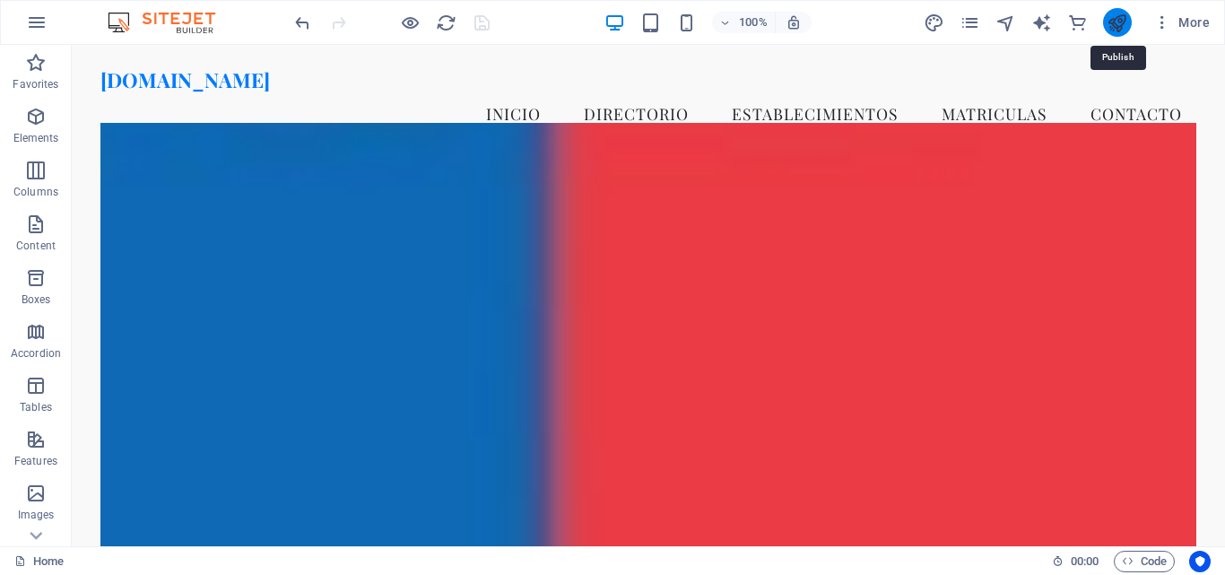
click at [1119, 16] on icon "publish" at bounding box center [1117, 23] width 21 height 21
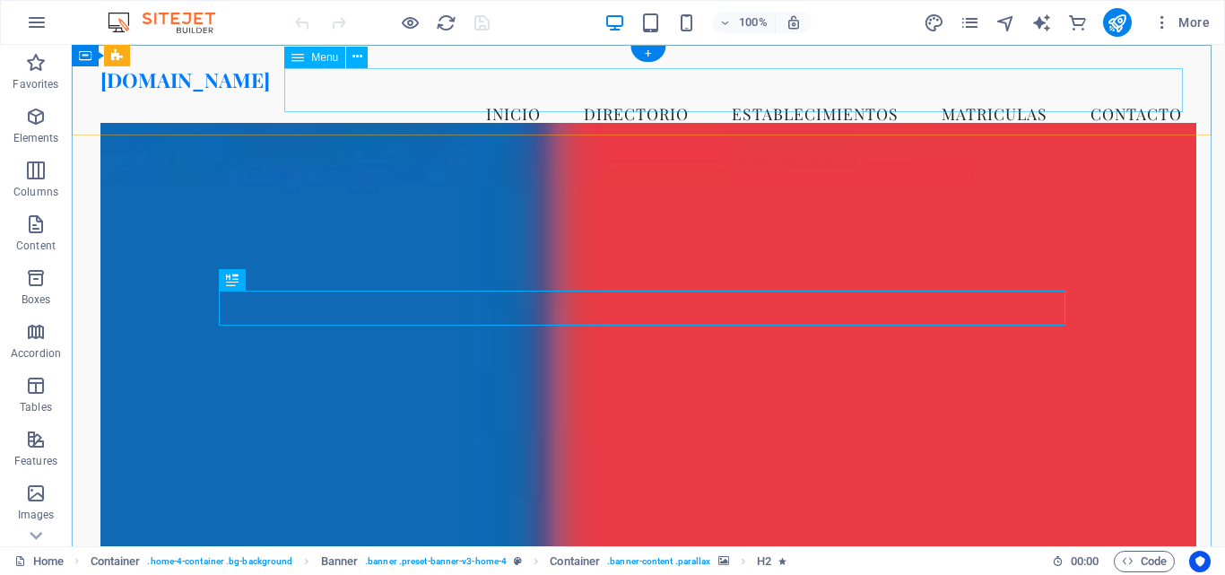
click at [550, 96] on nav "Inicio DIRECTORIO ESTABLECIMIENTOS MATRICULAS Contacto" at bounding box center [648, 113] width 1096 height 45
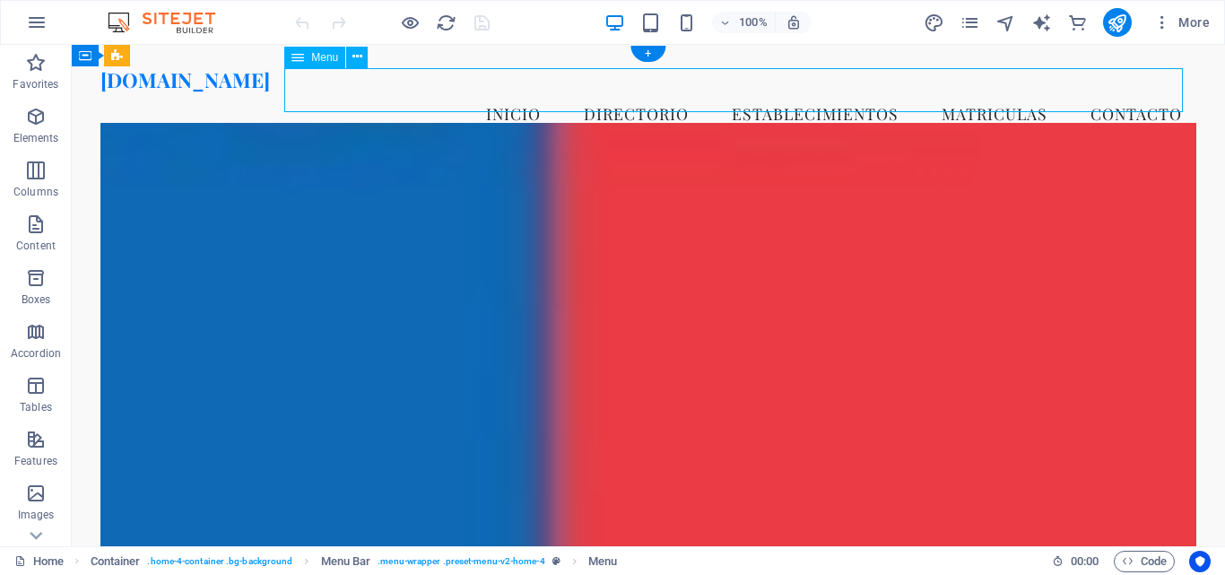
click at [550, 96] on nav "Inicio DIRECTORIO ESTABLECIMIENTOS MATRICULAS Contacto" at bounding box center [648, 113] width 1096 height 45
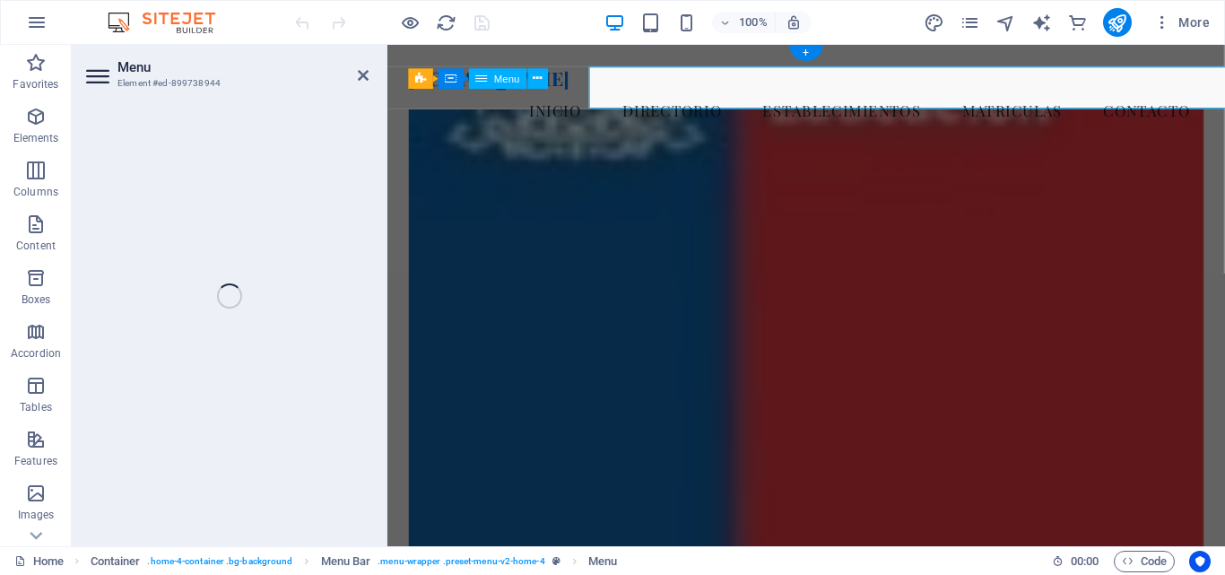
select select
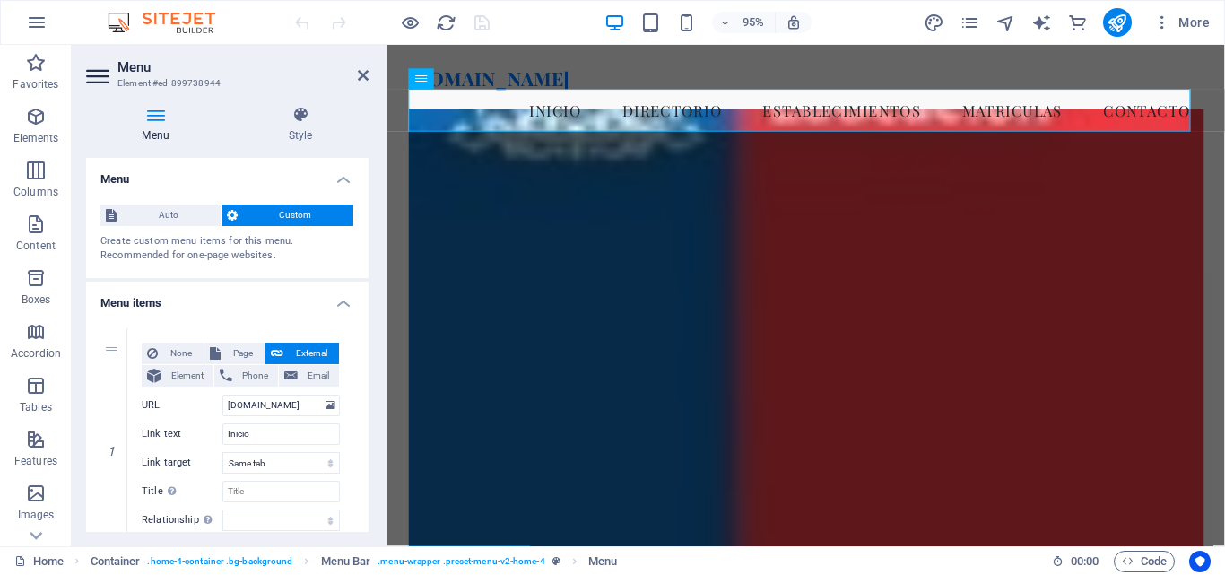
scroll to position [90, 0]
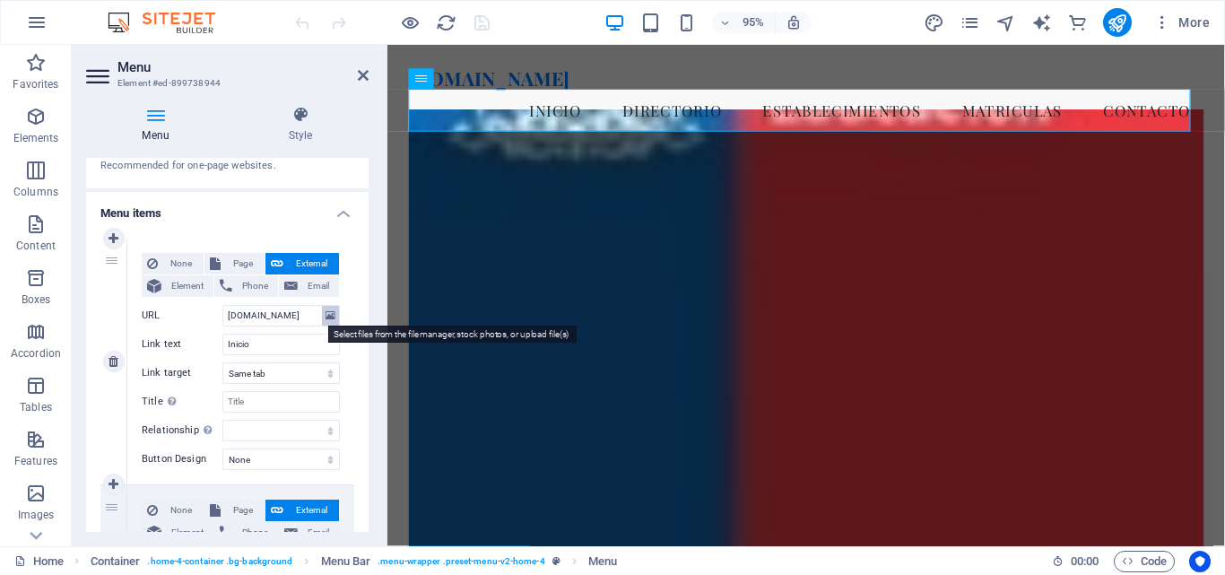
click at [326, 315] on icon at bounding box center [331, 316] width 10 height 20
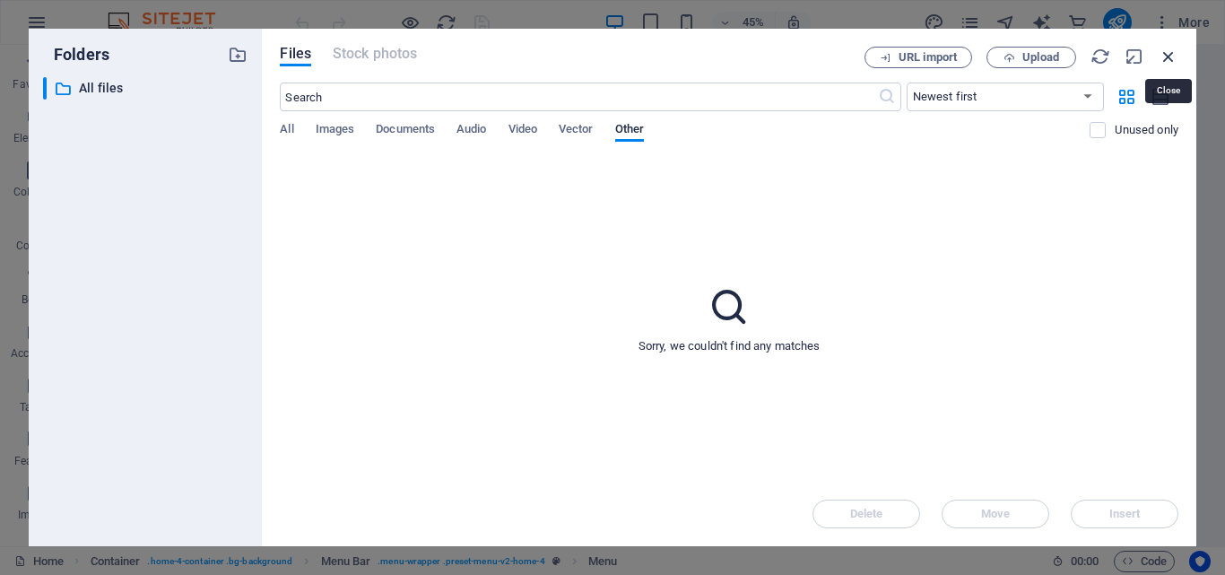
drag, startPoint x: 1163, startPoint y: 57, endPoint x: 56, endPoint y: 181, distance: 1114.6
click at [1163, 57] on icon "button" at bounding box center [1169, 57] width 20 height 20
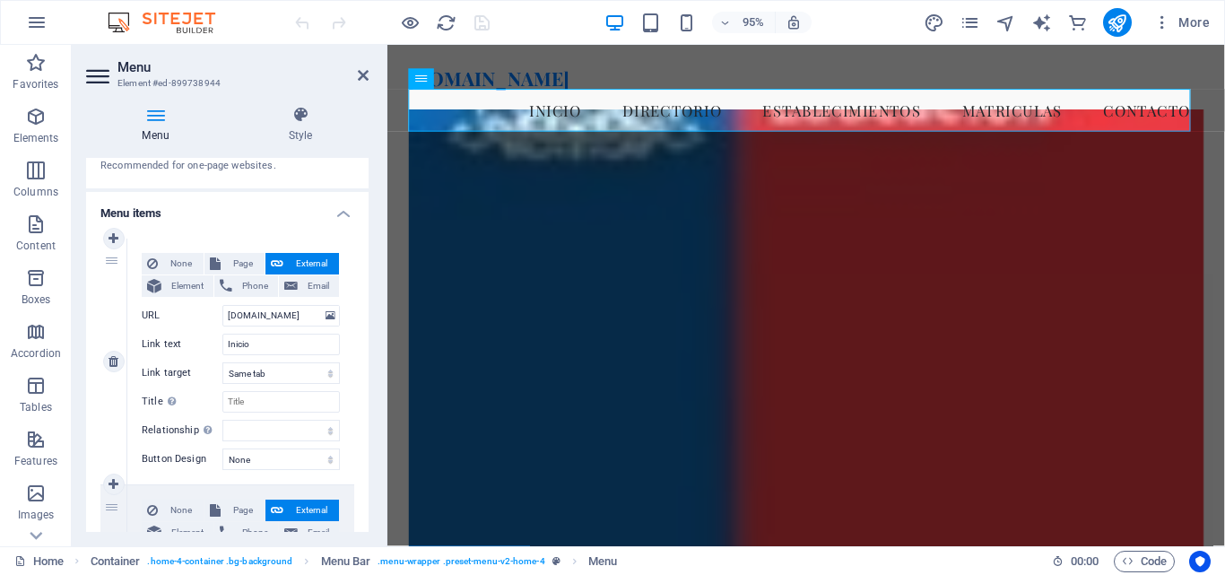
click at [290, 261] on span "External" at bounding box center [311, 264] width 45 height 22
click at [326, 369] on select "New tab Same tab Overlay" at bounding box center [280, 373] width 117 height 22
drag, startPoint x: 315, startPoint y: 317, endPoint x: 168, endPoint y: 319, distance: 147.1
click at [168, 319] on div "URL sistemas.demstgo.cl" at bounding box center [241, 316] width 198 height 22
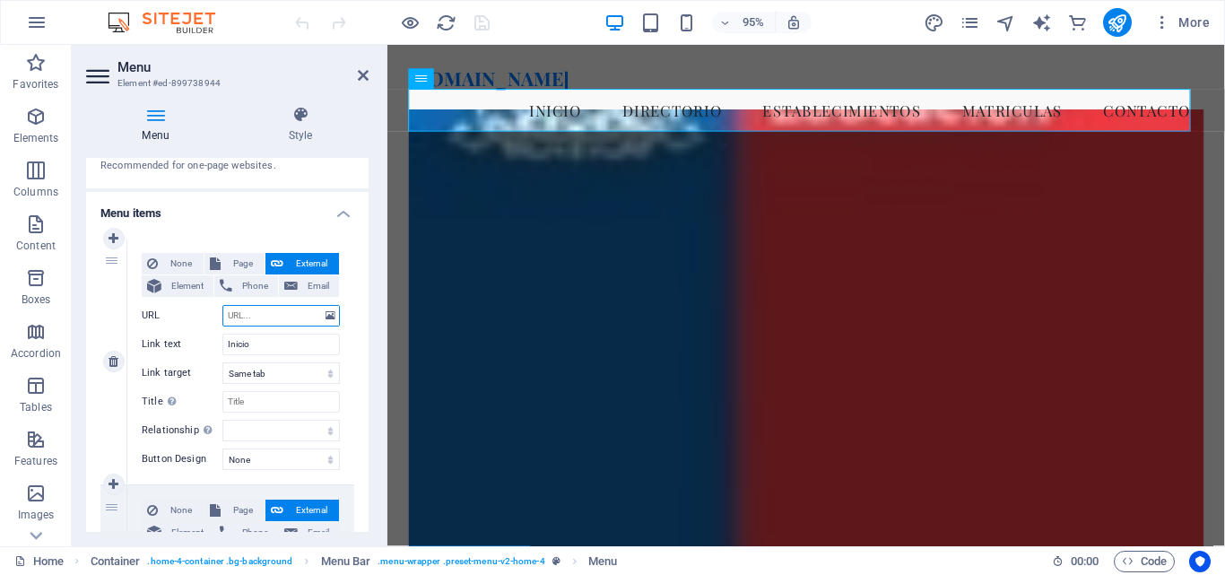
select select
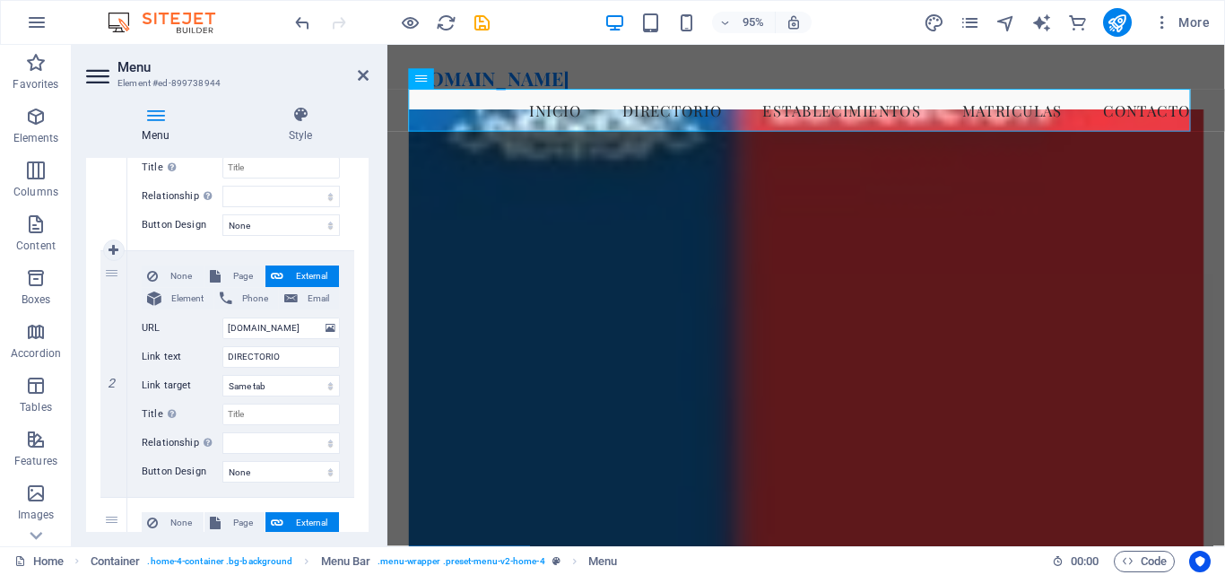
scroll to position [359, 0]
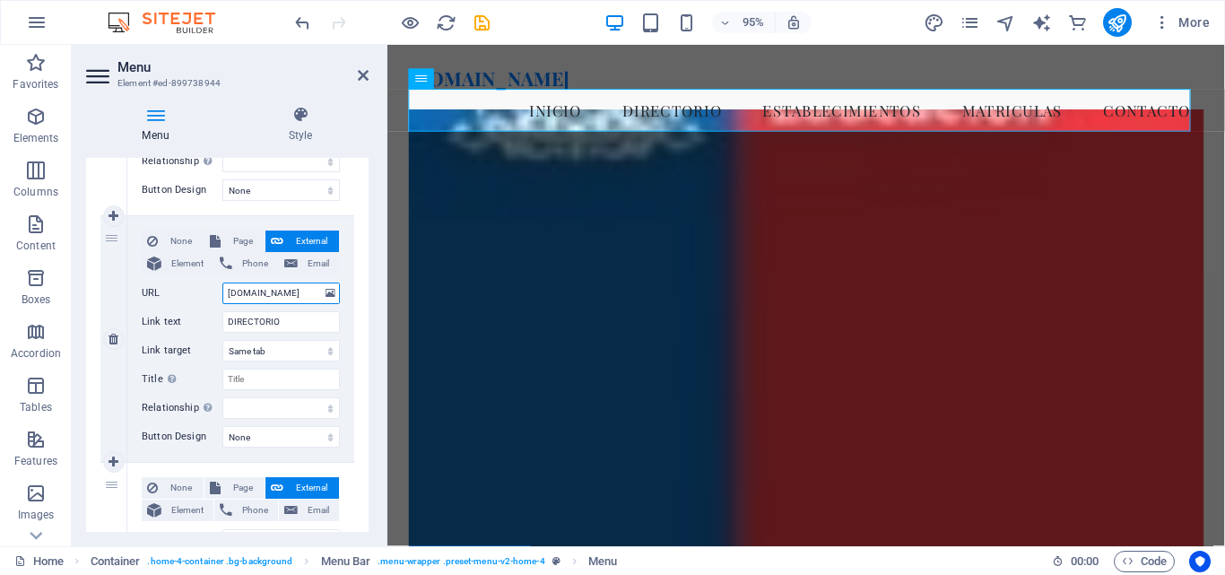
drag, startPoint x: 300, startPoint y: 291, endPoint x: 184, endPoint y: 291, distance: 115.7
click at [184, 291] on div "URL smd.demstgo.cl" at bounding box center [241, 294] width 198 height 22
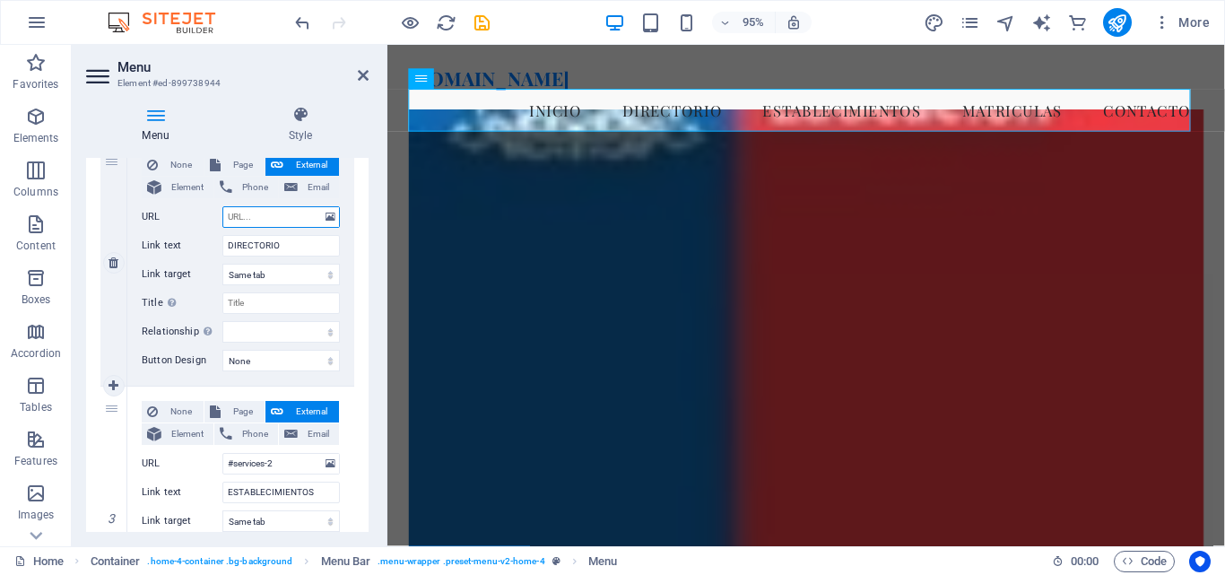
select select
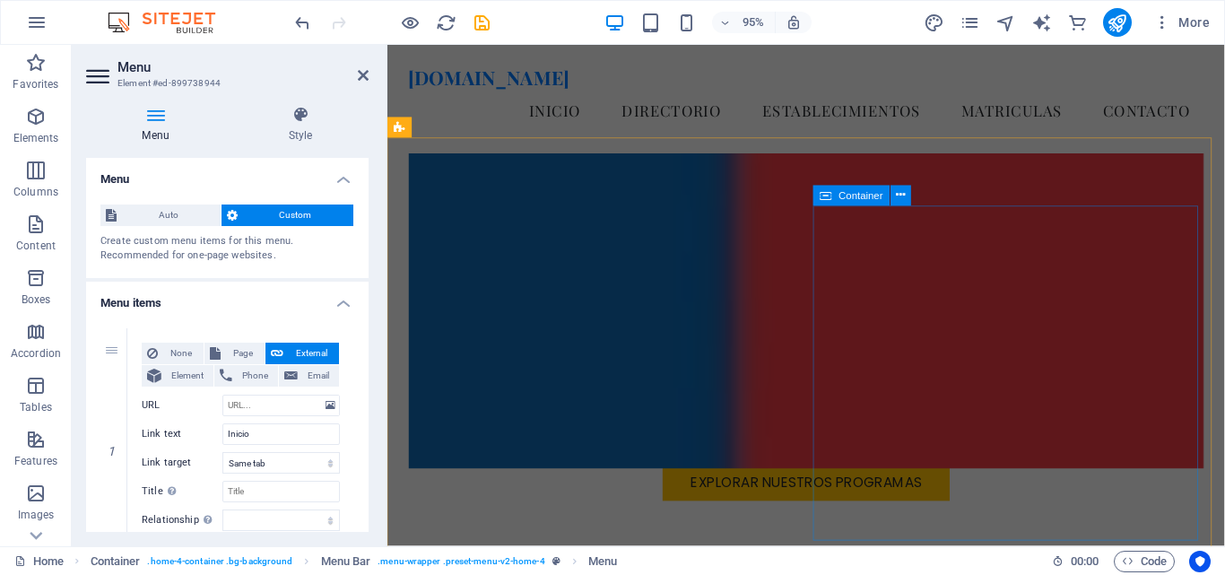
scroll to position [179, 0]
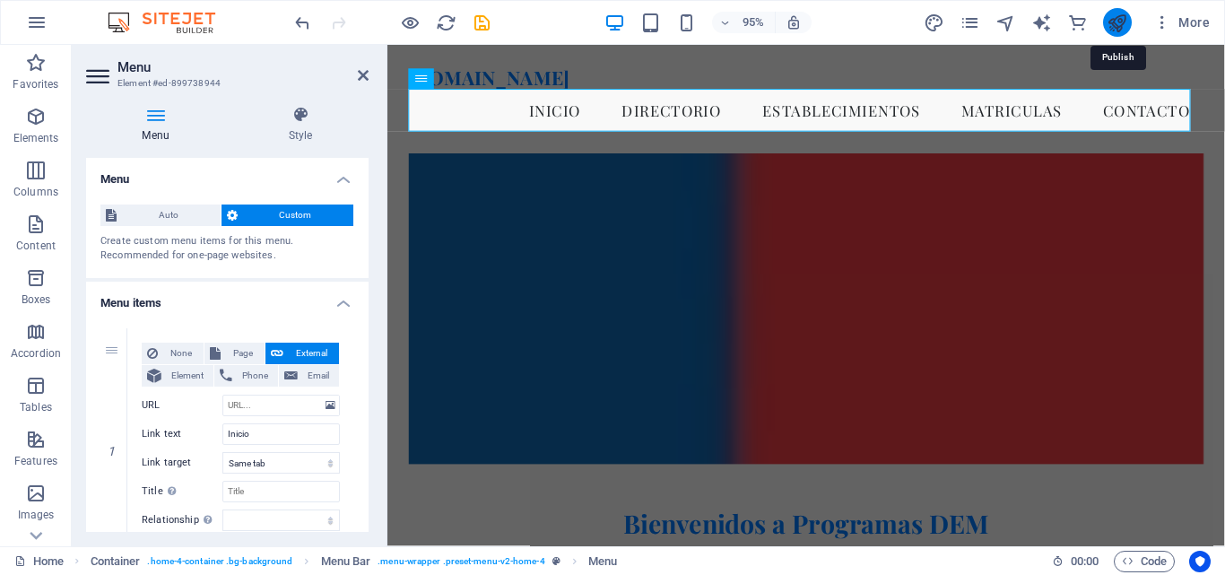
click at [1108, 27] on icon "publish" at bounding box center [1117, 23] width 21 height 21
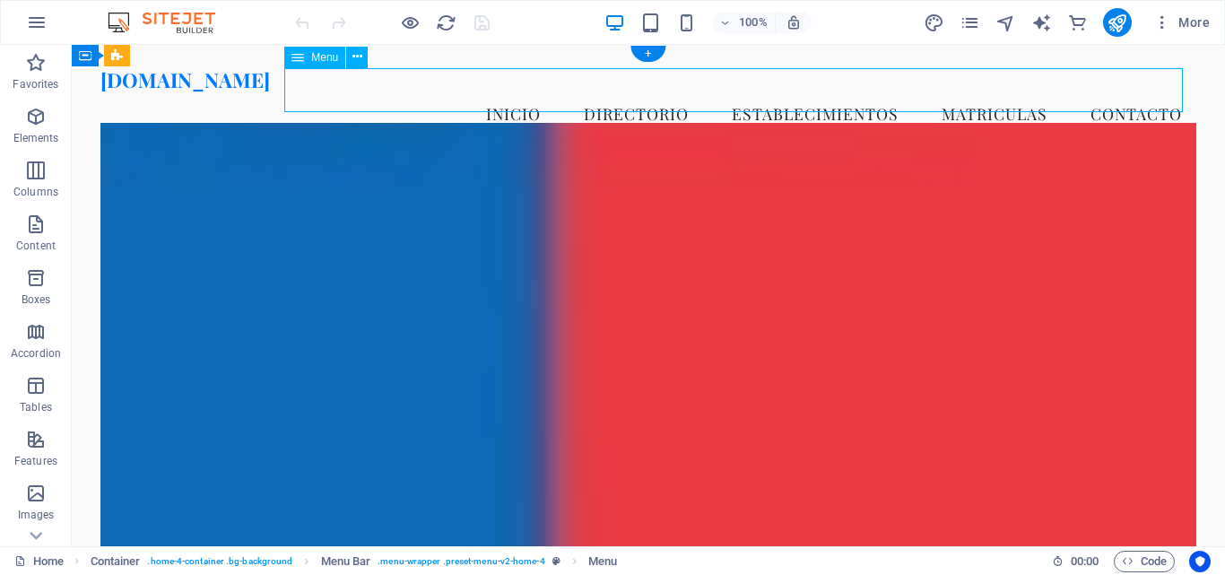
click at [533, 91] on nav "Inicio DIRECTORIO ESTABLECIMIENTOS MATRICULAS Contacto" at bounding box center [648, 113] width 1096 height 45
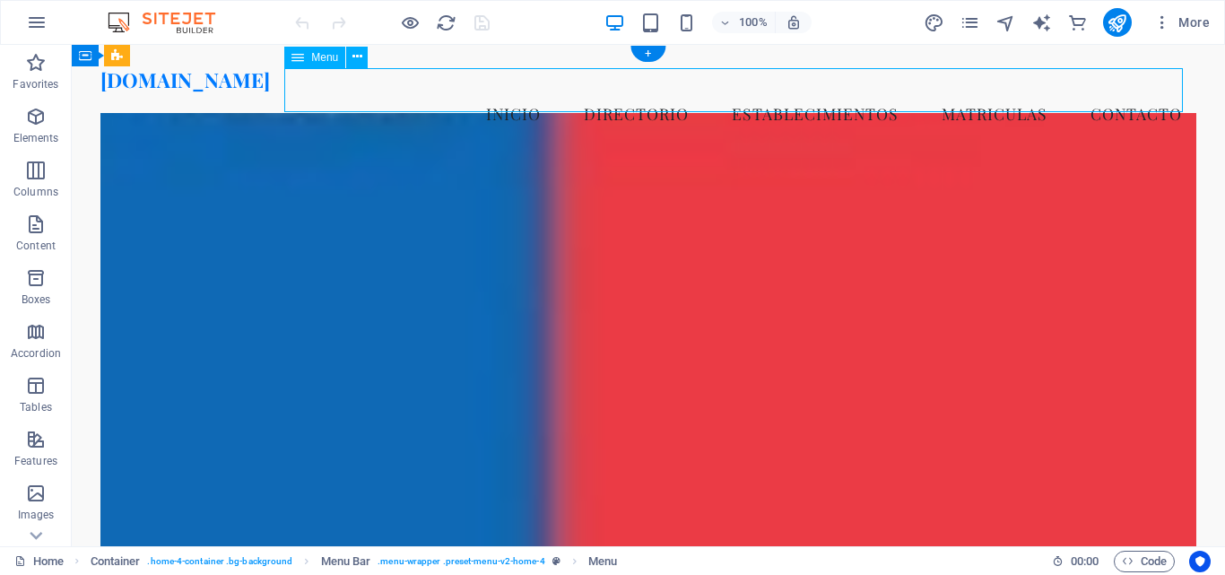
select select
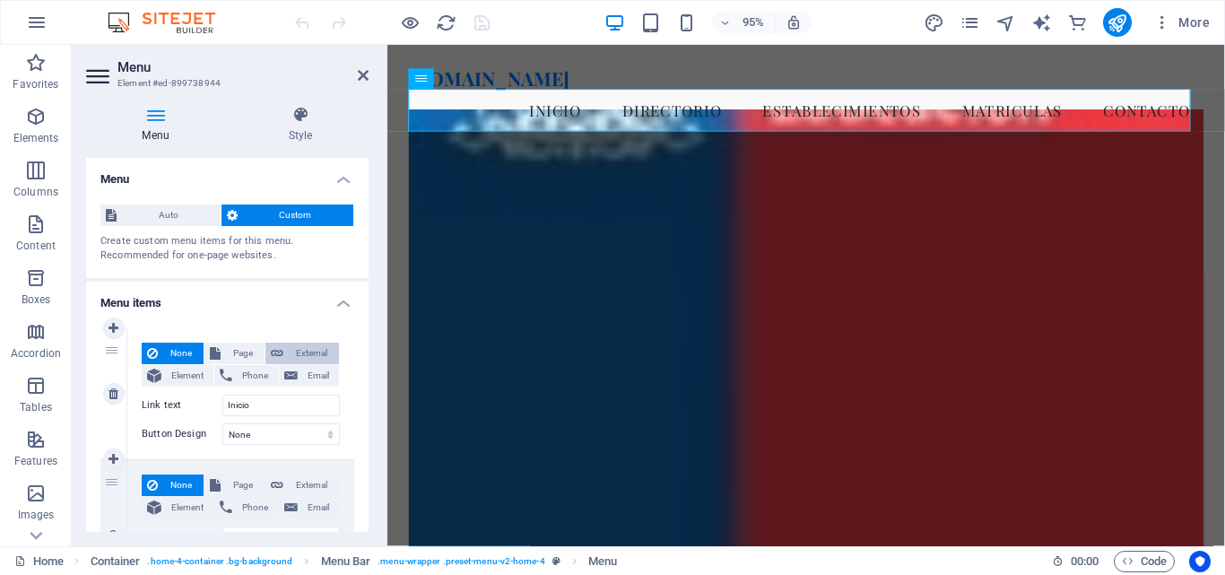
click at [304, 348] on span "External" at bounding box center [311, 354] width 45 height 22
select select "blank"
select select
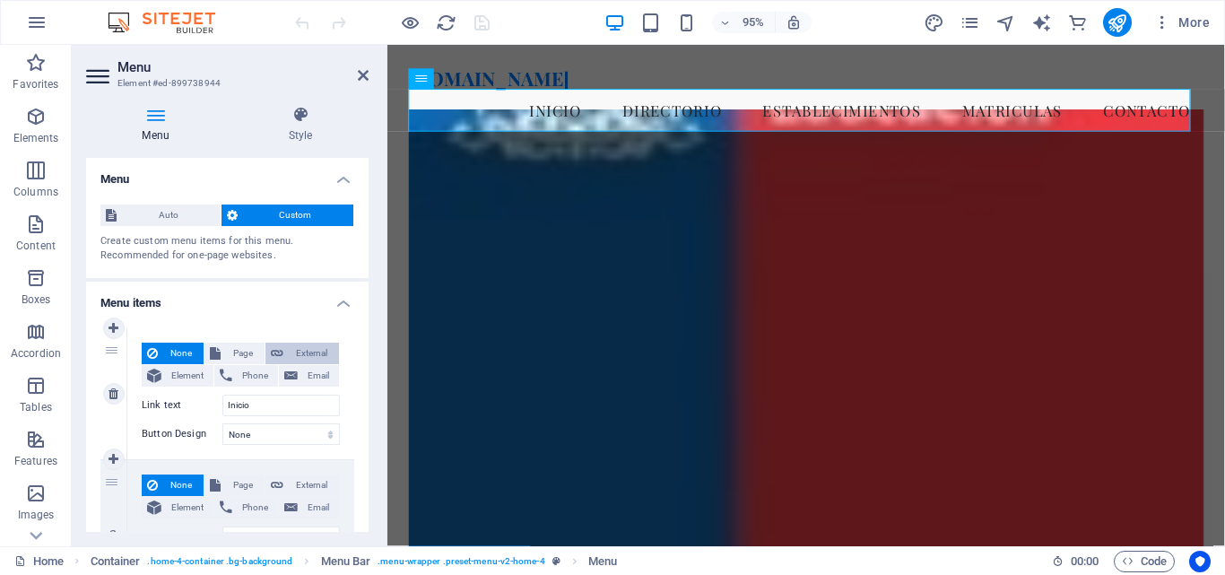
select select
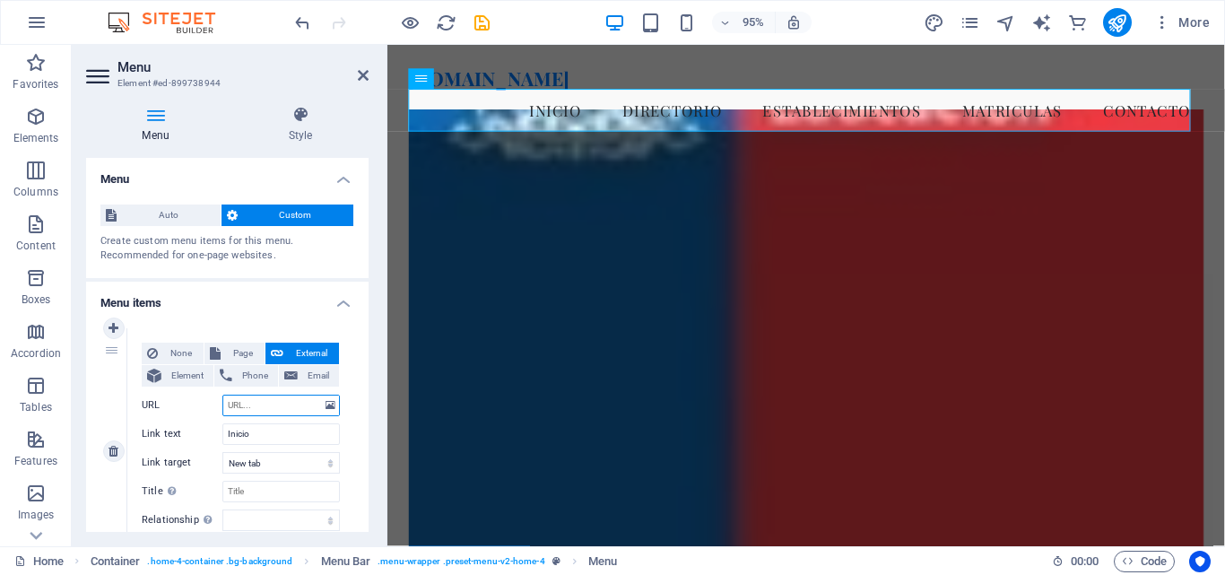
scroll to position [90, 0]
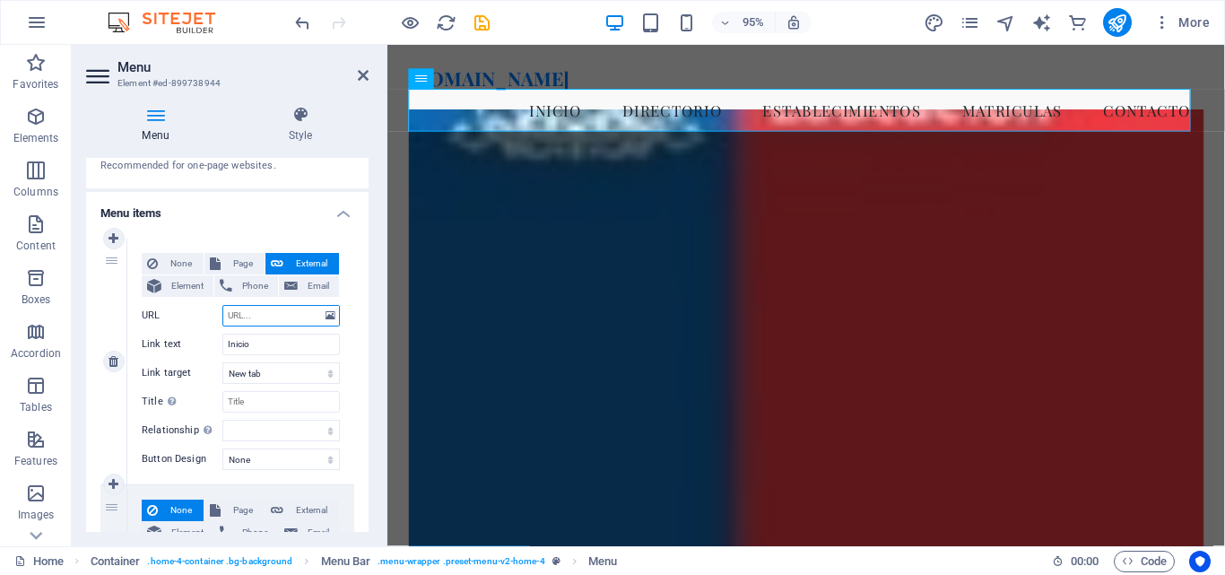
click at [269, 316] on input "URL" at bounding box center [280, 316] width 117 height 22
type input "#home-1"
select select
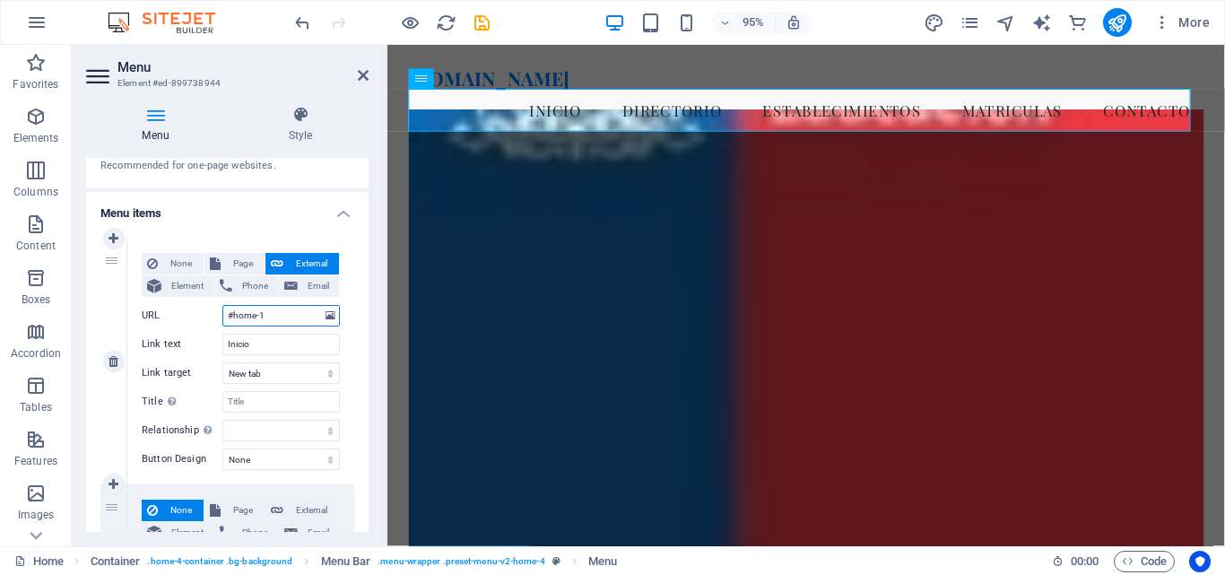
select select
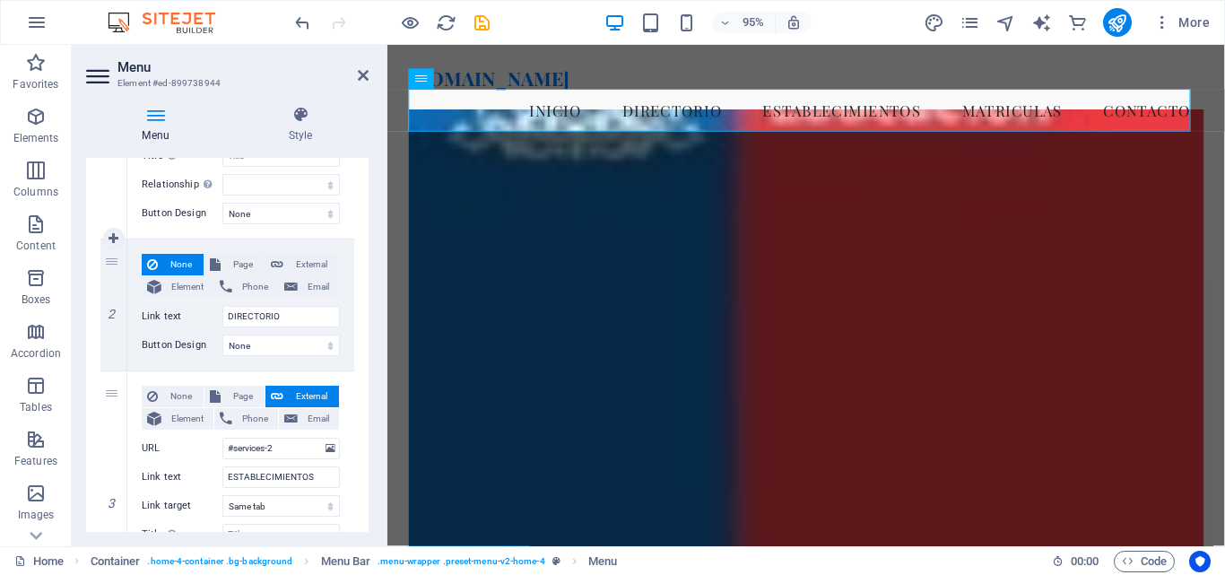
scroll to position [359, 0]
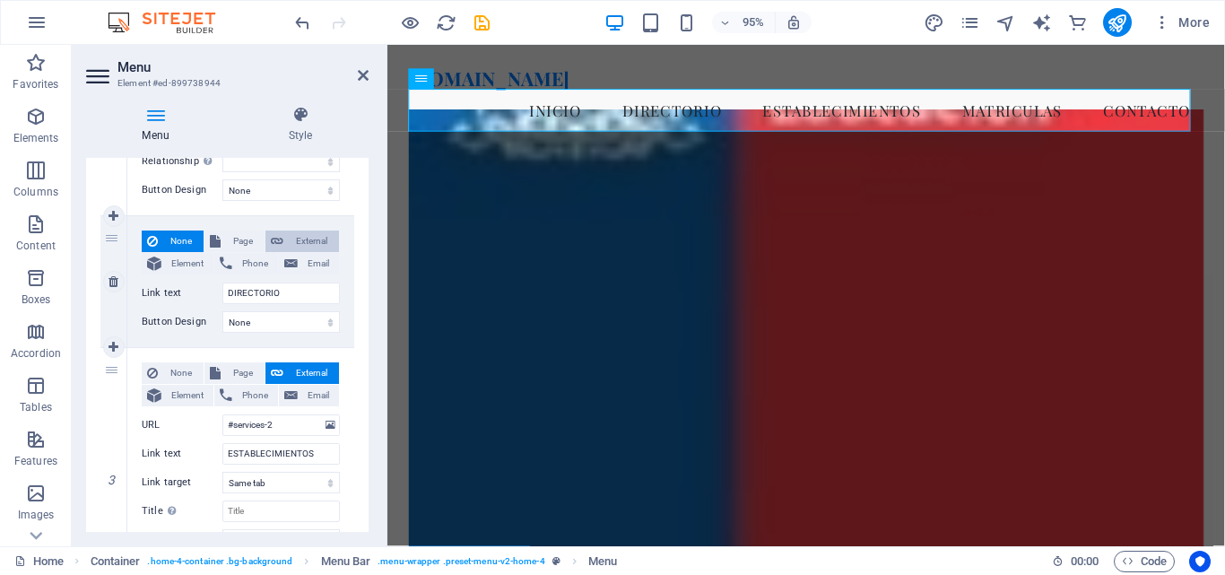
click at [293, 244] on span "External" at bounding box center [311, 241] width 45 height 22
select select
select select "blank"
select select
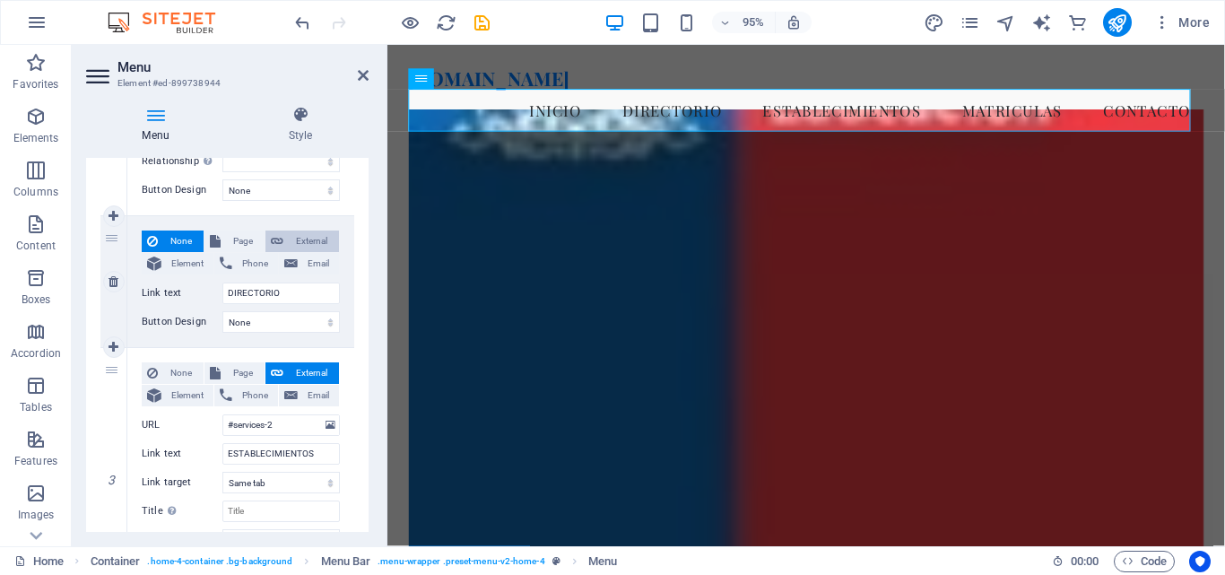
select select
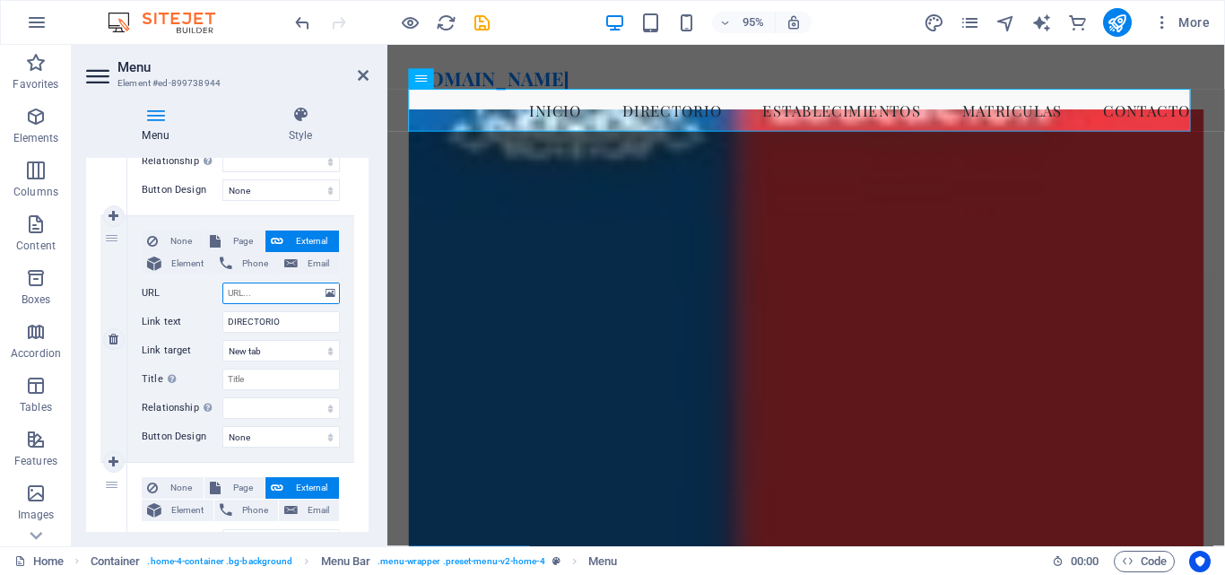
click at [268, 298] on input "URL" at bounding box center [280, 294] width 117 height 22
type input "[DOMAIN_NAME]"
select select
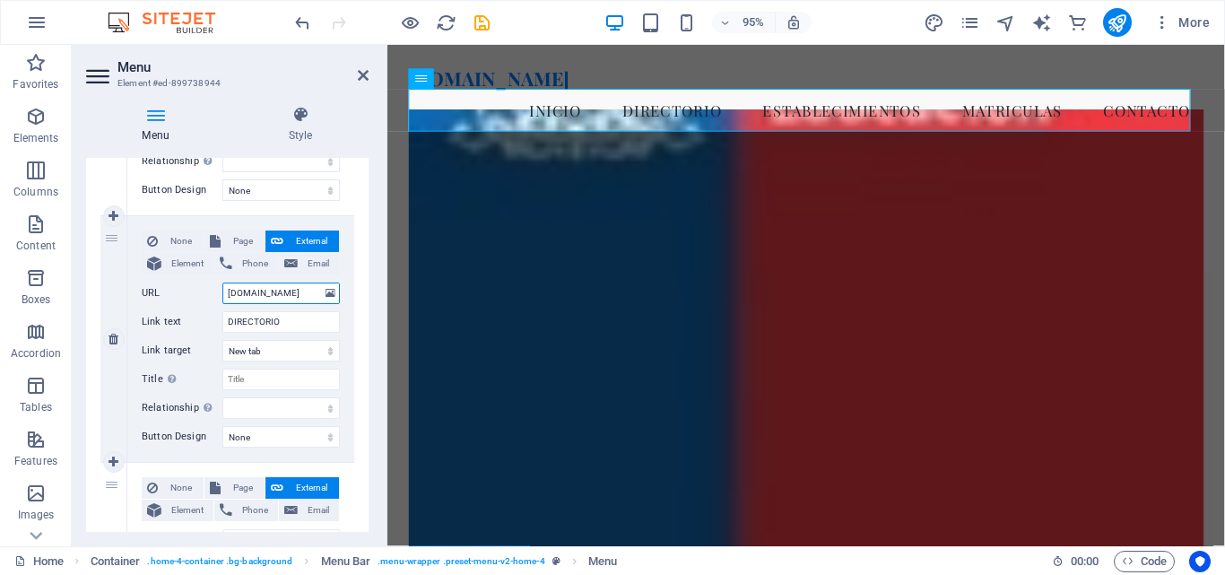
select select
click at [477, 24] on icon "save" at bounding box center [482, 23] width 21 height 21
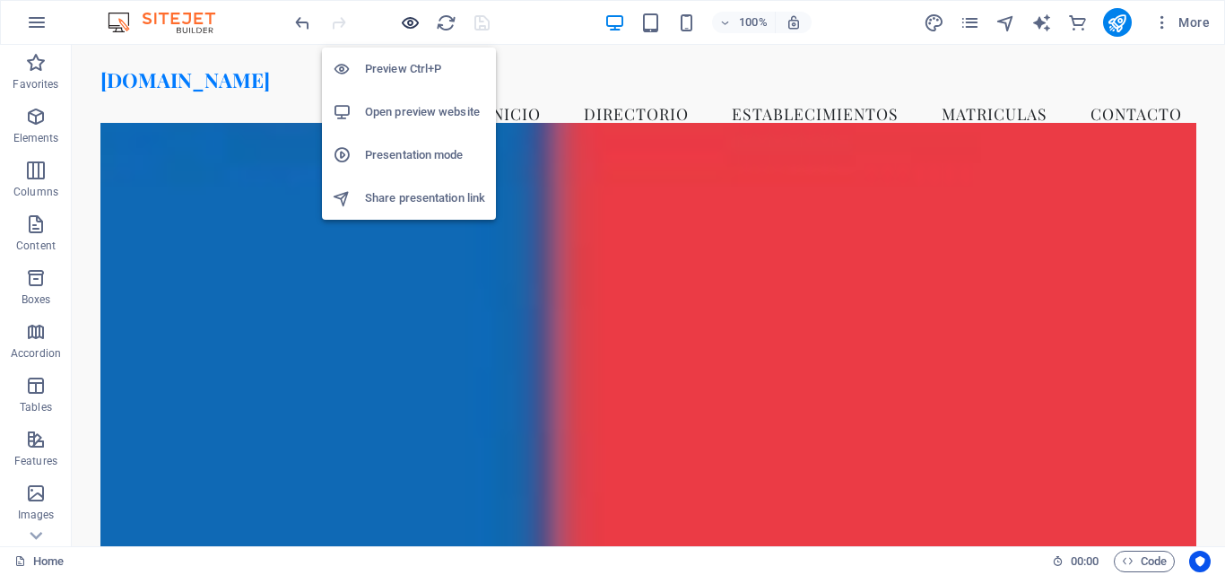
click at [411, 30] on icon "button" at bounding box center [410, 23] width 21 height 21
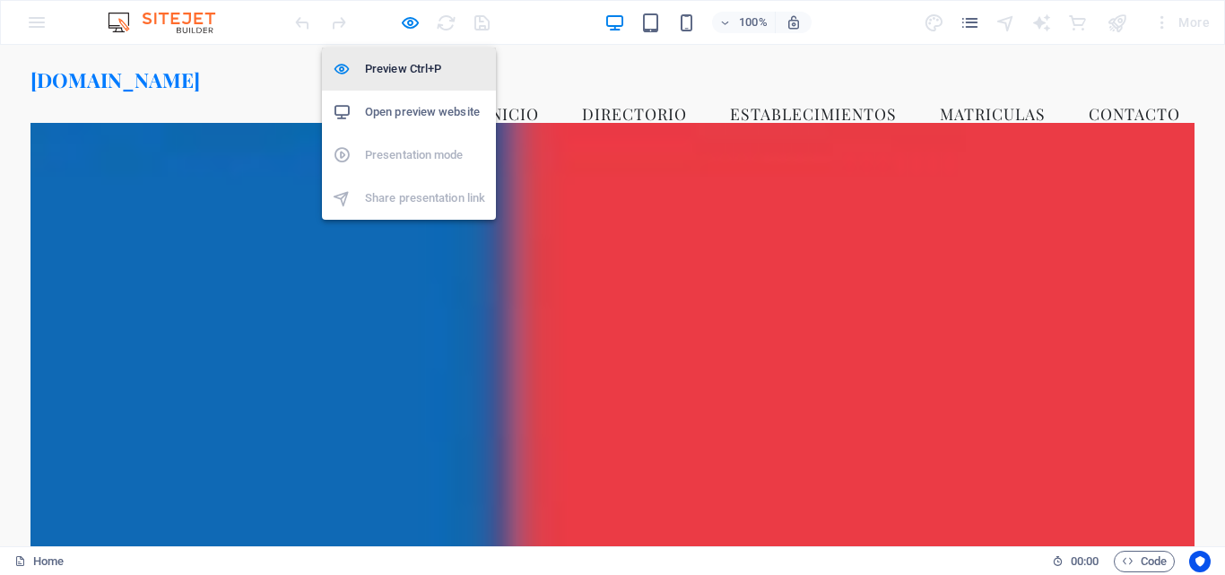
click at [439, 70] on h6 "Preview Ctrl+P" at bounding box center [425, 69] width 120 height 22
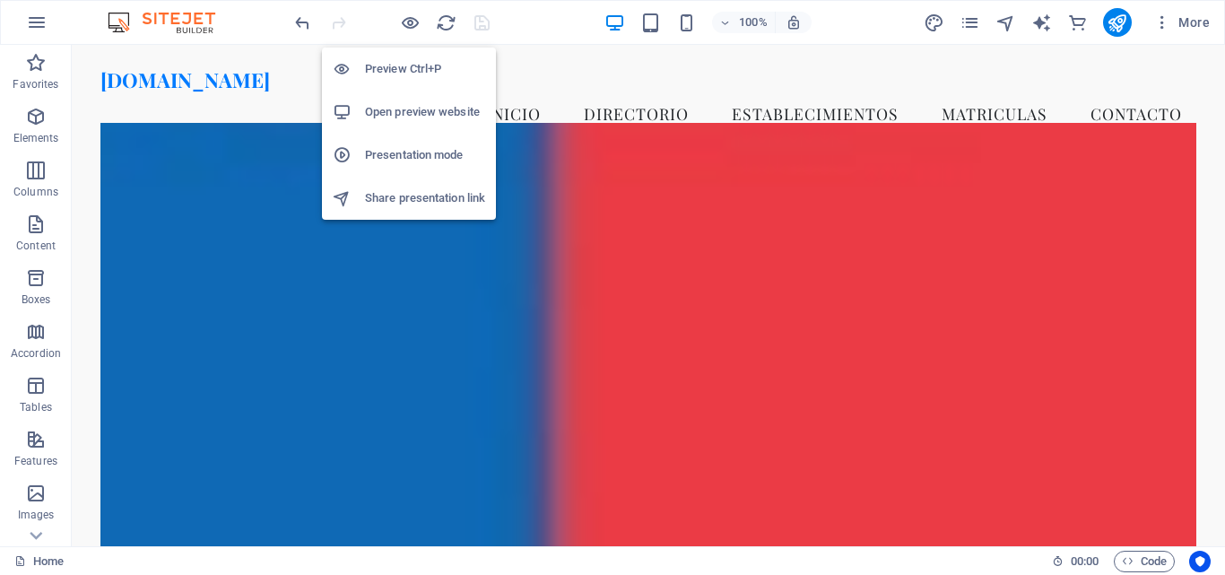
click at [439, 70] on h6 "Preview Ctrl+P" at bounding box center [425, 69] width 120 height 22
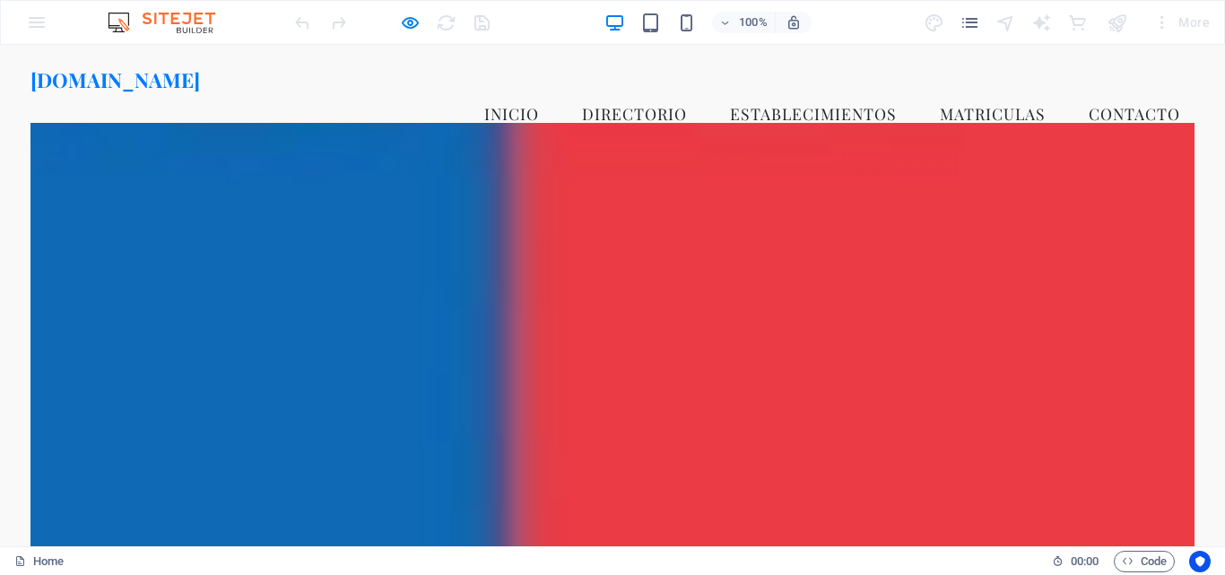
click at [604, 91] on link "DIRECTORIO" at bounding box center [635, 113] width 134 height 45
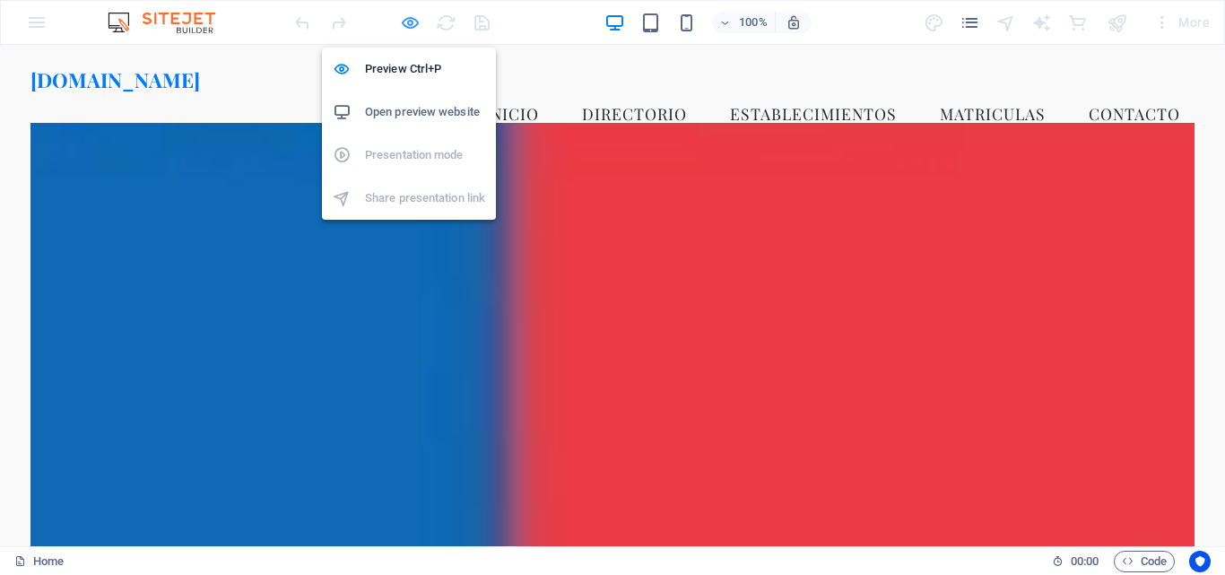
click at [401, 25] on icon "button" at bounding box center [410, 23] width 21 height 21
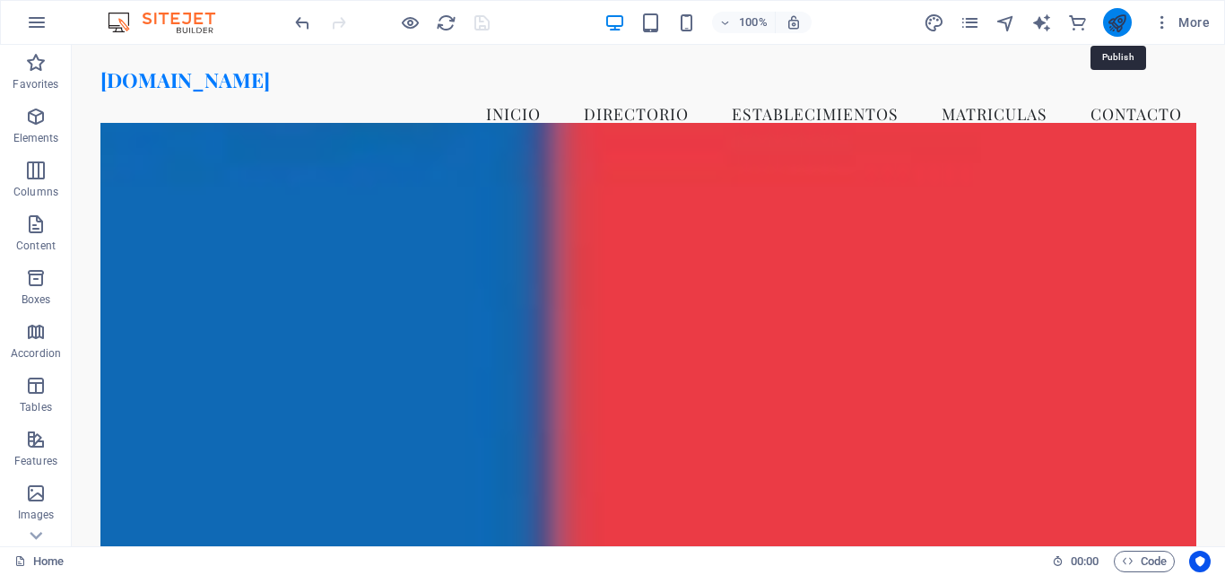
drag, startPoint x: 1117, startPoint y: 14, endPoint x: 1062, endPoint y: 22, distance: 55.3
click at [1117, 14] on icon "publish" at bounding box center [1117, 23] width 21 height 21
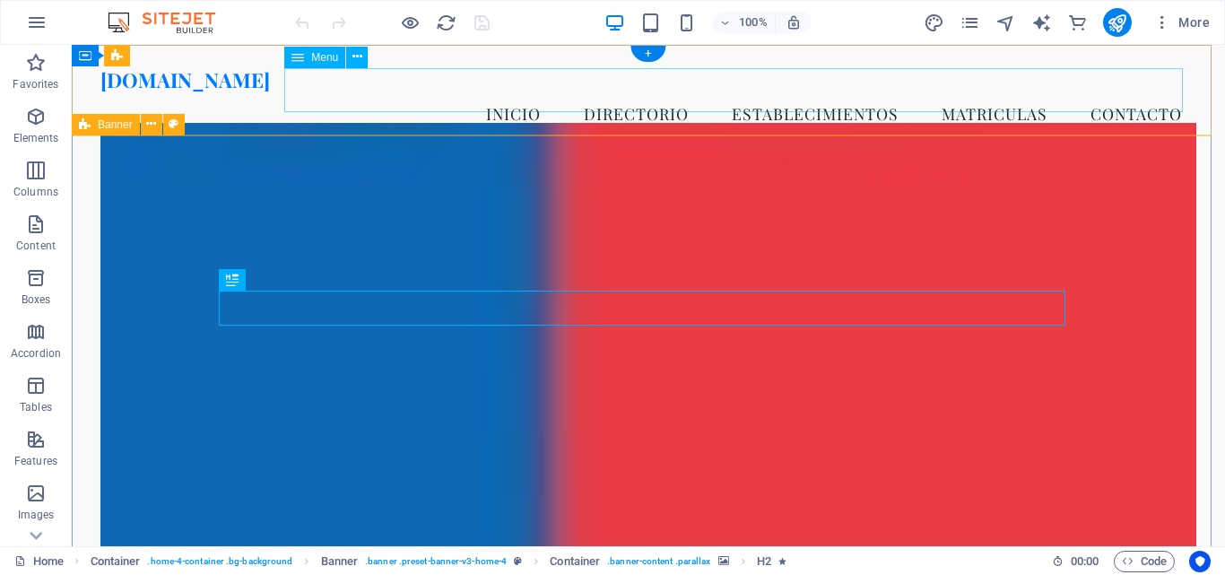
click at [685, 99] on nav "Inicio DIRECTORIO ESTABLECIMIENTOS MATRICULAS Contacto" at bounding box center [648, 113] width 1096 height 45
select select
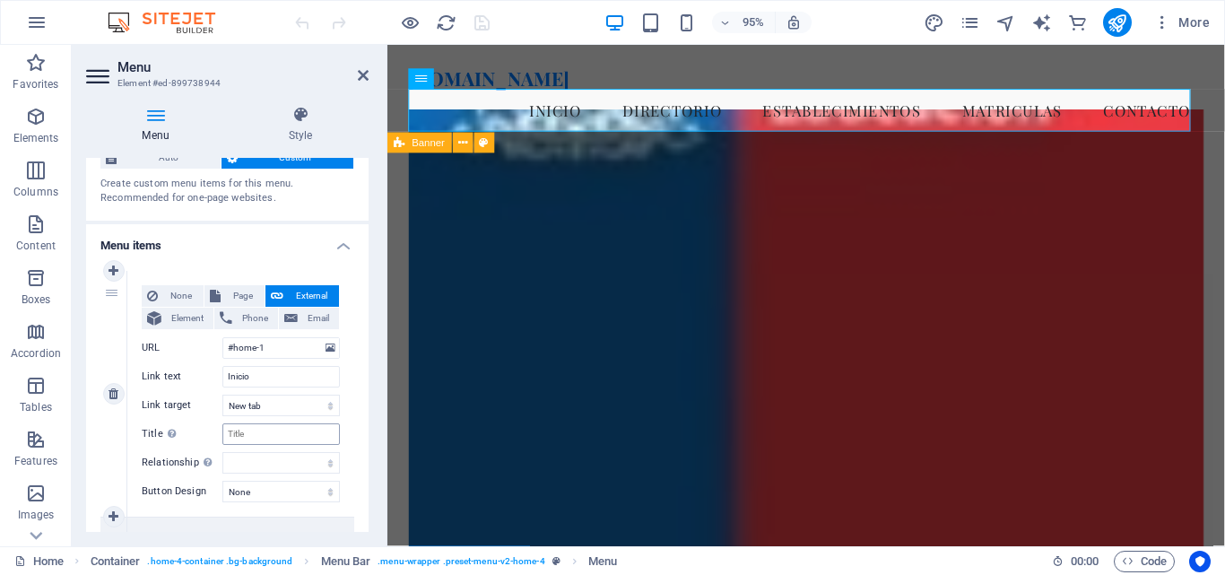
scroll to position [90, 0]
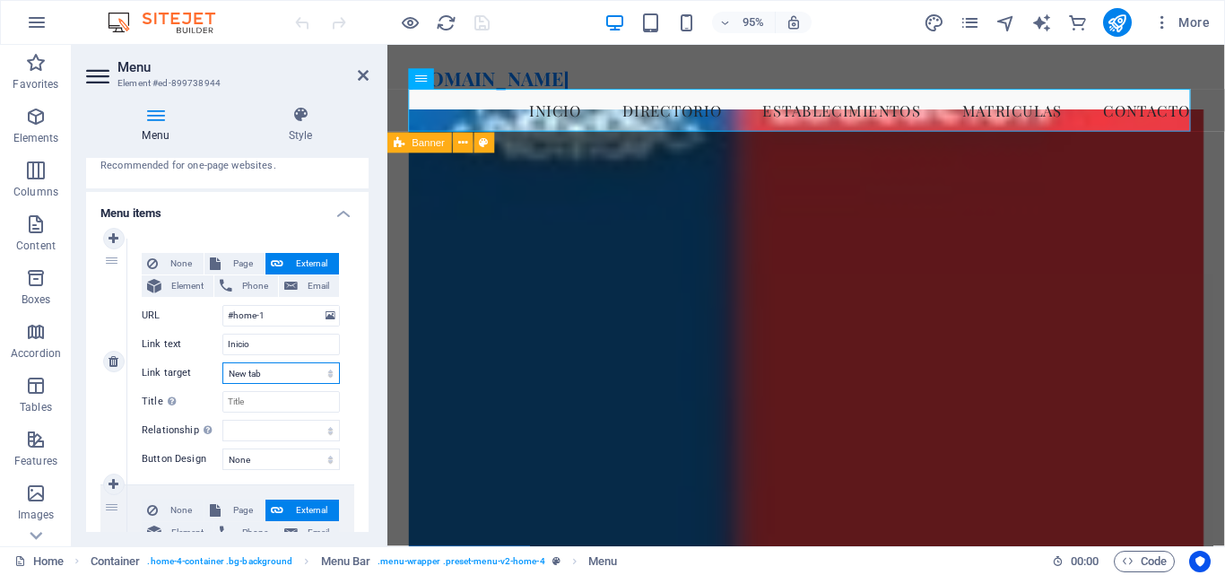
click at [327, 375] on select "New tab Same tab Overlay" at bounding box center [280, 373] width 117 height 22
select select
click at [222, 362] on select "New tab Same tab Overlay" at bounding box center [280, 373] width 117 height 22
select select
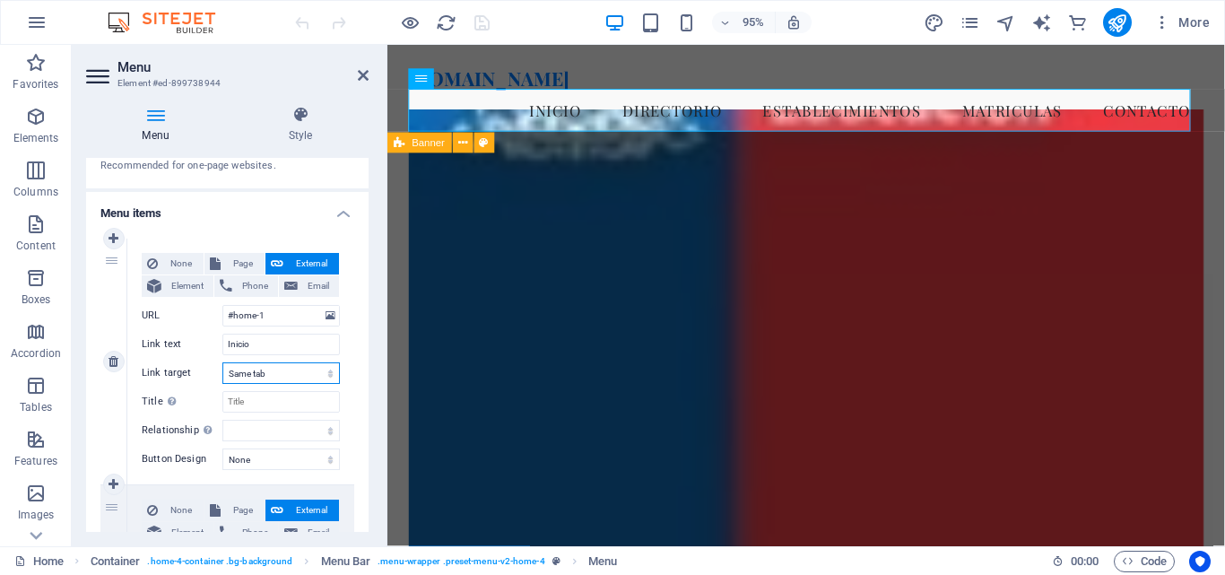
select select
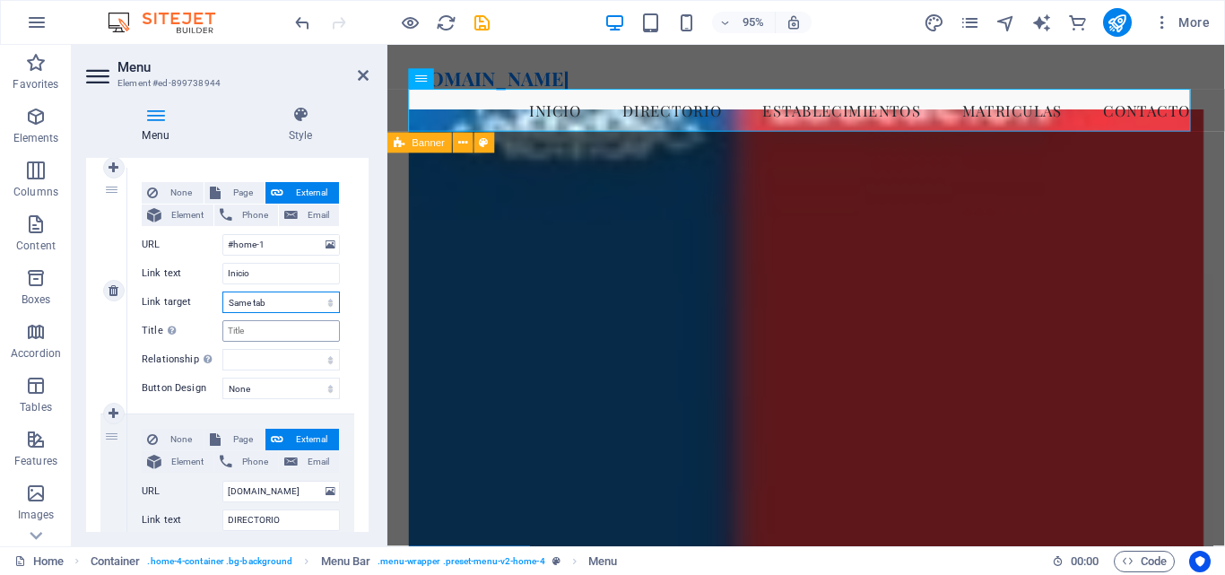
scroll to position [179, 0]
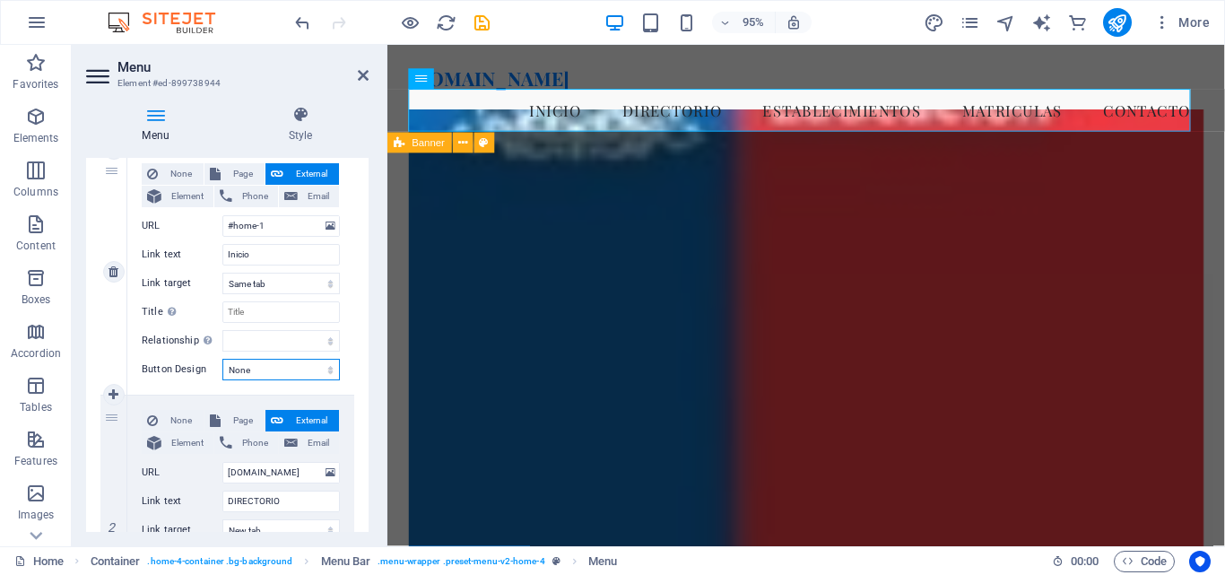
click at [328, 369] on select "None Default Primary Secondary" at bounding box center [280, 370] width 117 height 22
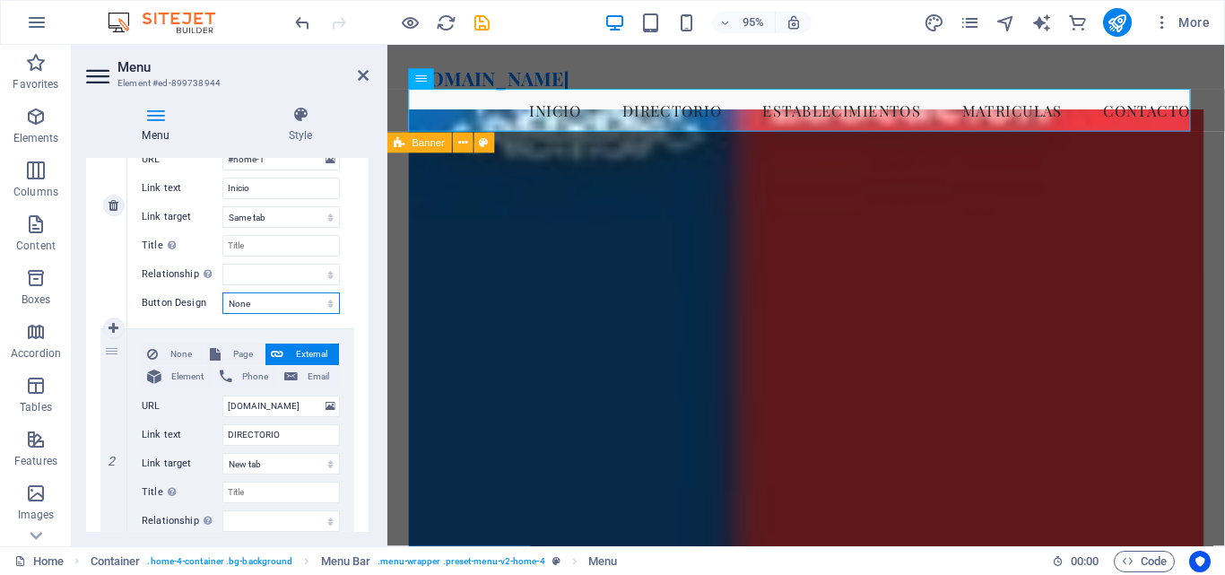
scroll to position [269, 0]
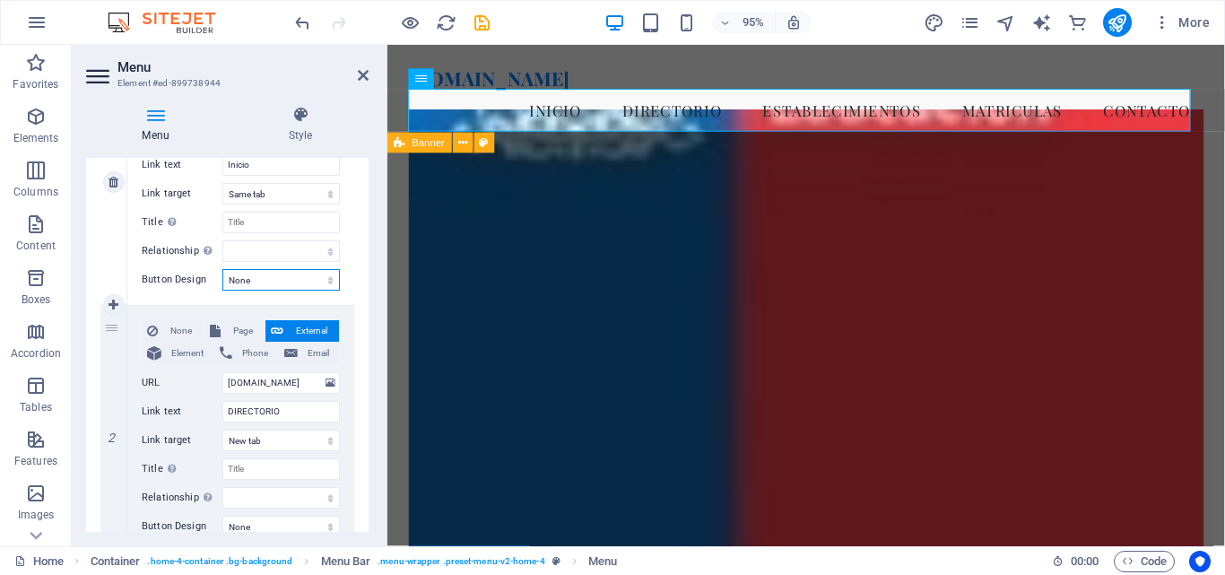
click at [327, 279] on select "None Default Primary Secondary" at bounding box center [280, 280] width 117 height 22
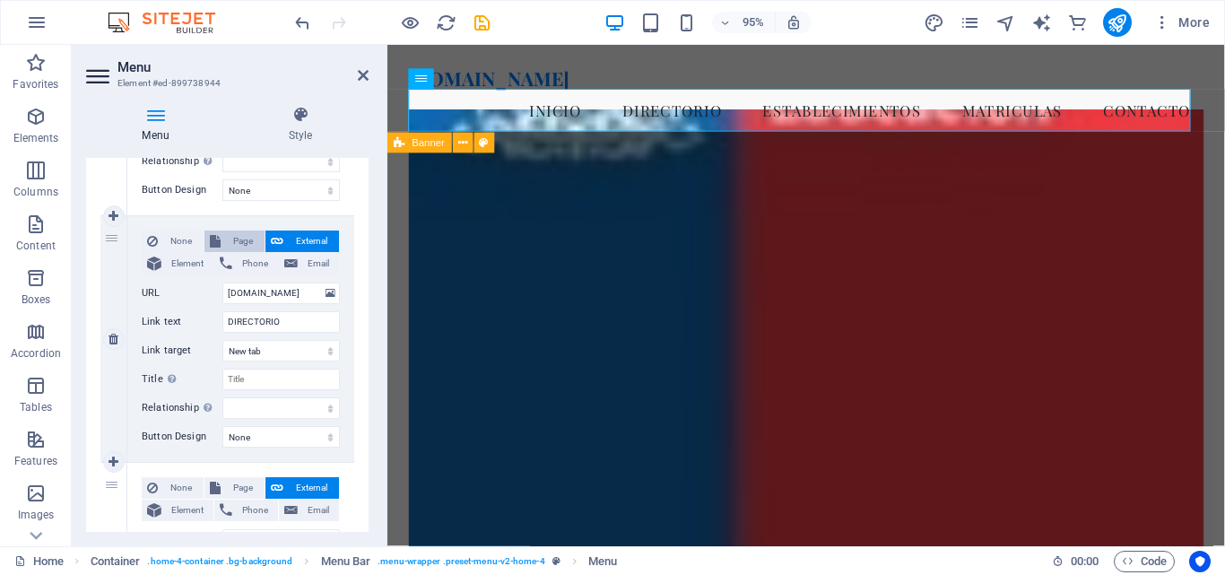
click at [246, 238] on span "Page" at bounding box center [242, 241] width 33 height 22
select select
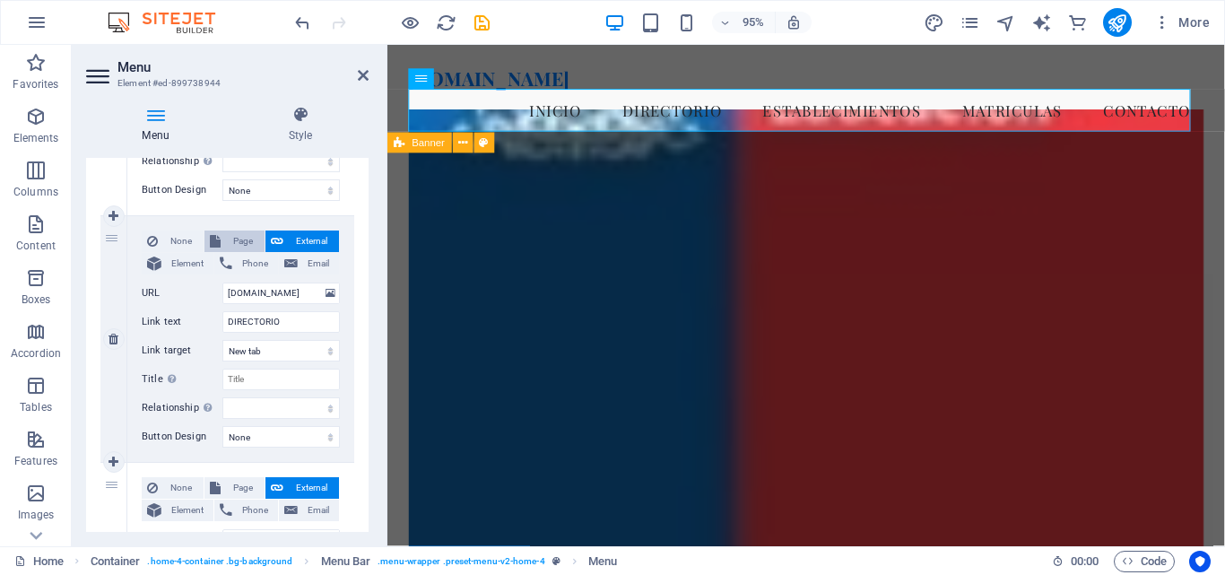
select select
click at [283, 241] on button "External" at bounding box center [302, 241] width 74 height 22
select select
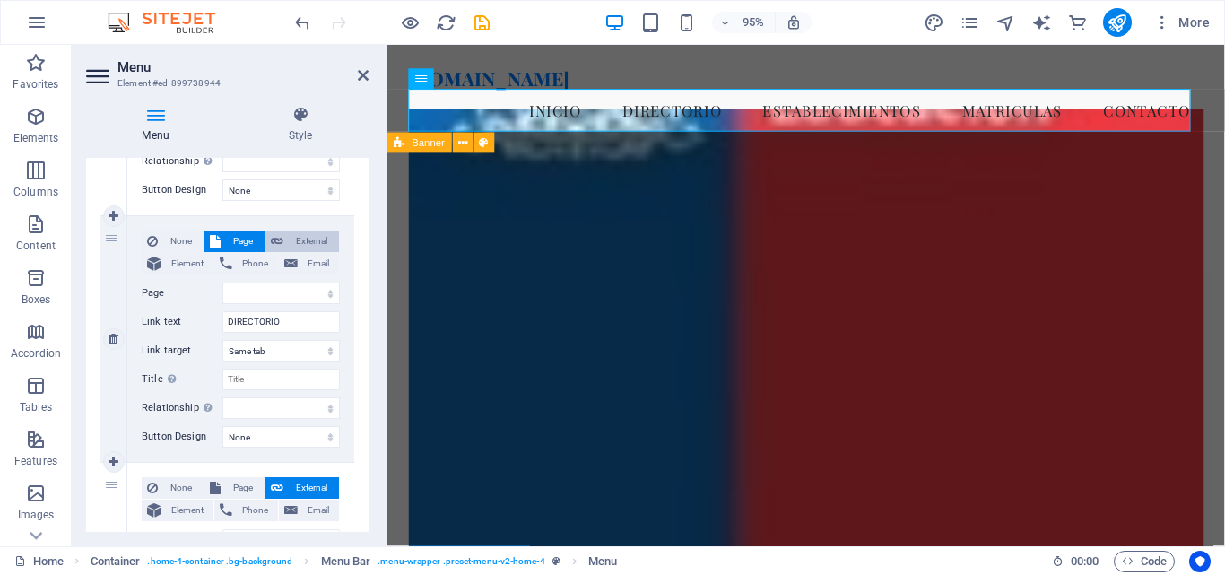
select select "blank"
select select
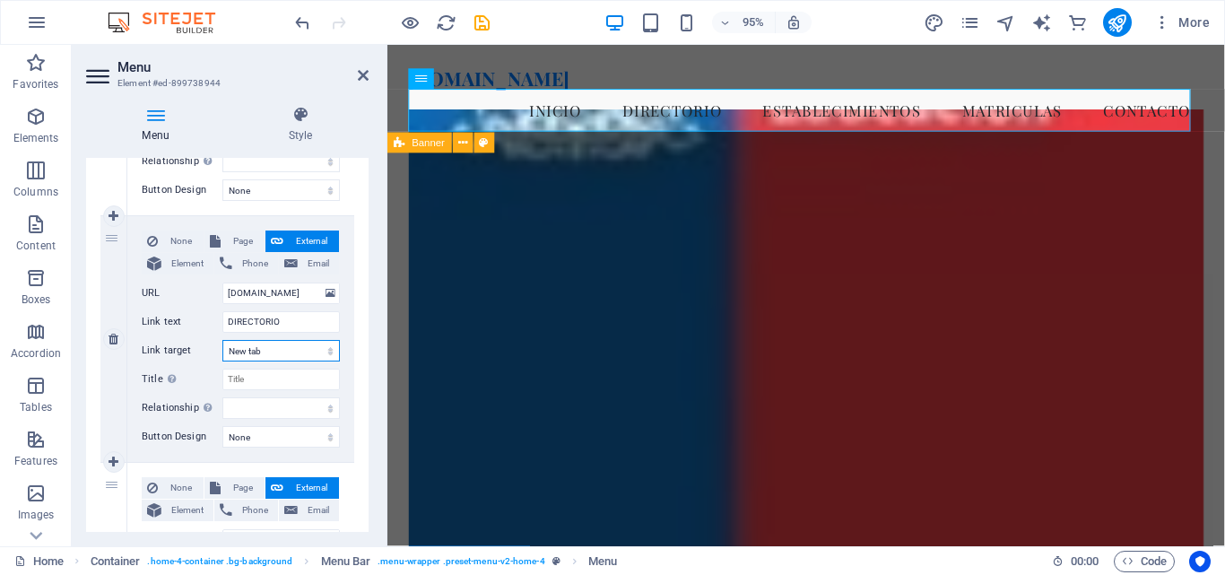
click at [293, 346] on select "New tab Same tab Overlay" at bounding box center [280, 351] width 117 height 22
select select
click at [222, 340] on select "New tab Same tab Overlay" at bounding box center [280, 351] width 117 height 22
select select
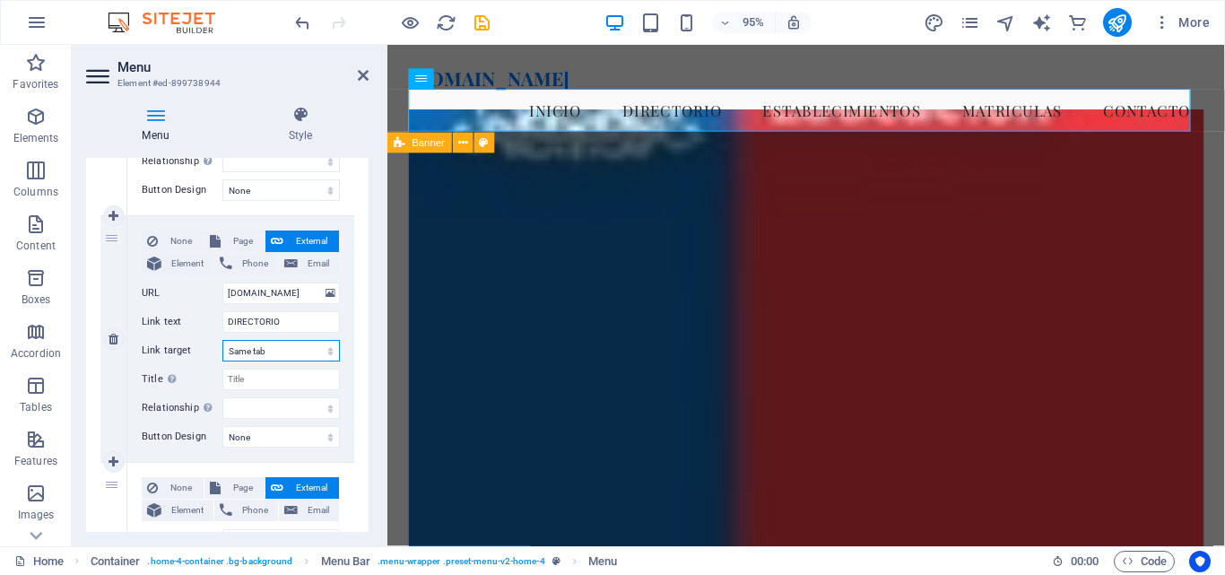
select select
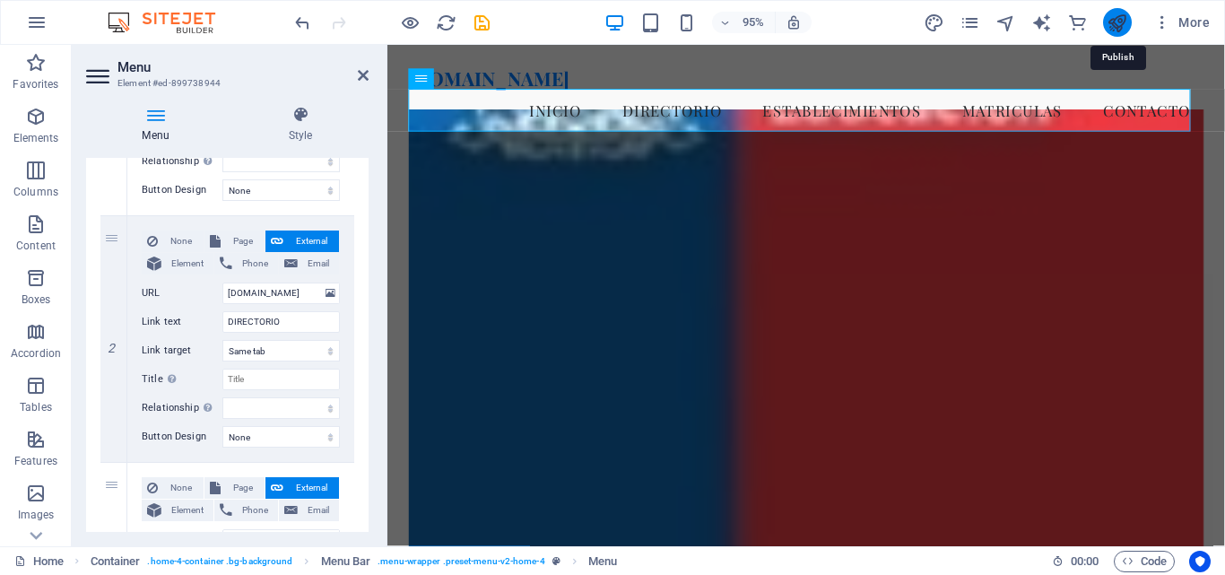
click at [1111, 26] on icon "publish" at bounding box center [1117, 23] width 21 height 21
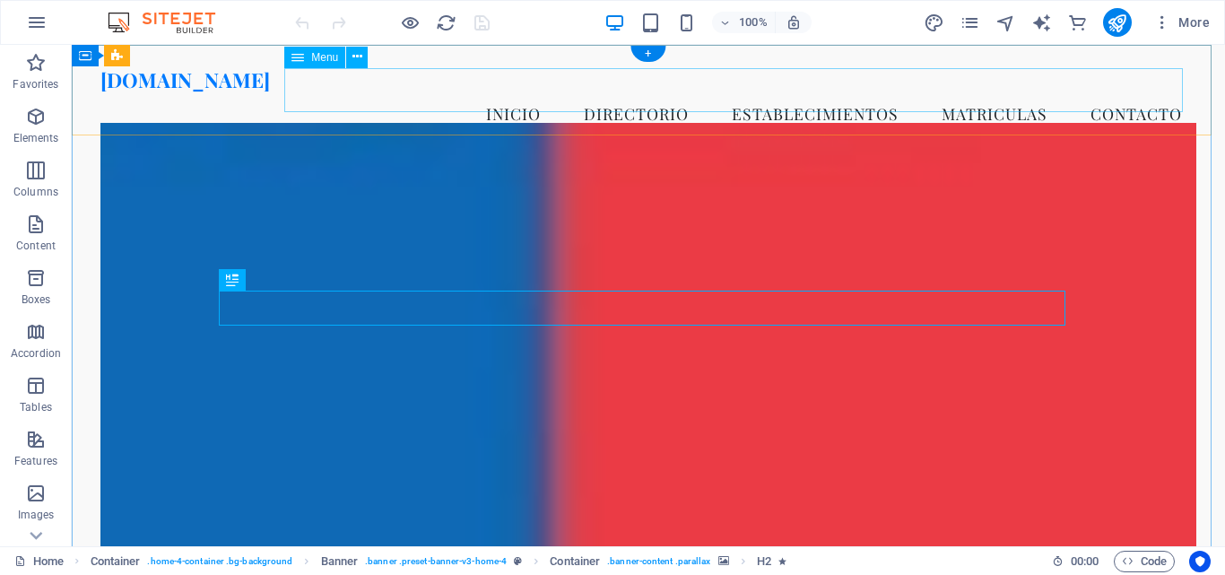
click at [620, 91] on nav "Inicio DIRECTORIO ESTABLECIMIENTOS MATRICULAS Contacto" at bounding box center [648, 113] width 1096 height 45
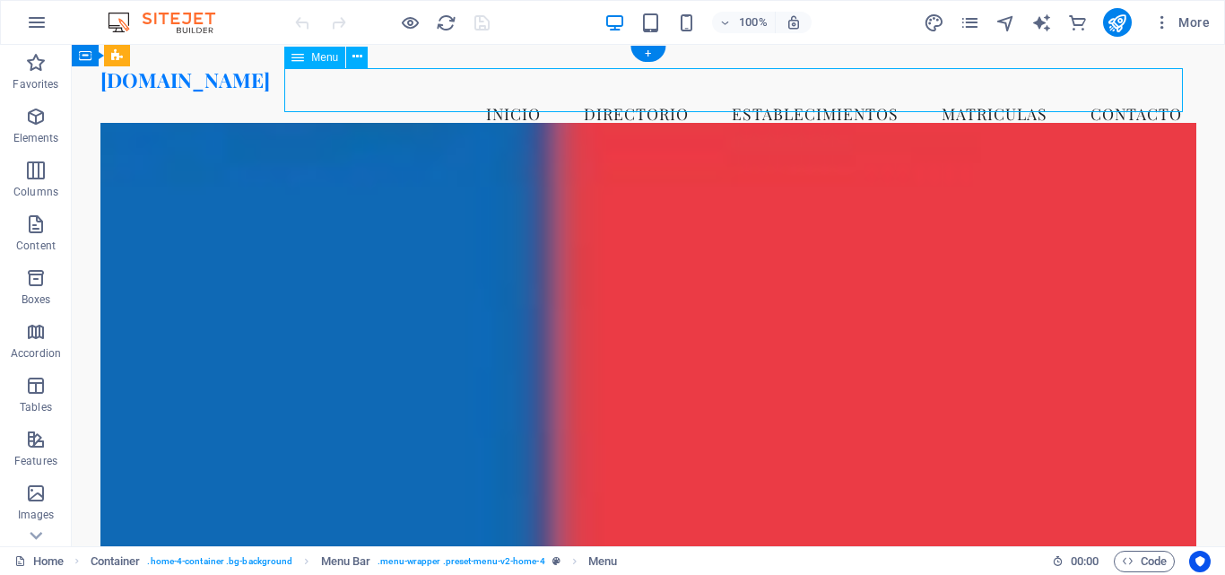
click at [620, 91] on nav "Inicio DIRECTORIO ESTABLECIMIENTOS MATRICULAS Contacto" at bounding box center [648, 113] width 1096 height 45
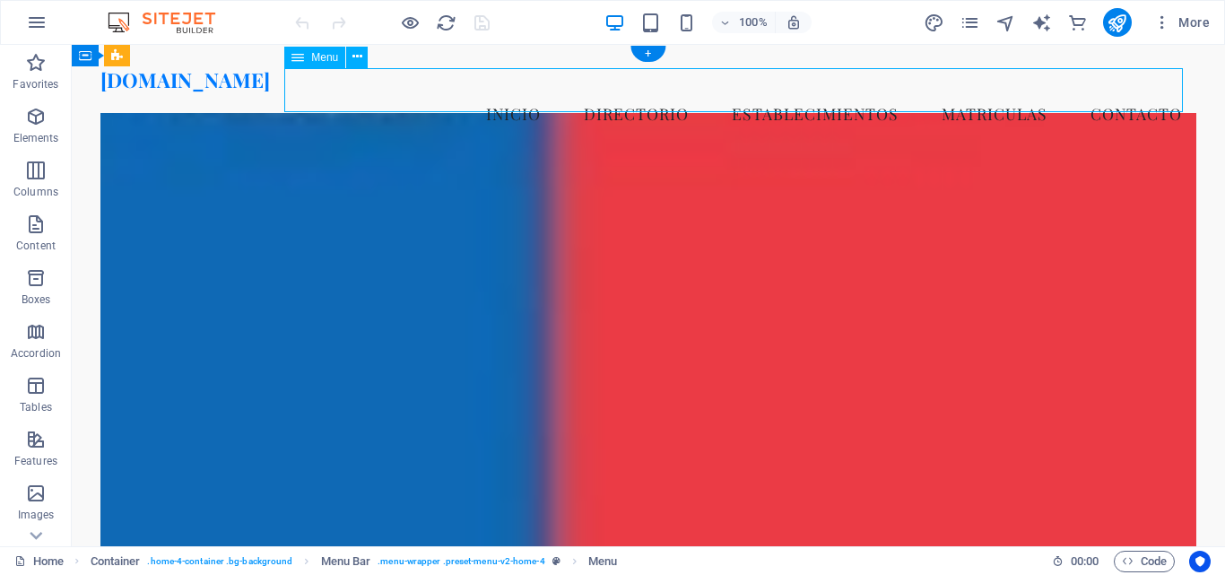
select select
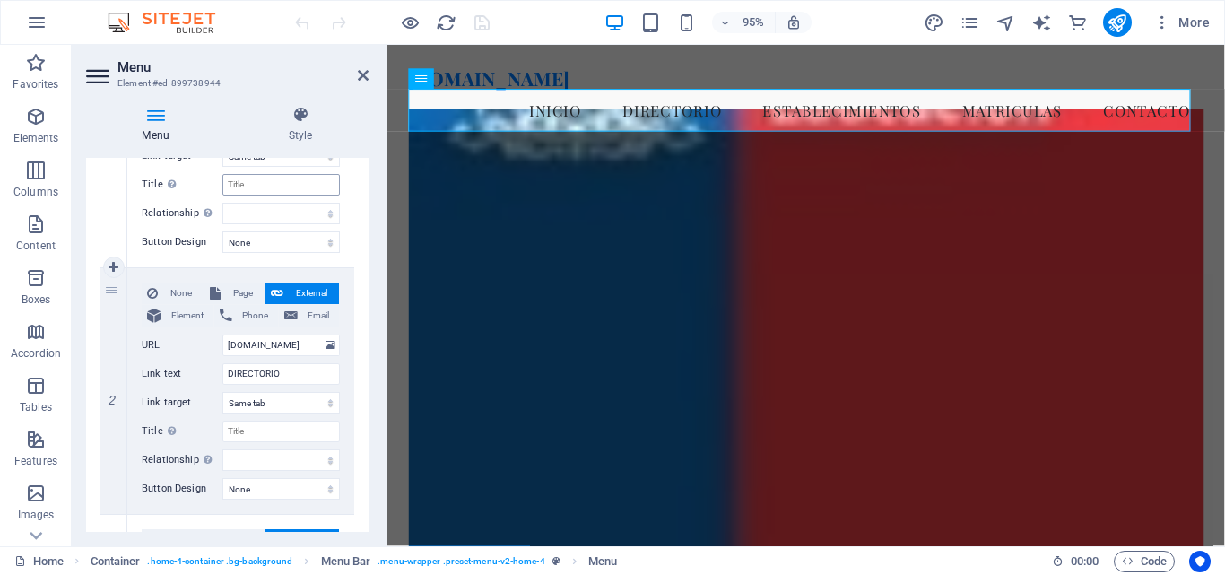
scroll to position [359, 0]
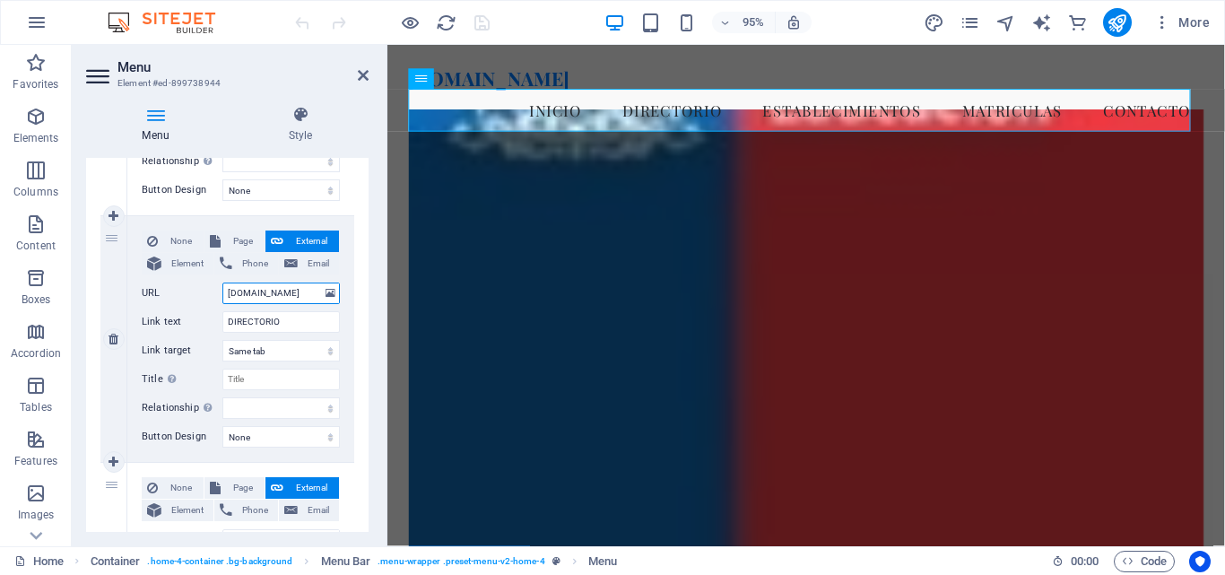
click at [230, 291] on input "[DOMAIN_NAME]" at bounding box center [280, 294] width 117 height 22
type input "[DOMAIN_NAME]"
select select
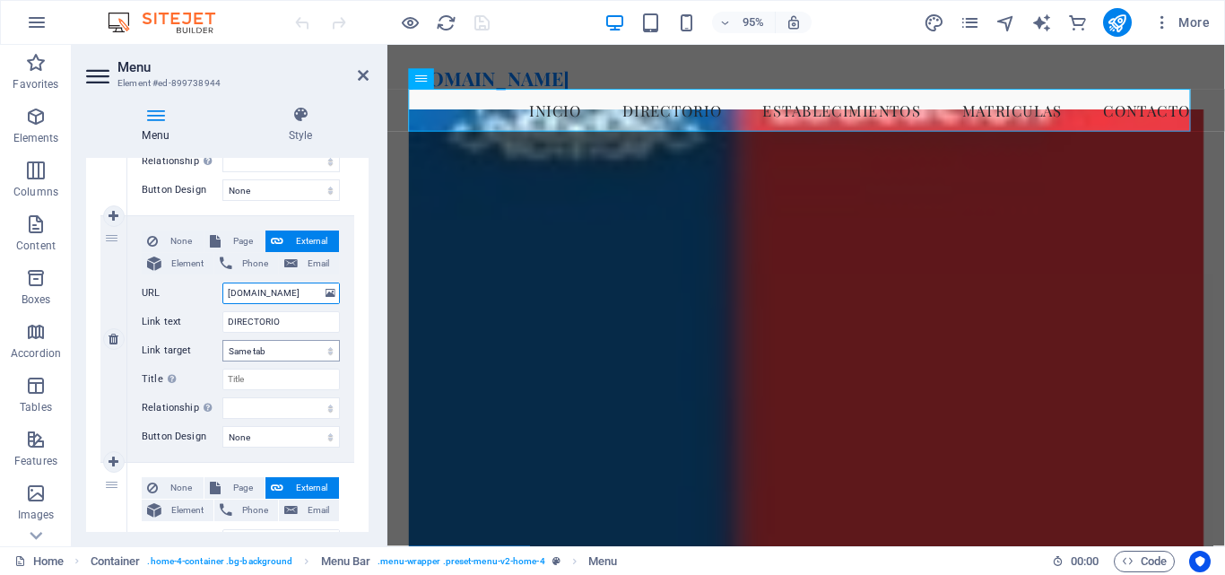
select select
type input "[DOMAIN_NAME]"
select select
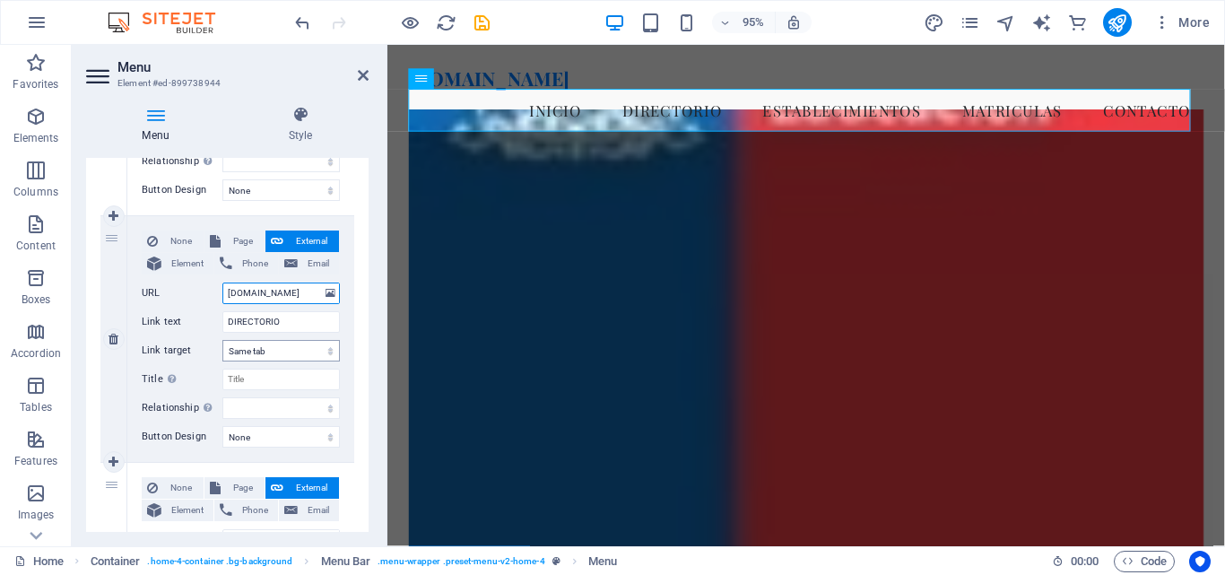
select select
type input "htppsmd.demstgo.cl"
select select
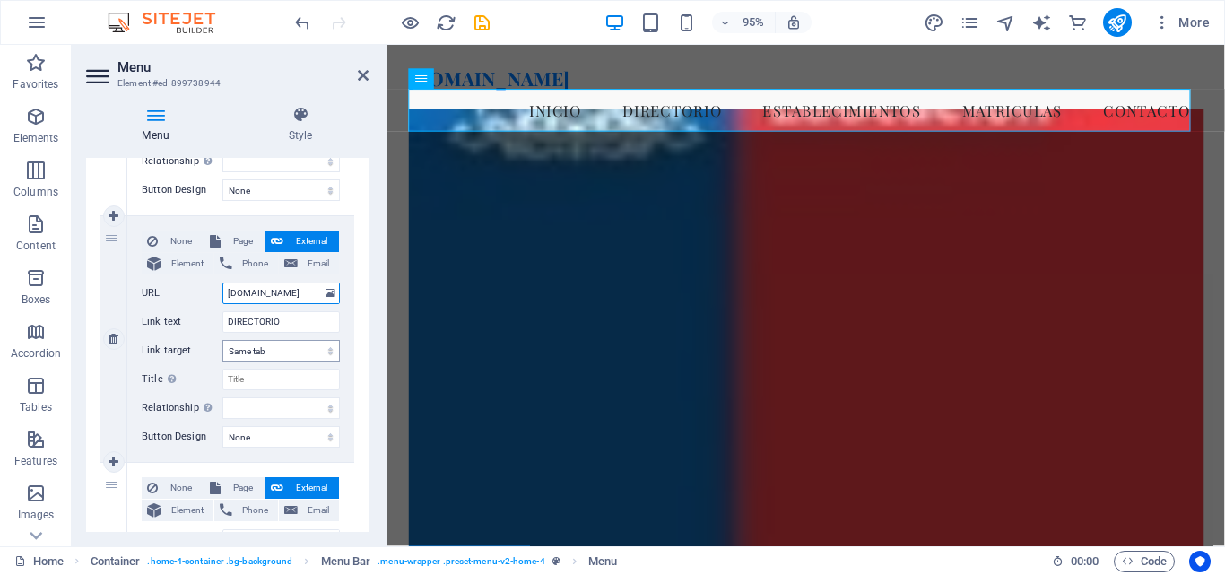
select select
type input "htppssmd.demstgo.cl"
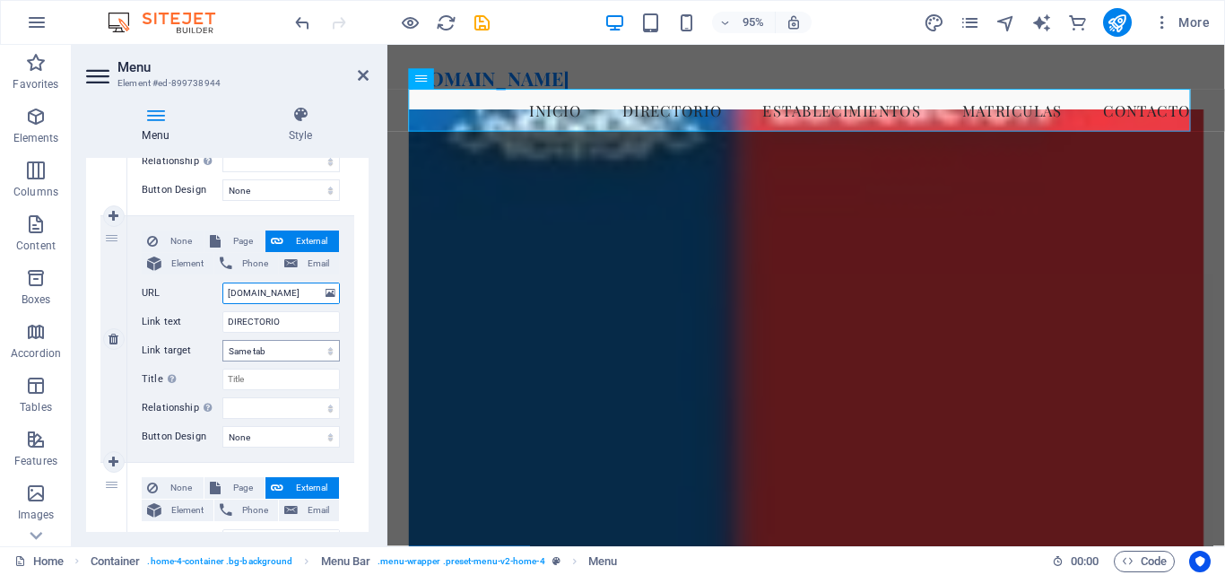
select select
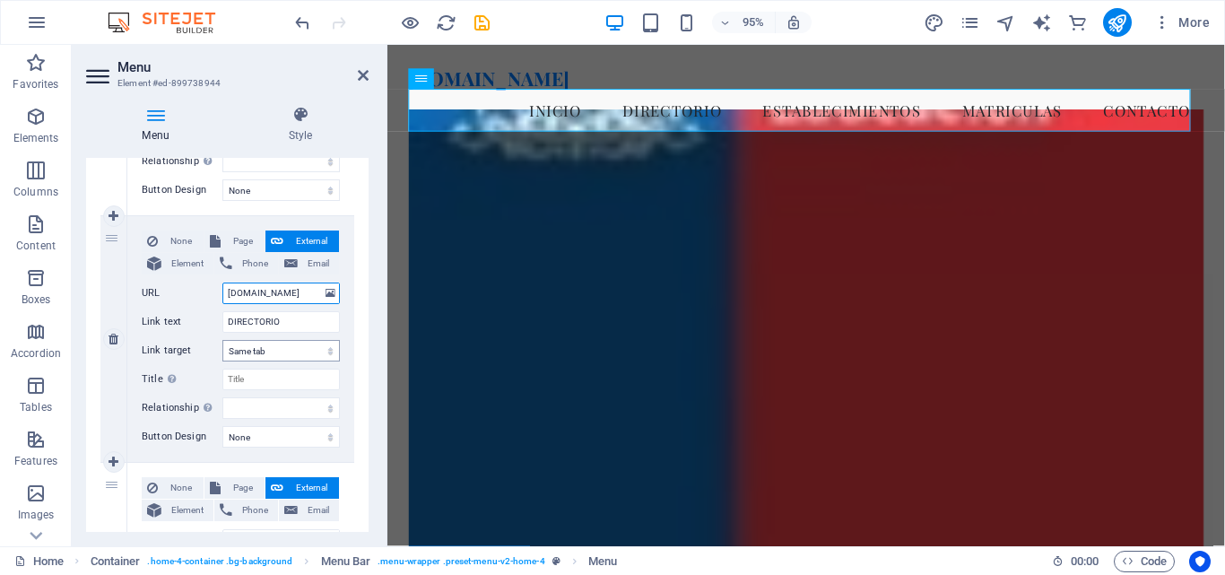
type input "htpps:smd.demstgo.cl"
select select
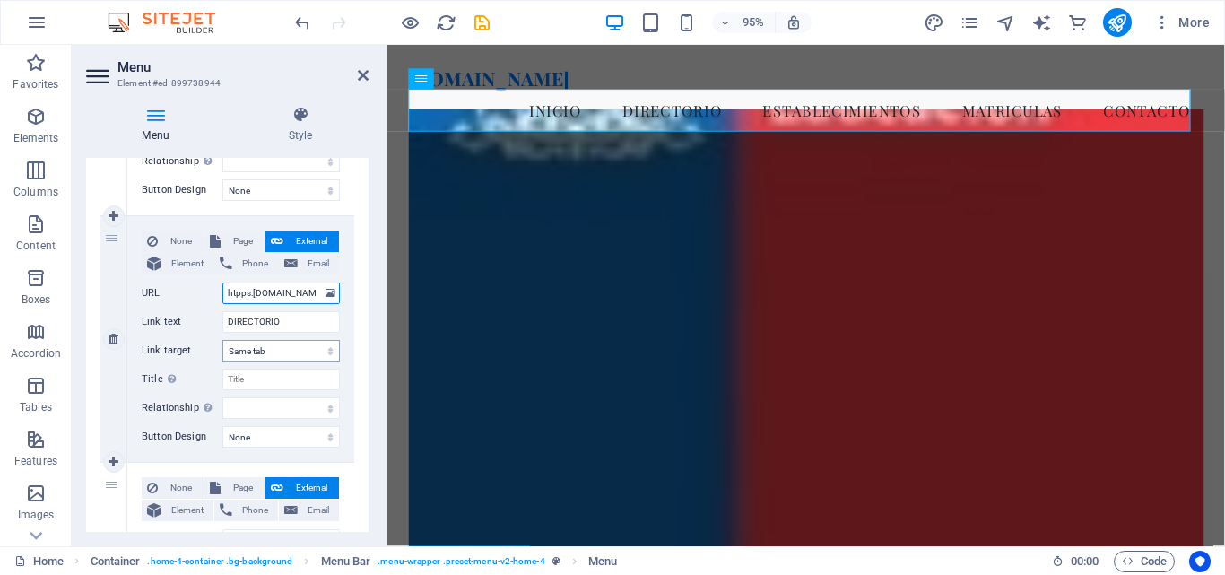
select select
type input "htpps://smd.demstgo.cl"
select select
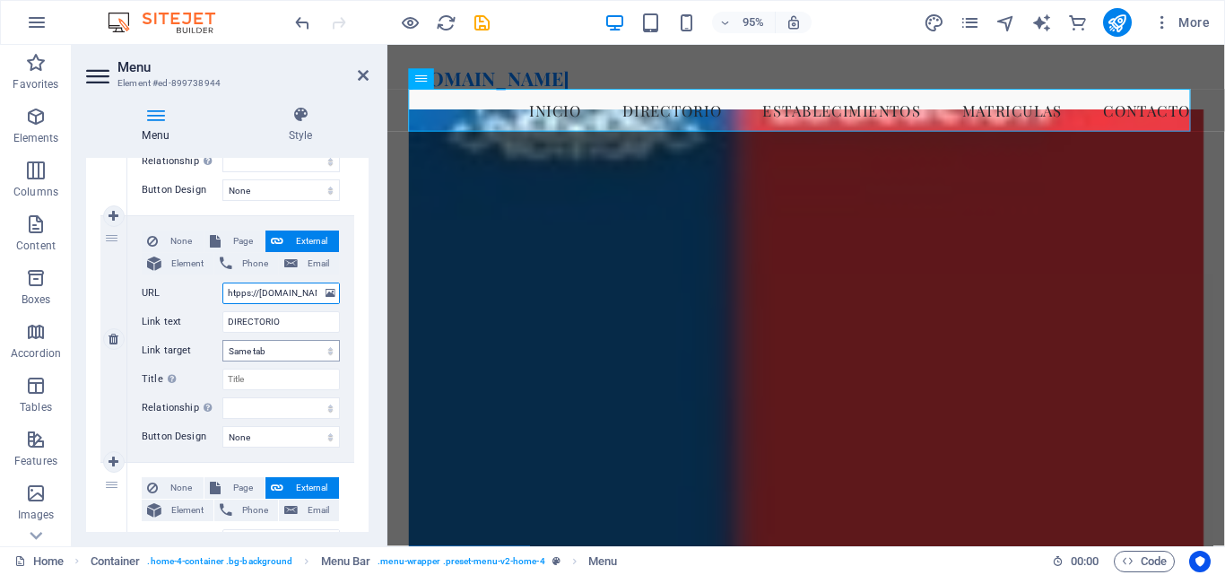
select select
click at [235, 291] on input "htpps://smd.demstgo.cl" at bounding box center [280, 294] width 117 height 22
type input "https://smd.demstgo.cl"
select select
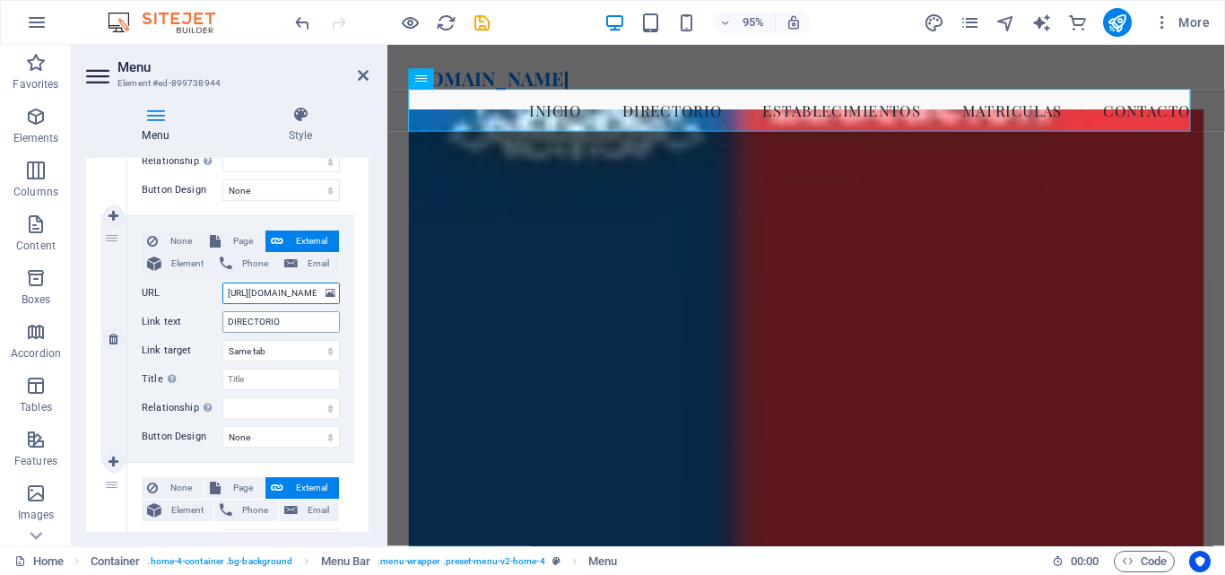
select select
type input "https://smd.demstgo.cl"
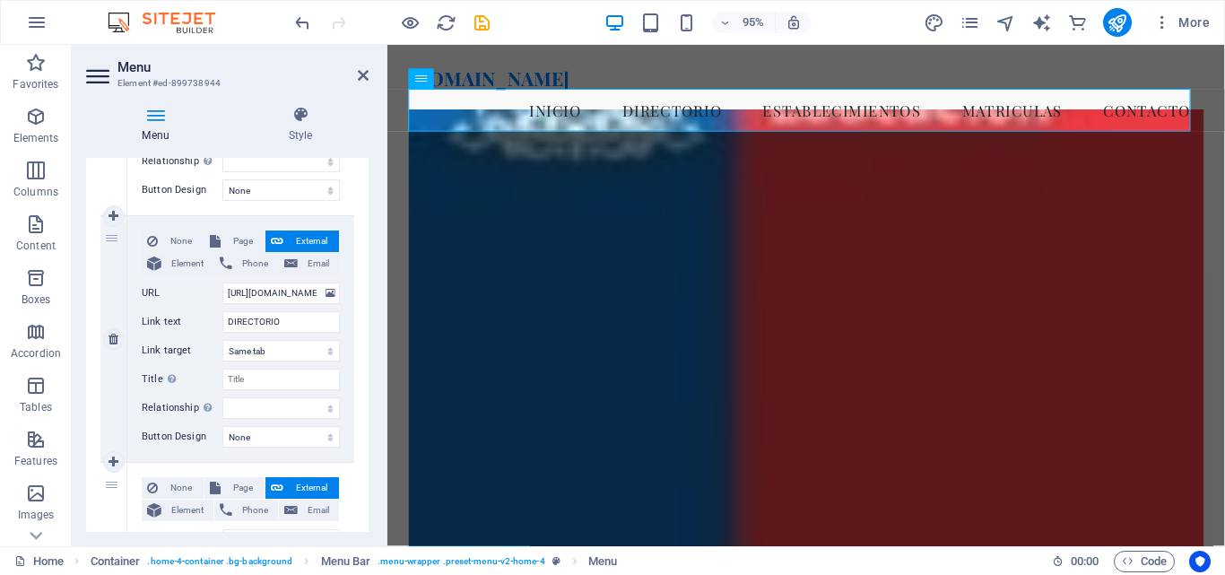
click at [342, 295] on div "None Page External Element Phone Email Page Home Subpage Legal Notice Privacy E…" at bounding box center [240, 339] width 227 height 246
click at [482, 21] on icon "save" at bounding box center [482, 23] width 21 height 21
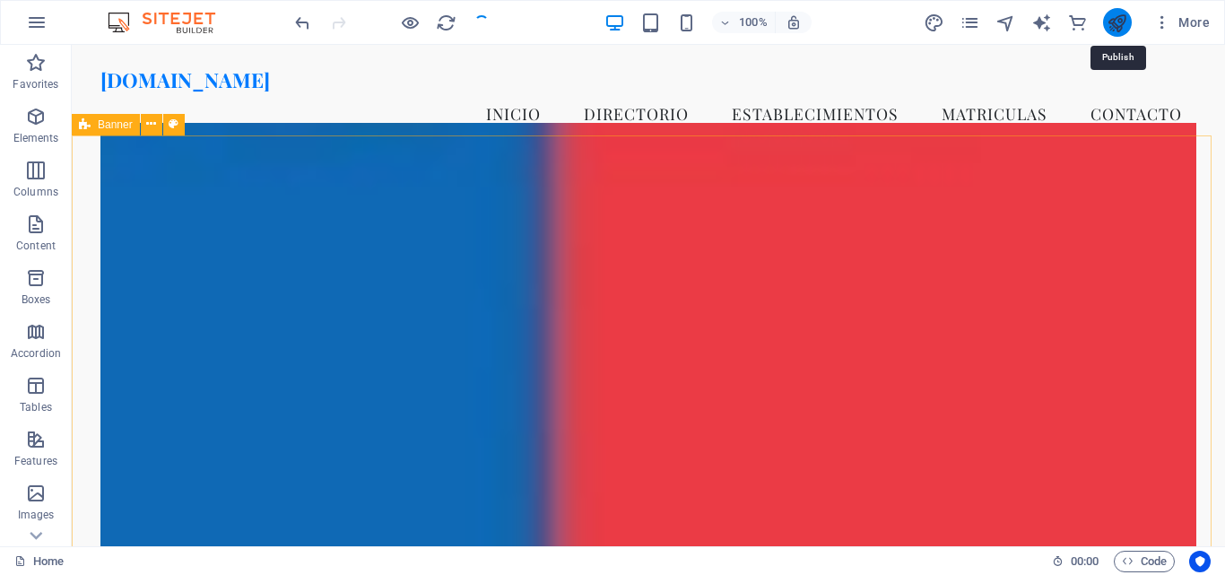
click at [1123, 27] on icon "publish" at bounding box center [1117, 23] width 21 height 21
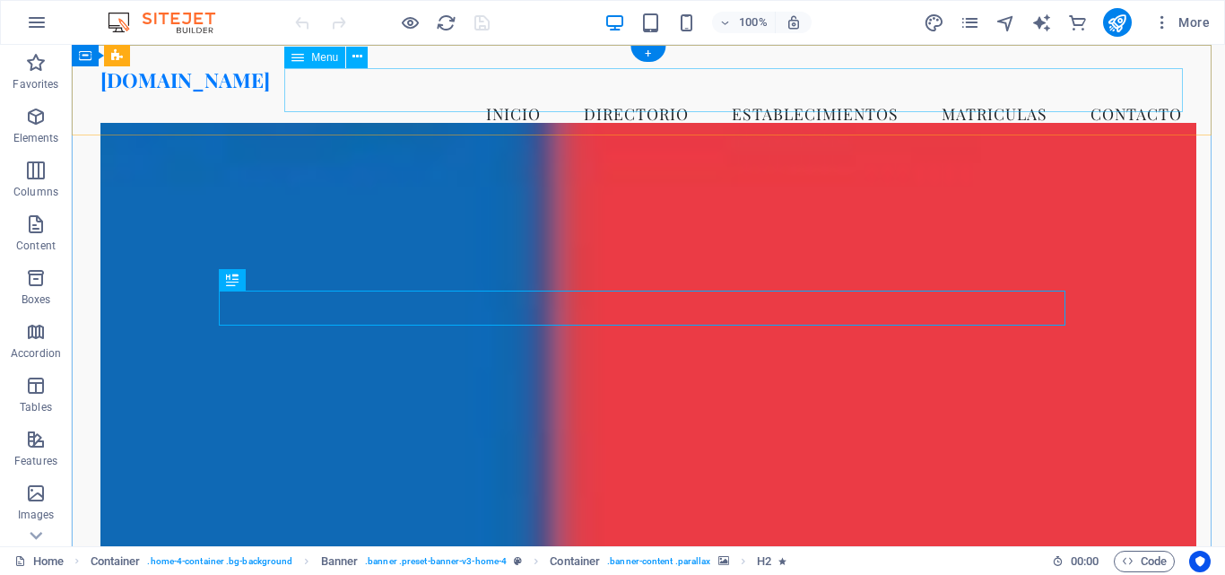
click at [674, 91] on nav "Inicio DIRECTORIO ESTABLECIMIENTOS MATRICULAS Contacto" at bounding box center [648, 113] width 1096 height 45
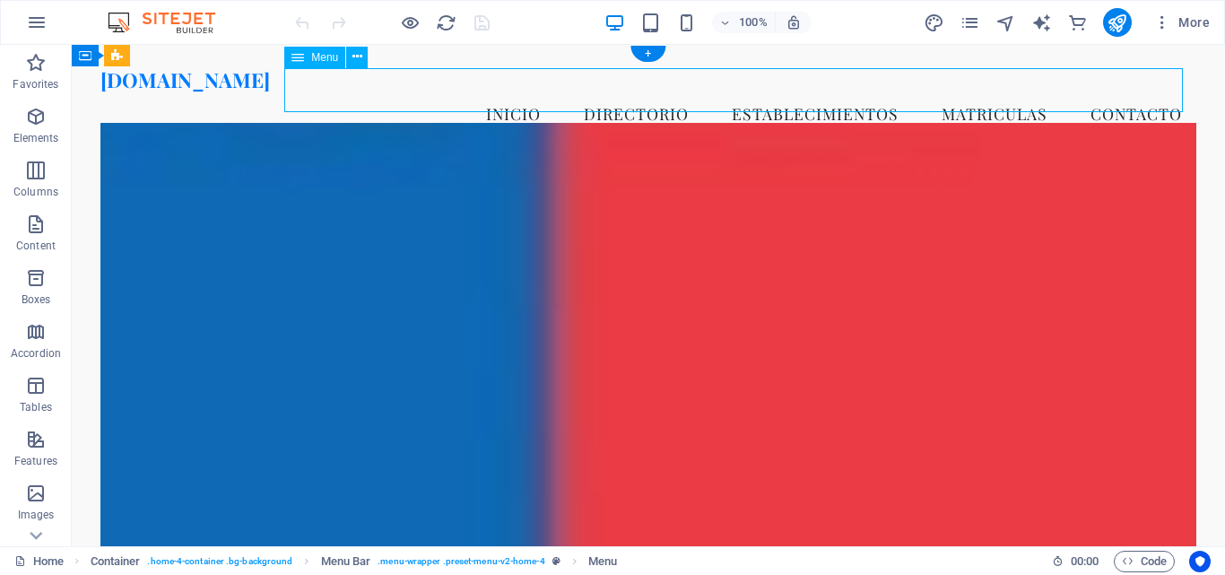
click at [674, 91] on nav "Inicio DIRECTORIO ESTABLECIMIENTOS MATRICULAS Contacto" at bounding box center [648, 113] width 1096 height 45
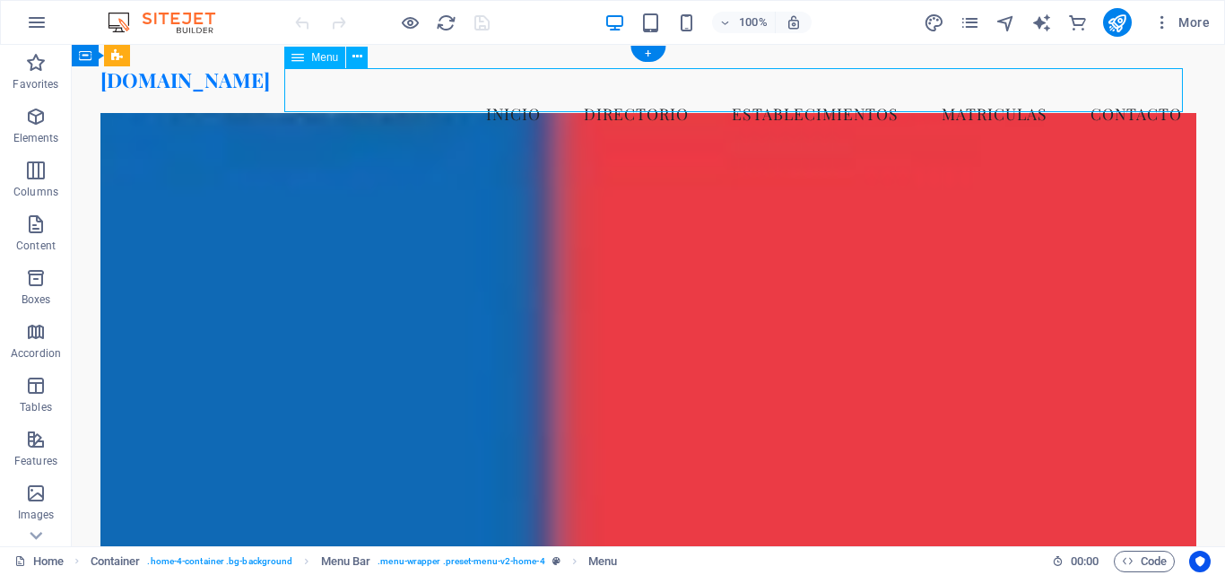
select select
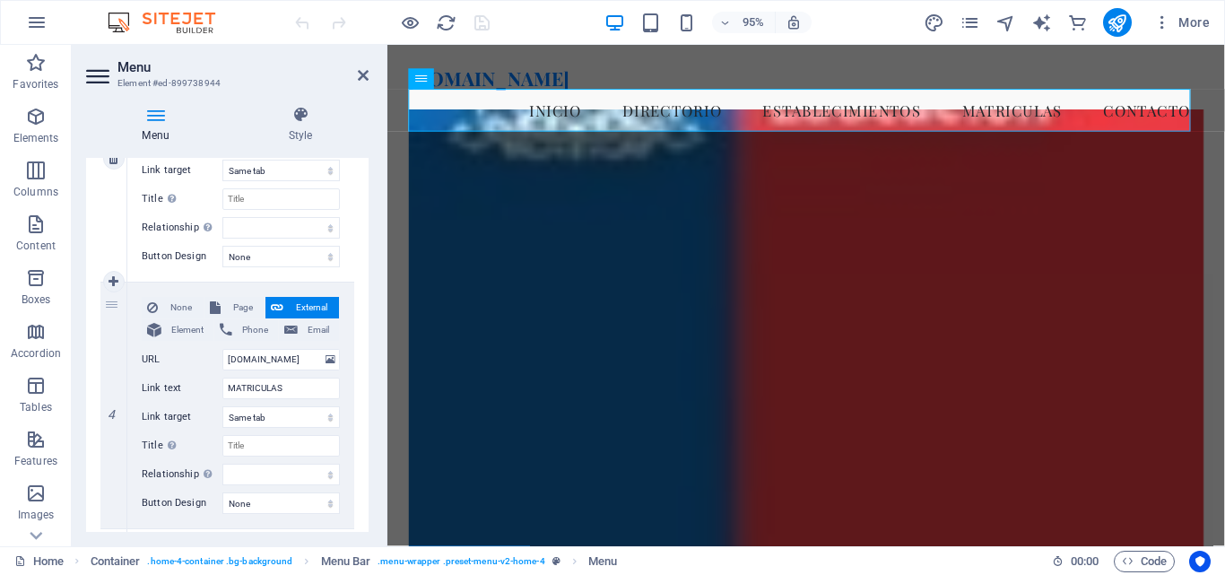
scroll to position [807, 0]
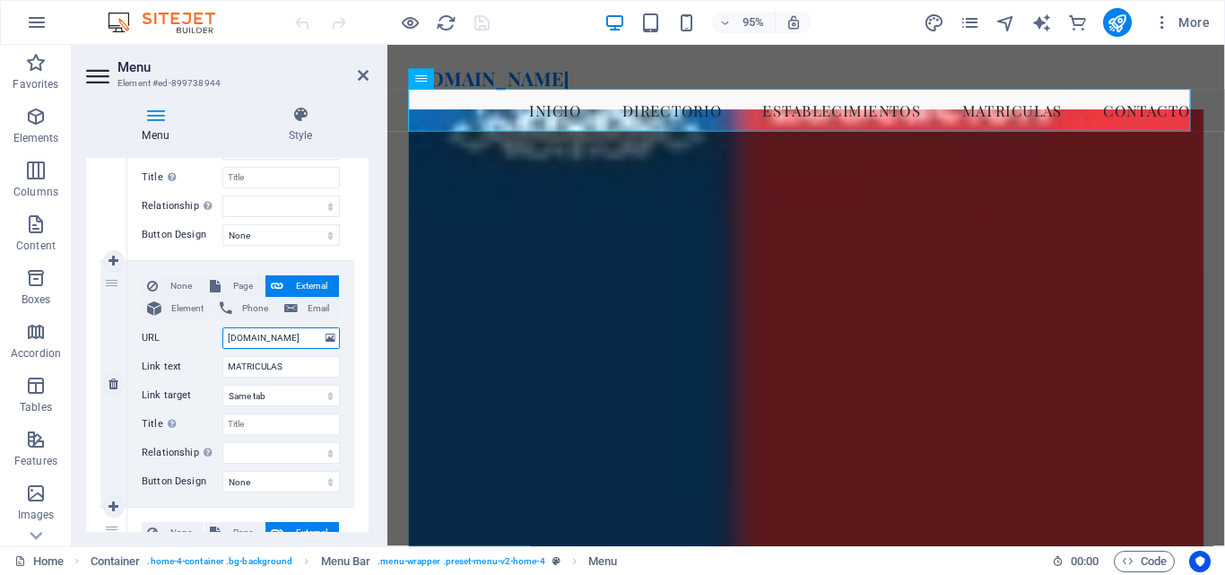
click at [226, 337] on input "matriculas.demstgo.cl" at bounding box center [280, 338] width 117 height 22
type input "httpmatriculas.demstgo.cl"
select select
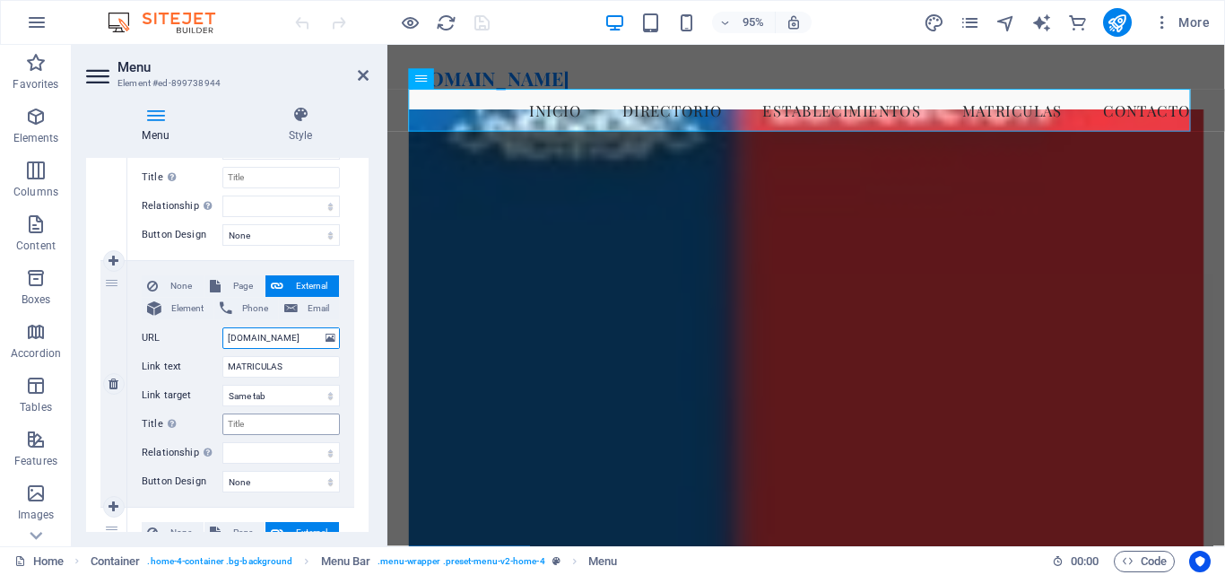
select select
type input "httpsmatriculas.demstgo.cl"
select select
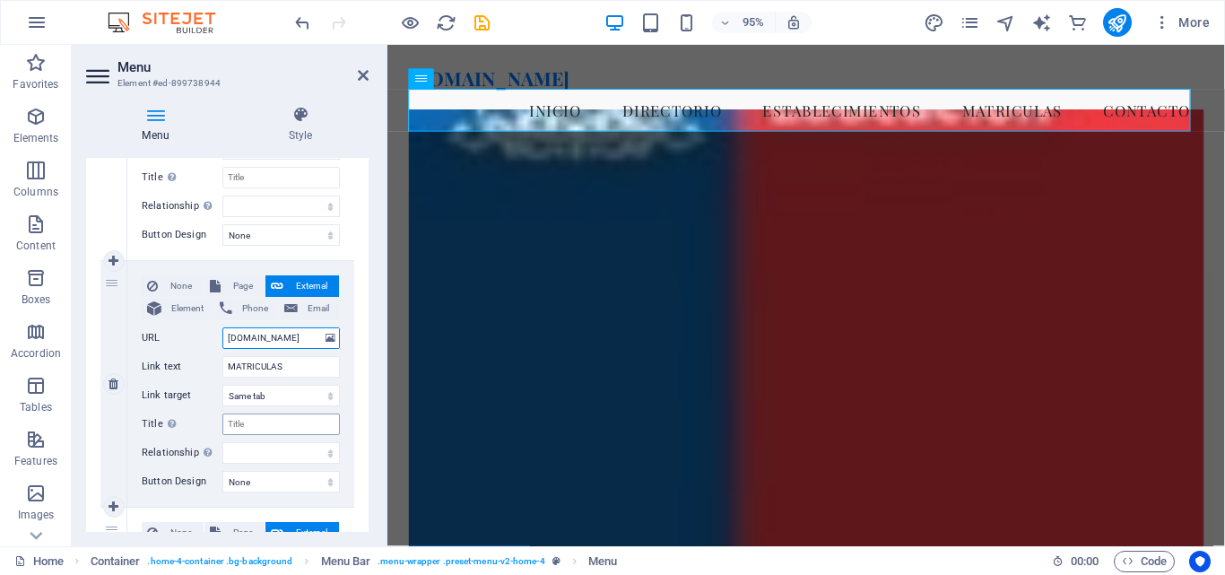
select select
type input "https:matriculas.demstgo.cl"
select select
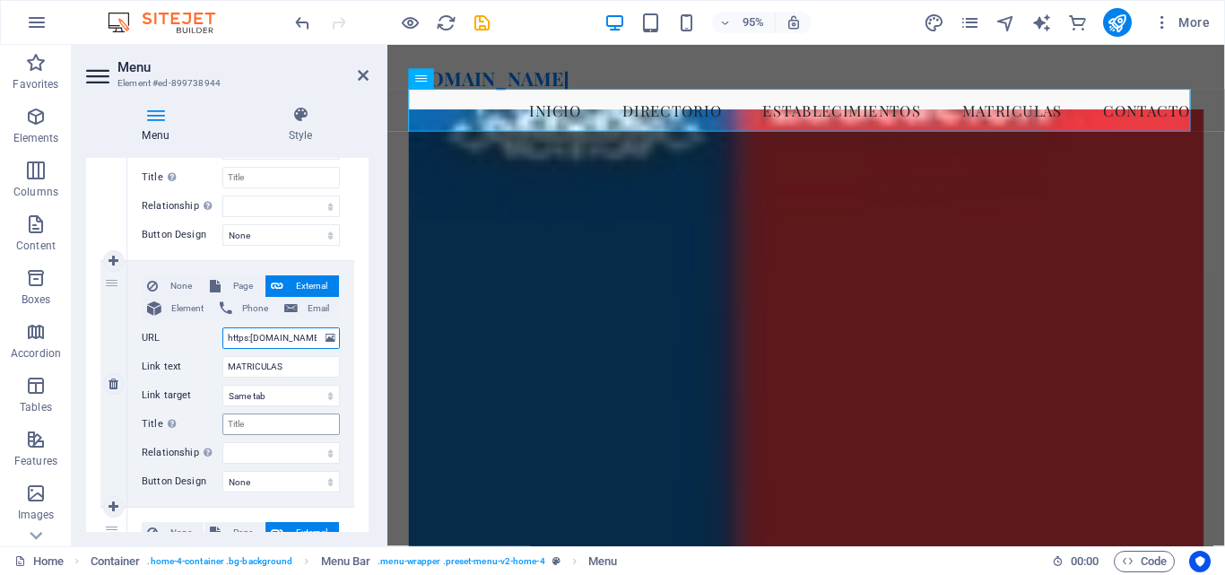
select select
type input "https:/matriculas.demstgo.cl"
select select
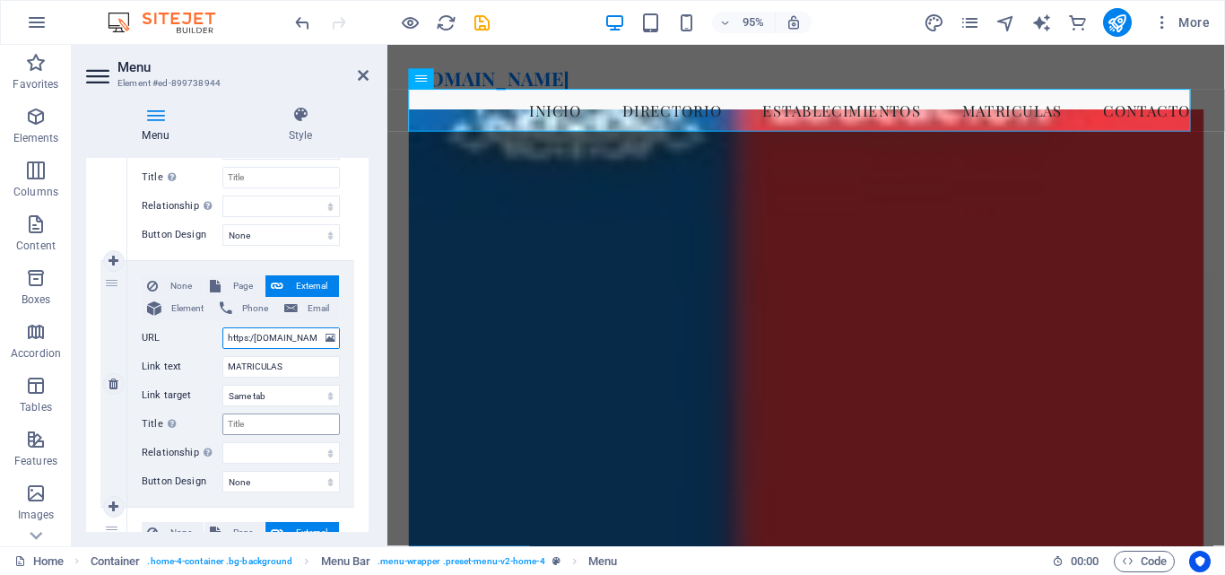
type input "https://matriculas.demstgo.cl"
select select
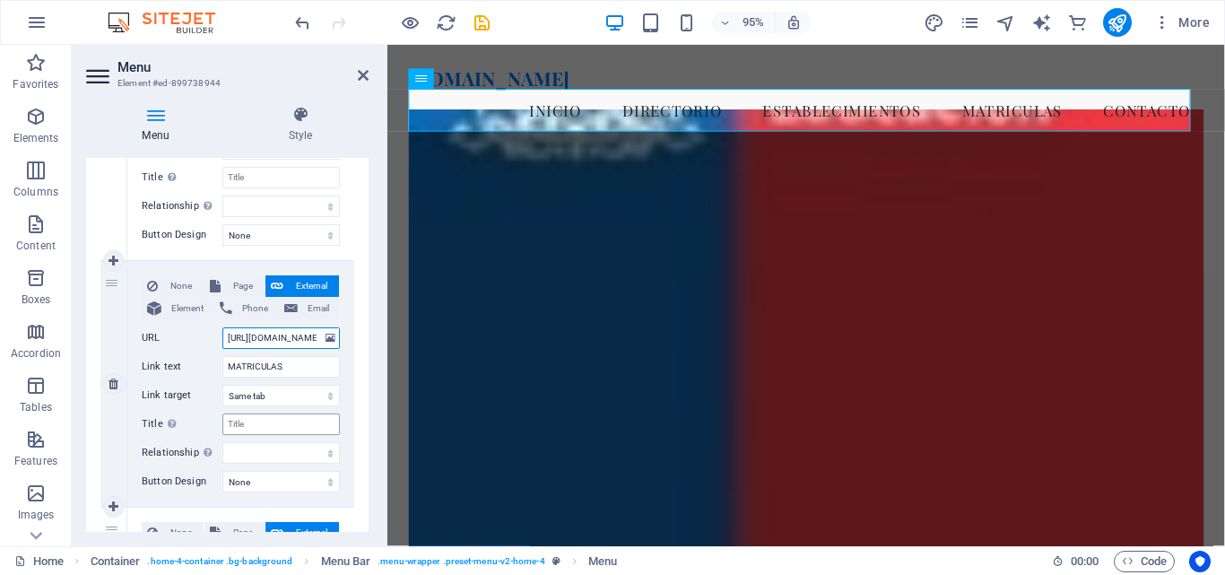
select select
type input "https://matriculas.demstgo.cl/"
select select
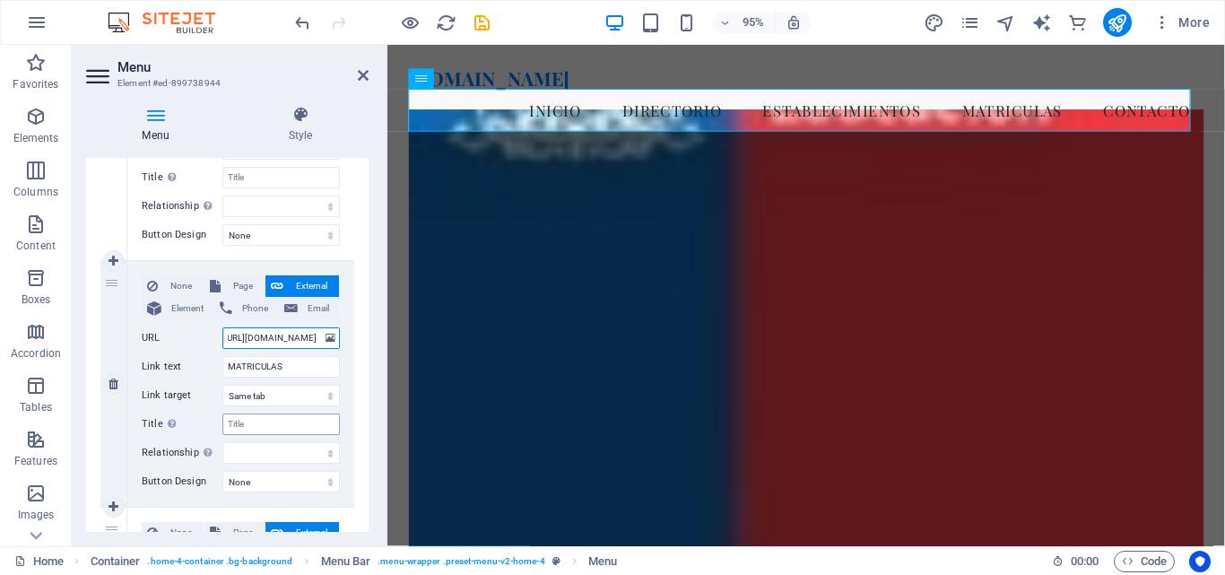
select select
type input "https://matriculas.demstgo.cl/ma"
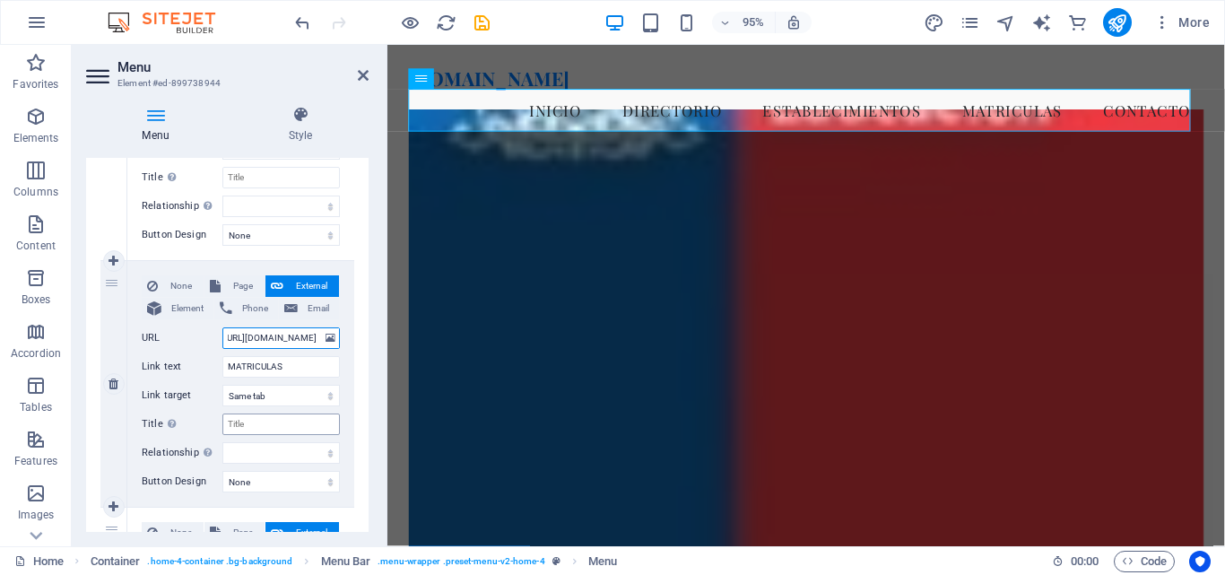
scroll to position [0, 49]
select select
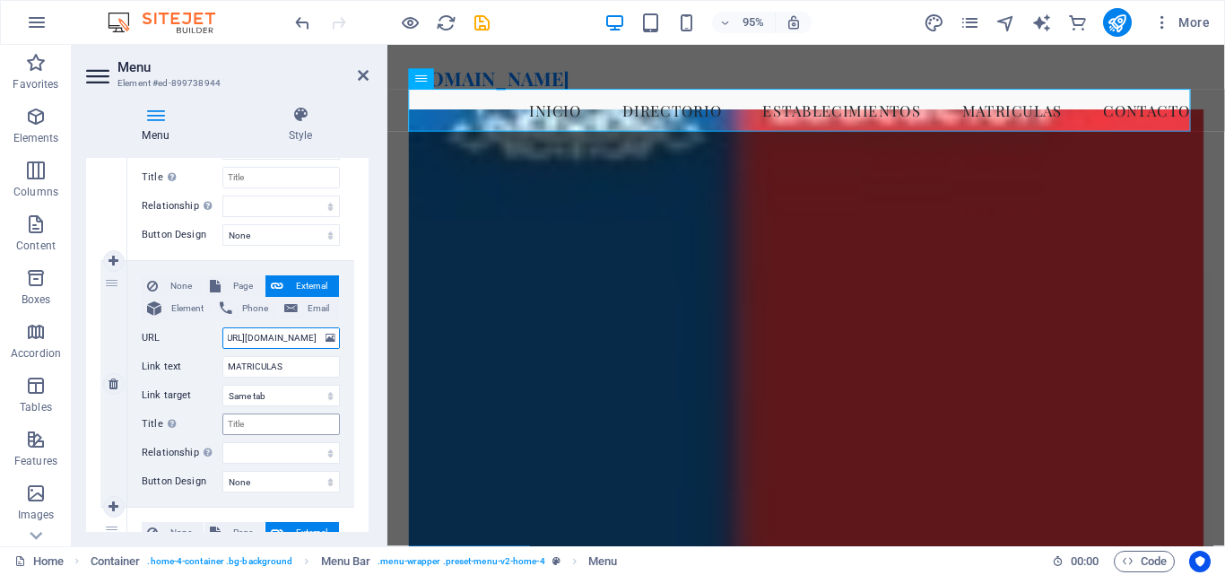
select select
type input "https://matriculas.demstgo.cl/mat"
select select
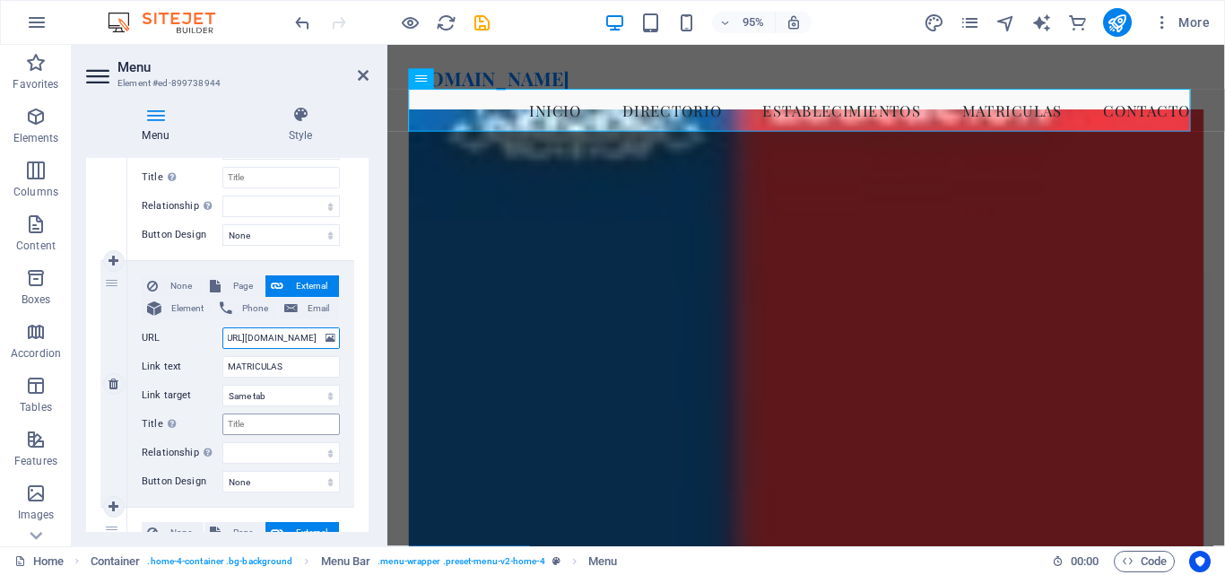
type input "https://matriculas.demstgo.cl/matg"
select select
type input "https://matriculas.demstgo.cl/matgra"
select select
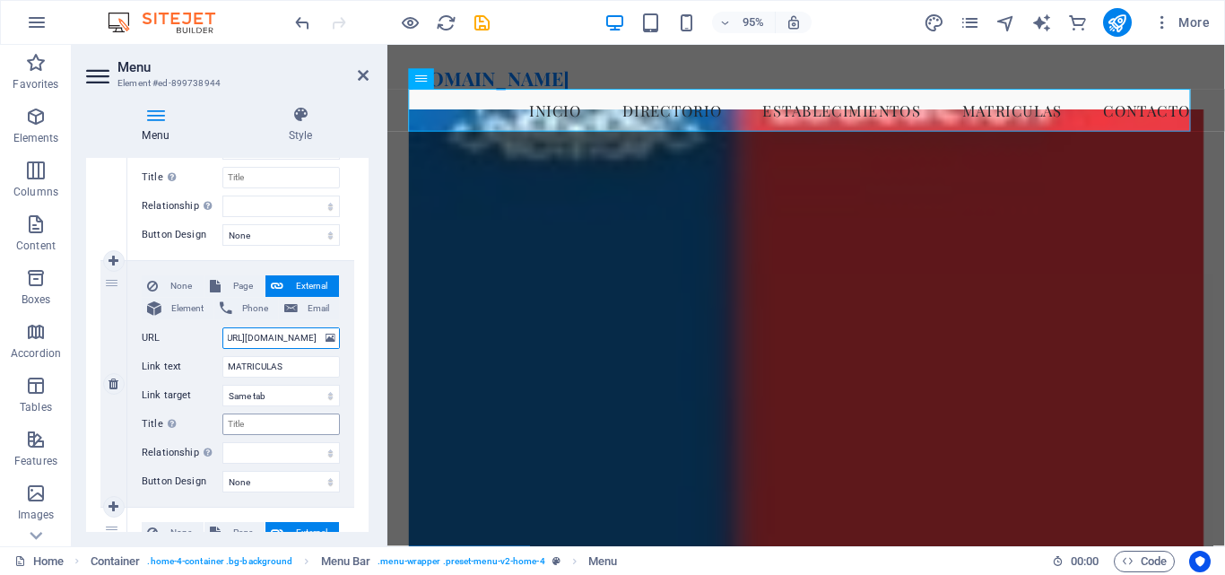
select select
type input "https://matriculas.demstgo.cl/matgral"
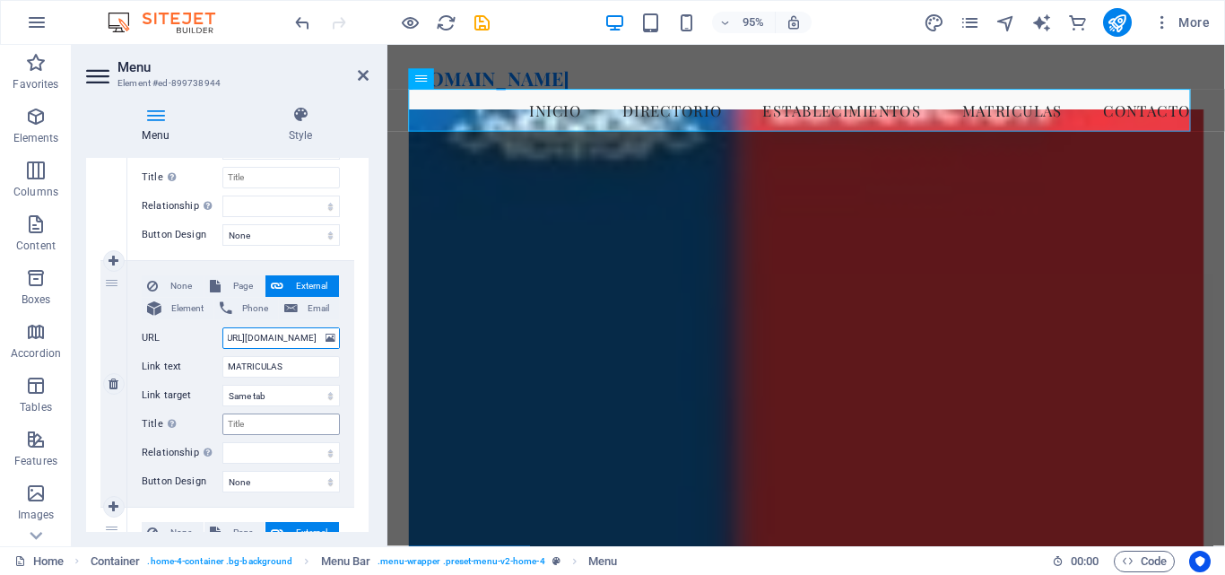
scroll to position [0, 67]
select select
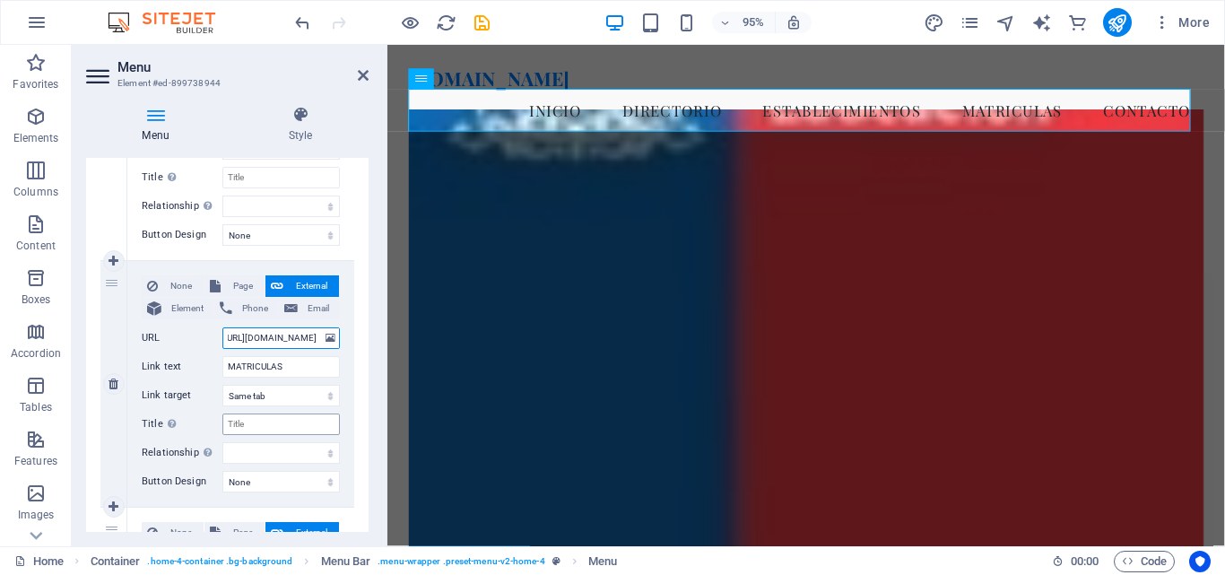
select select
drag, startPoint x: 297, startPoint y: 337, endPoint x: 312, endPoint y: 383, distance: 48.2
click at [297, 337] on input "https://matriculas.demstgo.cl/matgral" at bounding box center [280, 338] width 117 height 22
type input "https://matriculas.demstgo.cl/matrigral"
select select
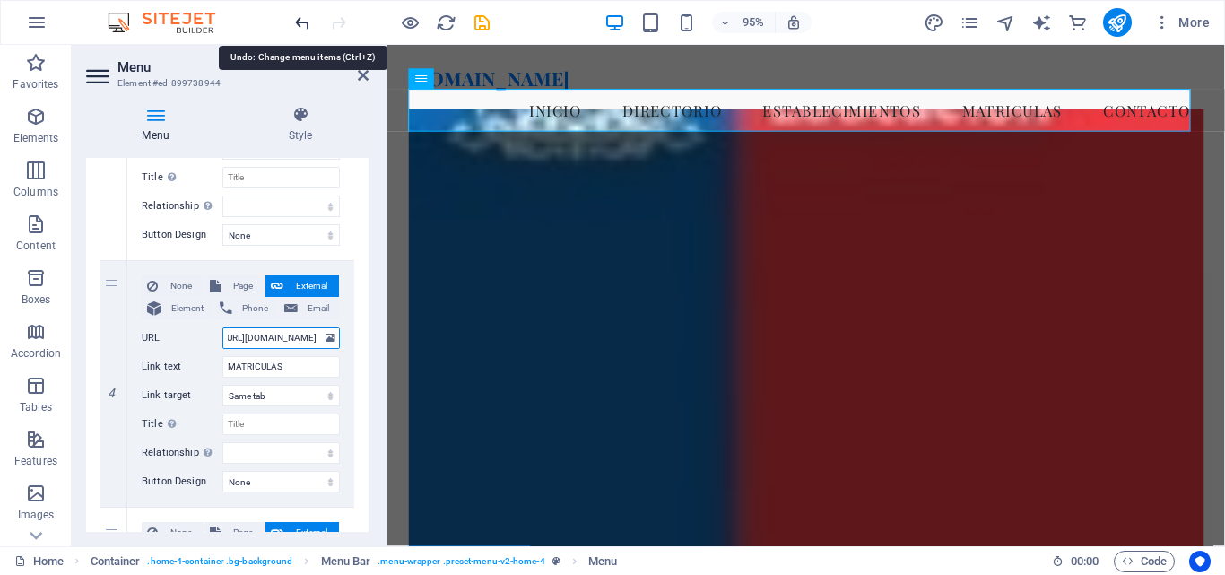
select select
type input "https://matriculas.demstgo.cl/matricugral"
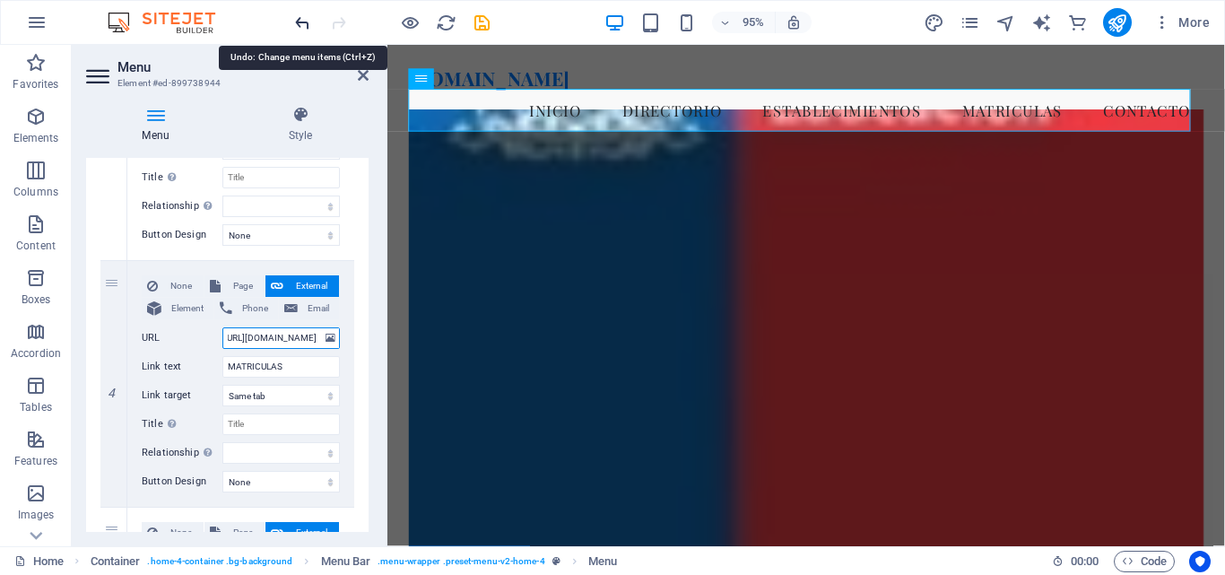
select select
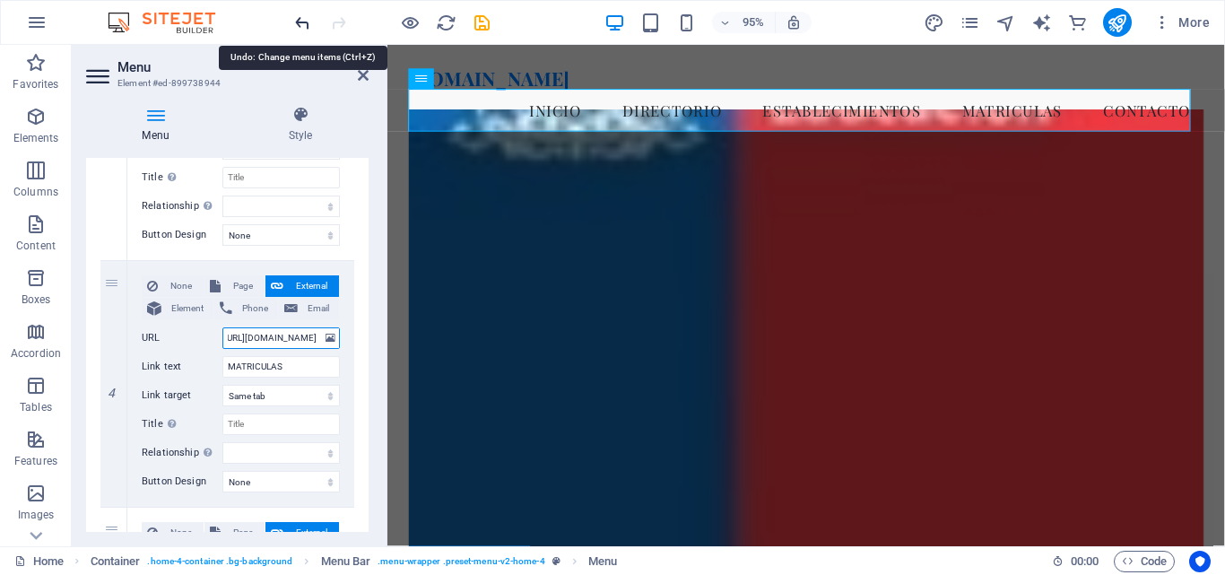
type input "https://matriculas.demstgo.cl/matriculasgral"
select select
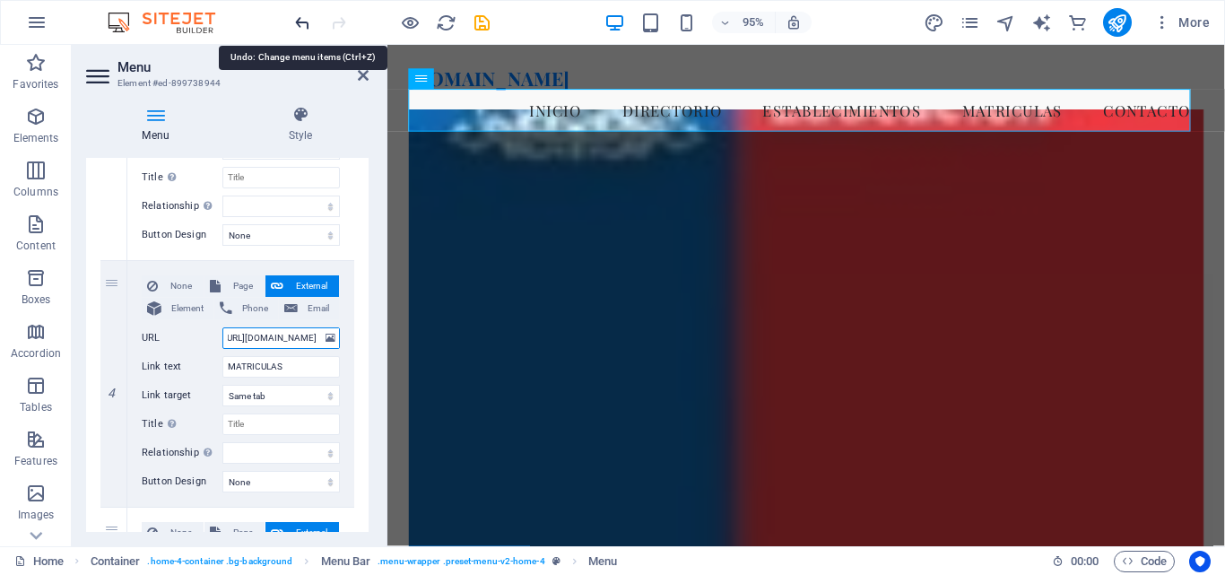
select select
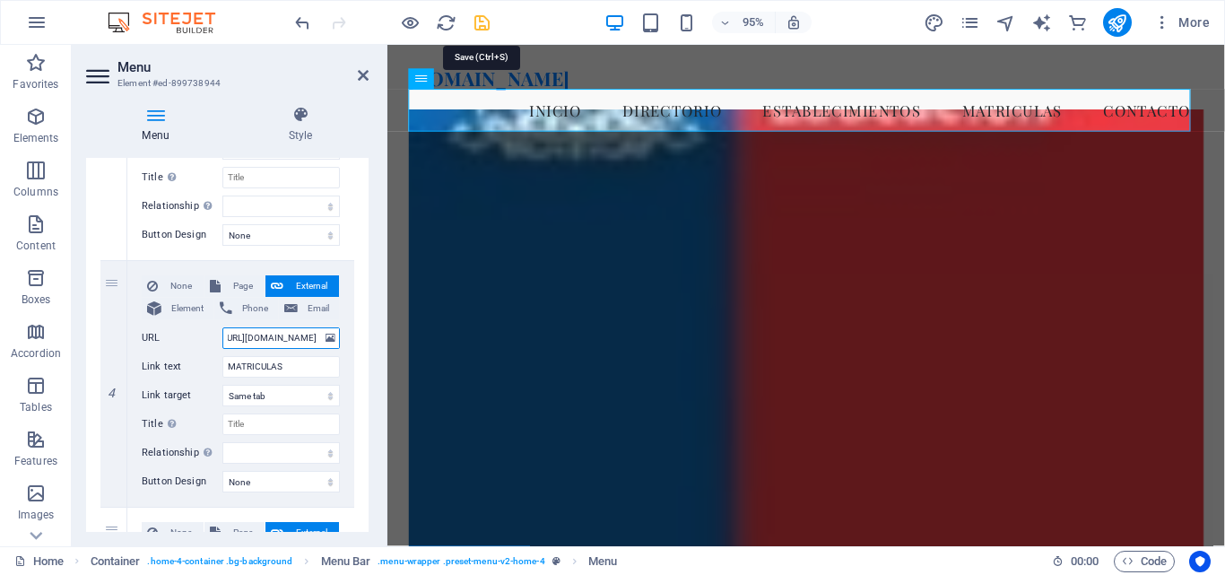
type input "https://matriculas.demstgo.cl/matriculasgral"
click at [487, 30] on icon "save" at bounding box center [482, 23] width 21 height 21
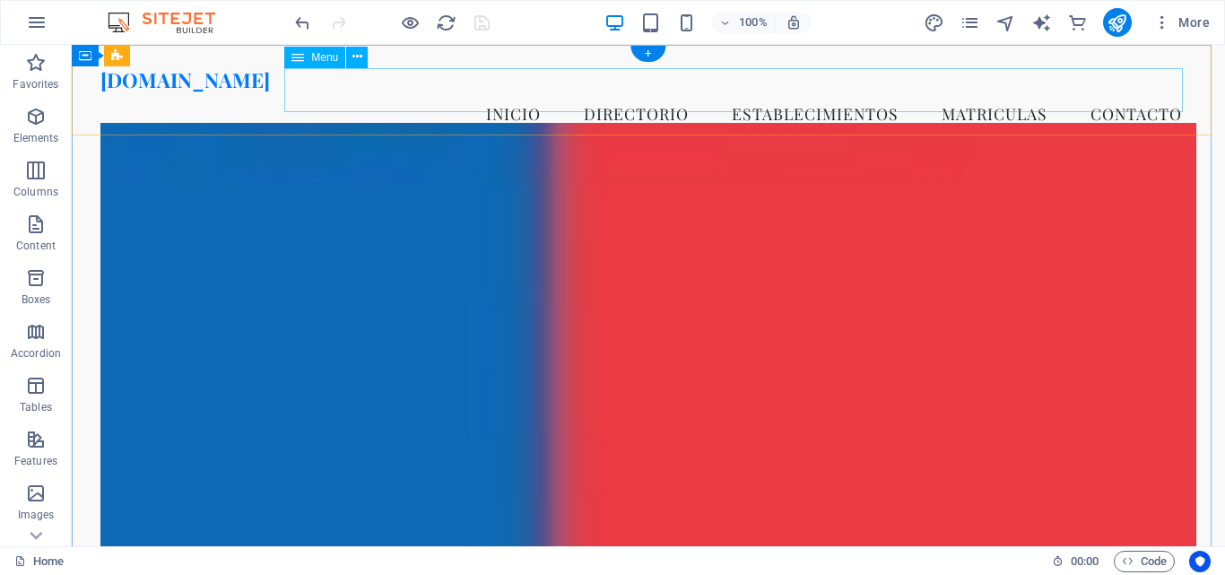
click at [773, 91] on nav "Inicio DIRECTORIO ESTABLECIMIENTOS MATRICULAS Contacto" at bounding box center [648, 113] width 1096 height 45
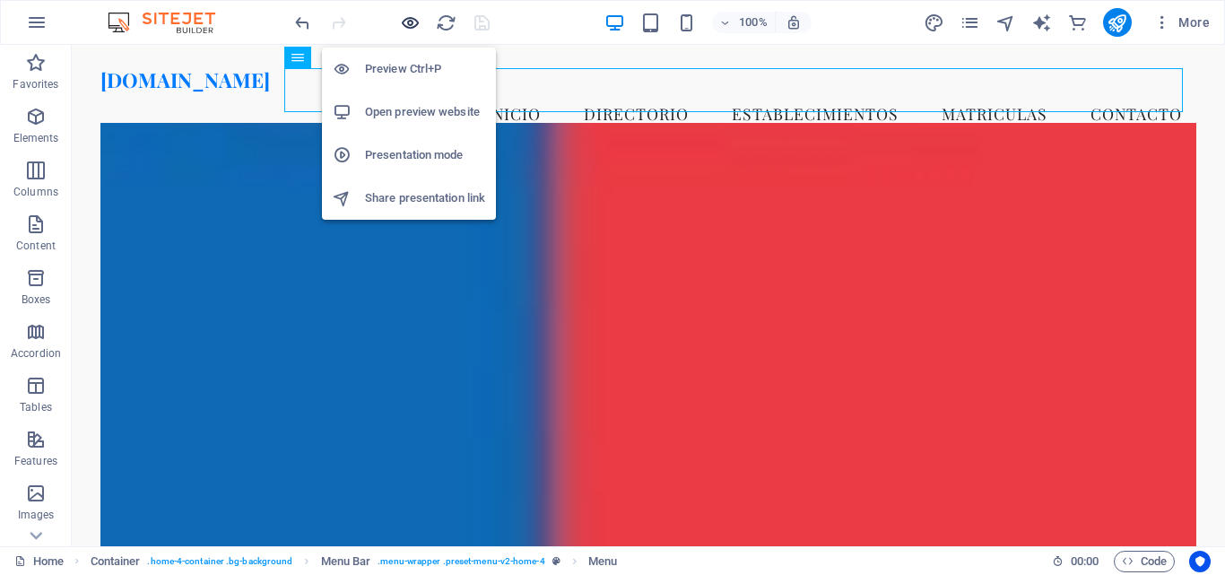
click at [402, 17] on icon "button" at bounding box center [410, 23] width 21 height 21
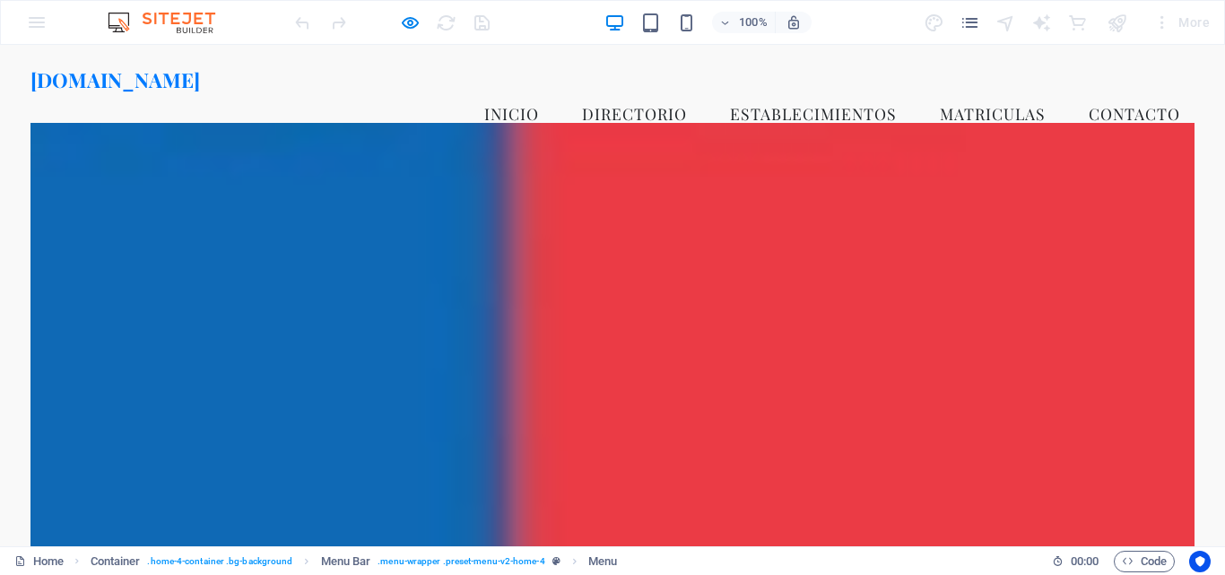
click at [810, 91] on link "ESTABLECIMIENTOS" at bounding box center [814, 113] width 196 height 45
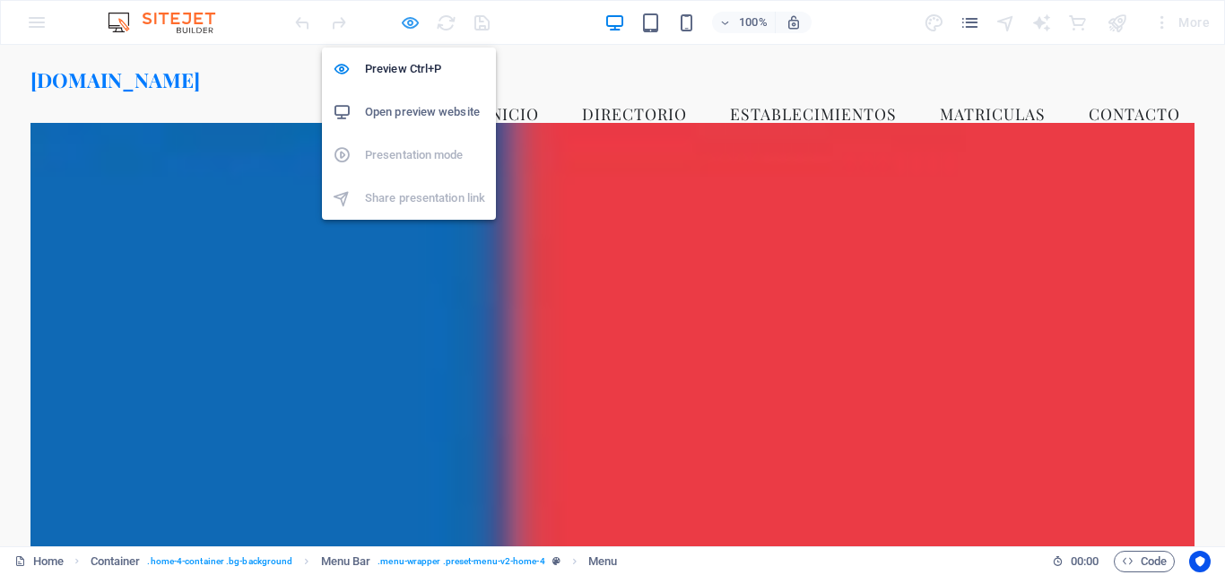
click at [407, 23] on icon "button" at bounding box center [410, 23] width 21 height 21
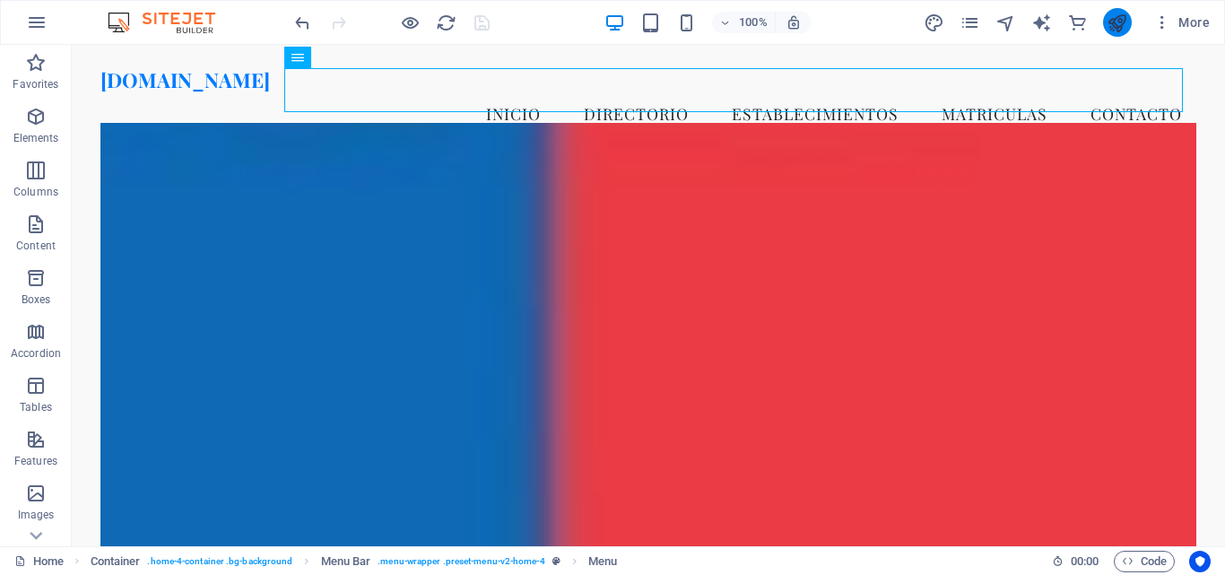
click at [1126, 22] on icon "publish" at bounding box center [1117, 23] width 21 height 21
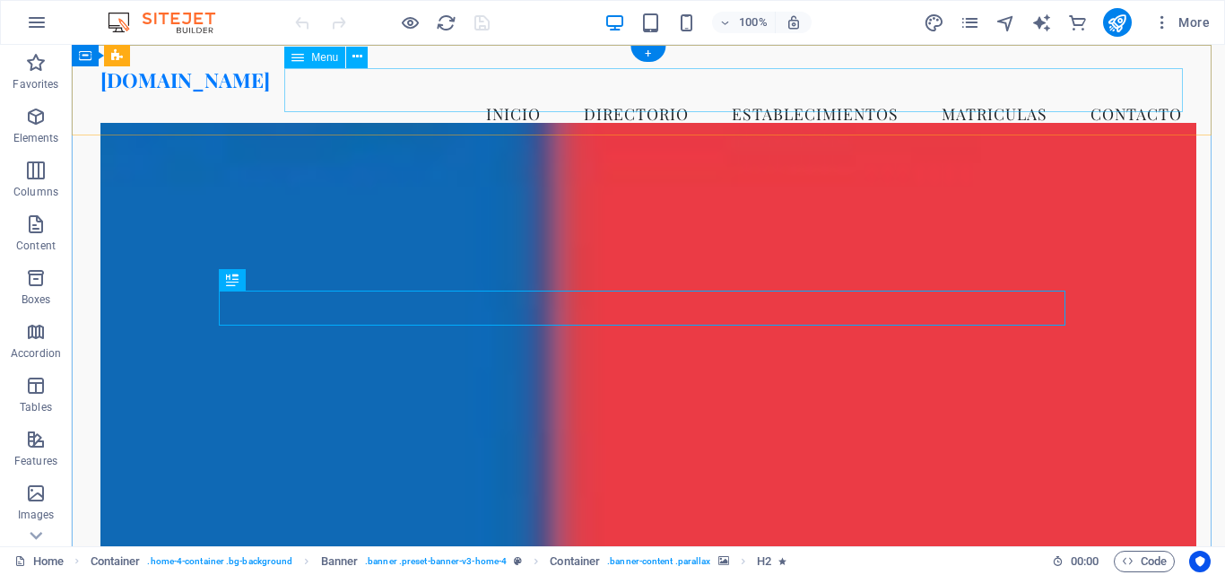
click at [594, 99] on nav "Inicio DIRECTORIO ESTABLECIMIENTOS MATRICULAS Contacto" at bounding box center [648, 113] width 1096 height 45
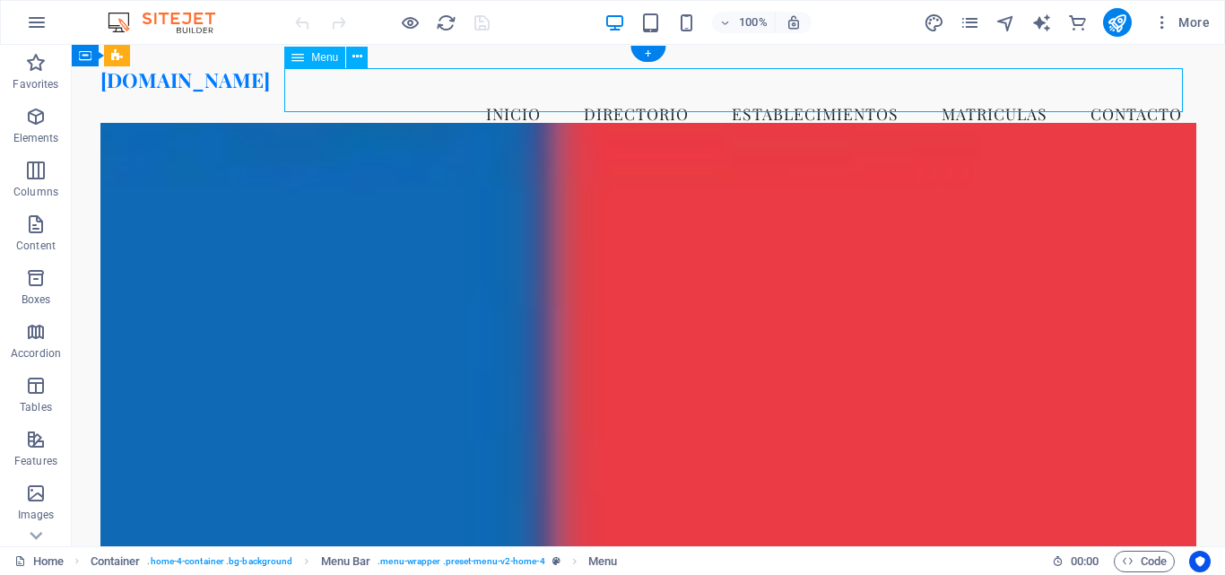
click at [594, 99] on nav "Inicio DIRECTORIO ESTABLECIMIENTOS MATRICULAS Contacto" at bounding box center [648, 113] width 1096 height 45
click at [289, 101] on nav "Inicio DIRECTORIO ESTABLECIMIENTOS MATRICULAS Contacto" at bounding box center [648, 113] width 1096 height 45
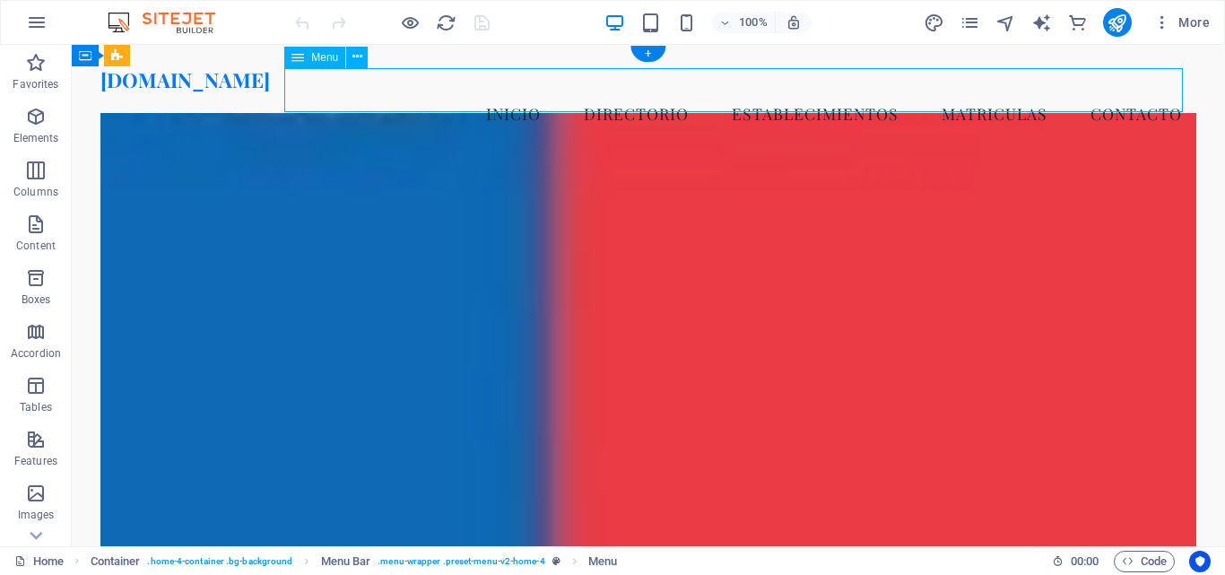
select select
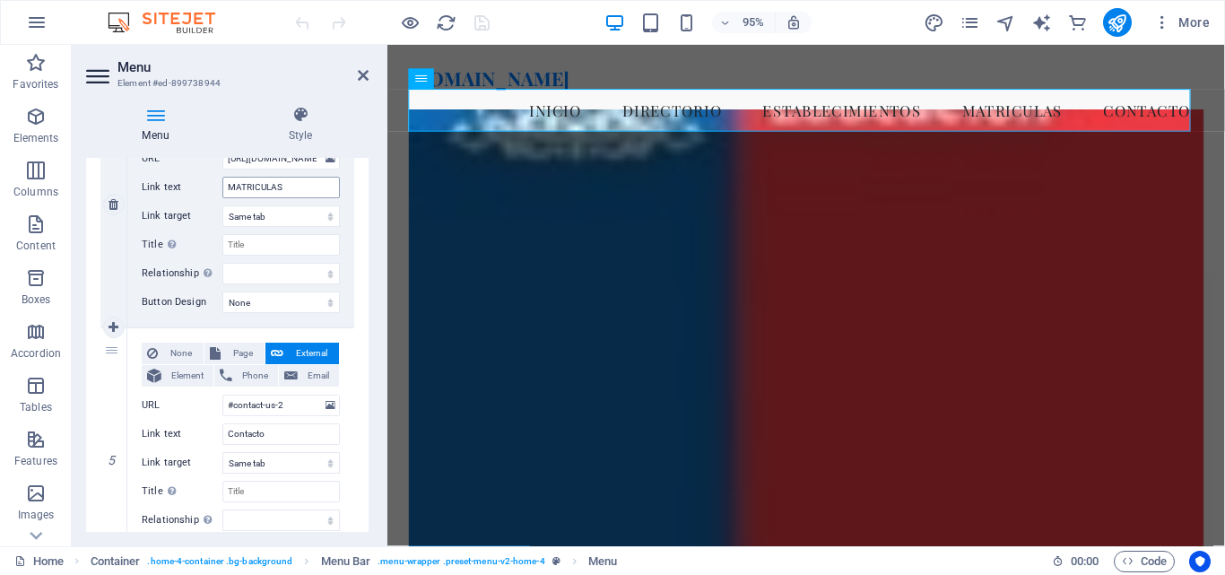
scroll to position [897, 0]
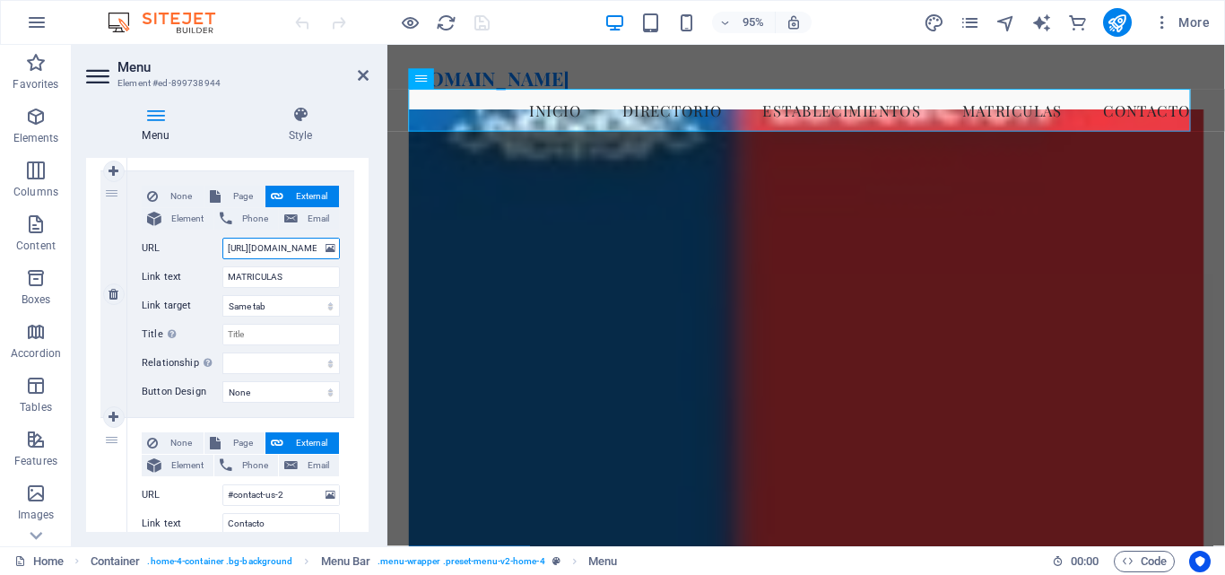
click at [300, 250] on input "[URL][DOMAIN_NAME]" at bounding box center [280, 249] width 117 height 22
click at [298, 253] on input "[URL][DOMAIN_NAME]" at bounding box center [280, 249] width 117 height 22
type input "[URL][DOMAIN_NAME]"
select select
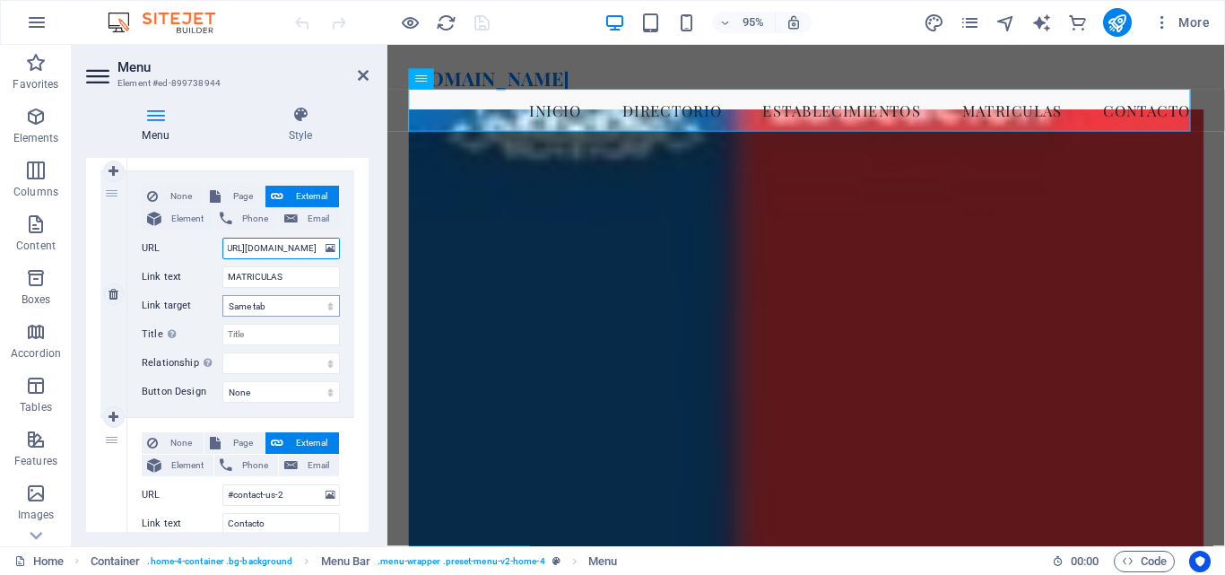
select select
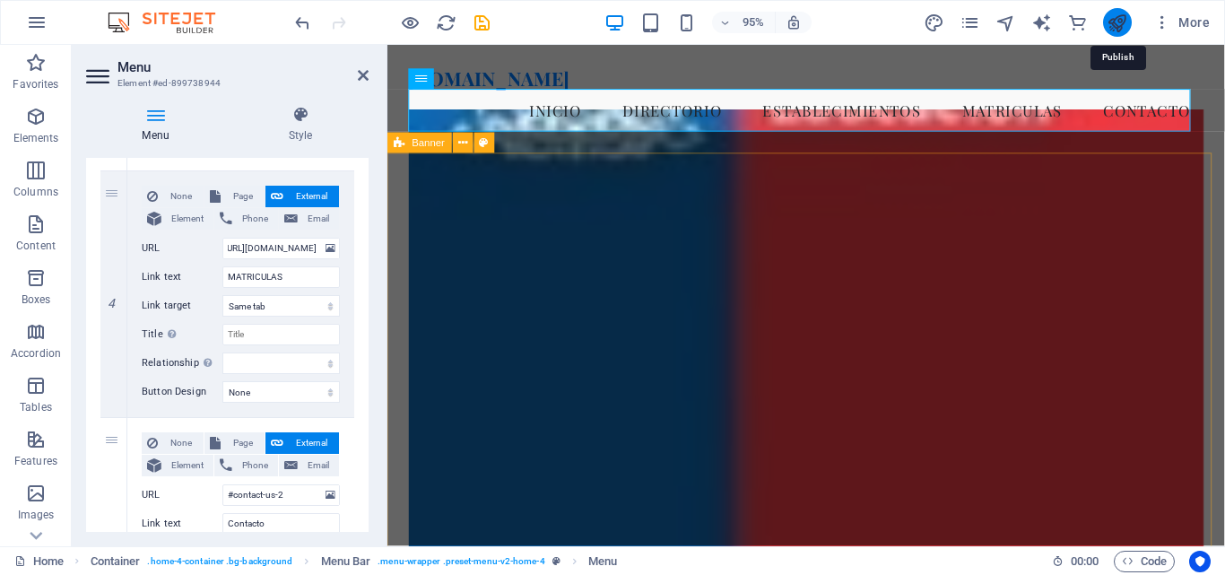
click at [1115, 30] on icon "publish" at bounding box center [1117, 23] width 21 height 21
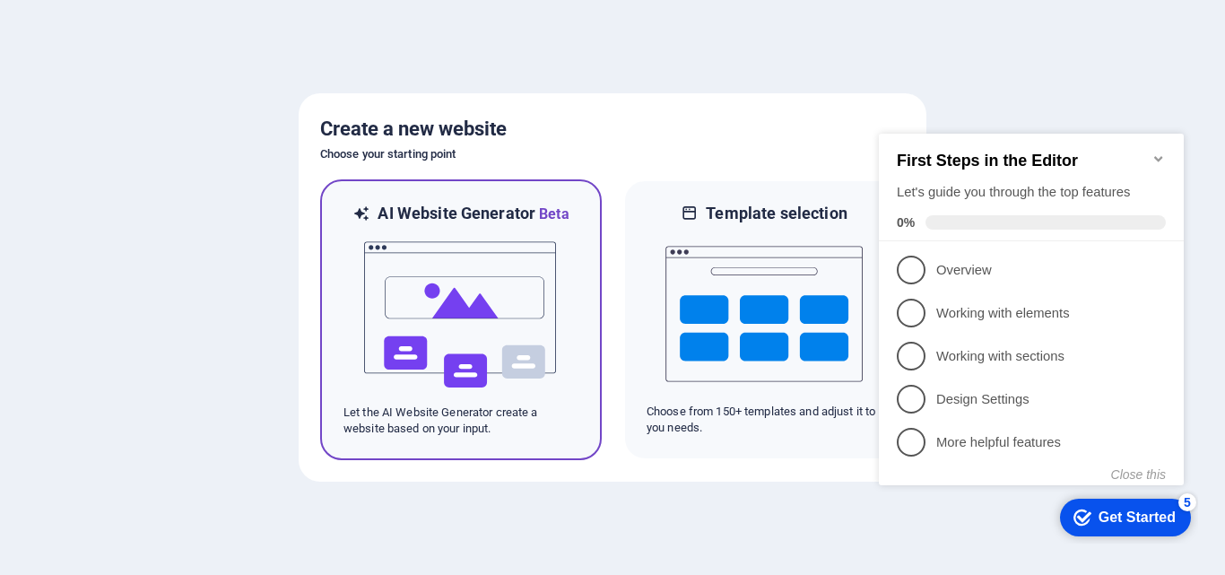
click at [515, 302] on img at bounding box center [460, 314] width 197 height 179
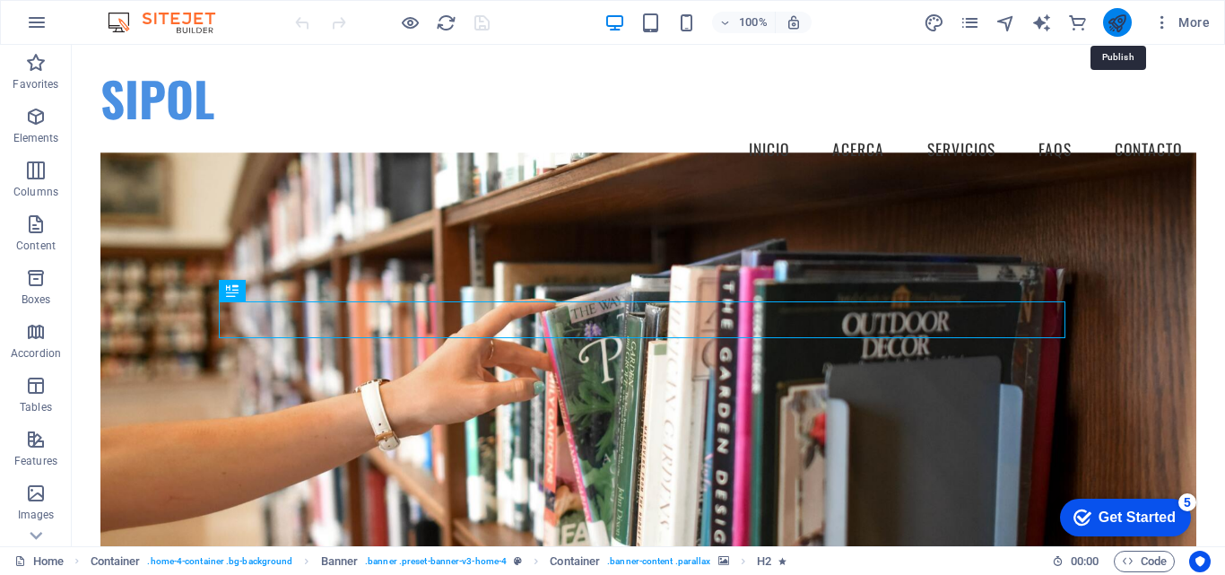
click at [1114, 20] on icon "publish" at bounding box center [1117, 23] width 21 height 21
